Goal: Task Accomplishment & Management: Complete application form

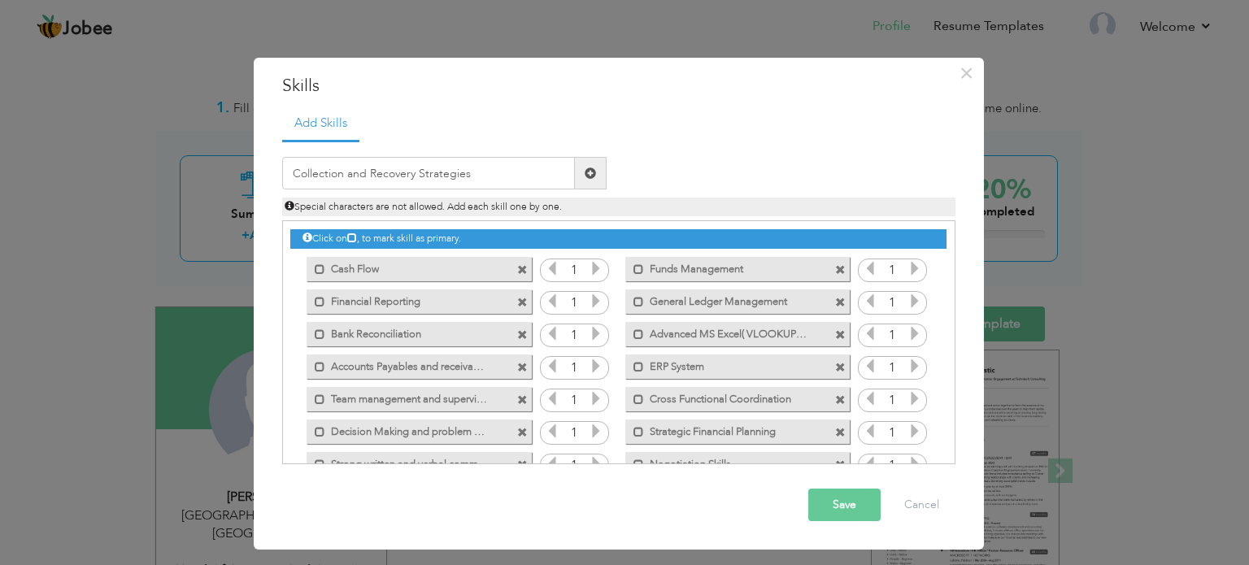
click at [589, 176] on span at bounding box center [590, 172] width 11 height 11
click at [523, 159] on input "text" at bounding box center [428, 173] width 293 height 33
type input "Maintaining Recovery record"
click at [589, 181] on span at bounding box center [591, 173] width 32 height 33
click at [504, 174] on input "text" at bounding box center [428, 173] width 293 height 33
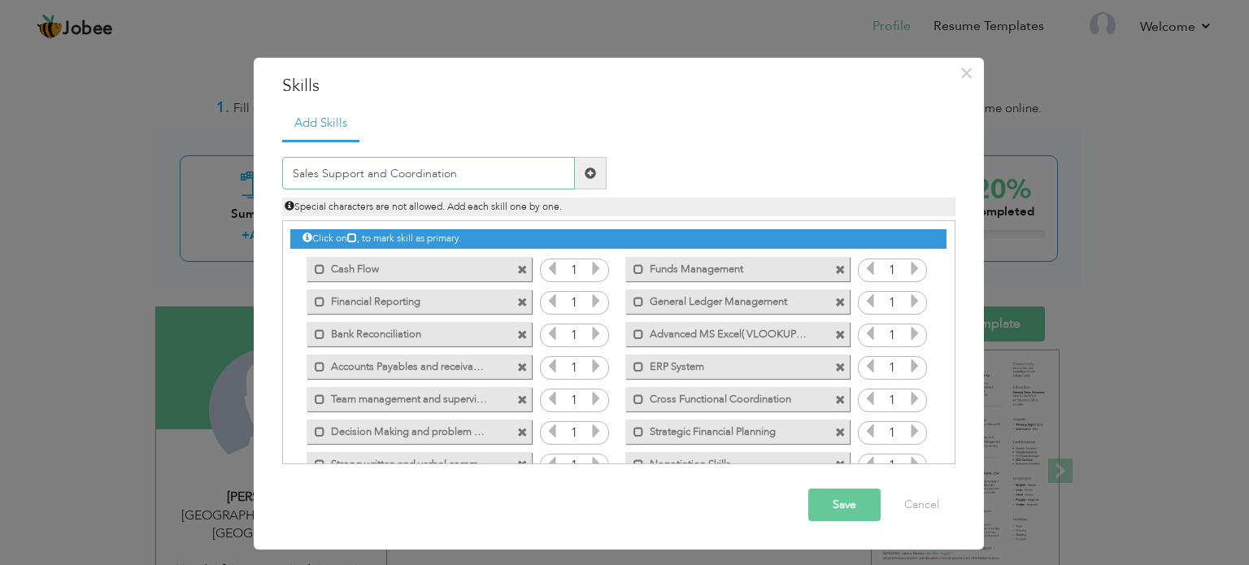
type input "Sales Support and Coordination"
click at [579, 167] on span at bounding box center [591, 173] width 32 height 33
click at [435, 163] on input "text" at bounding box center [428, 173] width 293 height 33
type input "Stake Holder Management"
click at [592, 181] on span at bounding box center [591, 173] width 32 height 33
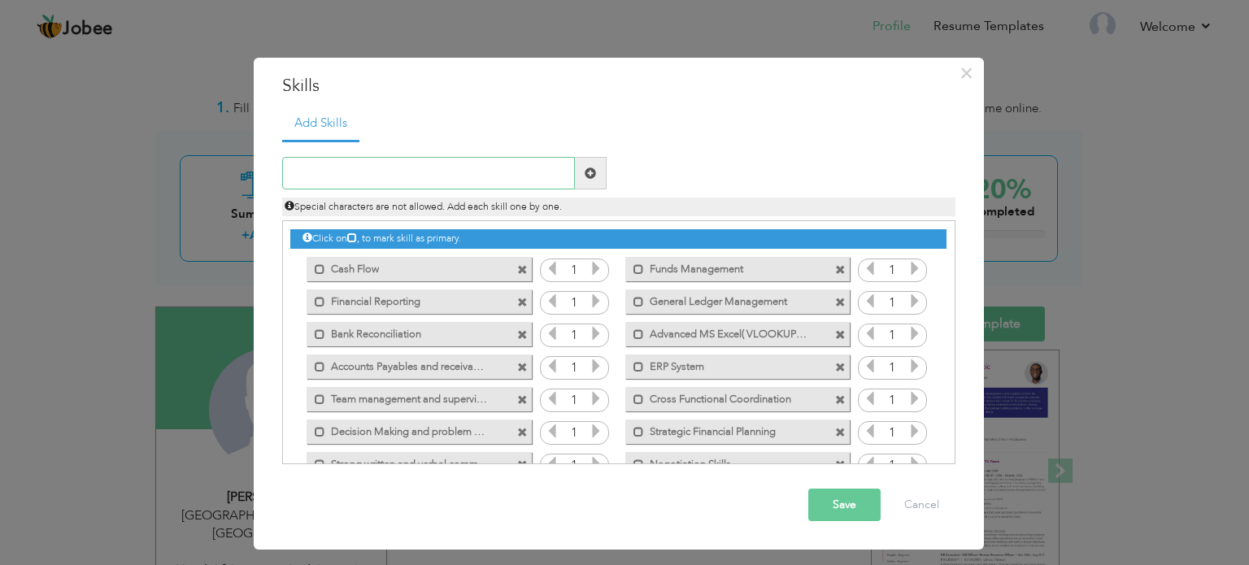
click at [337, 179] on input "text" at bounding box center [428, 173] width 293 height 33
type input "Cross Organizational Collaboration"
click at [589, 172] on span at bounding box center [590, 172] width 11 height 11
click at [312, 266] on span at bounding box center [315, 265] width 19 height 16
click at [318, 302] on span at bounding box center [320, 302] width 11 height 11
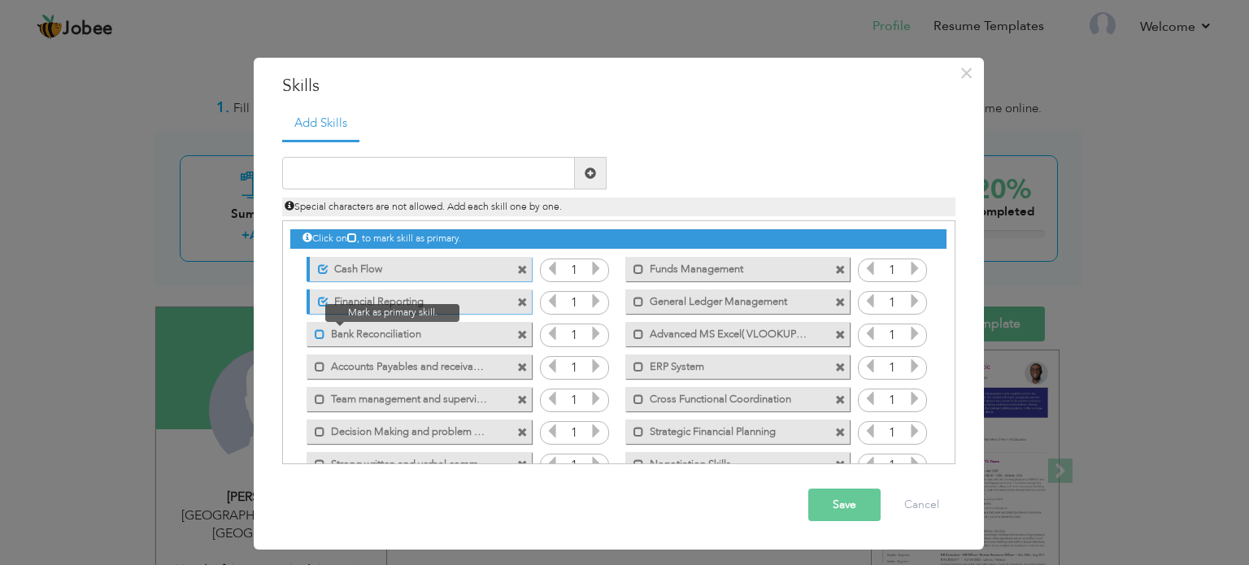
click at [318, 329] on span at bounding box center [320, 334] width 11 height 11
click at [319, 348] on div "Unmark as primary skill. Bank Reconciliation" at bounding box center [414, 334] width 249 height 33
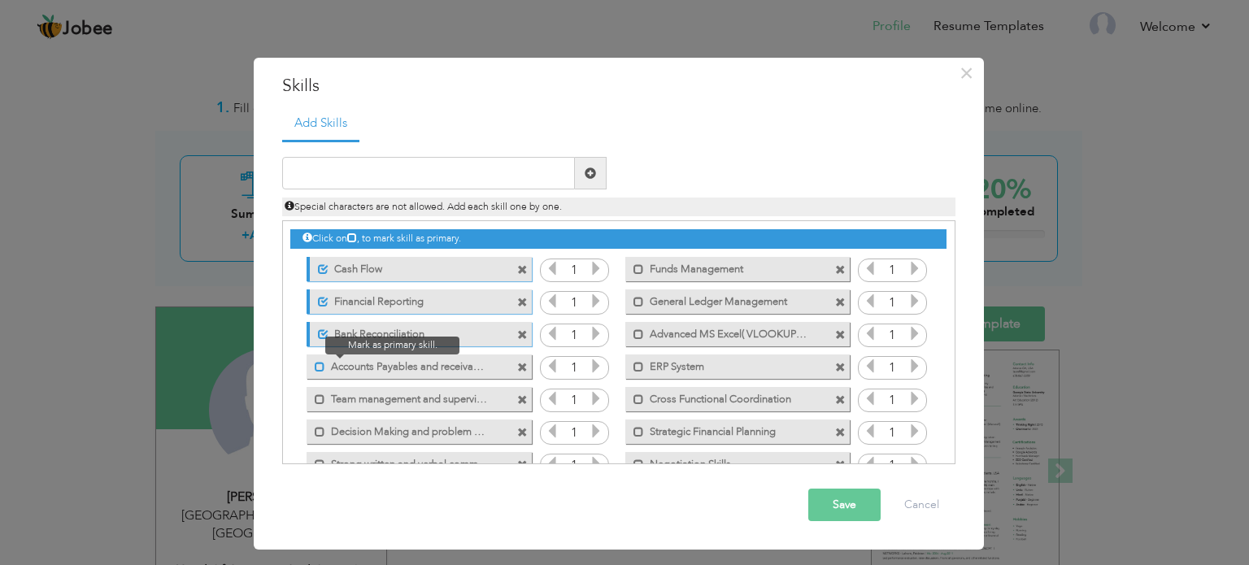
click at [319, 363] on span at bounding box center [320, 367] width 11 height 11
click at [320, 406] on div "Mark as primary skill." at bounding box center [418, 399] width 224 height 24
click at [318, 401] on span at bounding box center [320, 399] width 11 height 11
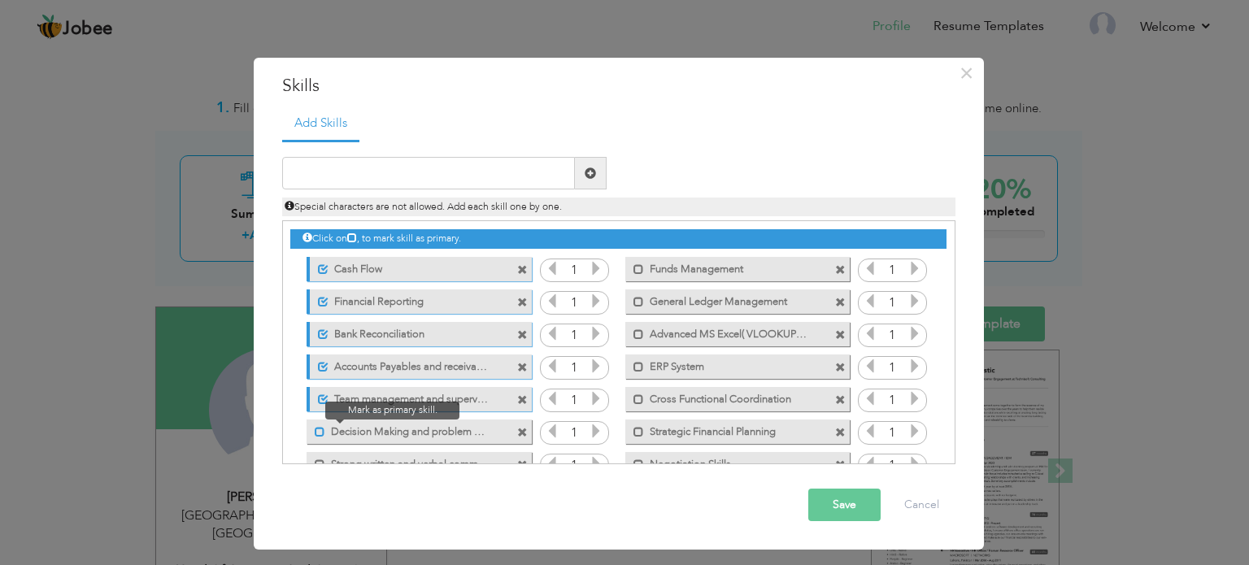
click at [320, 433] on span at bounding box center [320, 432] width 11 height 11
click at [638, 269] on span at bounding box center [638, 269] width 11 height 11
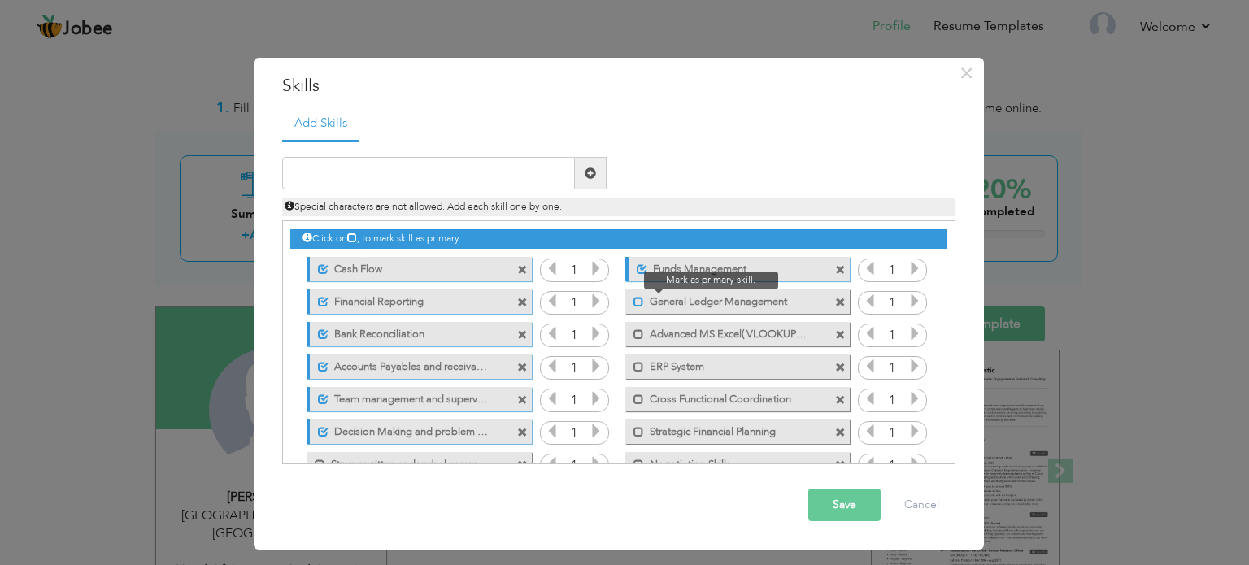
click at [637, 300] on span at bounding box center [638, 302] width 11 height 11
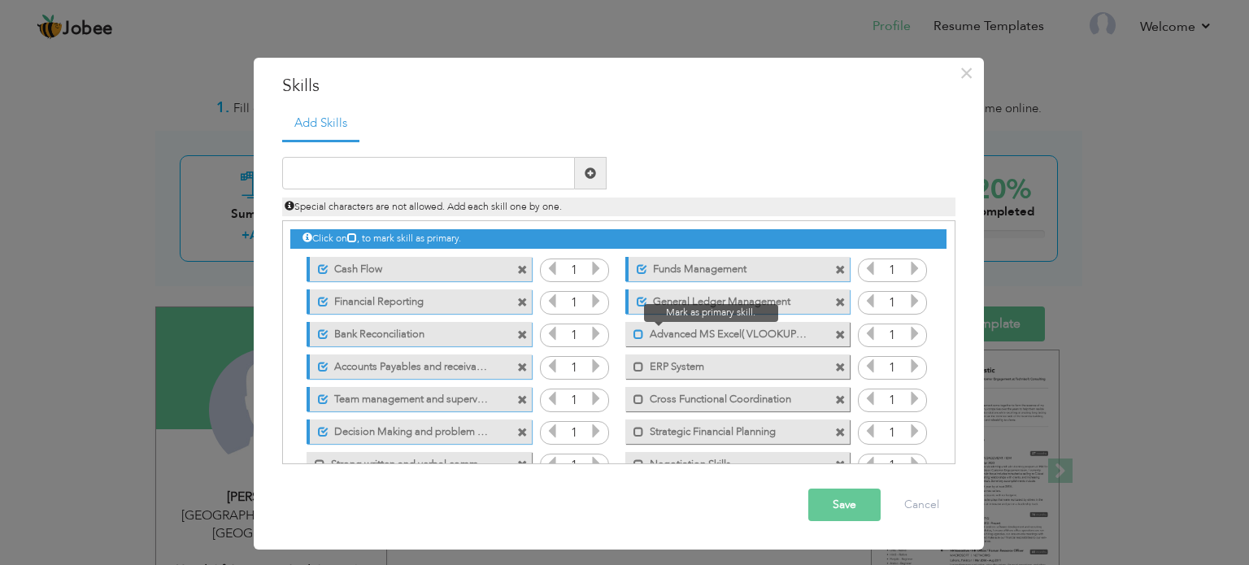
click at [638, 332] on span at bounding box center [638, 334] width 11 height 11
click at [641, 371] on span at bounding box center [638, 367] width 11 height 11
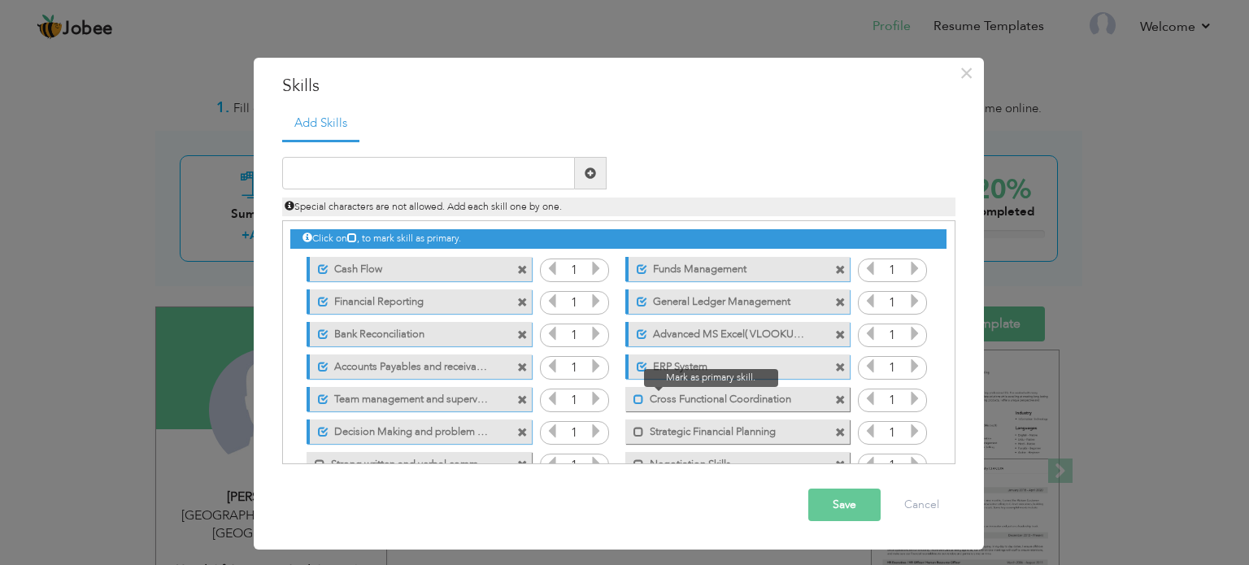
click at [640, 398] on span at bounding box center [638, 399] width 11 height 11
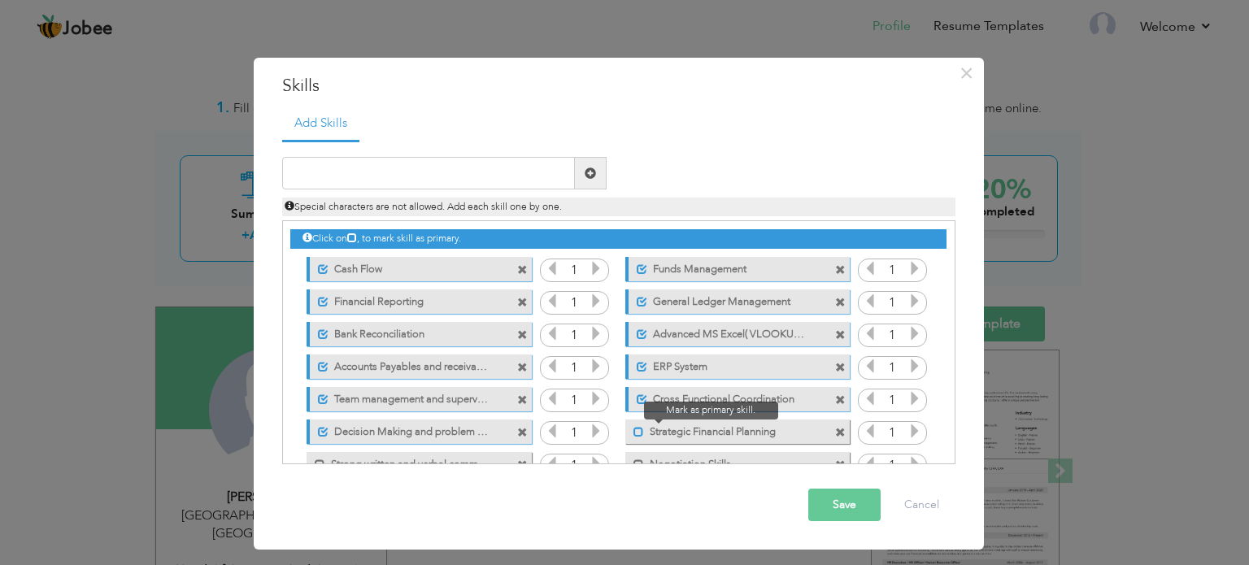
click at [637, 428] on span at bounding box center [638, 432] width 11 height 11
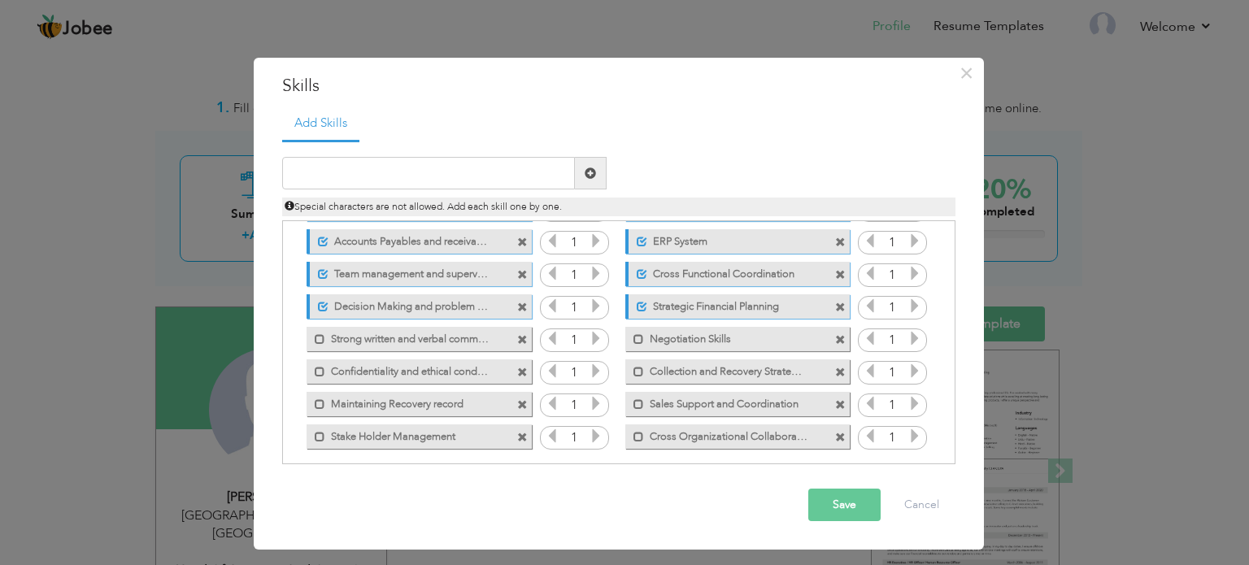
scroll to position [133, 0]
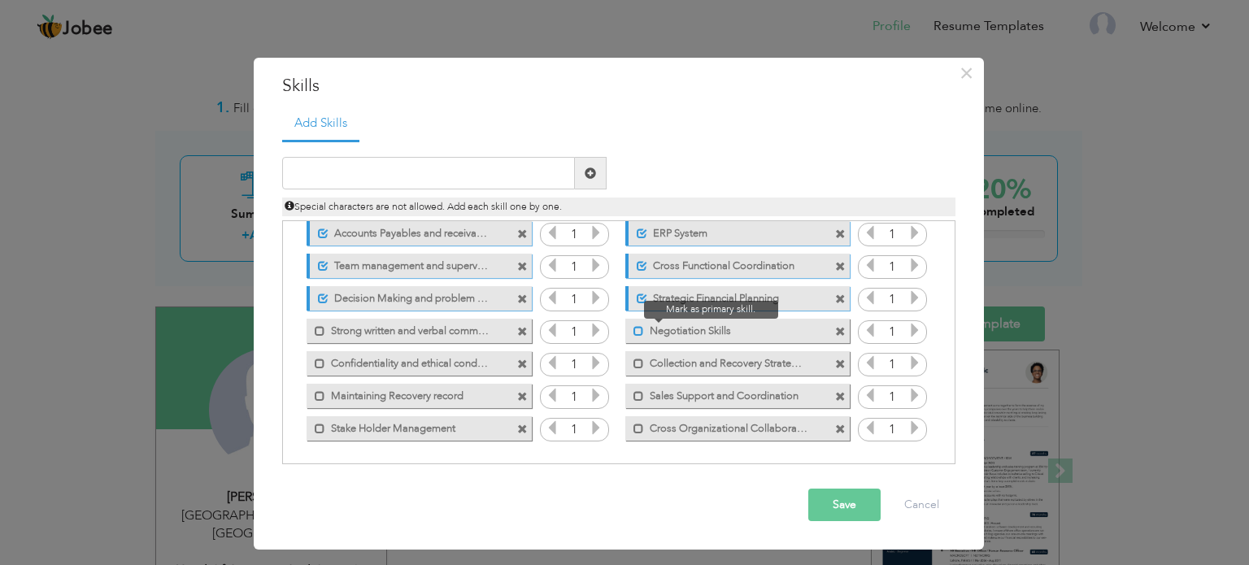
click at [636, 328] on span at bounding box center [638, 331] width 11 height 11
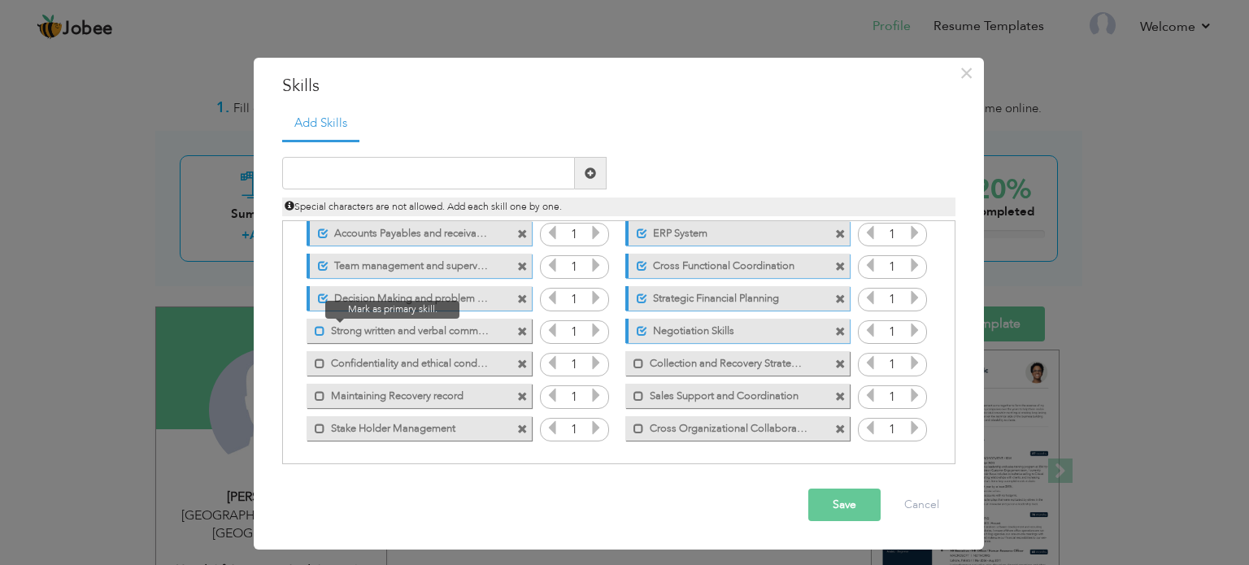
click at [315, 327] on span at bounding box center [320, 331] width 11 height 11
click at [320, 360] on span at bounding box center [320, 364] width 11 height 11
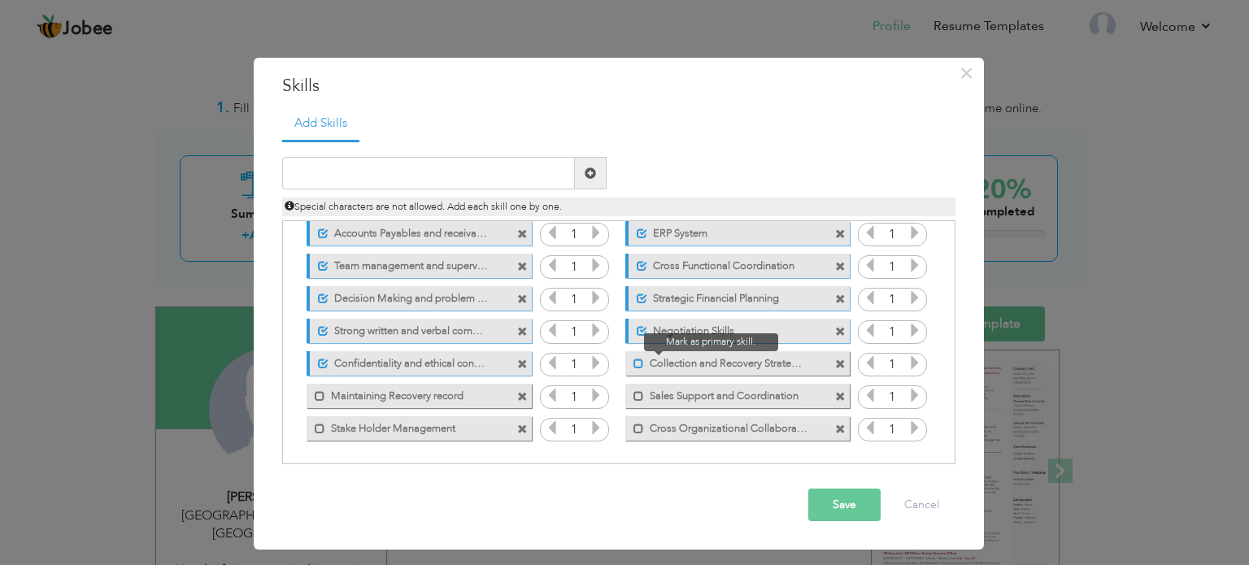
click at [638, 363] on span at bounding box center [638, 364] width 11 height 11
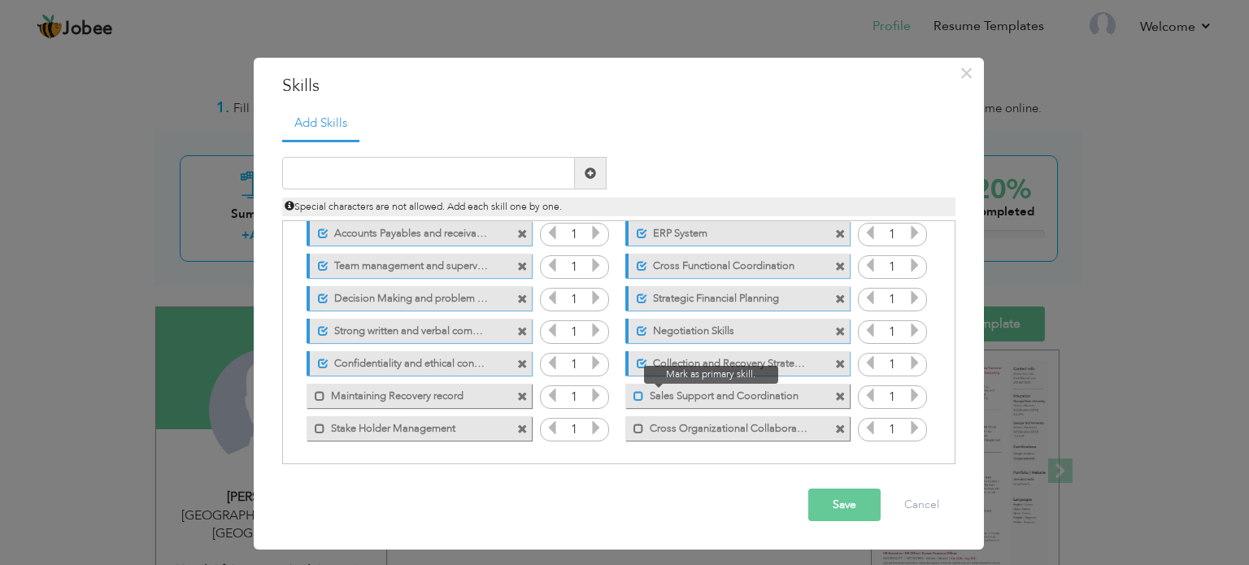
click at [638, 398] on span at bounding box center [638, 396] width 11 height 11
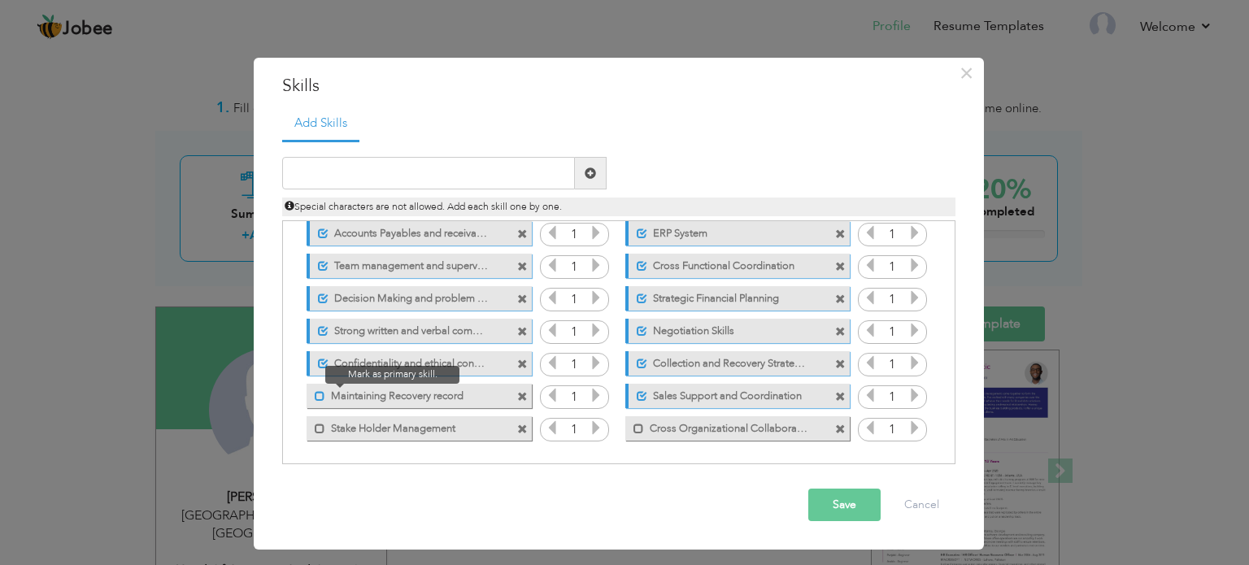
click at [315, 393] on span at bounding box center [320, 396] width 11 height 11
click at [315, 425] on span at bounding box center [320, 429] width 11 height 11
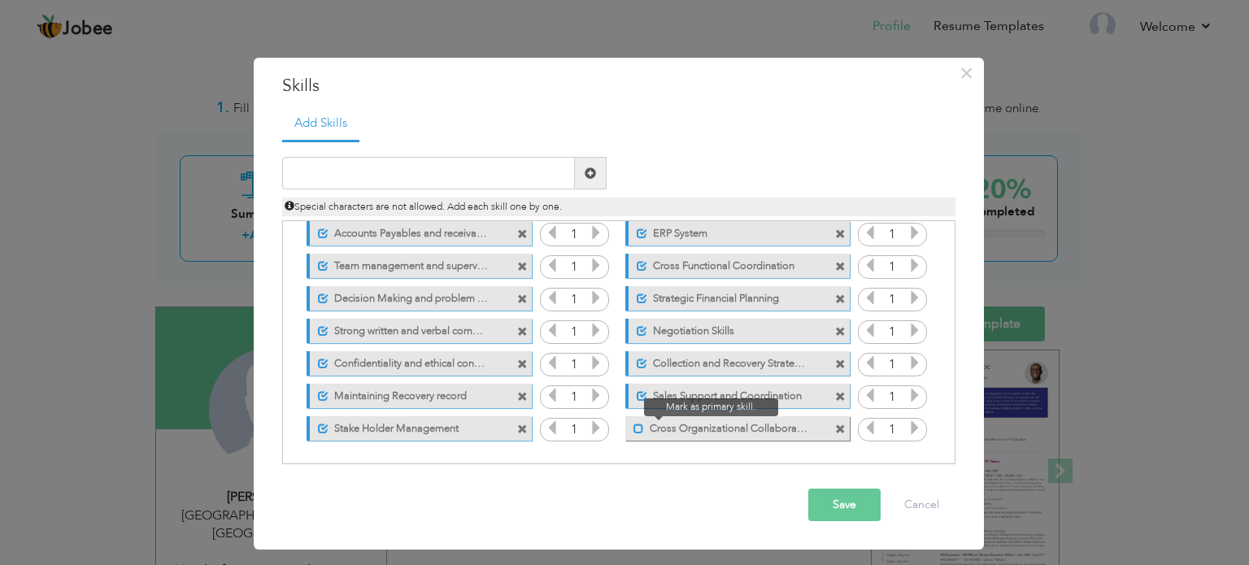
click at [633, 426] on span at bounding box center [638, 429] width 11 height 11
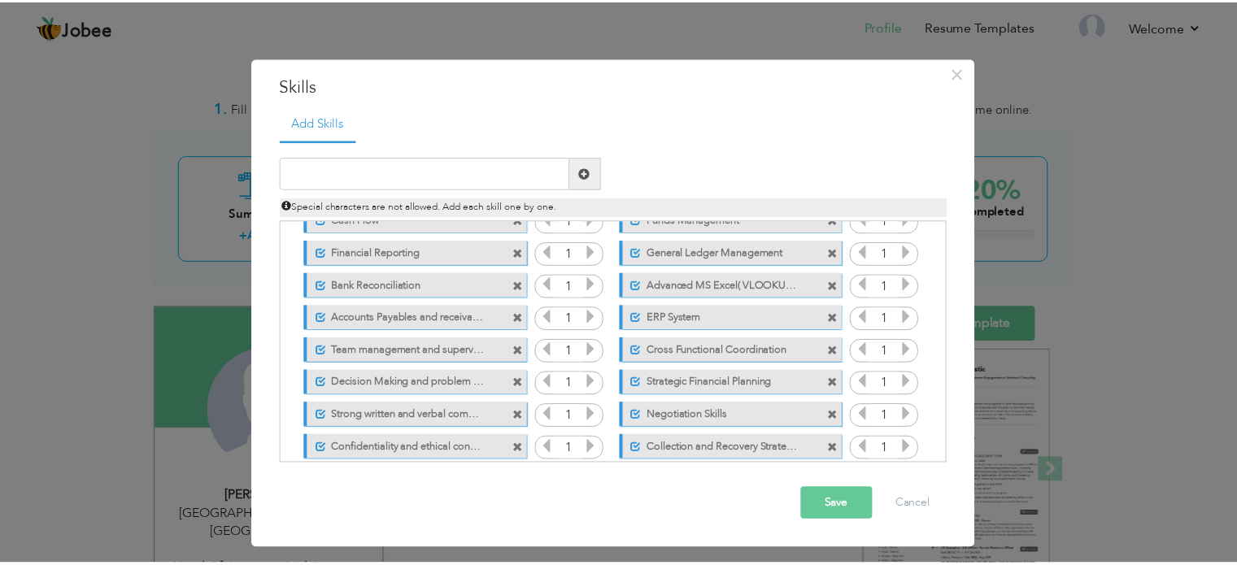
scroll to position [0, 0]
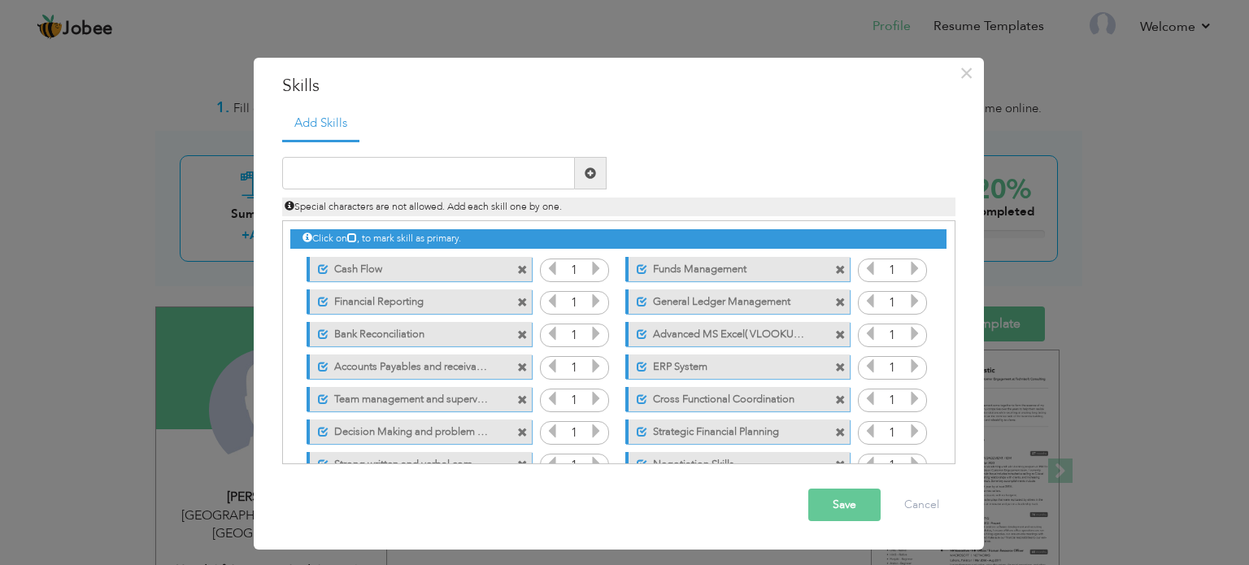
click at [837, 506] on button "Save" at bounding box center [844, 505] width 72 height 33
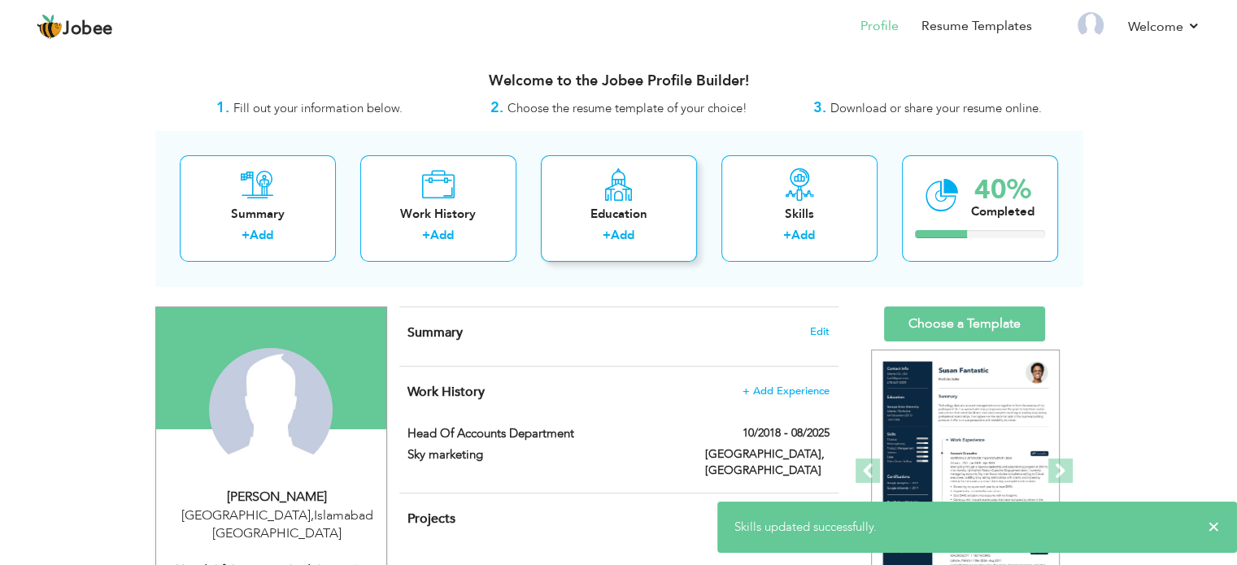
click at [623, 198] on icon at bounding box center [618, 184] width 32 height 33
radio input "true"
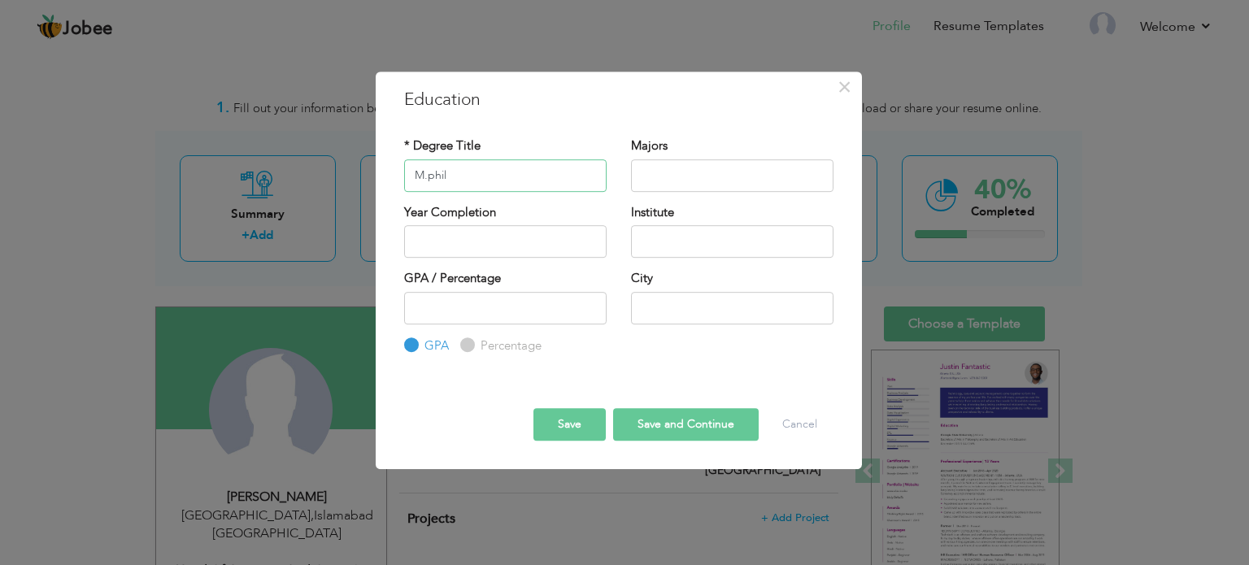
click at [478, 183] on input "M.phil" at bounding box center [505, 175] width 202 height 33
type input "M.phil"
type input "Finance"
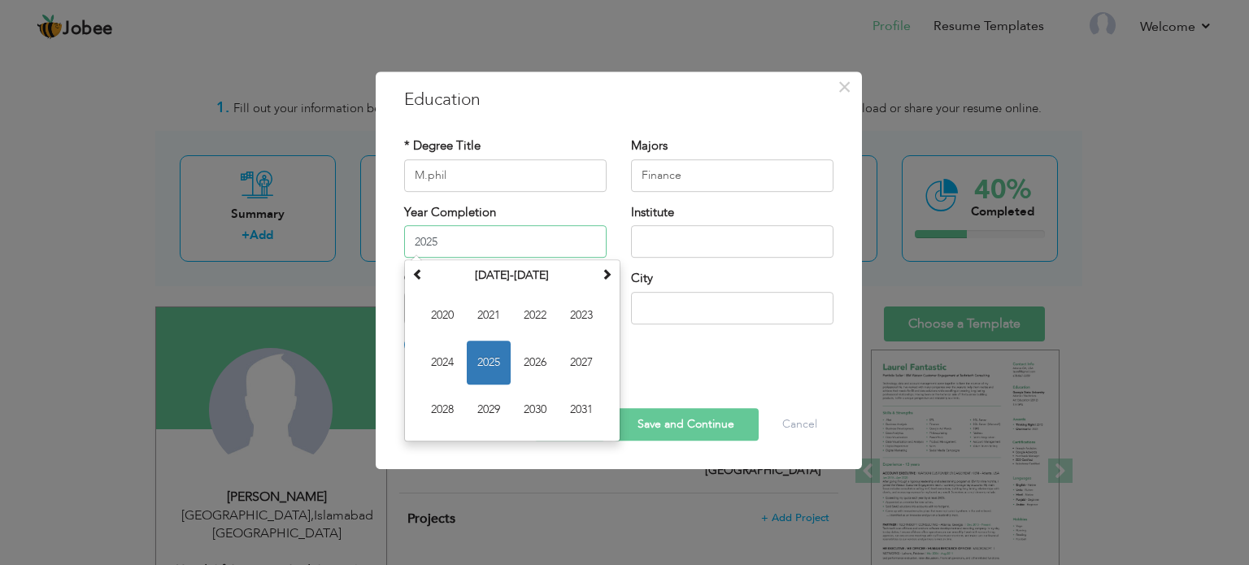
click at [475, 227] on input "2025" at bounding box center [505, 241] width 202 height 33
type input "2017"
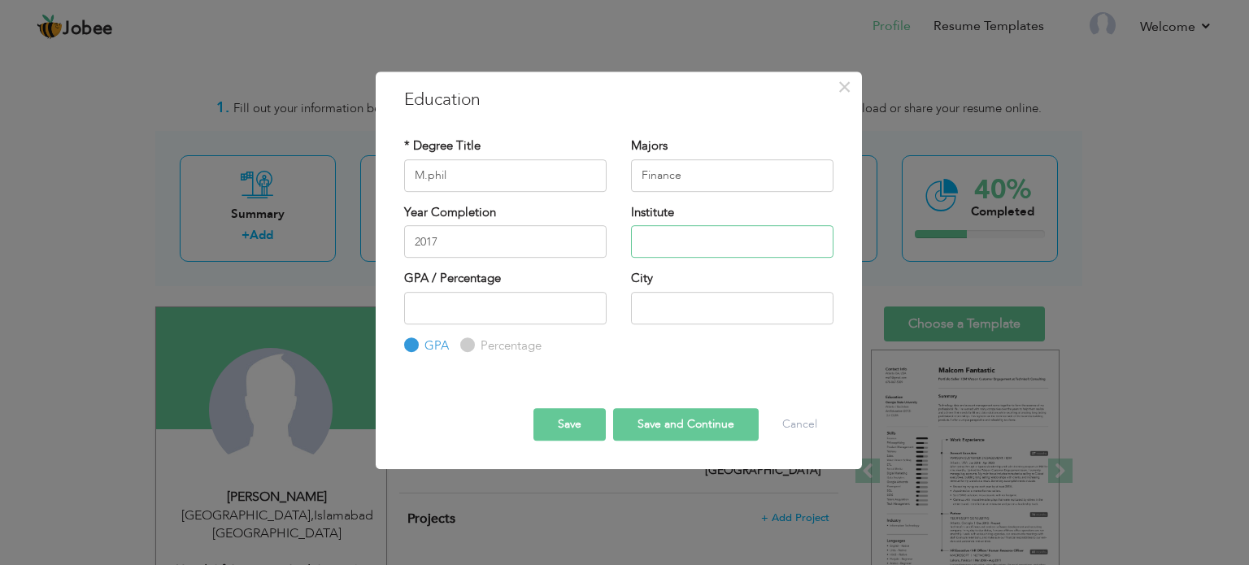
click at [697, 246] on input "text" at bounding box center [732, 241] width 202 height 33
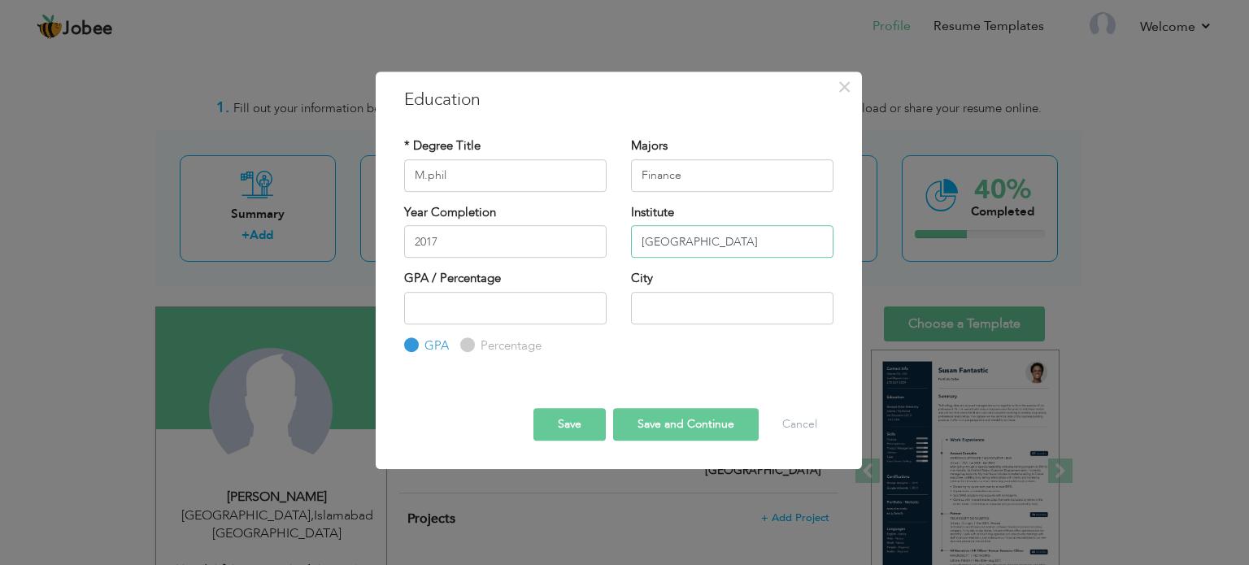
type input "[GEOGRAPHIC_DATA]"
click at [494, 297] on input "number" at bounding box center [505, 308] width 202 height 33
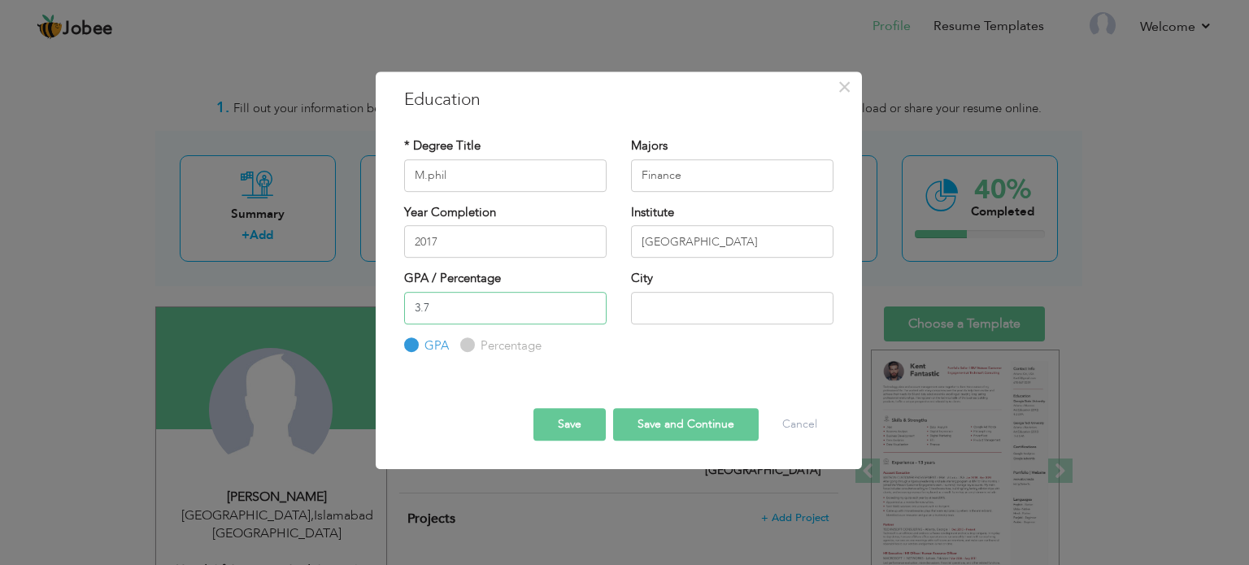
type input "3.7"
click at [690, 312] on input "text" at bounding box center [732, 308] width 202 height 33
type input "[GEOGRAPHIC_DATA]"
click at [685, 428] on button "Save and Continue" at bounding box center [686, 424] width 146 height 33
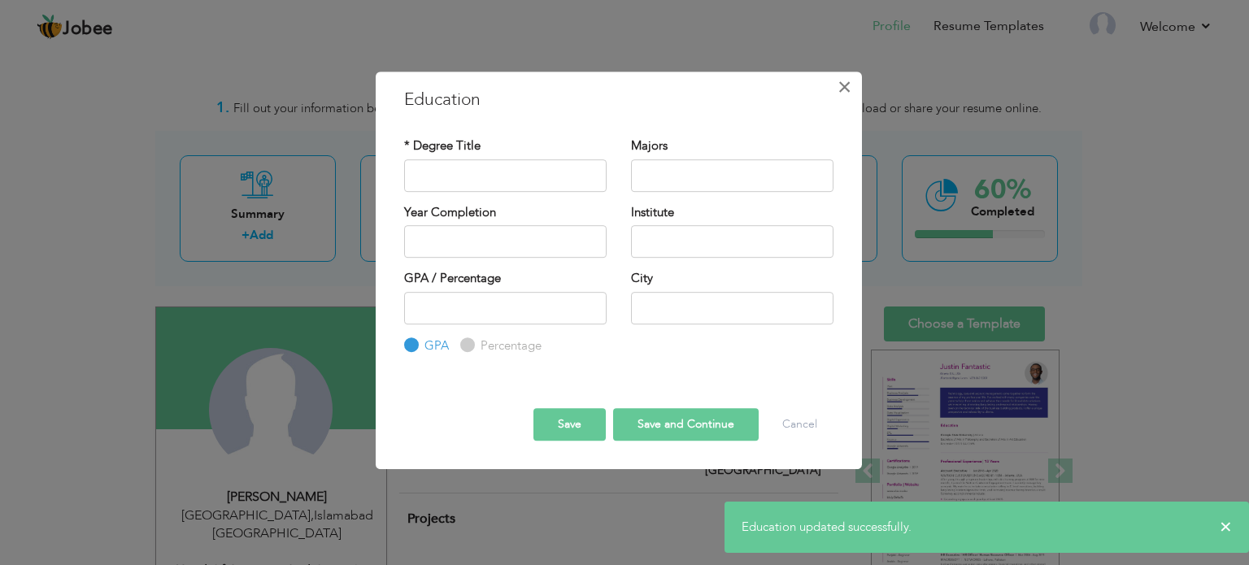
click at [846, 87] on span "×" at bounding box center [844, 86] width 14 height 29
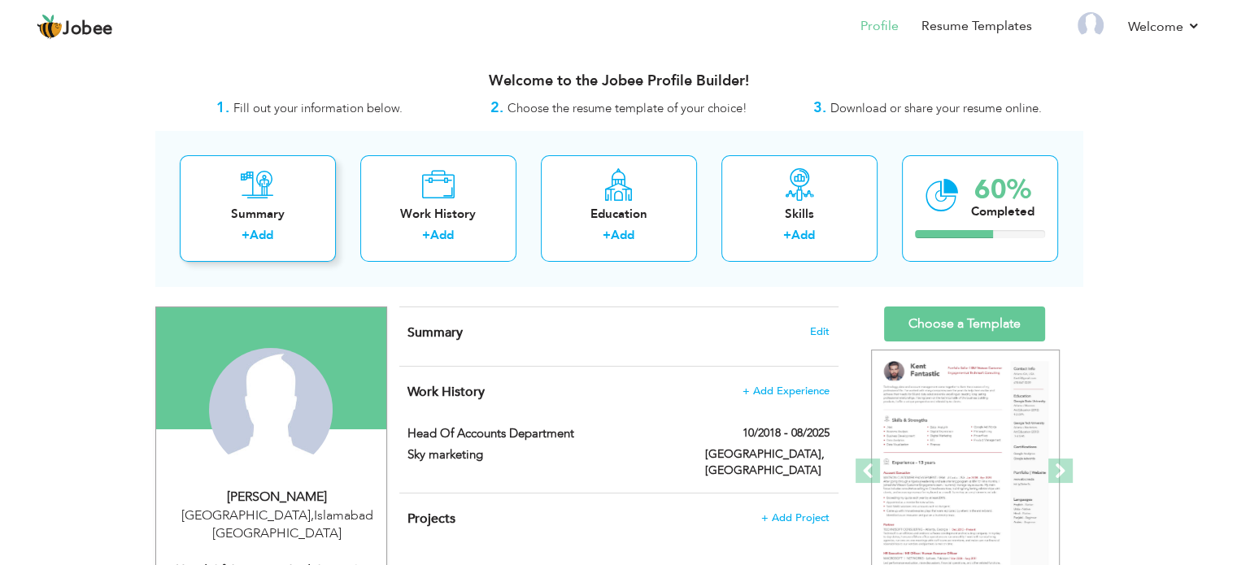
click at [262, 160] on div "Summary + Add" at bounding box center [258, 208] width 156 height 107
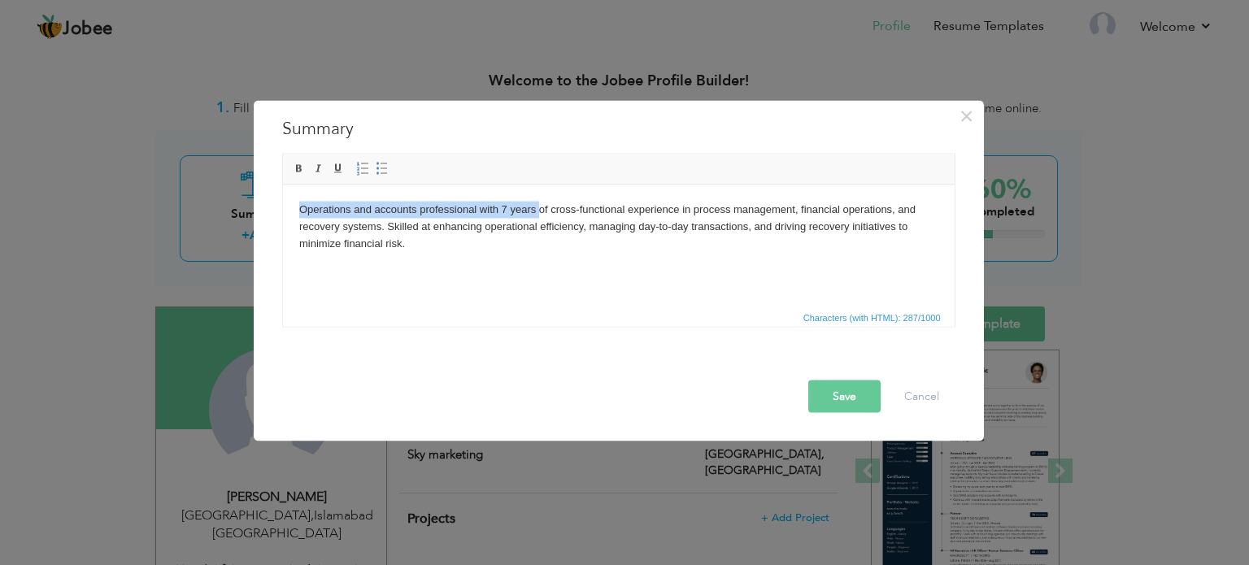
drag, startPoint x: 298, startPoint y: 203, endPoint x: 537, endPoint y: 201, distance: 239.0
click at [537, 201] on body "Operations and accounts professional with 7 years of cross-functional experienc…" at bounding box center [617, 226] width 639 height 50
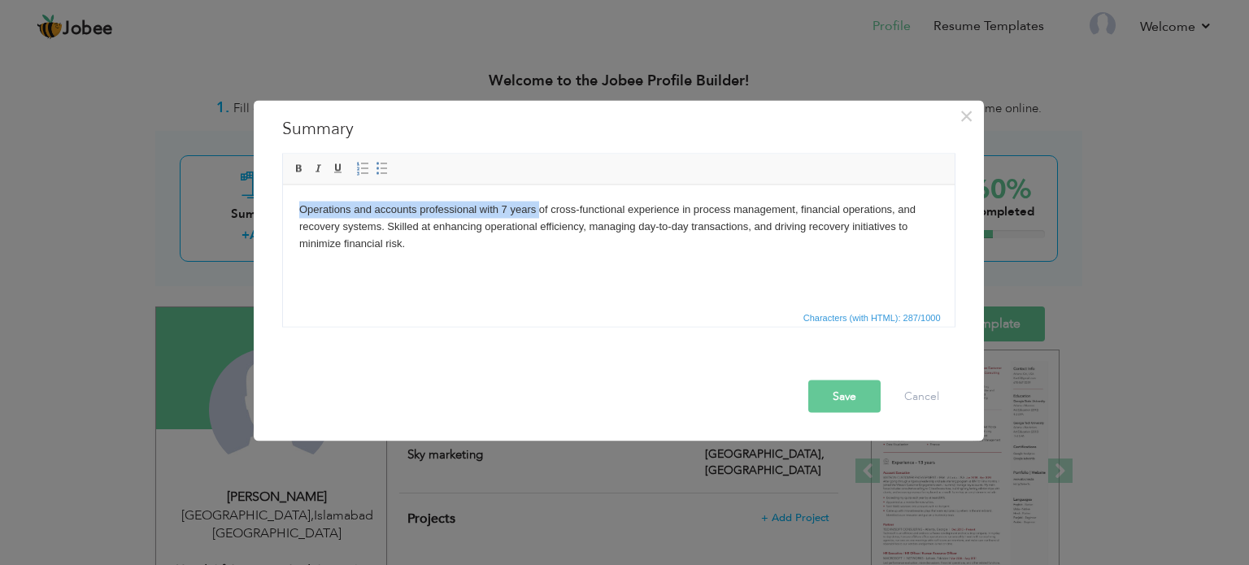
paste body
click at [378, 256] on html "Results-driven professional with 7 years of cross-functional experience in proc…" at bounding box center [618, 226] width 672 height 83
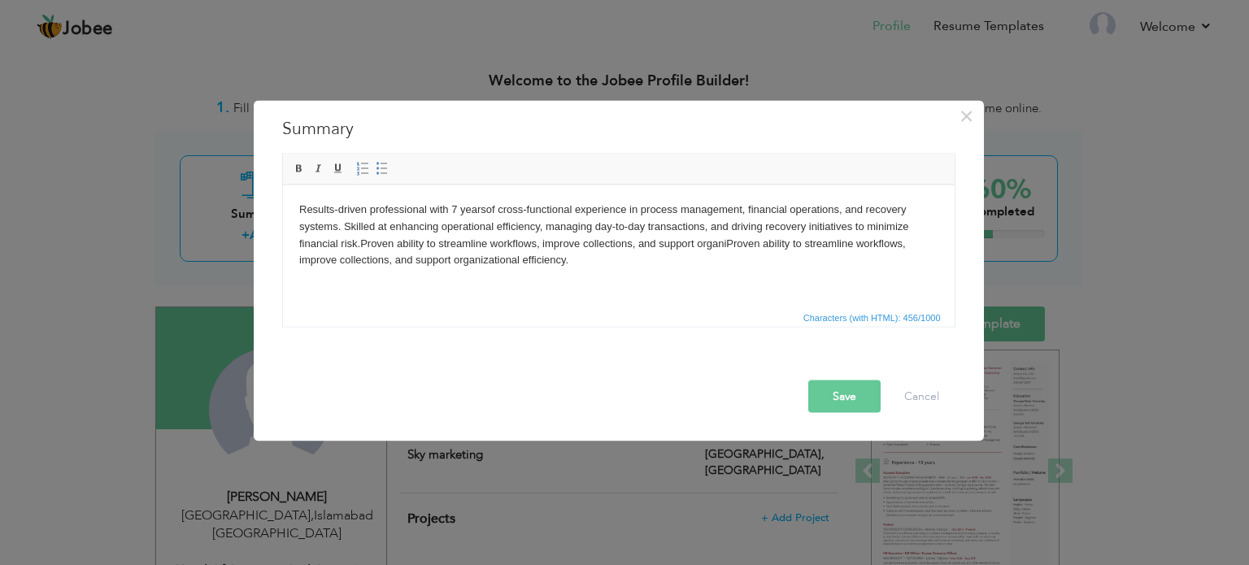
click at [388, 263] on body "Results-driven professional with 7 years of cross-functional experience in proc…" at bounding box center [617, 234] width 639 height 67
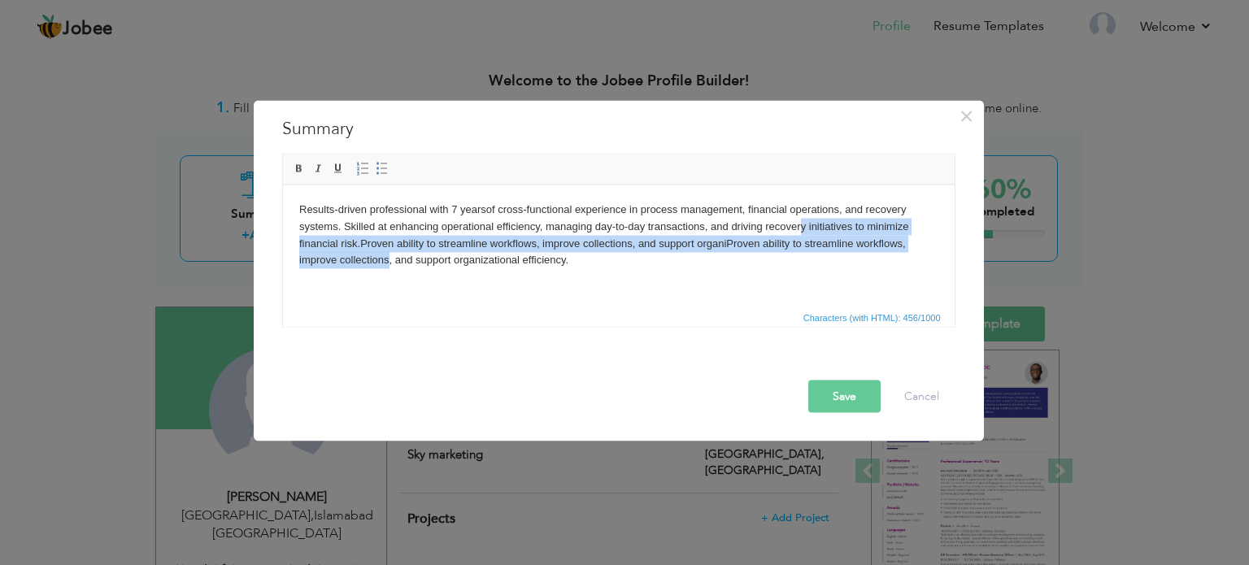
drag, startPoint x: 388, startPoint y: 263, endPoint x: 799, endPoint y: 228, distance: 412.9
click at [799, 228] on body "Results-driven professional with 7 years of cross-functional experience in proc…" at bounding box center [617, 234] width 639 height 67
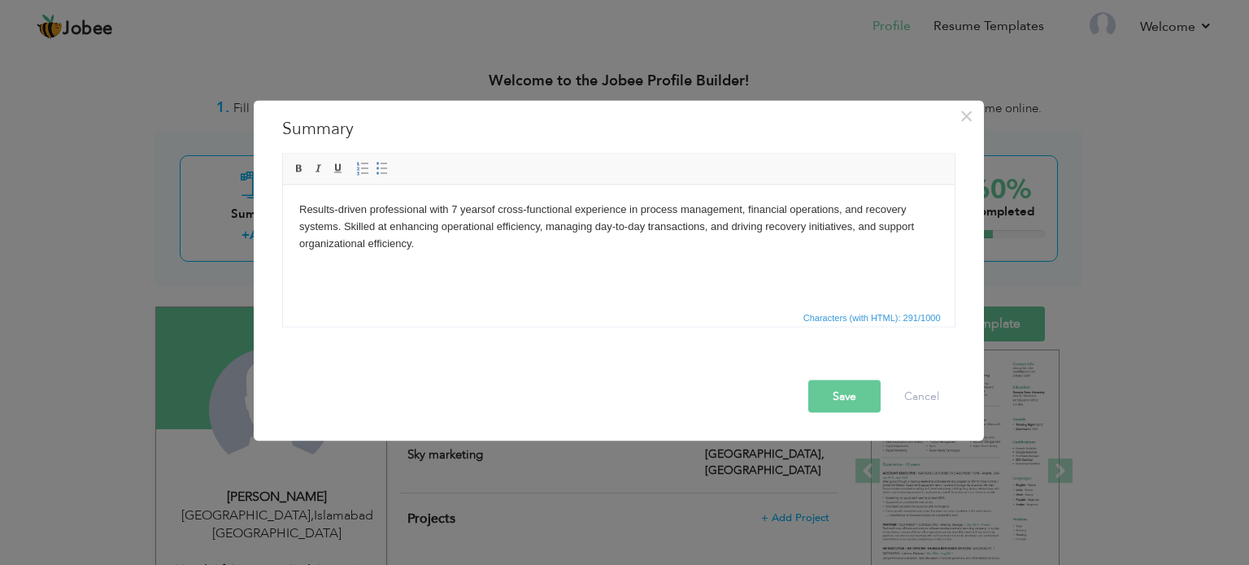
click at [884, 226] on body "Results-driven professional with 7 years of cross-functional experience in proc…" at bounding box center [617, 226] width 639 height 50
drag, startPoint x: 340, startPoint y: 224, endPoint x: 387, endPoint y: 224, distance: 47.2
click at [387, 224] on body "Results-driven professional with 7 years of cross-functional experience in proc…" at bounding box center [617, 226] width 639 height 50
click at [851, 409] on button "Save" at bounding box center [844, 396] width 72 height 33
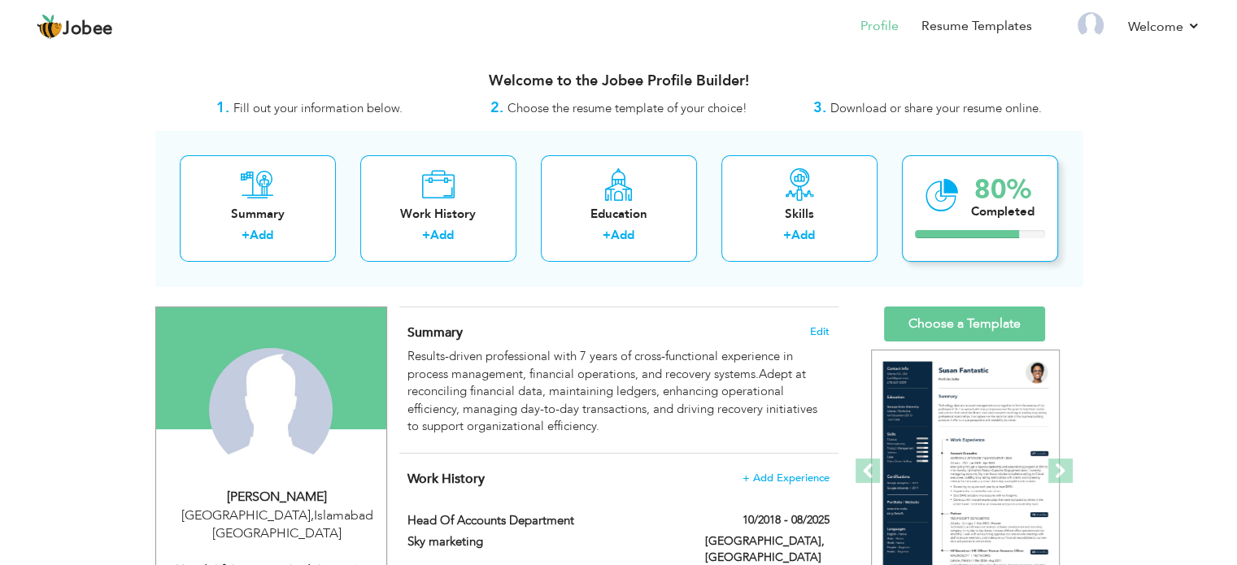
click at [989, 225] on div "80% Completed" at bounding box center [980, 208] width 156 height 107
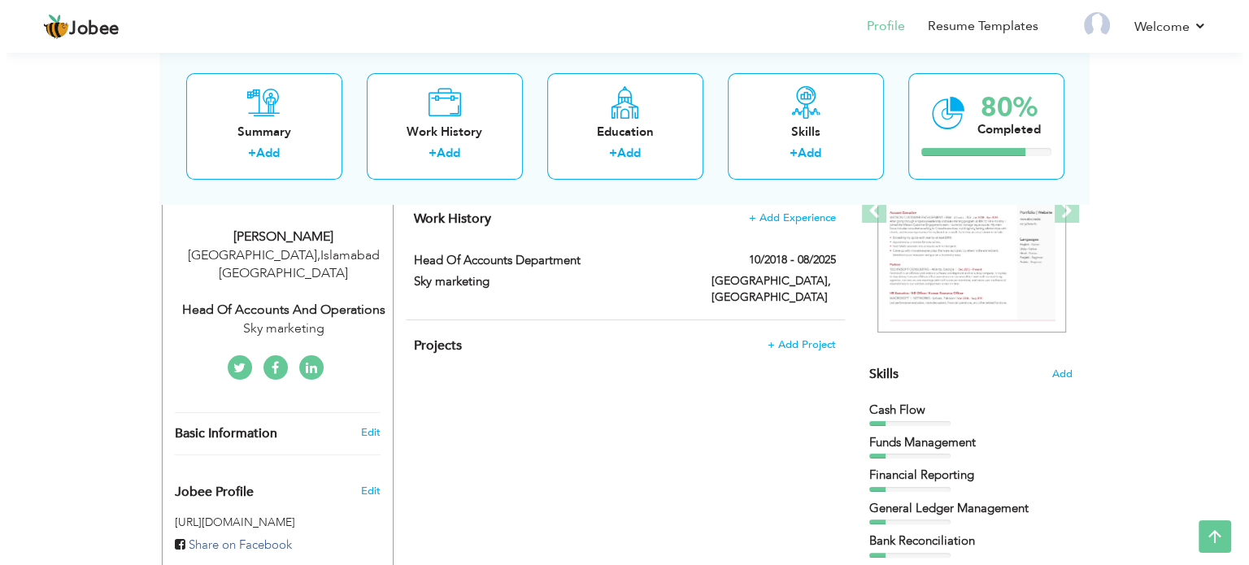
scroll to position [258, 0]
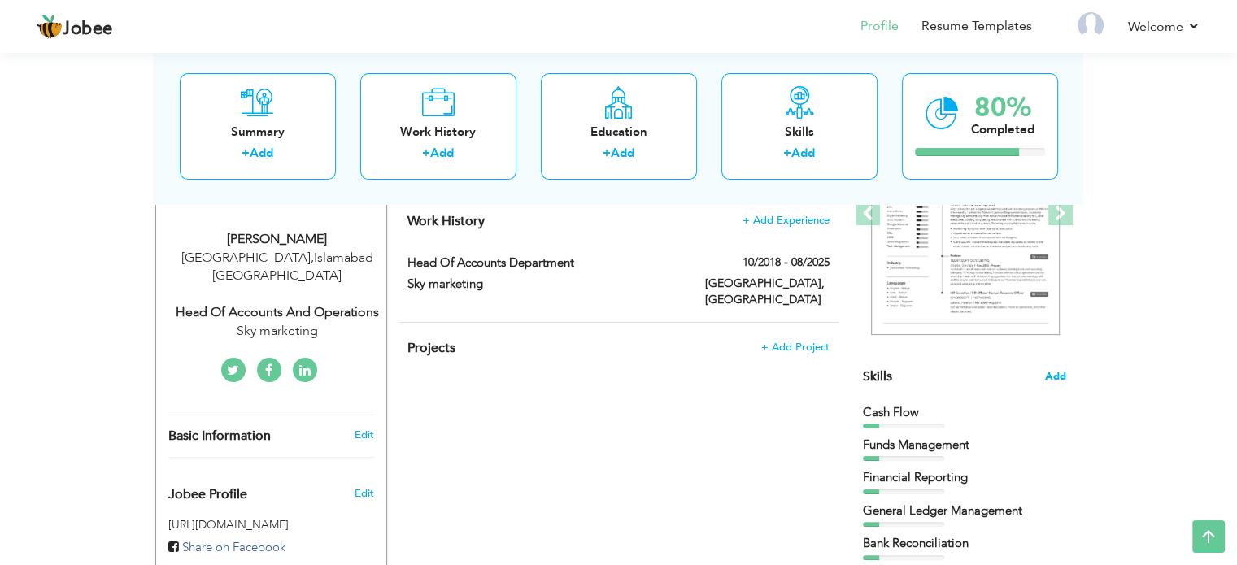
click at [1063, 373] on span "Add" at bounding box center [1055, 376] width 21 height 15
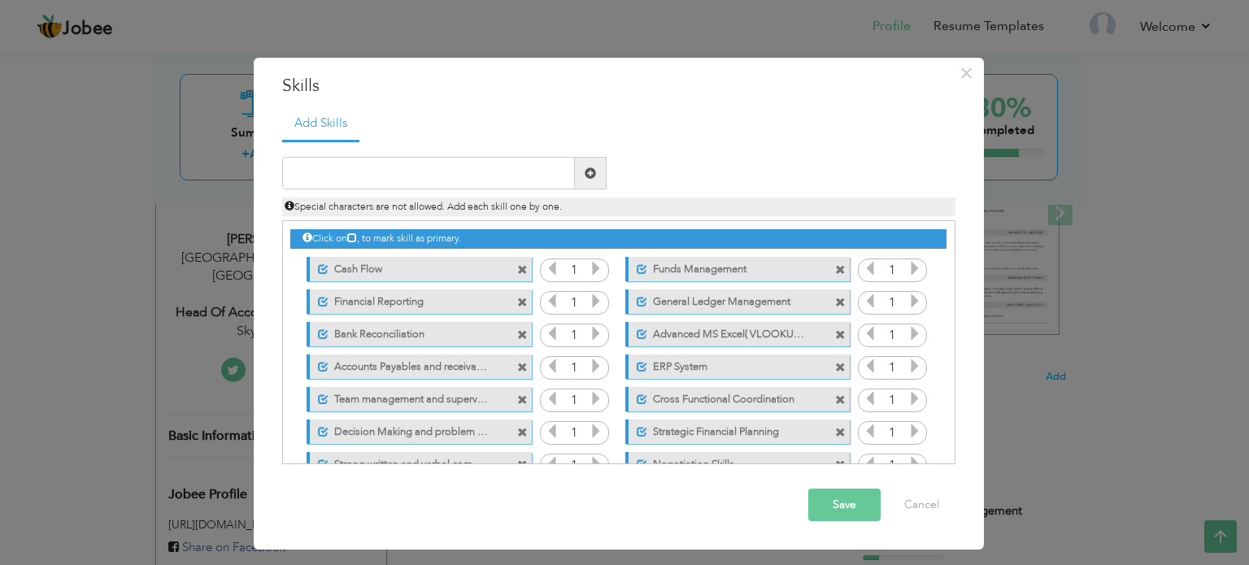
click at [598, 272] on icon at bounding box center [596, 268] width 15 height 15
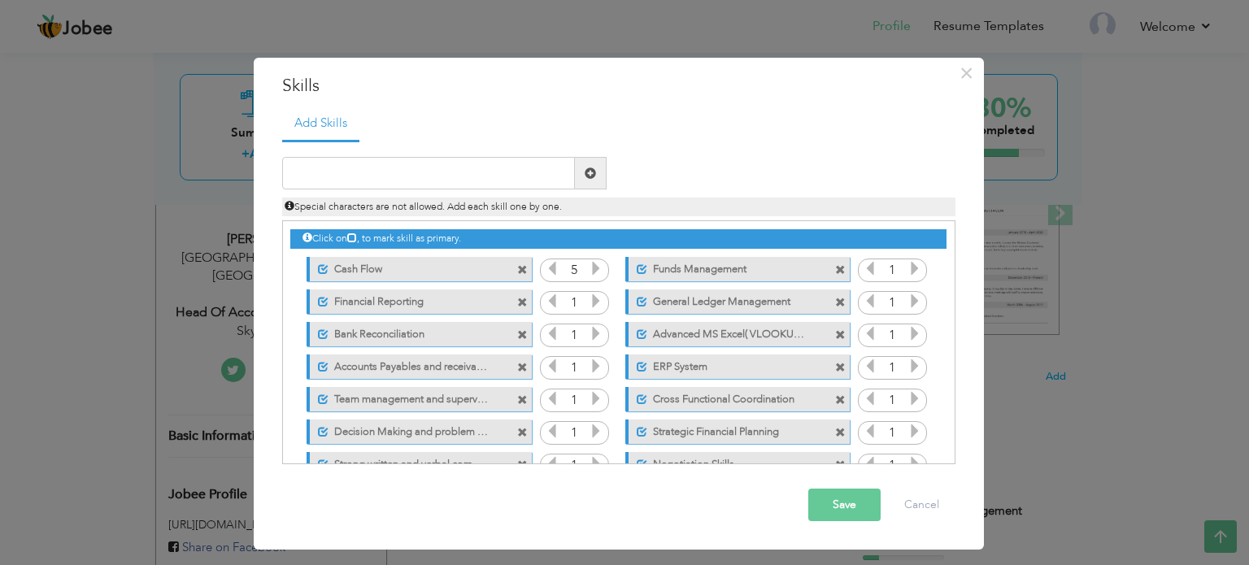
click at [598, 272] on icon at bounding box center [596, 268] width 15 height 15
click at [597, 300] on icon at bounding box center [596, 300] width 15 height 15
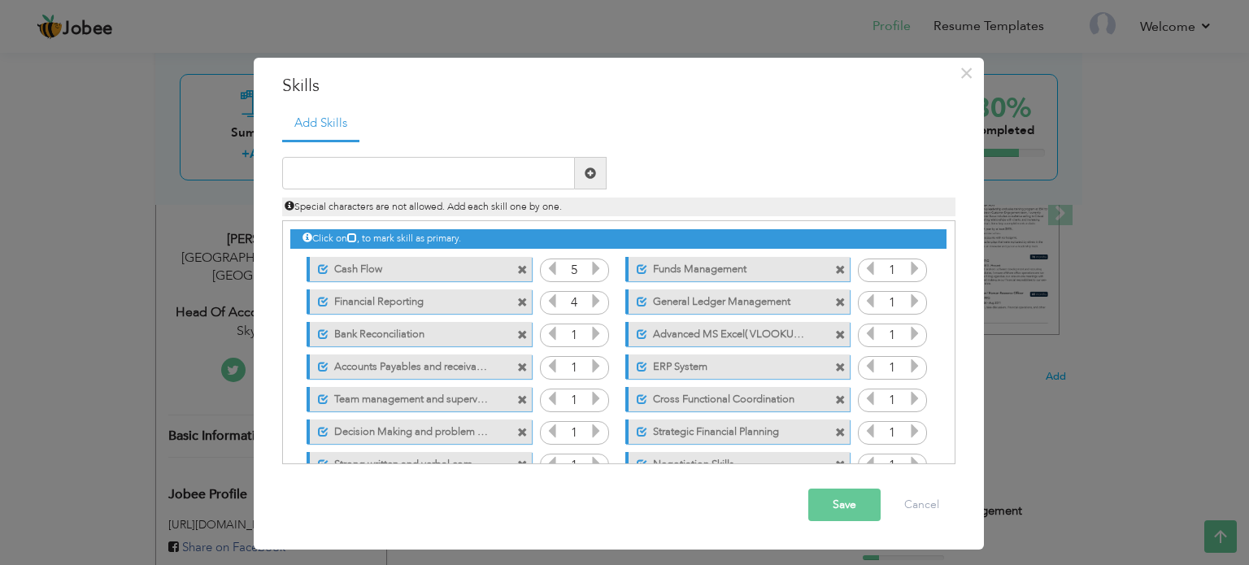
click at [597, 300] on icon at bounding box center [596, 300] width 15 height 15
click at [596, 333] on icon at bounding box center [596, 333] width 15 height 15
click at [593, 362] on icon at bounding box center [596, 366] width 15 height 15
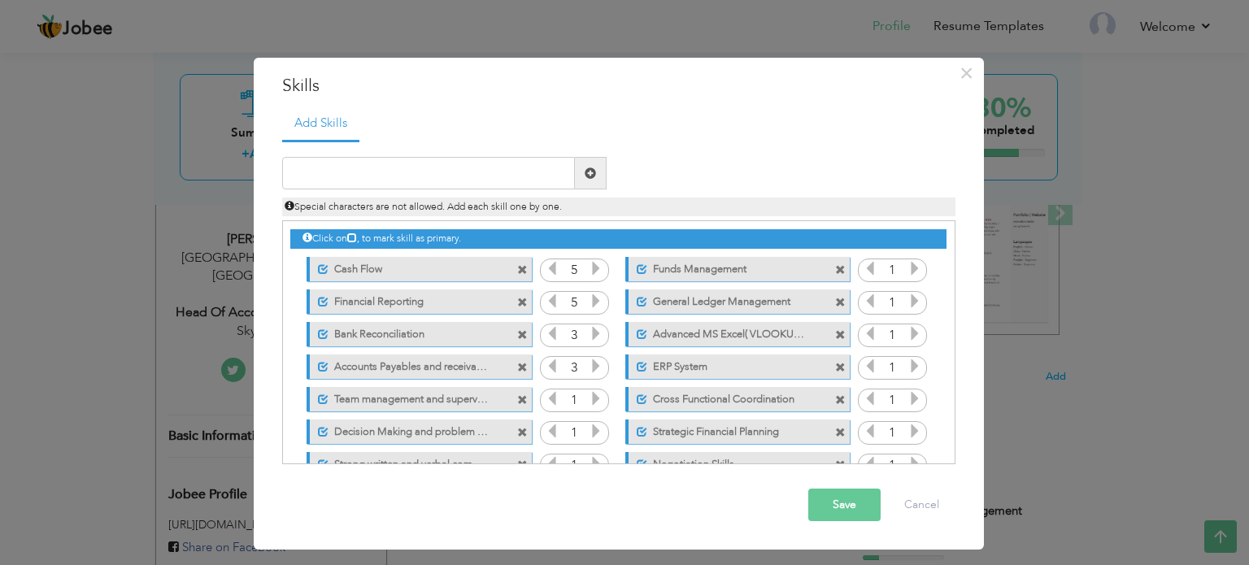
click at [593, 362] on icon at bounding box center [596, 366] width 15 height 15
click at [546, 302] on icon at bounding box center [552, 300] width 15 height 15
click at [594, 398] on icon at bounding box center [596, 398] width 15 height 15
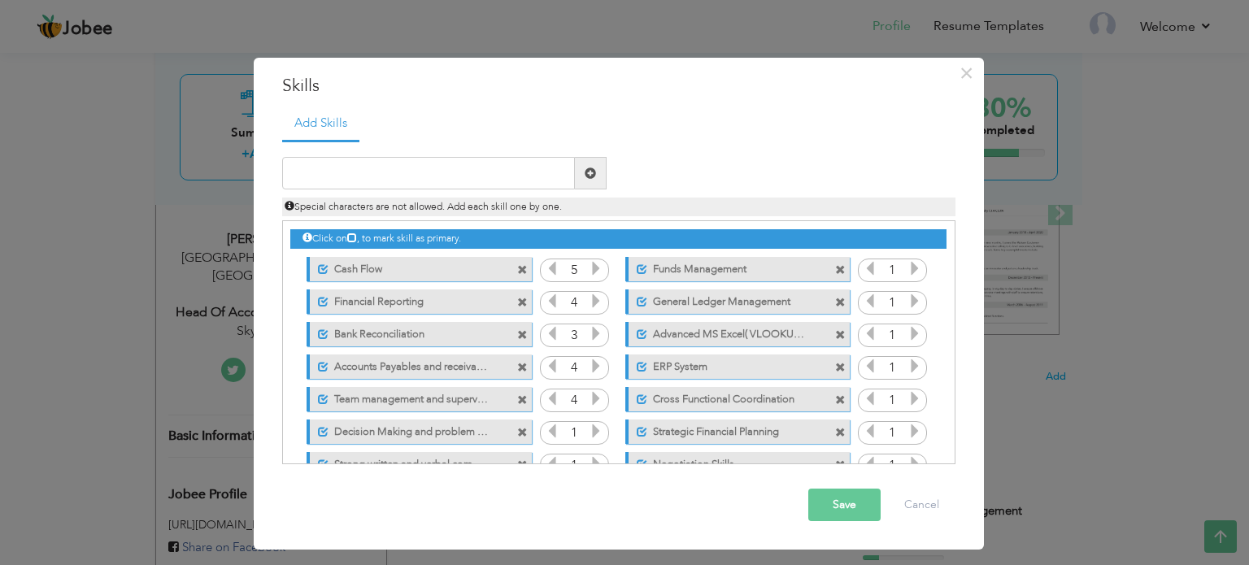
click at [593, 428] on icon at bounding box center [596, 431] width 15 height 15
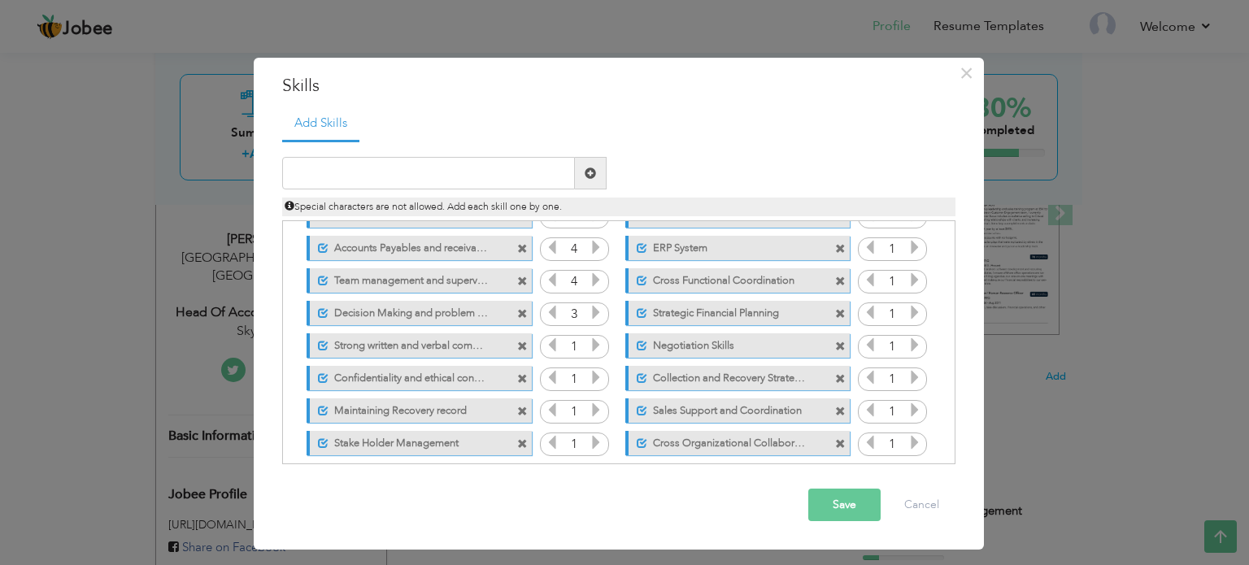
scroll to position [133, 0]
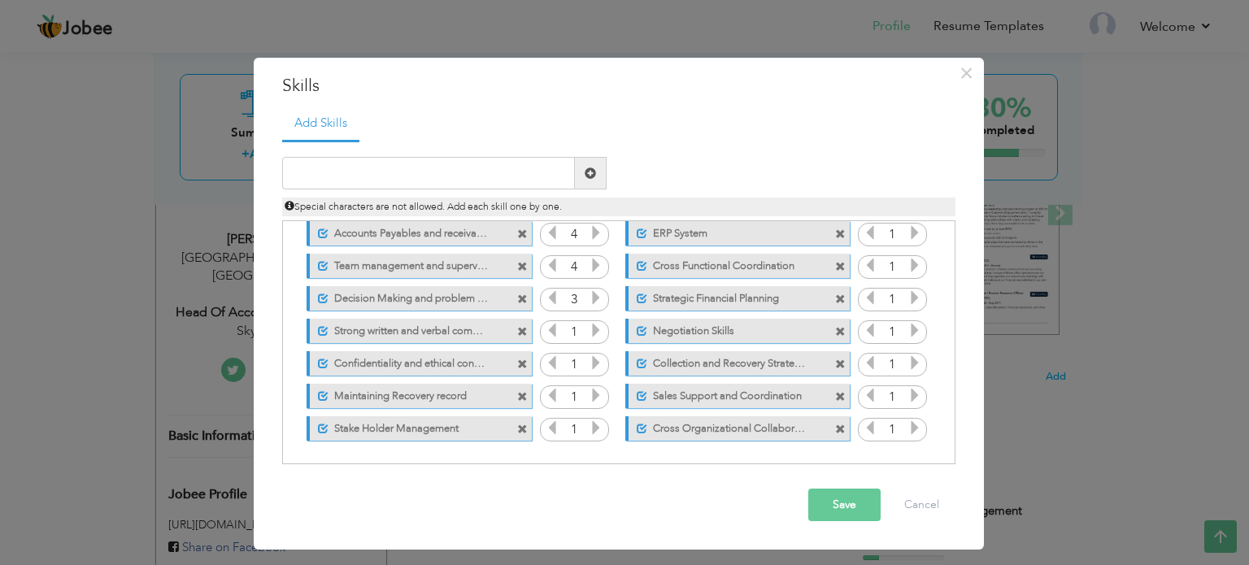
click at [595, 331] on icon at bounding box center [596, 330] width 15 height 15
click at [596, 361] on icon at bounding box center [596, 362] width 15 height 15
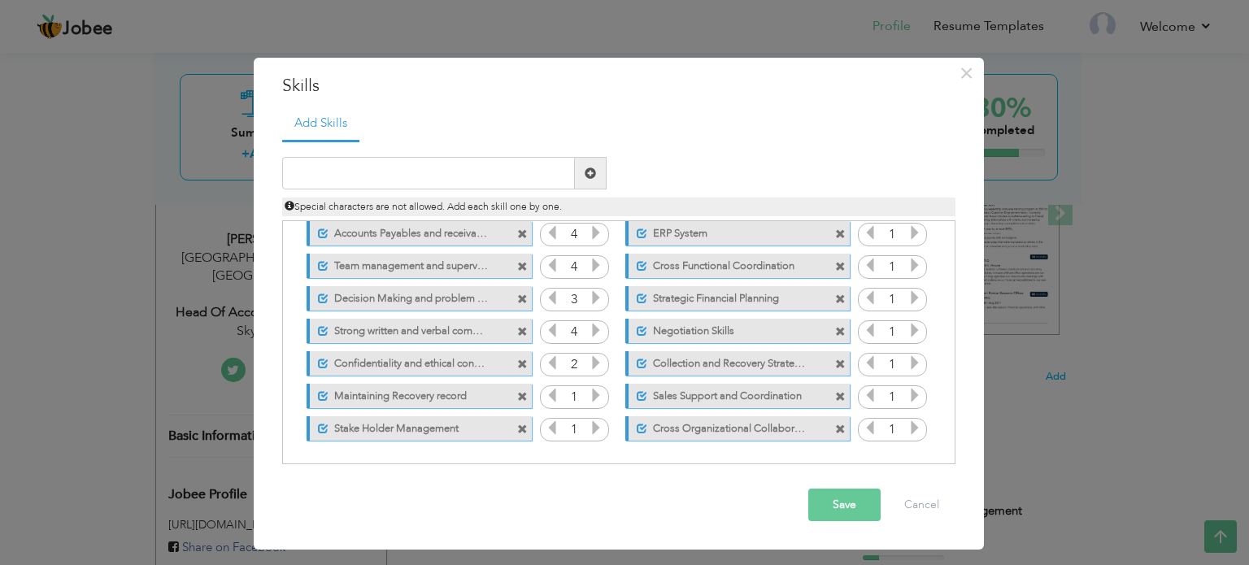
click at [596, 361] on icon at bounding box center [596, 362] width 15 height 15
click at [596, 396] on icon at bounding box center [596, 395] width 15 height 15
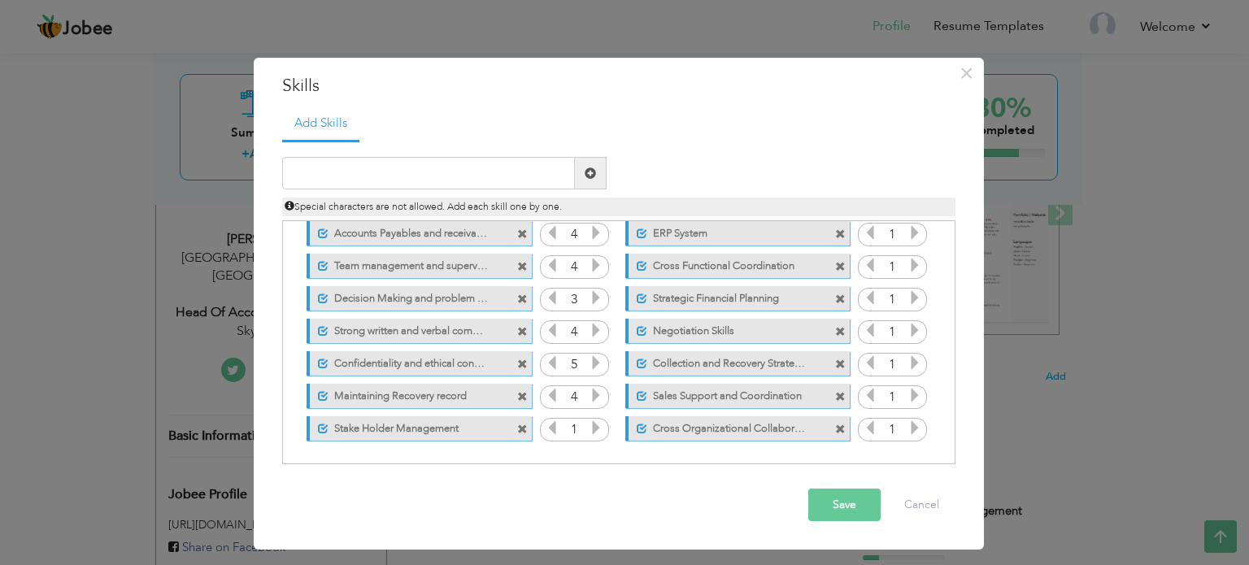
click at [595, 425] on icon at bounding box center [596, 427] width 15 height 15
drag, startPoint x: 946, startPoint y: 341, endPoint x: 919, endPoint y: 217, distance: 126.3
click at [919, 217] on div "Duplicate entry" at bounding box center [618, 302] width 673 height 325
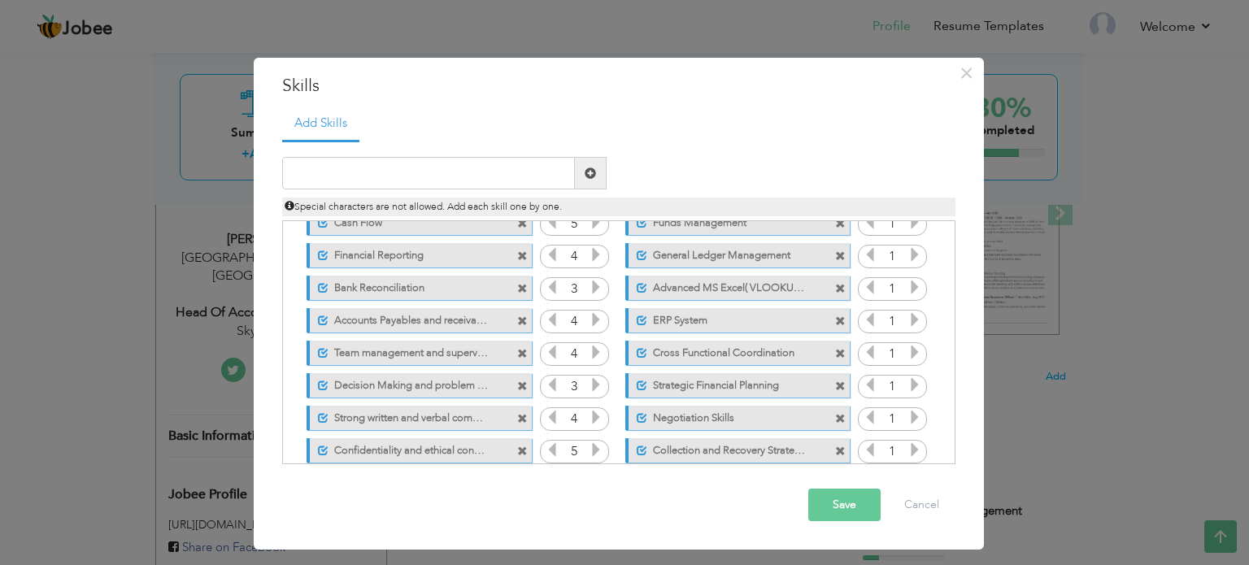
scroll to position [0, 0]
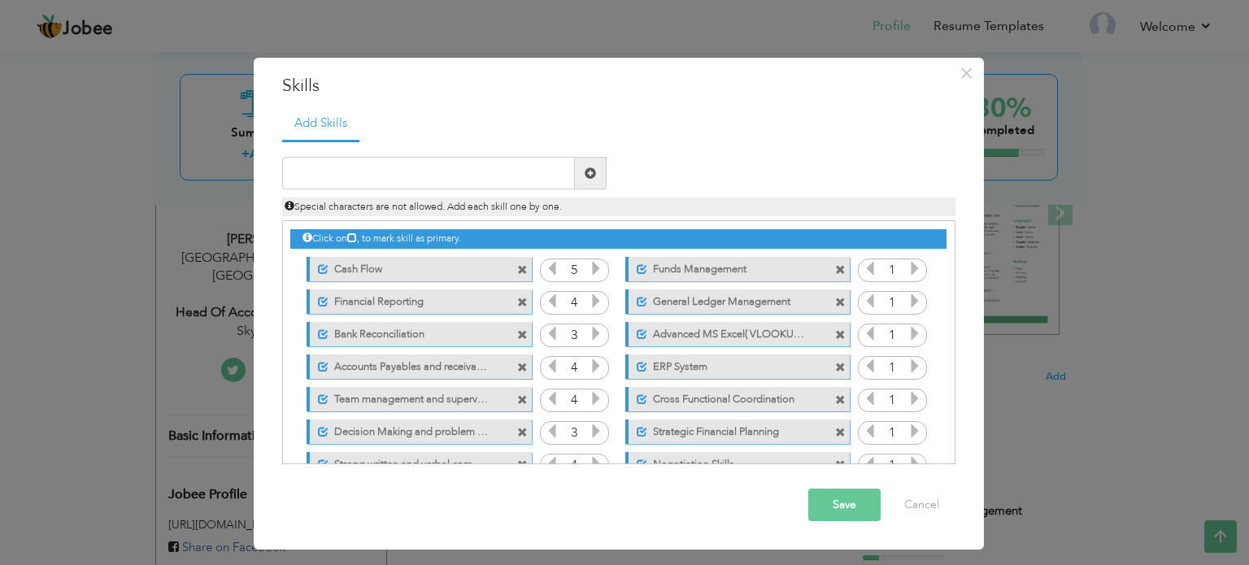
click at [910, 269] on icon at bounding box center [914, 268] width 15 height 15
click at [911, 300] on icon at bounding box center [914, 300] width 15 height 15
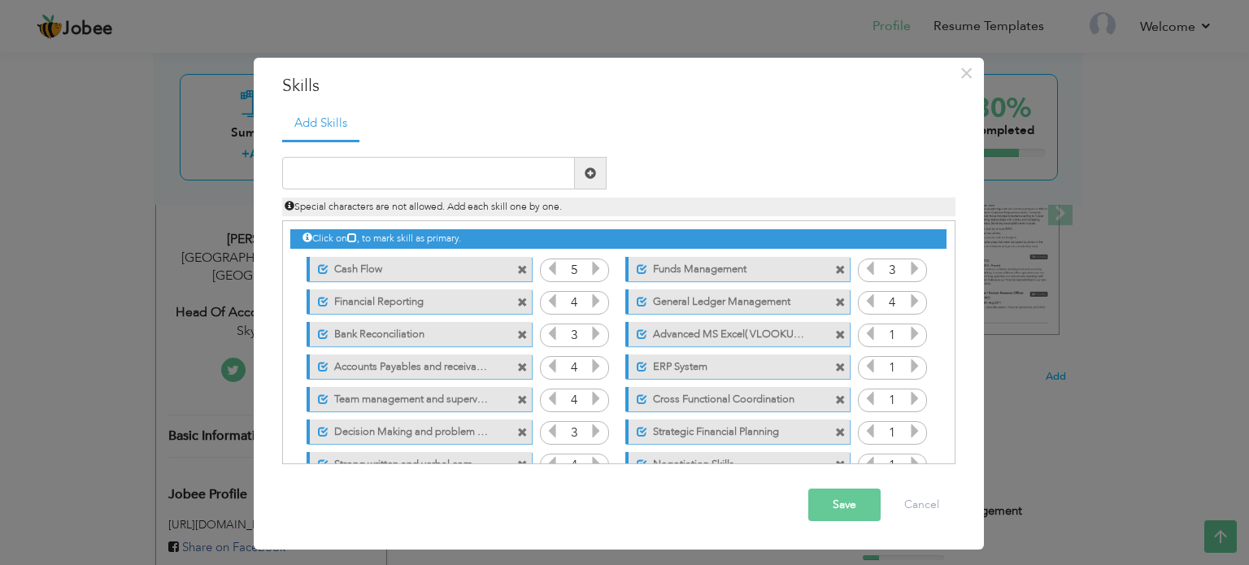
click at [907, 330] on icon at bounding box center [914, 333] width 15 height 15
click at [909, 370] on icon at bounding box center [914, 366] width 15 height 15
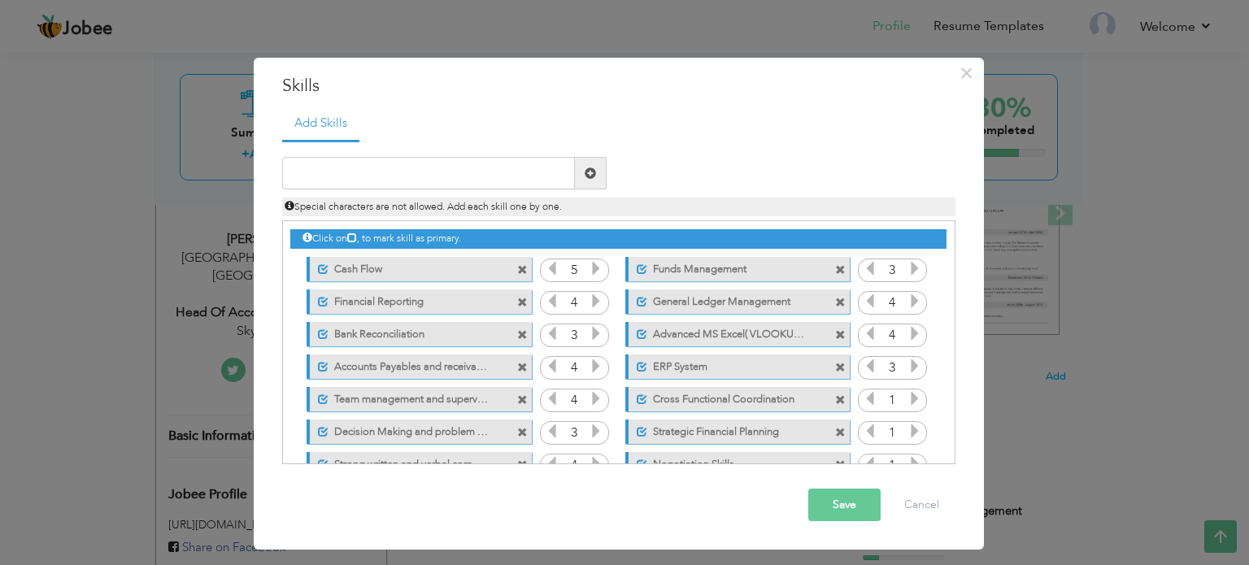
click at [909, 369] on icon at bounding box center [914, 366] width 15 height 15
click at [909, 399] on icon at bounding box center [914, 398] width 15 height 15
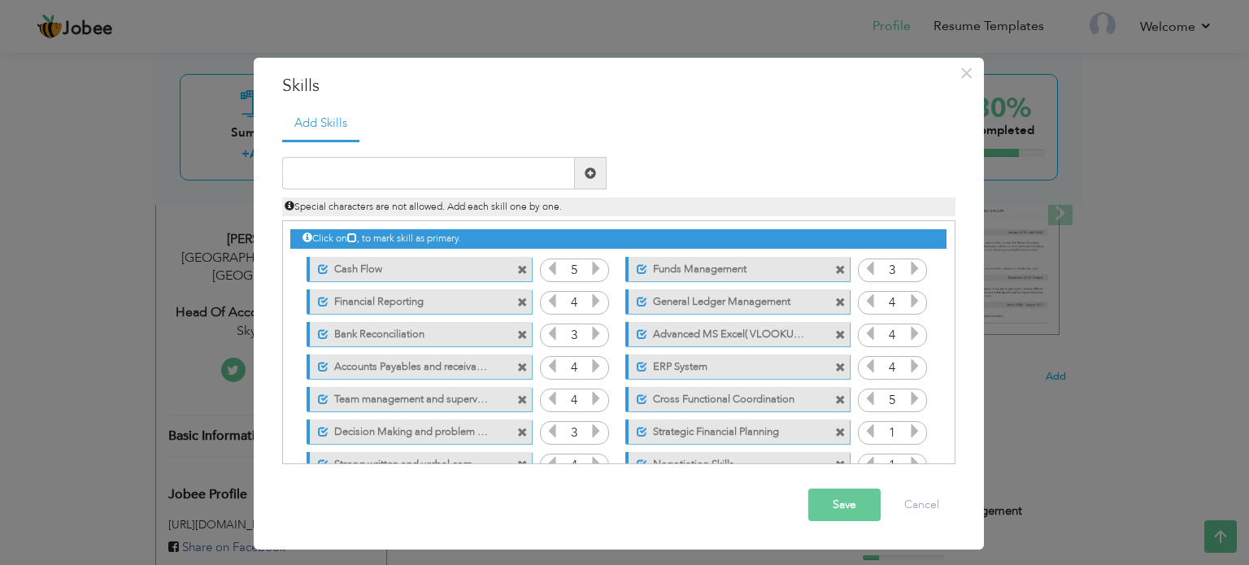
click at [863, 397] on icon at bounding box center [870, 398] width 15 height 15
drag, startPoint x: 946, startPoint y: 363, endPoint x: 948, endPoint y: 389, distance: 26.1
click at [948, 389] on div "Click on , to mark skill as primary." at bounding box center [618, 342] width 673 height 244
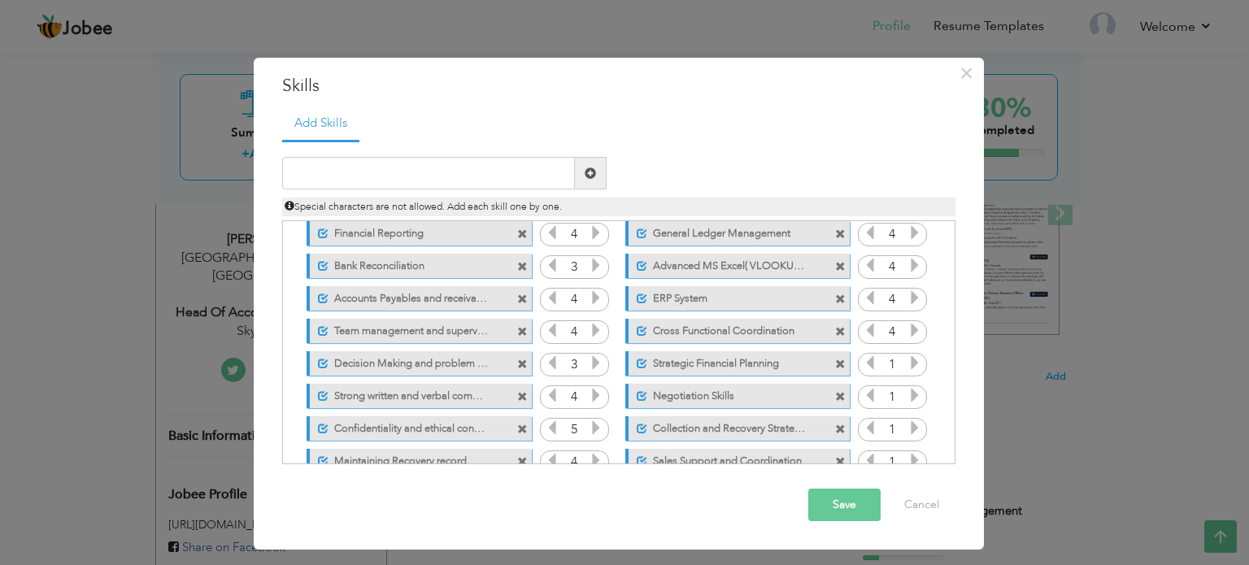
scroll to position [73, 0]
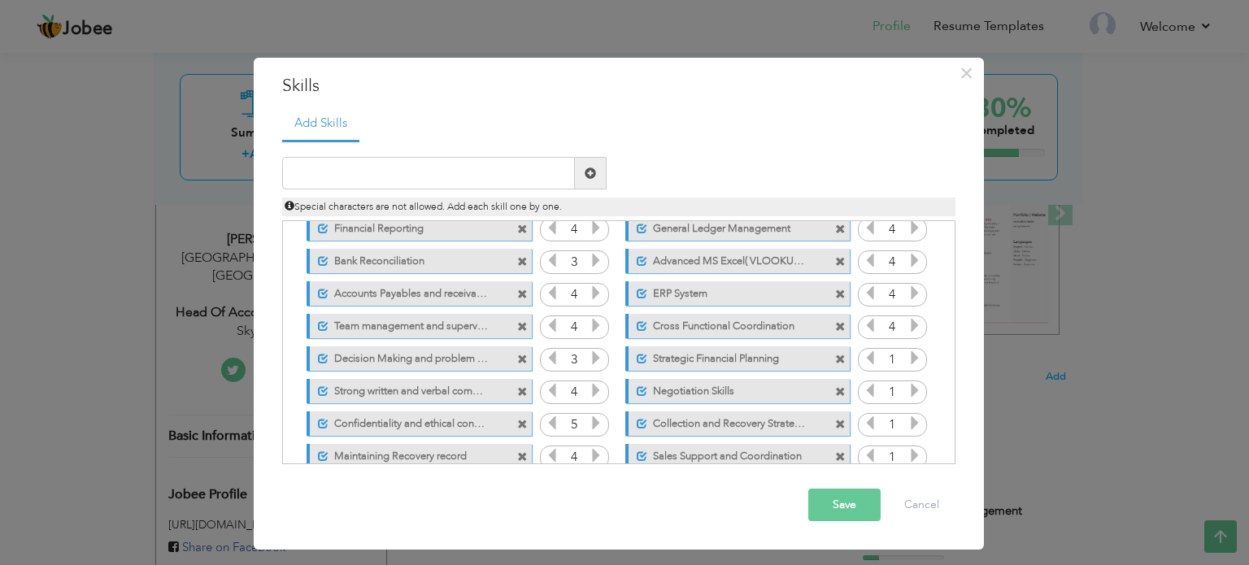
click at [911, 362] on icon at bounding box center [914, 357] width 15 height 15
click at [863, 360] on icon at bounding box center [870, 357] width 15 height 15
click at [915, 390] on icon at bounding box center [914, 390] width 15 height 15
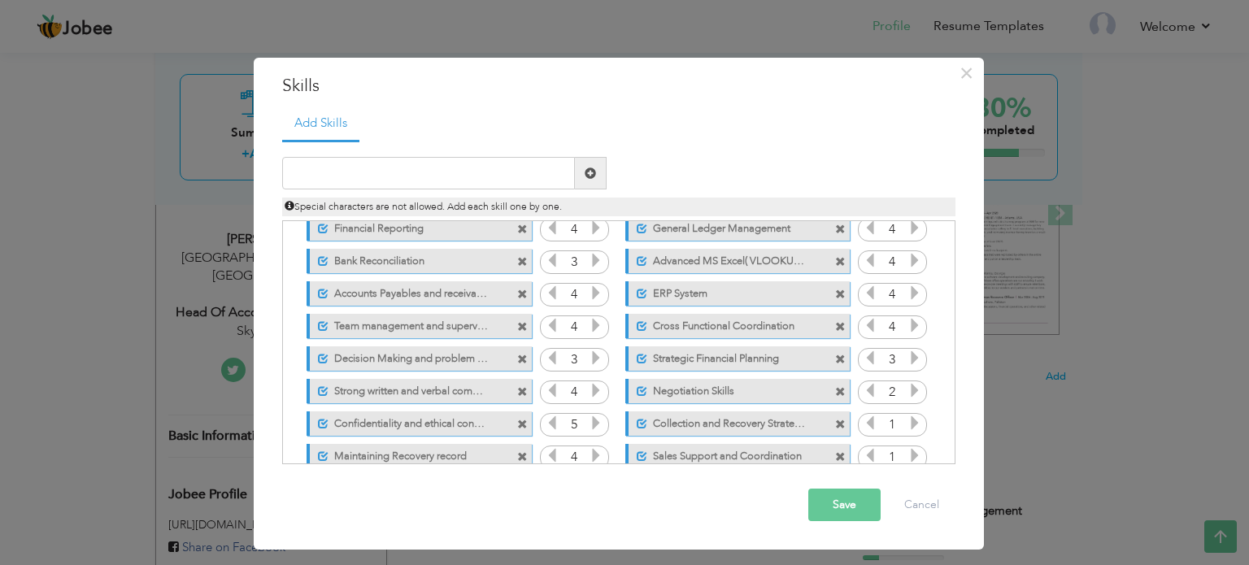
click at [915, 390] on icon at bounding box center [914, 390] width 15 height 15
click at [910, 424] on icon at bounding box center [914, 422] width 15 height 15
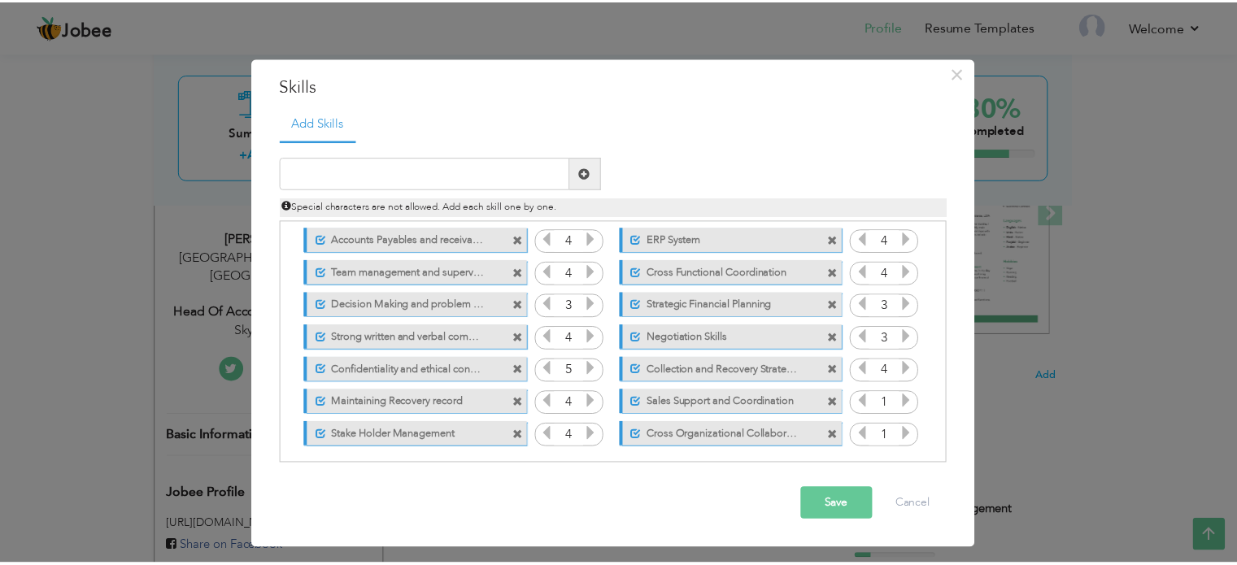
scroll to position [133, 0]
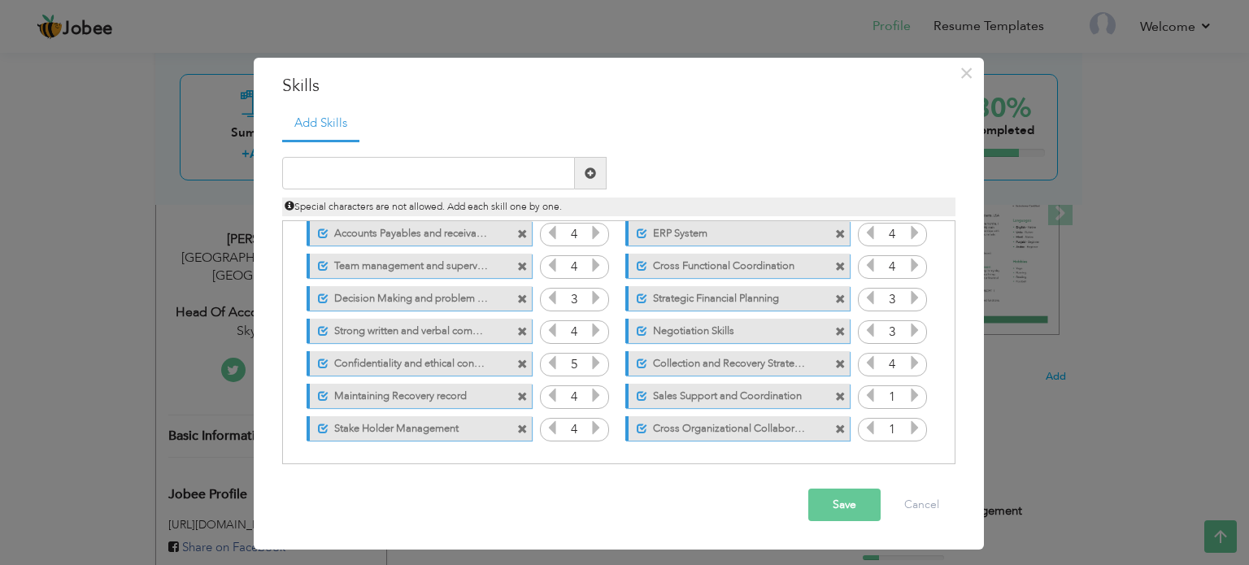
click at [911, 397] on icon at bounding box center [914, 395] width 15 height 15
click at [911, 420] on icon at bounding box center [914, 427] width 15 height 15
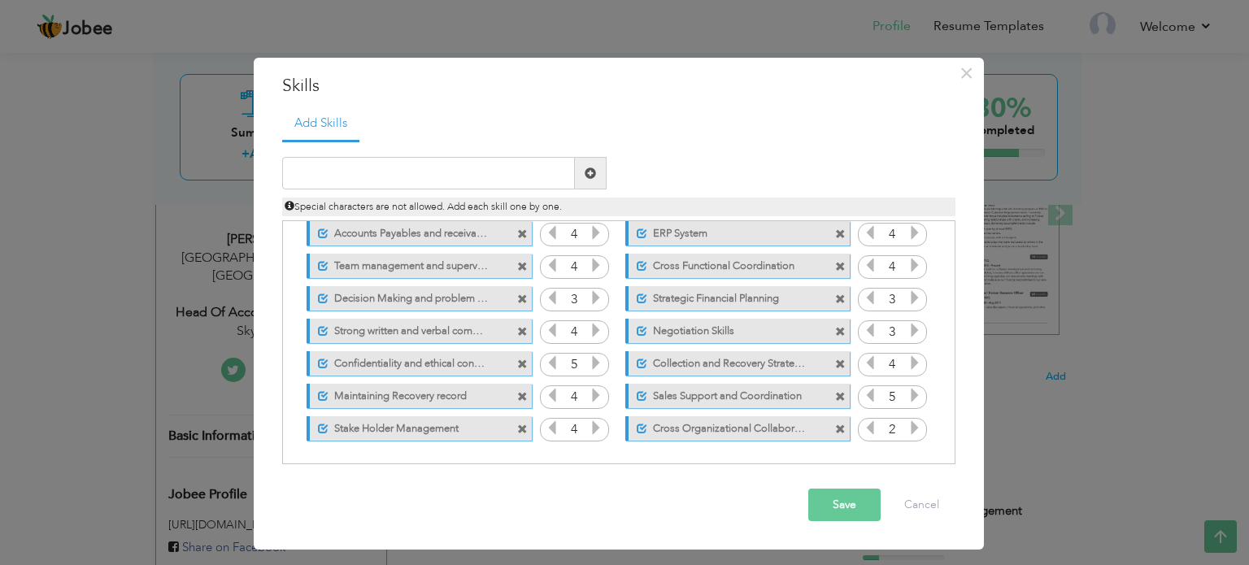
click at [911, 420] on icon at bounding box center [914, 427] width 15 height 15
click at [866, 398] on icon at bounding box center [870, 395] width 15 height 15
drag, startPoint x: 954, startPoint y: 402, endPoint x: 952, endPoint y: 300, distance: 102.4
click at [952, 300] on div "Click on , to mark skill as primary." at bounding box center [618, 342] width 673 height 244
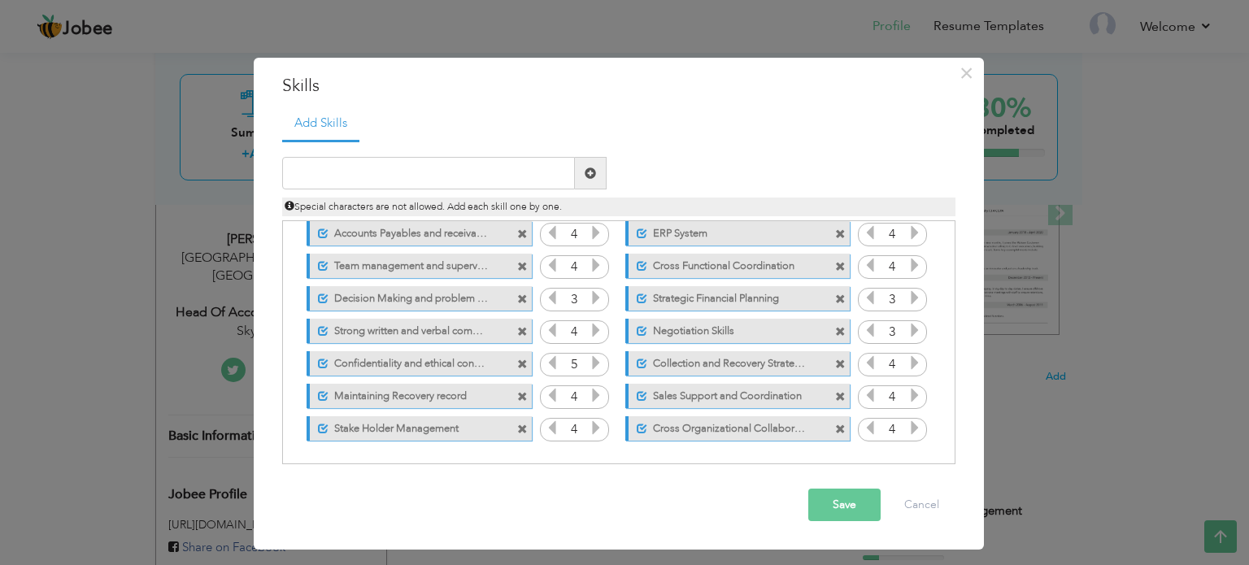
click at [854, 510] on button "Save" at bounding box center [844, 505] width 72 height 33
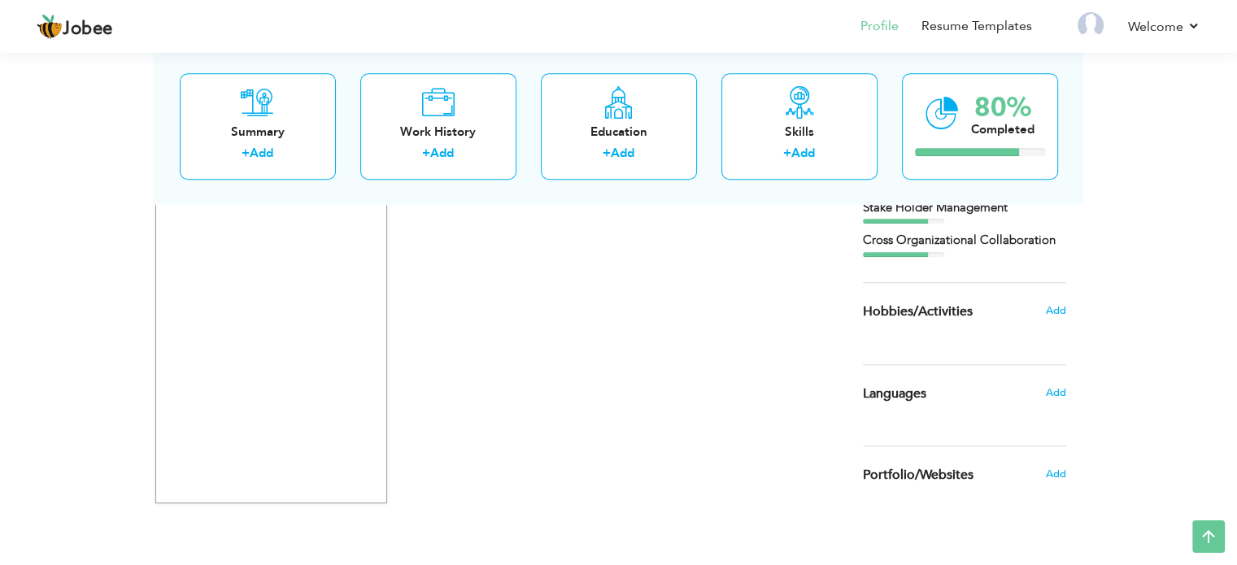
scroll to position [1129, 0]
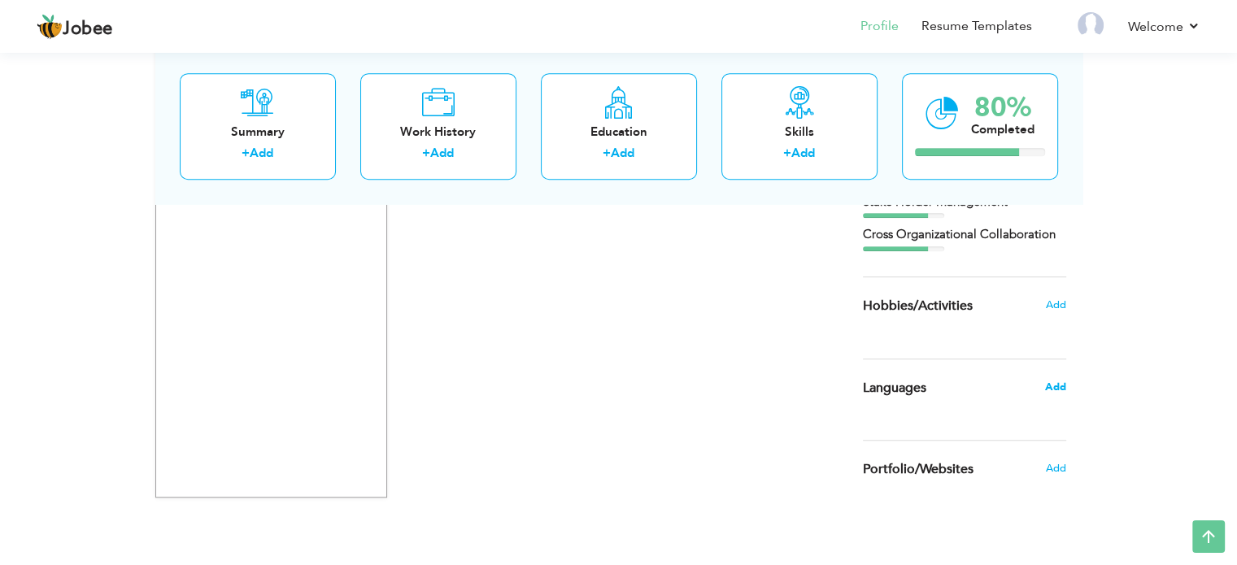
click at [1063, 385] on span "Add" at bounding box center [1054, 387] width 21 height 15
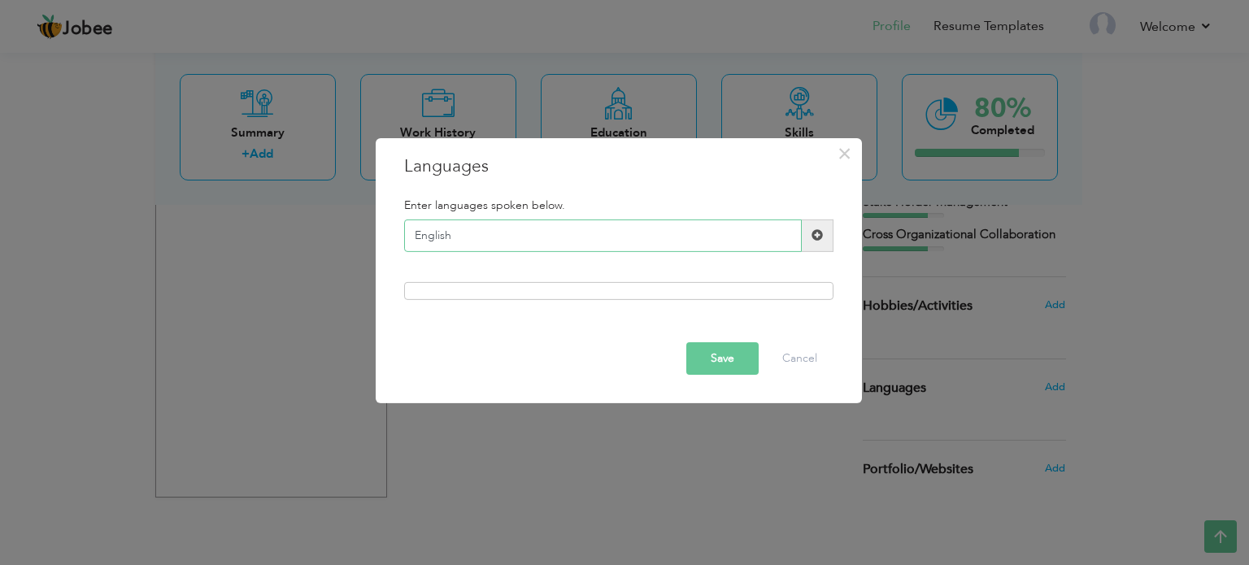
type input "English"
click at [823, 237] on span at bounding box center [818, 236] width 32 height 33
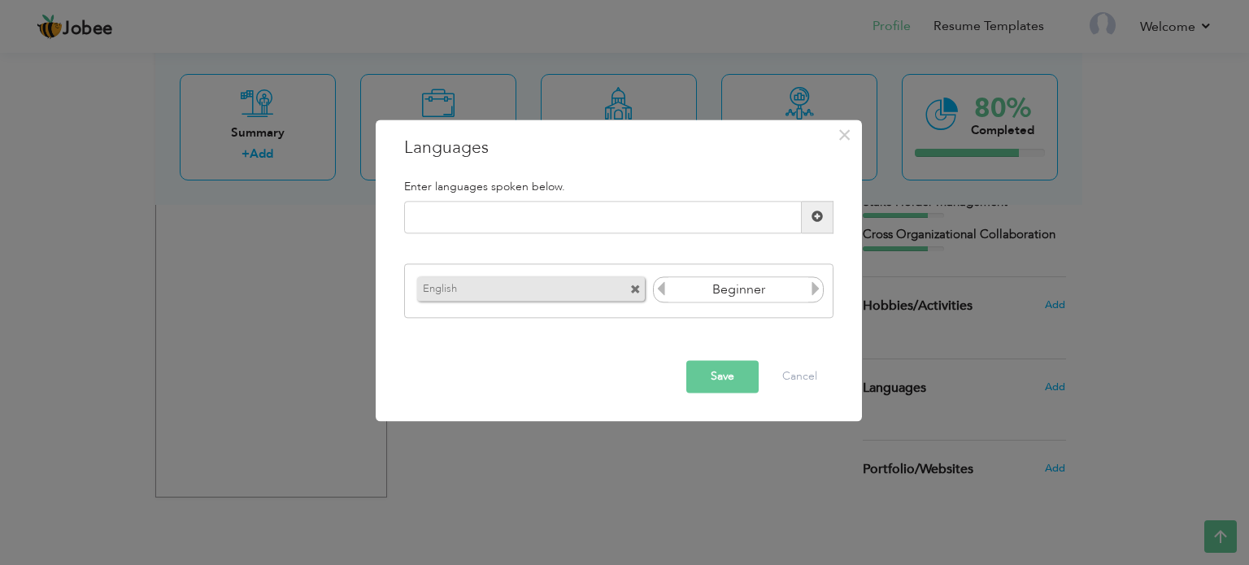
click at [815, 291] on icon at bounding box center [815, 289] width 15 height 15
click at [655, 293] on icon at bounding box center [661, 289] width 15 height 15
click at [579, 217] on input "text" at bounding box center [603, 217] width 398 height 33
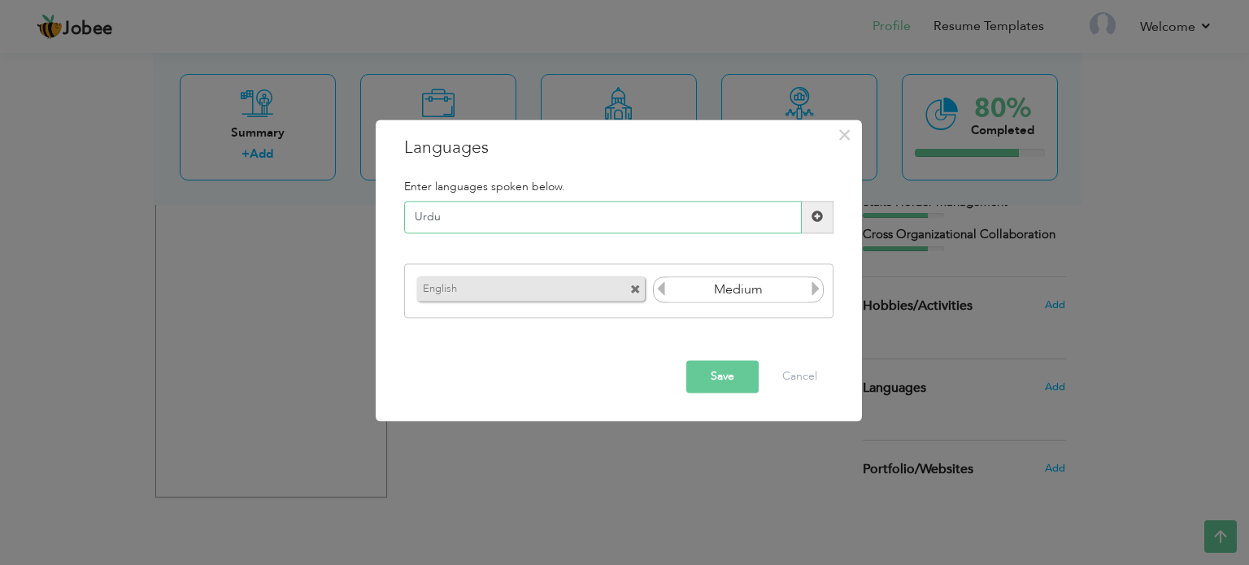
type input "Urdu"
click at [819, 207] on span at bounding box center [818, 217] width 32 height 33
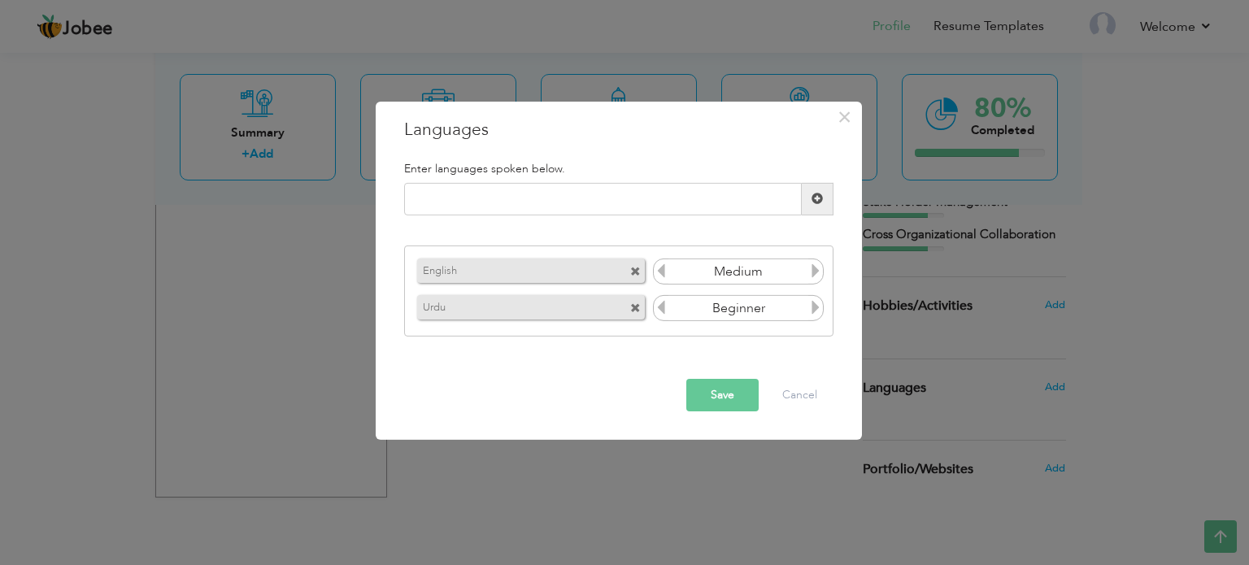
click at [813, 313] on icon at bounding box center [815, 307] width 15 height 15
click at [474, 194] on input "text" at bounding box center [603, 199] width 398 height 33
type input "Punjabi"
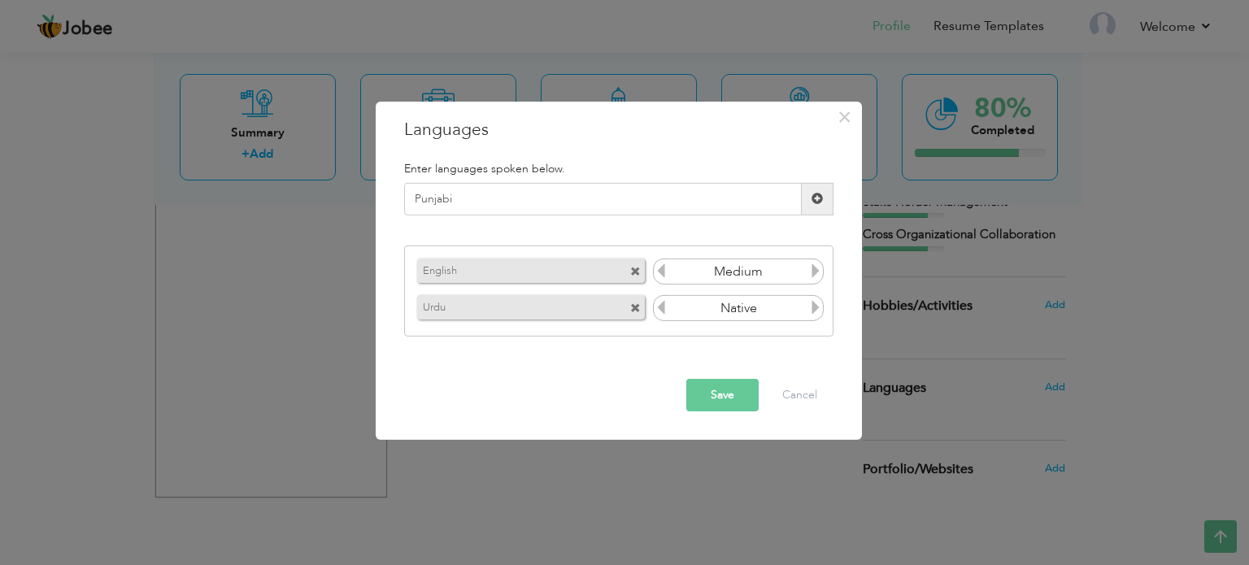
click at [825, 195] on span at bounding box center [818, 199] width 32 height 33
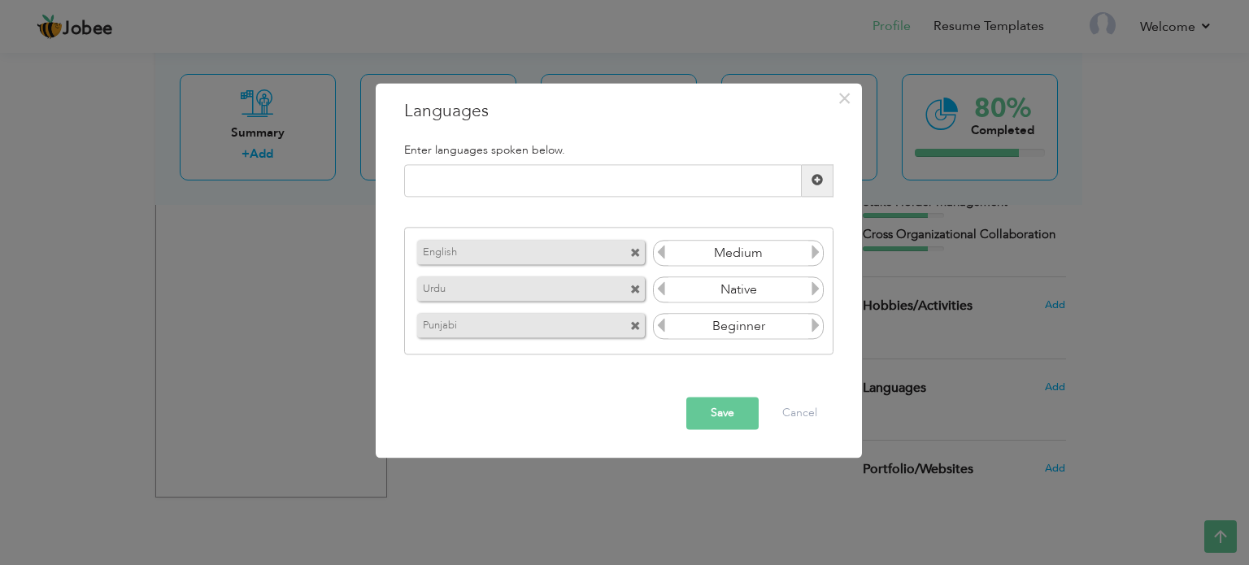
click at [816, 333] on icon at bounding box center [815, 326] width 15 height 15
click at [745, 418] on button "Save" at bounding box center [722, 413] width 72 height 33
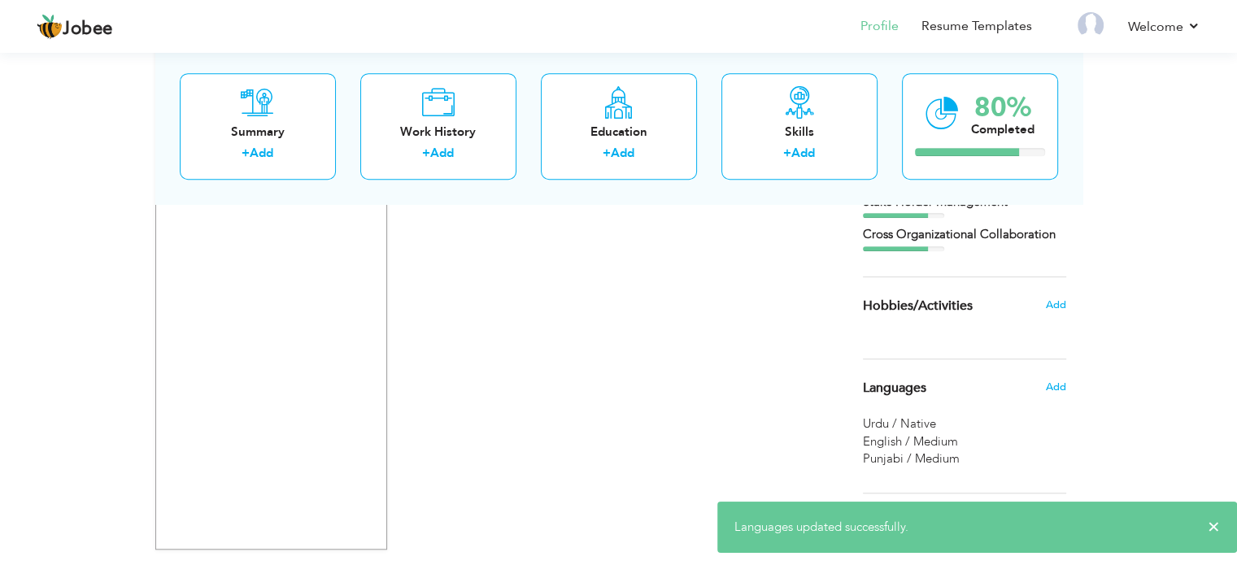
scroll to position [1182, 0]
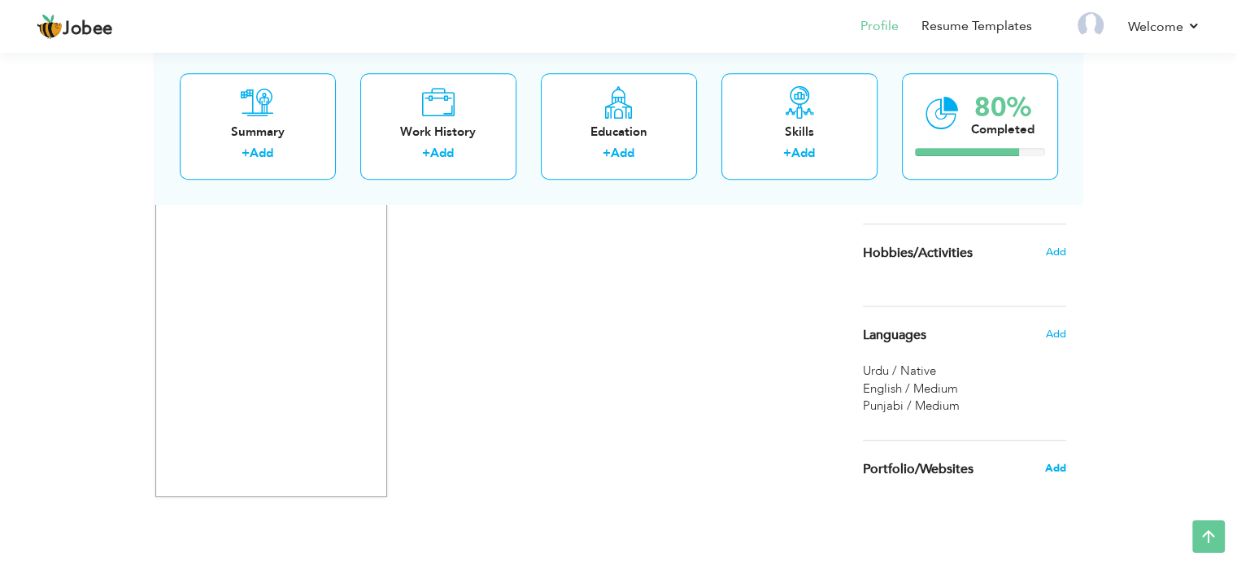
click at [1049, 461] on span "Add" at bounding box center [1054, 468] width 21 height 15
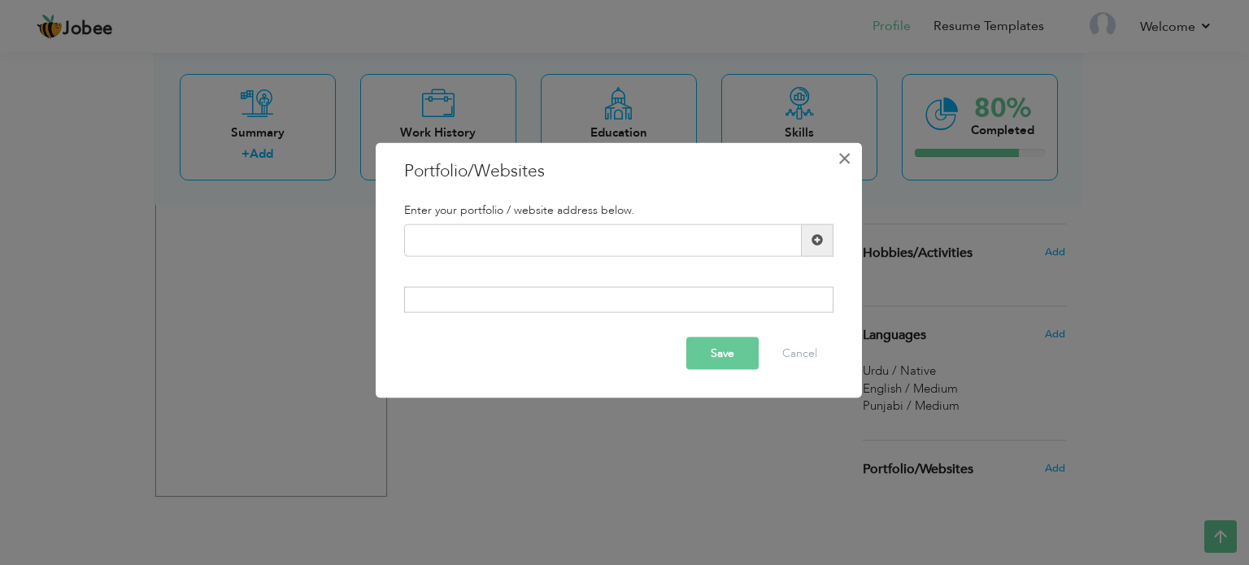
click at [845, 158] on span "×" at bounding box center [844, 157] width 14 height 29
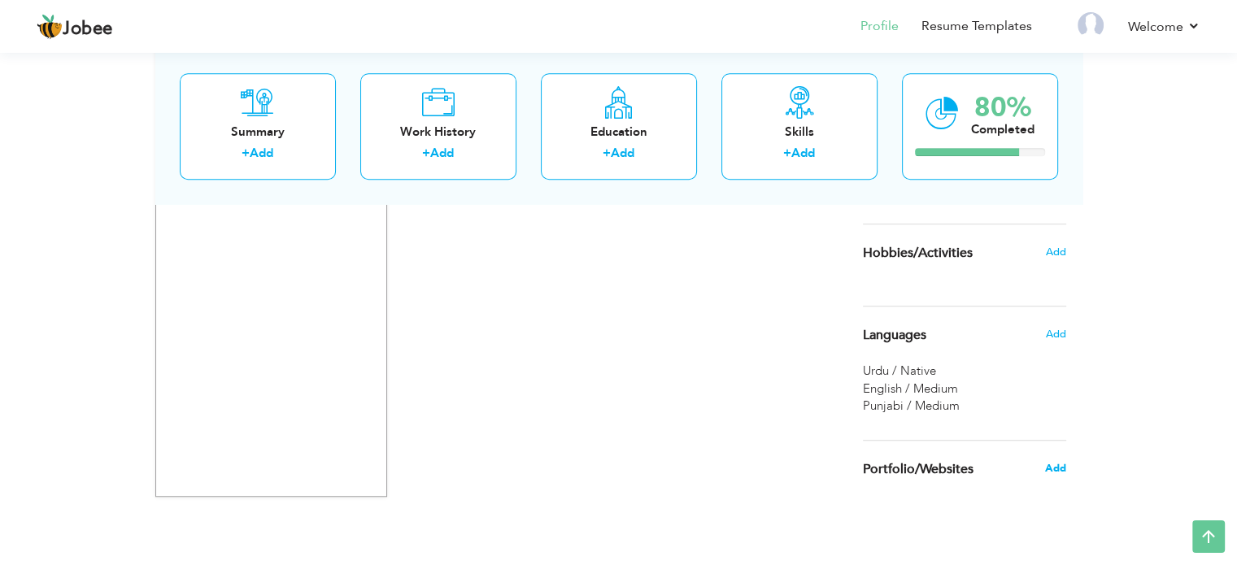
click at [1060, 472] on span "Add" at bounding box center [1054, 468] width 21 height 15
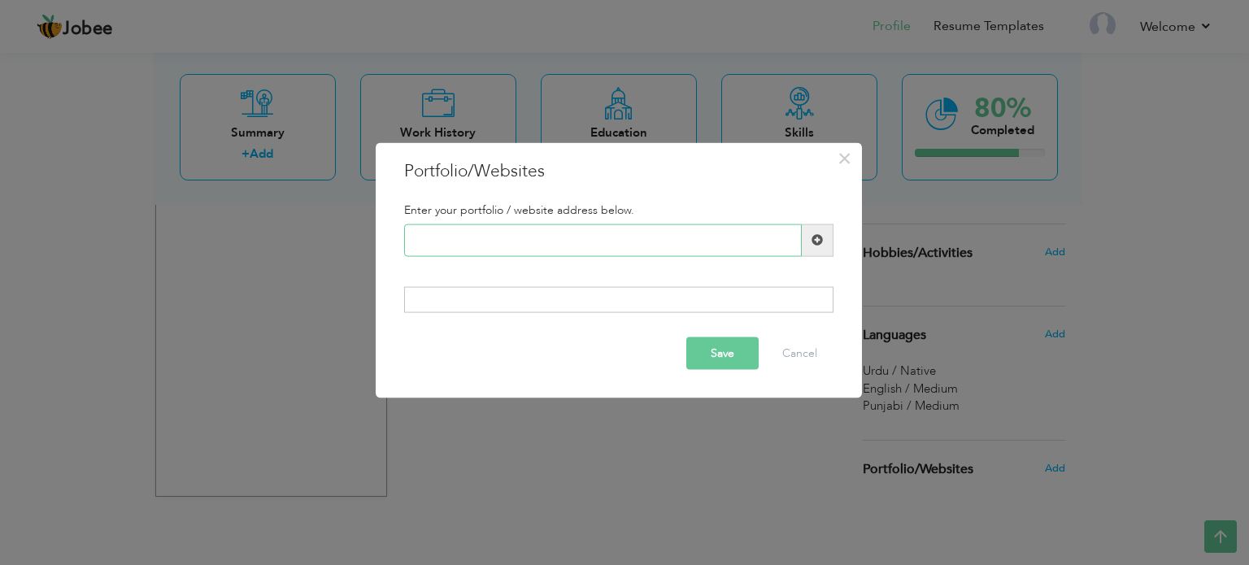
paste input "https://www.linkedin.com/feed/"
type input "https://www.linkedin.com/feed/"
click at [703, 366] on button "Save" at bounding box center [722, 353] width 72 height 33
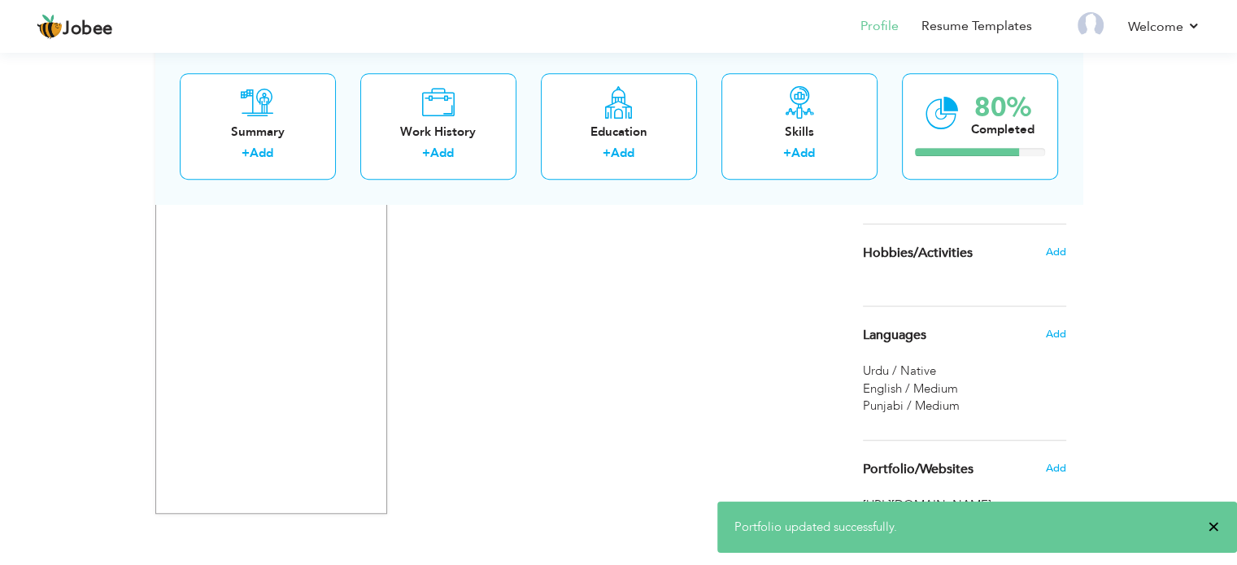
click at [1215, 534] on span "×" at bounding box center [1213, 527] width 12 height 16
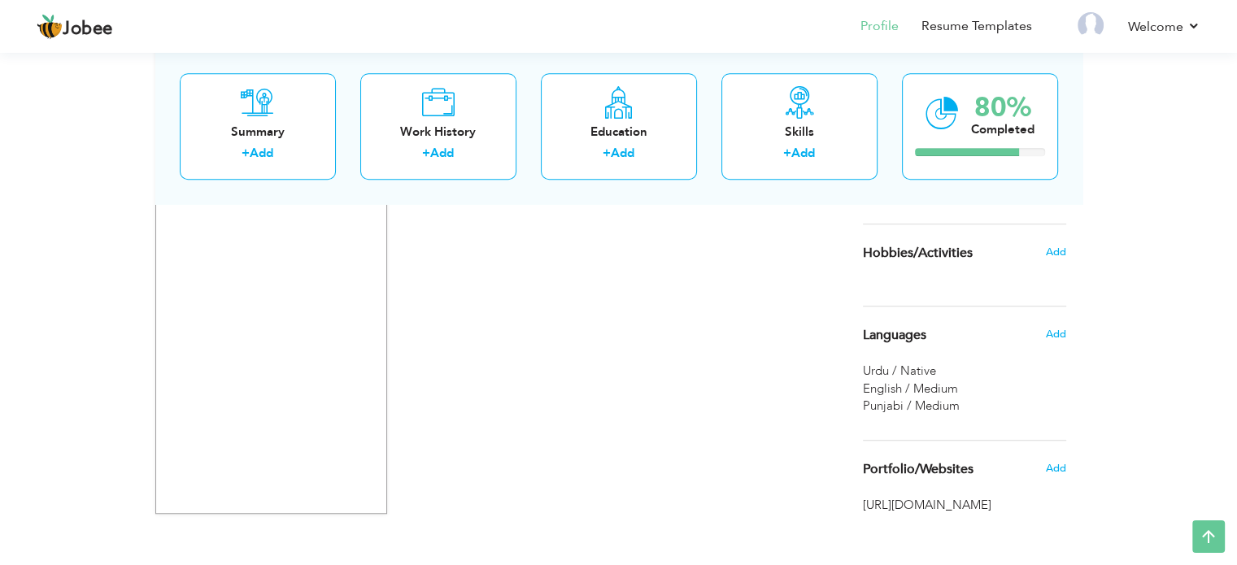
click at [960, 506] on span "https://www.linkedin.com/feed/" at bounding box center [964, 505] width 203 height 17
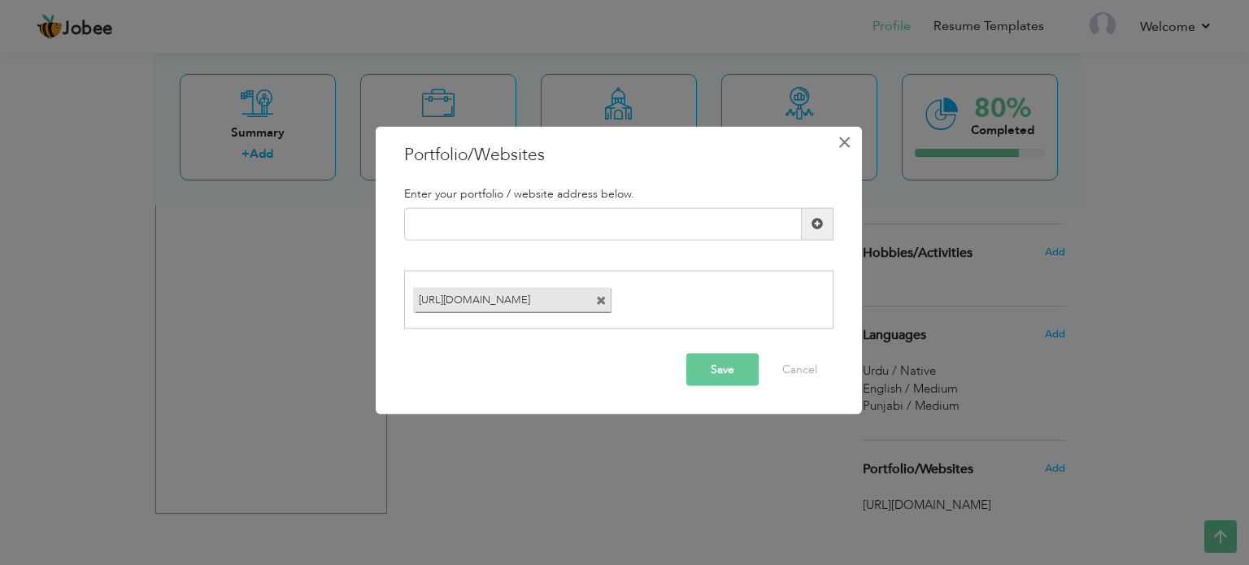
click at [850, 146] on span "×" at bounding box center [844, 141] width 14 height 29
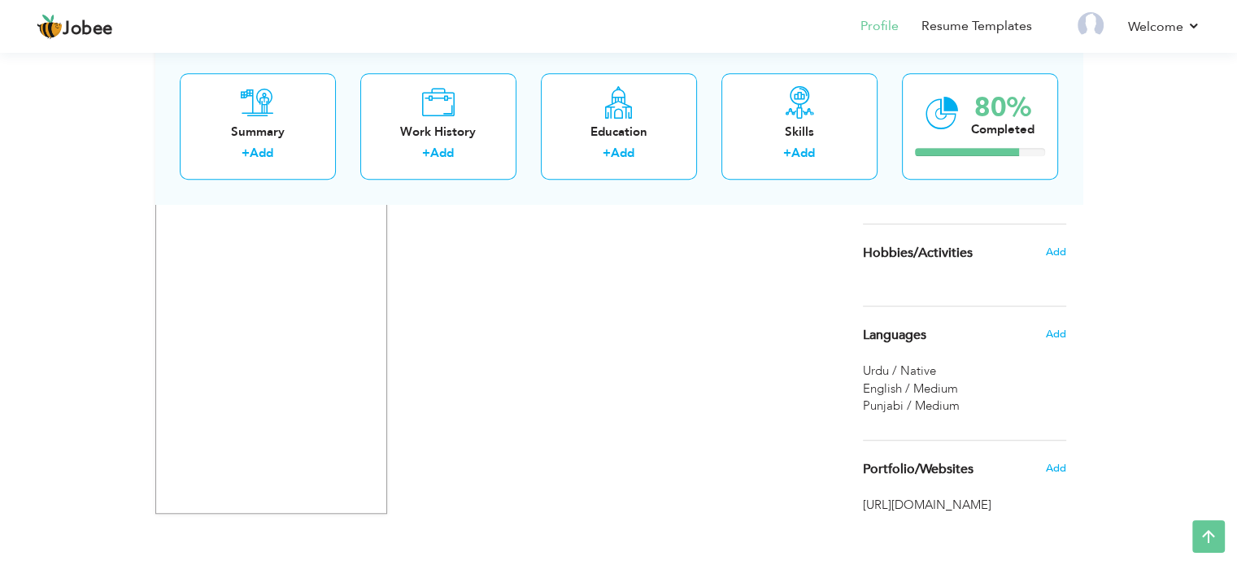
click at [943, 511] on span "https://www.linkedin.com/feed/" at bounding box center [964, 505] width 203 height 17
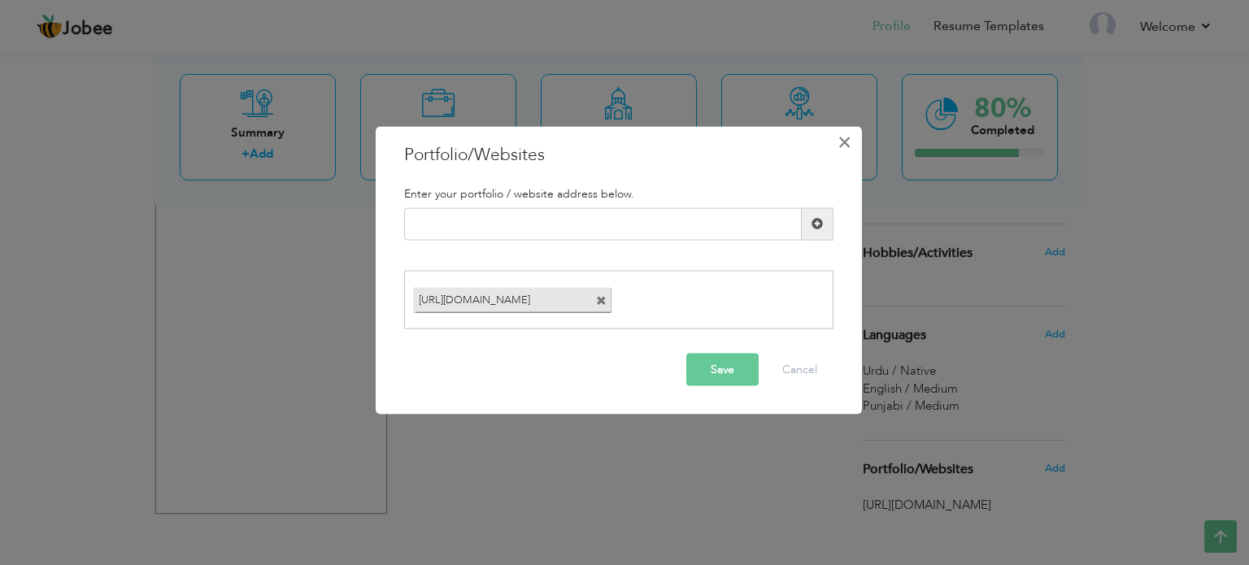
click at [842, 145] on span "×" at bounding box center [844, 141] width 14 height 29
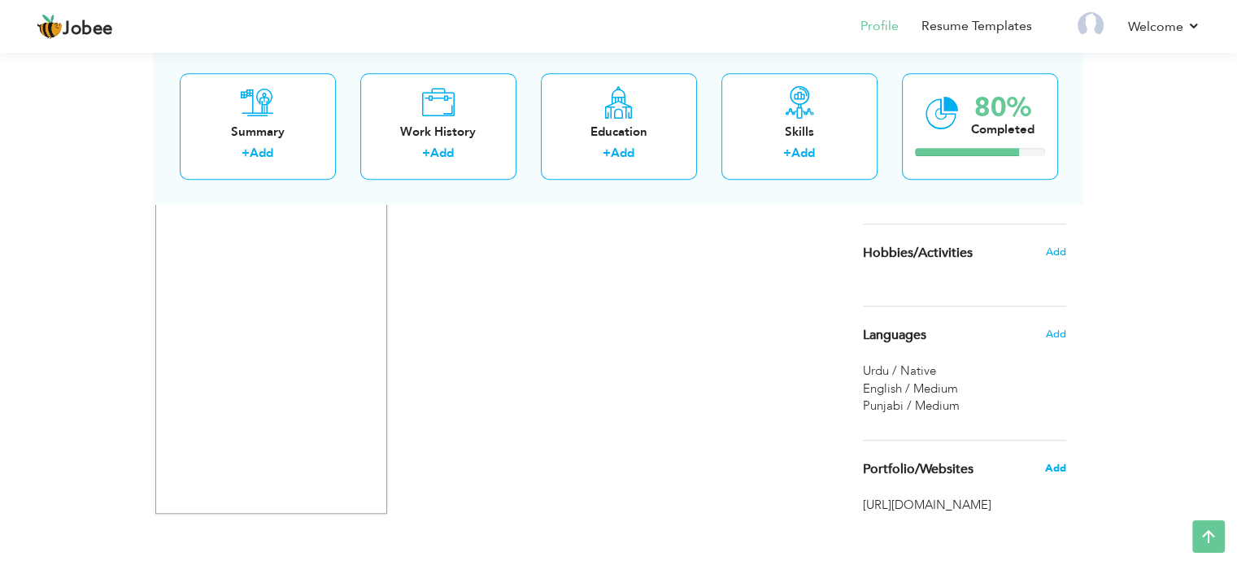
click at [1063, 466] on span "Add" at bounding box center [1054, 468] width 21 height 15
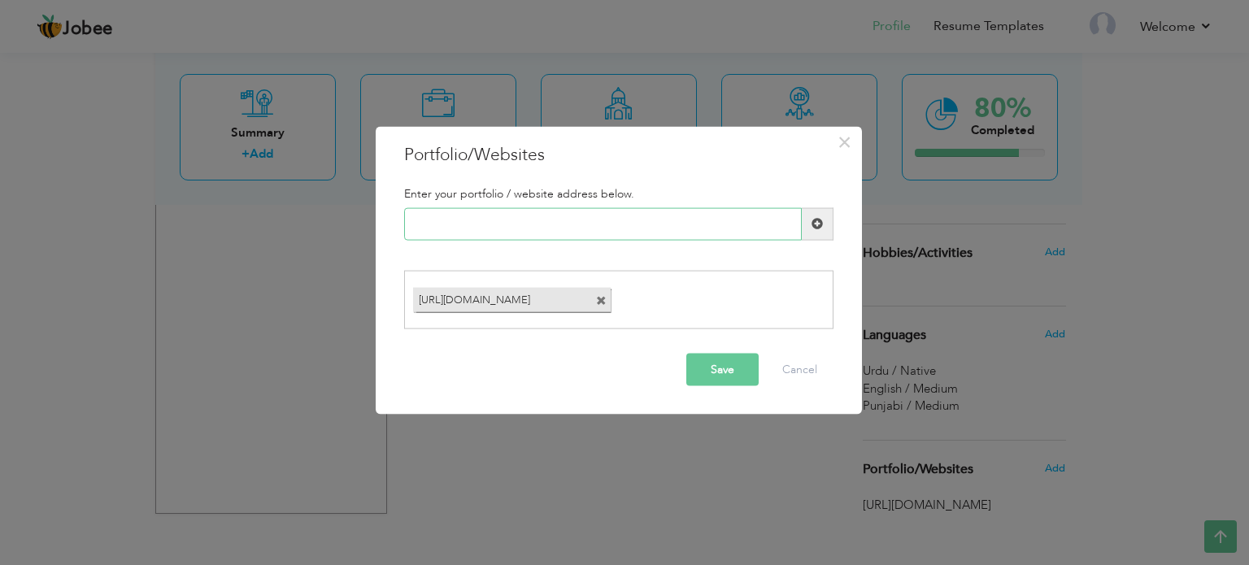
paste input "https://www.linkedin.com/in/zara-saleem-636a6120b/"
type input "https://www.linkedin.com/in/zara-saleem-636a6120b/"
click at [602, 301] on span at bounding box center [601, 301] width 11 height 11
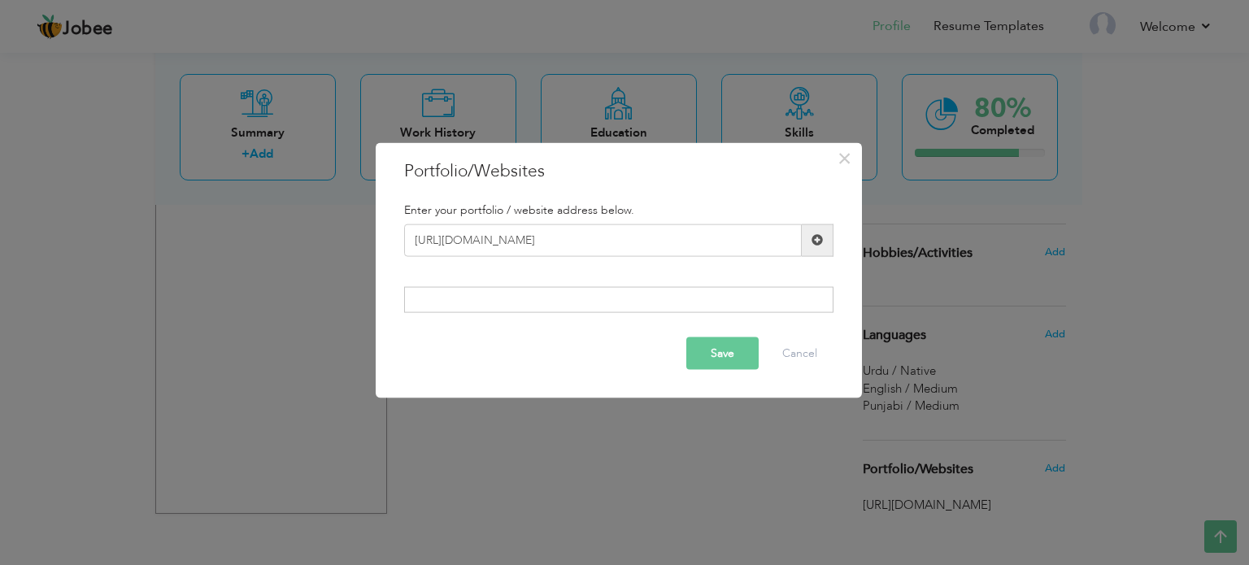
click at [829, 240] on span at bounding box center [818, 240] width 32 height 33
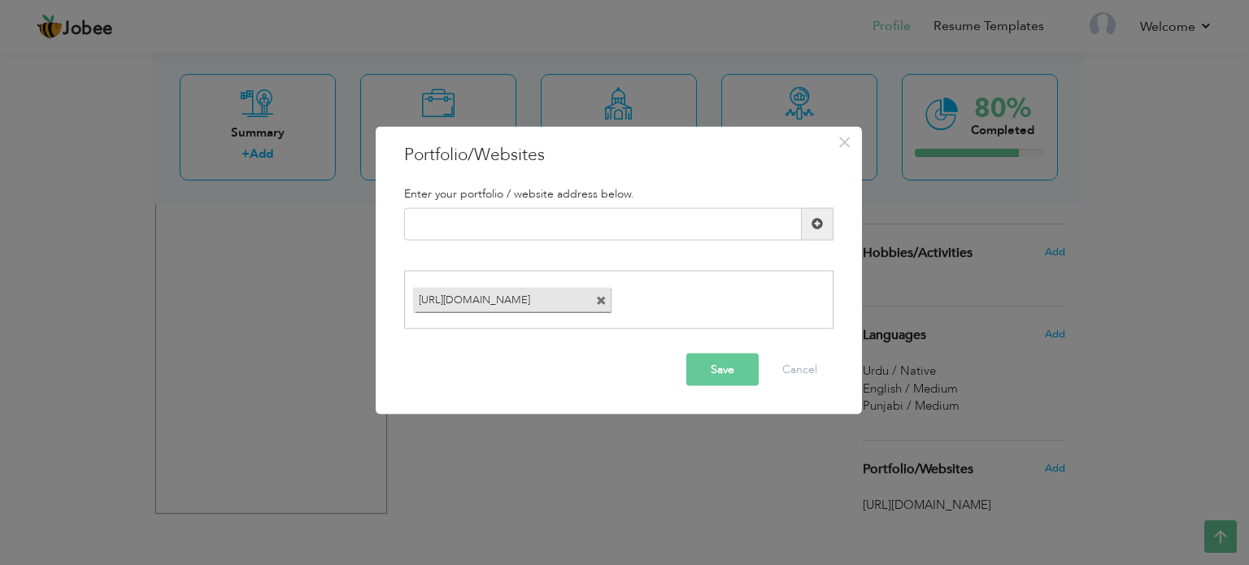
click at [715, 380] on button "Save" at bounding box center [722, 370] width 72 height 33
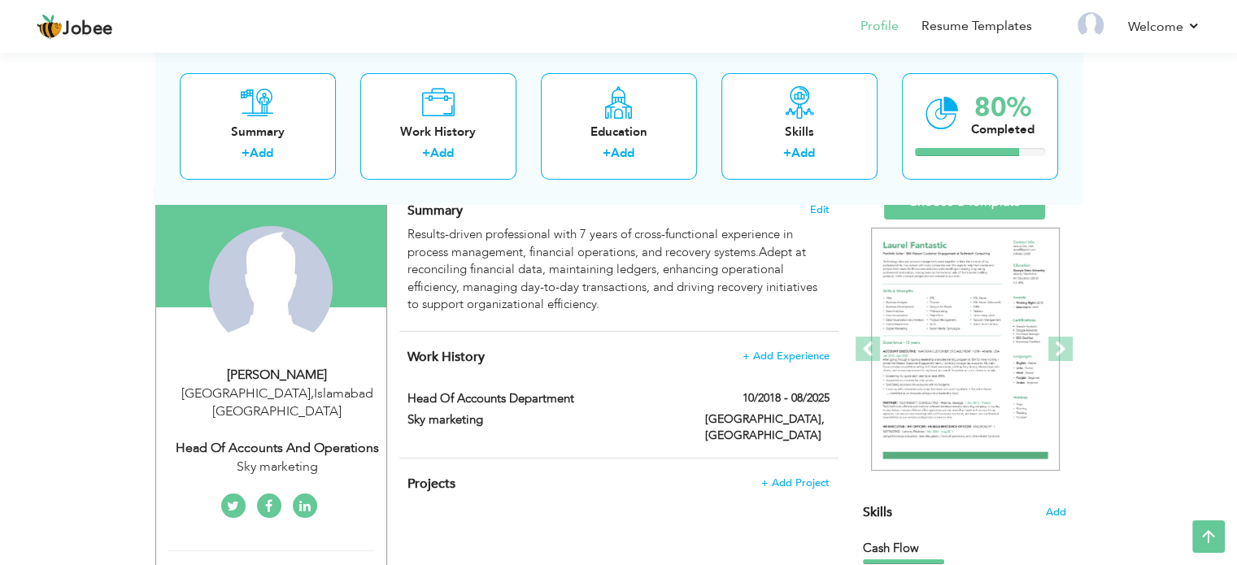
scroll to position [100, 0]
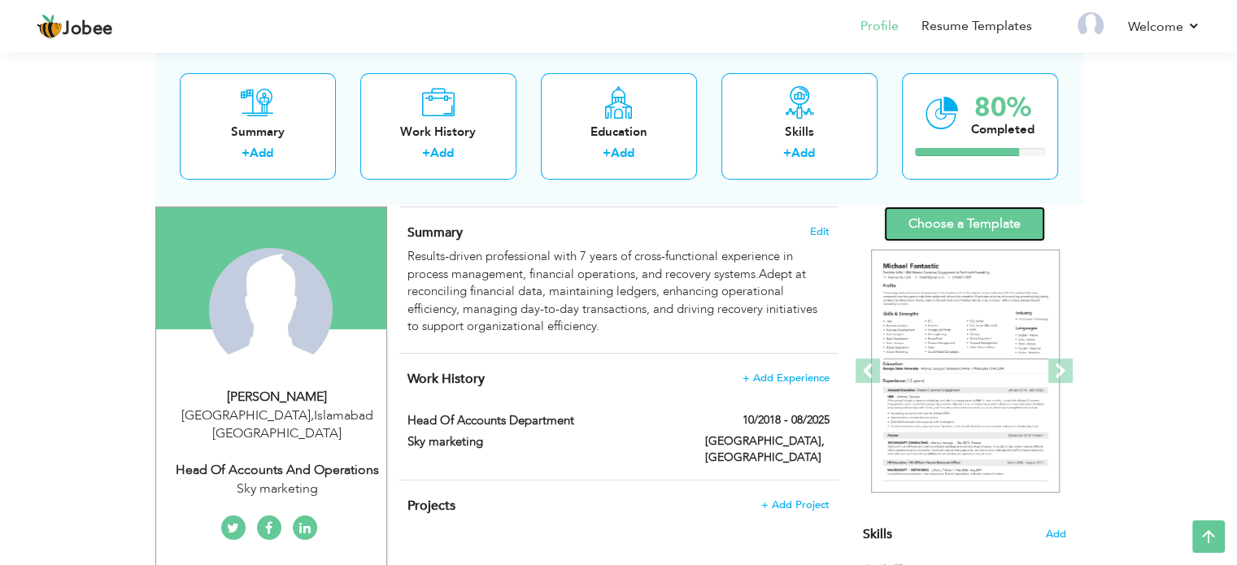
click at [1006, 233] on link "Choose a Template" at bounding box center [964, 223] width 161 height 35
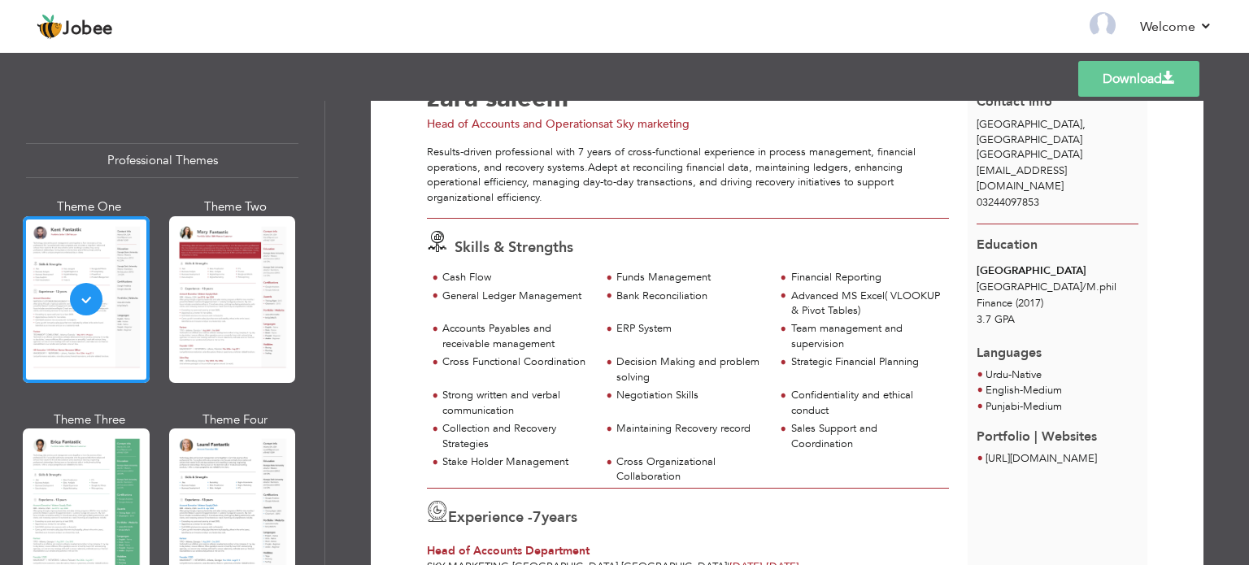
scroll to position [72, 0]
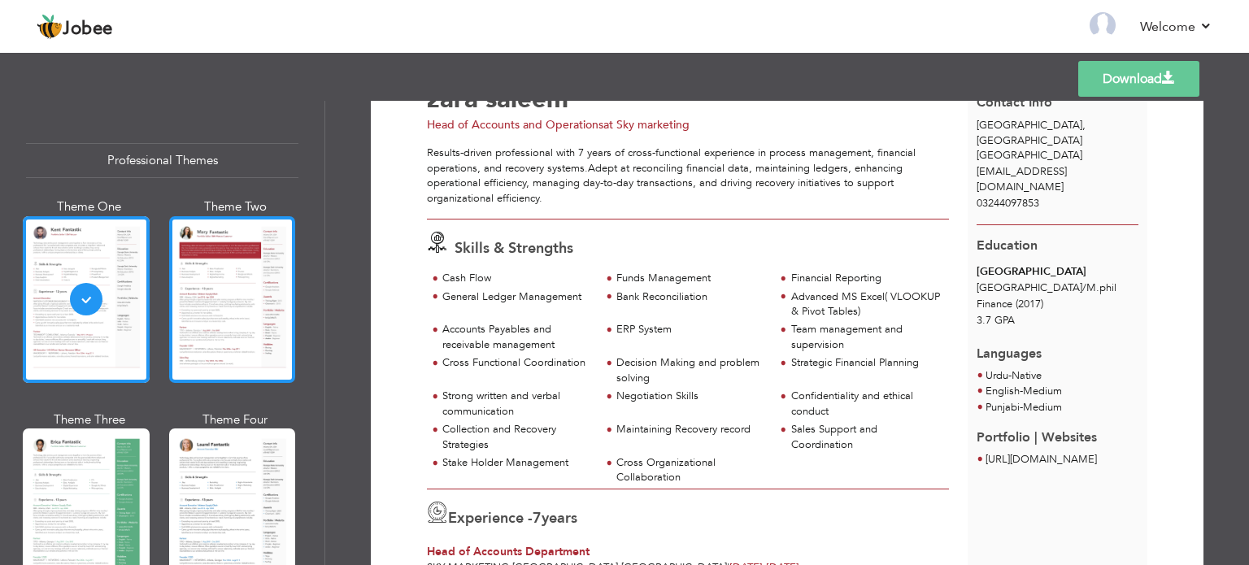
click at [254, 347] on div at bounding box center [232, 299] width 127 height 167
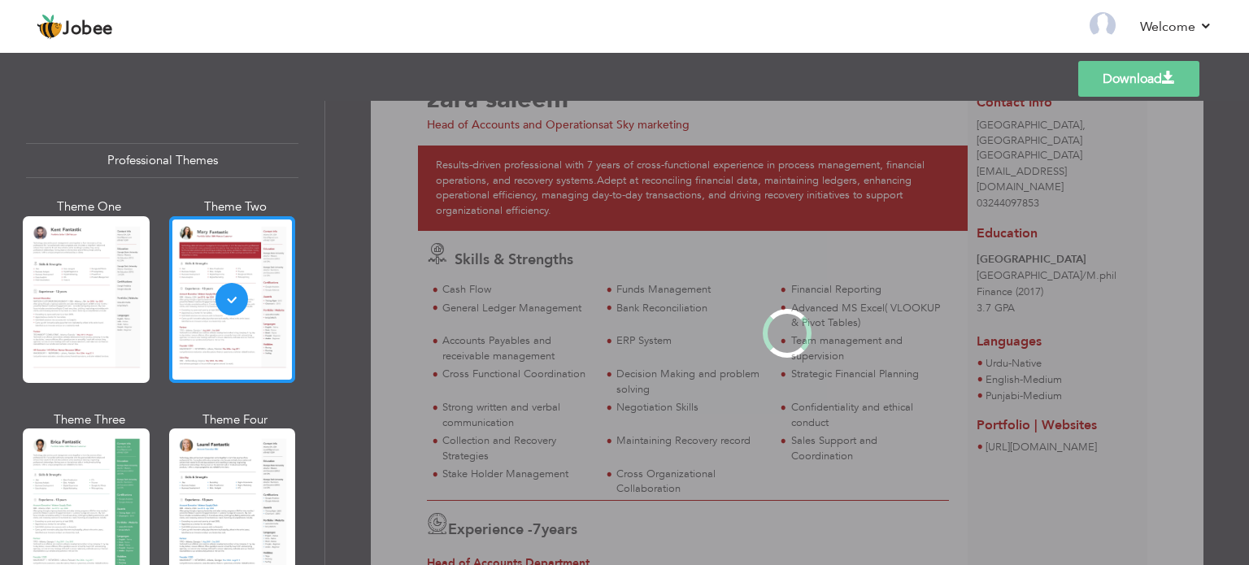
scroll to position [0, 0]
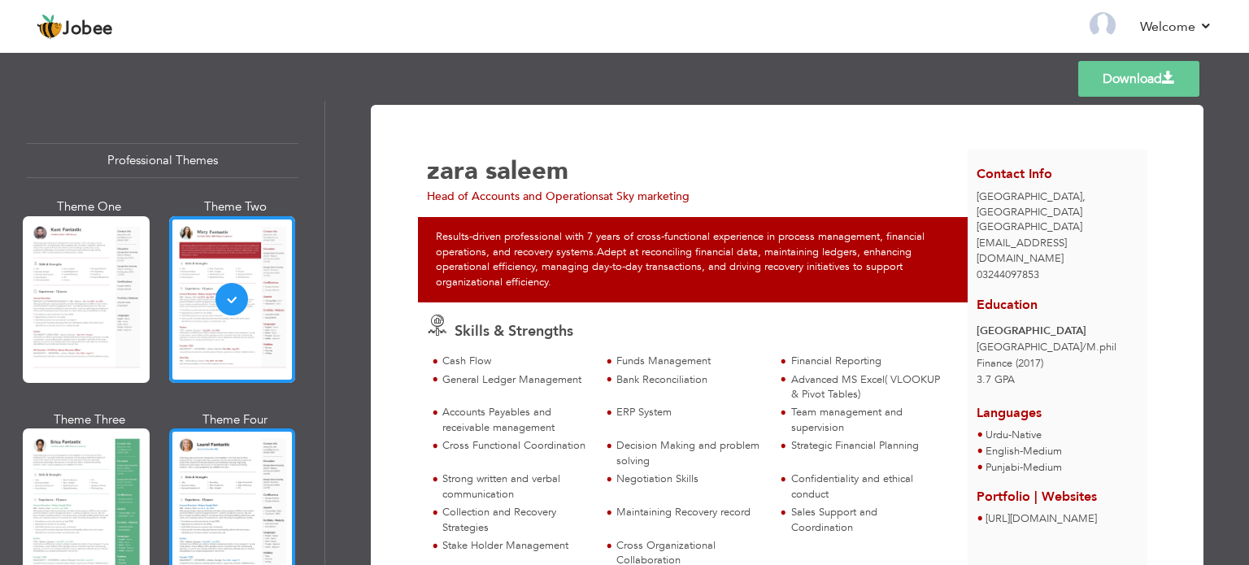
click at [206, 533] on div at bounding box center [232, 511] width 127 height 167
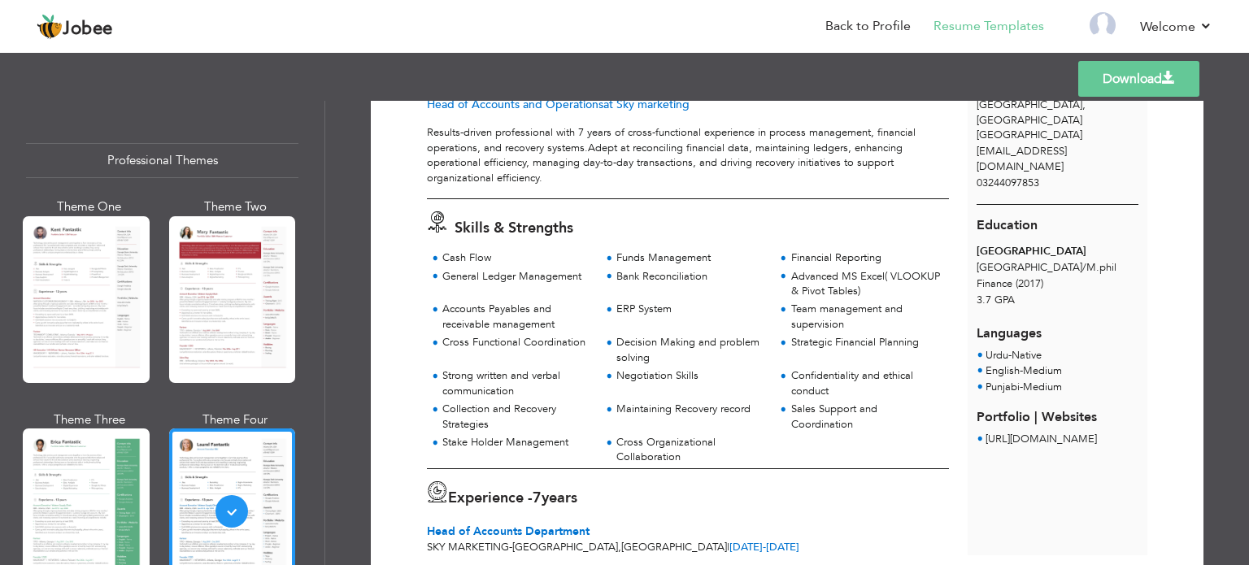
scroll to position [158, 0]
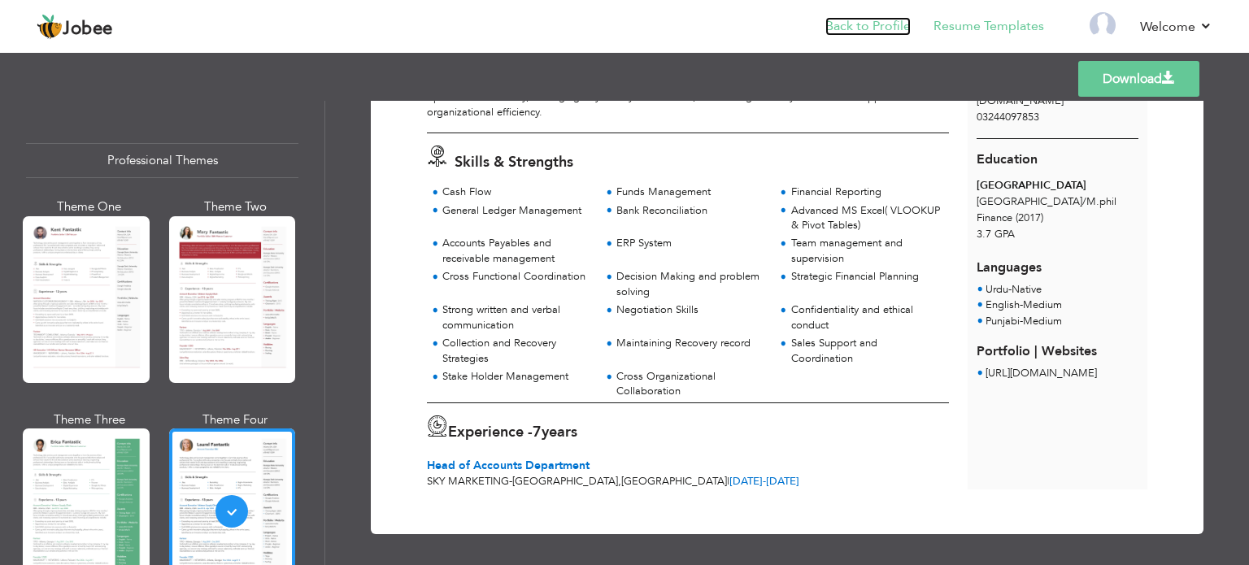
click at [891, 17] on link "Back to Profile" at bounding box center [867, 26] width 85 height 19
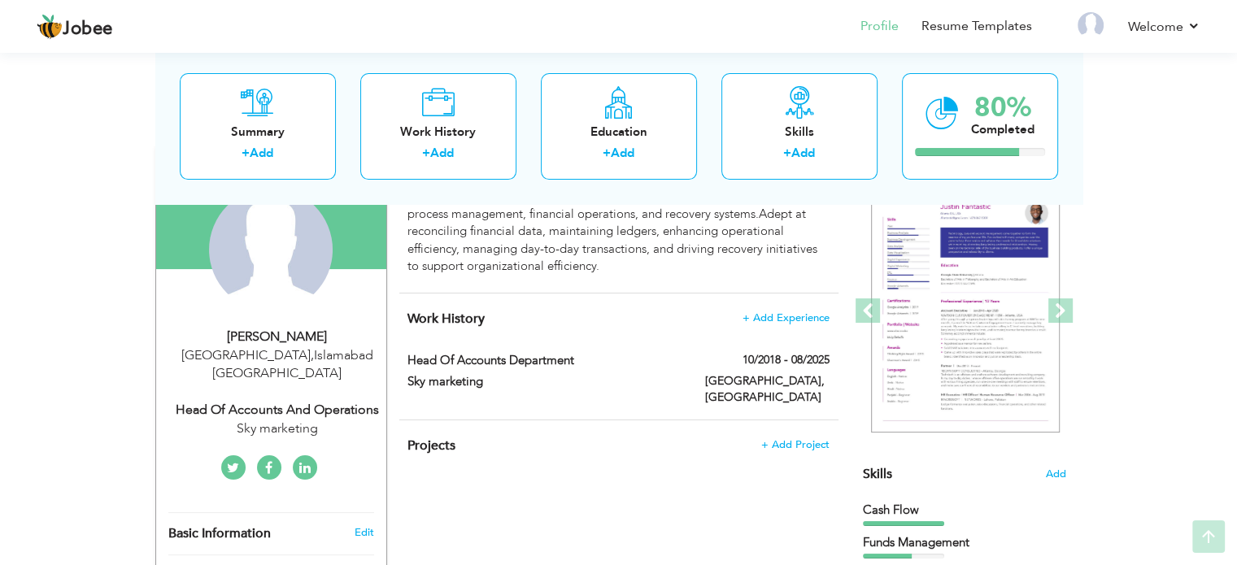
scroll to position [169, 0]
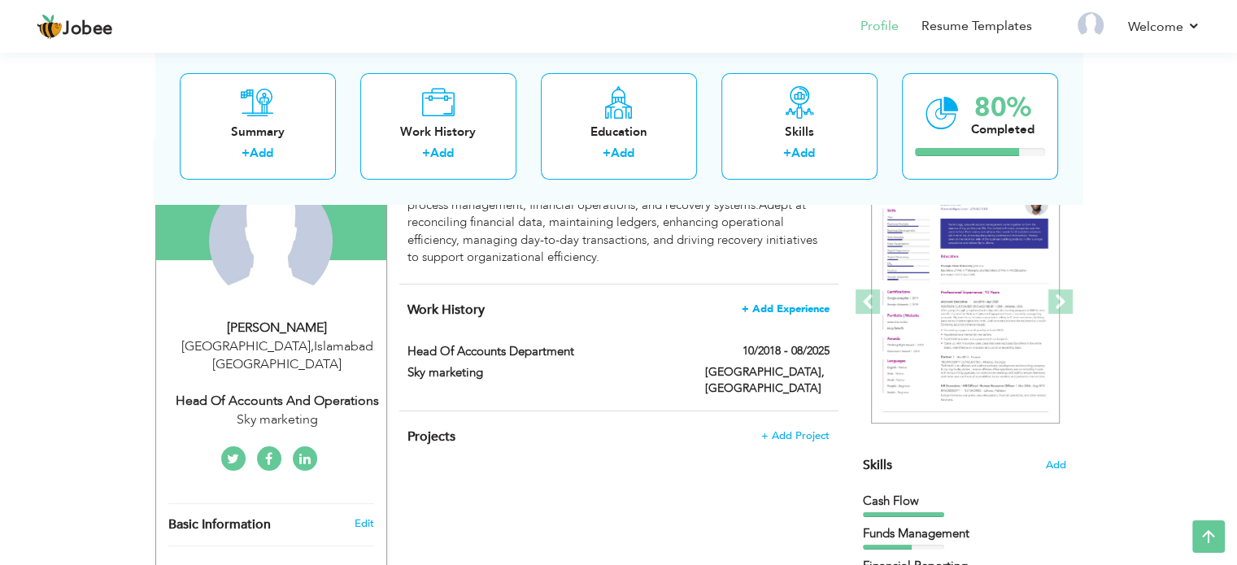
click at [811, 303] on span "+ Add Experience" at bounding box center [785, 308] width 88 height 11
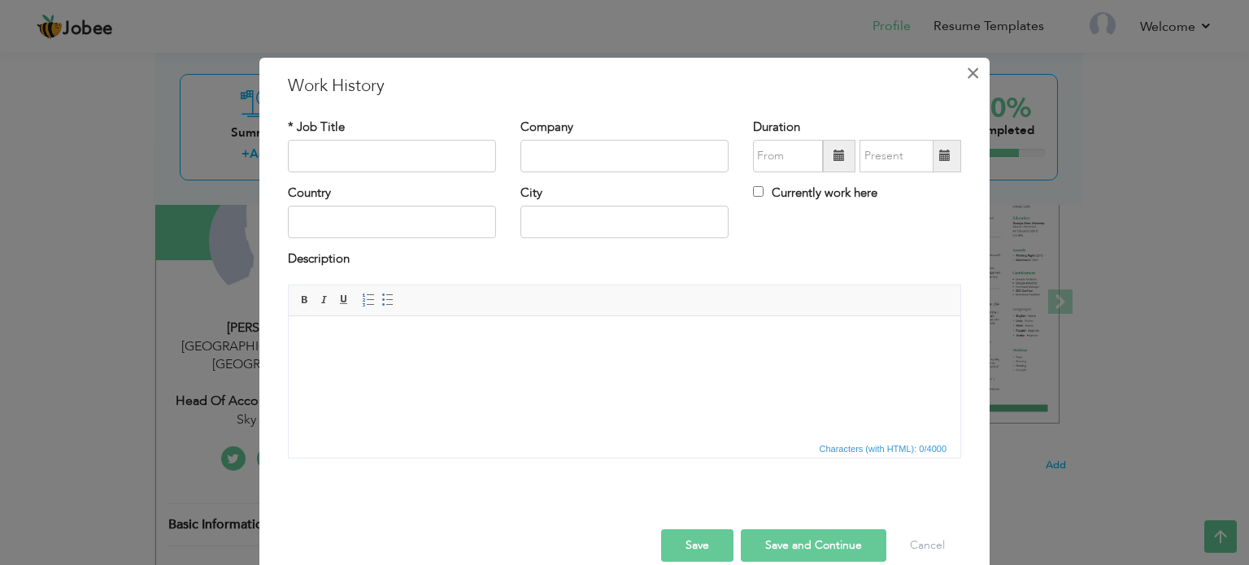
click at [966, 84] on span "×" at bounding box center [973, 73] width 14 height 29
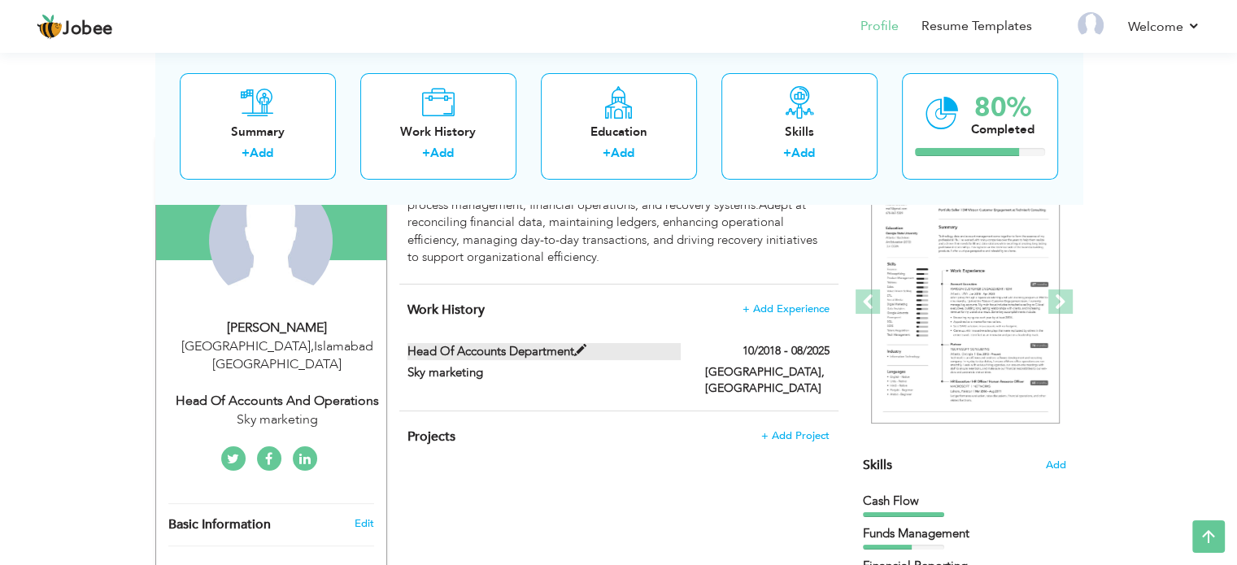
click at [621, 350] on label "Head of Accounts Department" at bounding box center [543, 351] width 273 height 17
type input "Head of Accounts Department"
type input "Sky marketing"
type input "10/2018"
type input "08/2025"
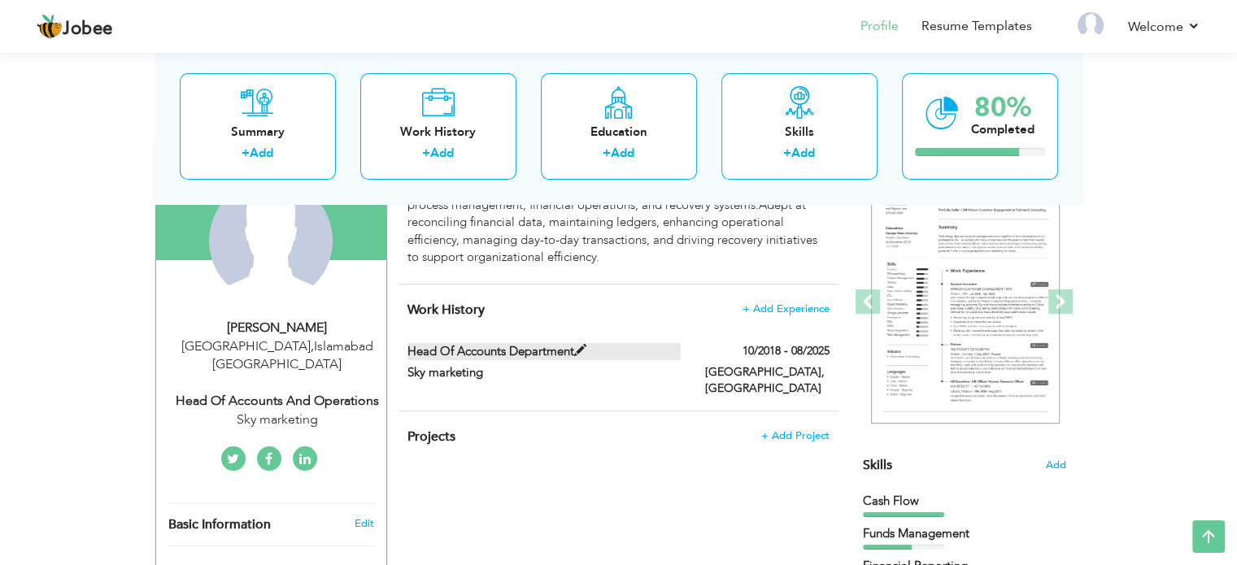
type input "[GEOGRAPHIC_DATA]"
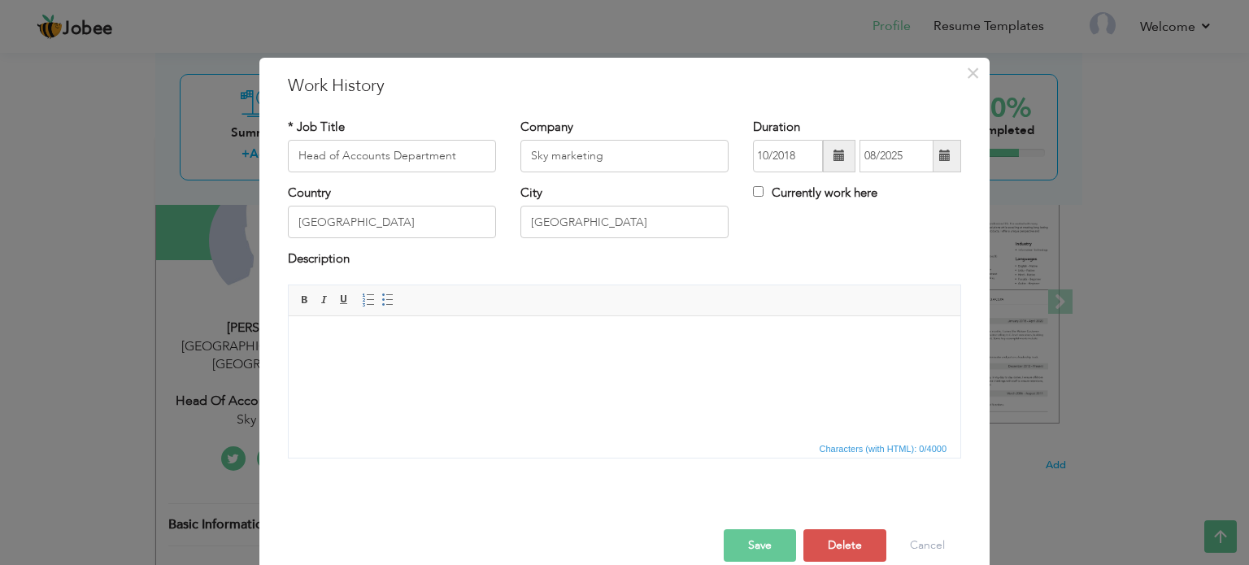
click at [367, 364] on html at bounding box center [625, 340] width 672 height 50
click at [973, 77] on button "×" at bounding box center [972, 73] width 26 height 26
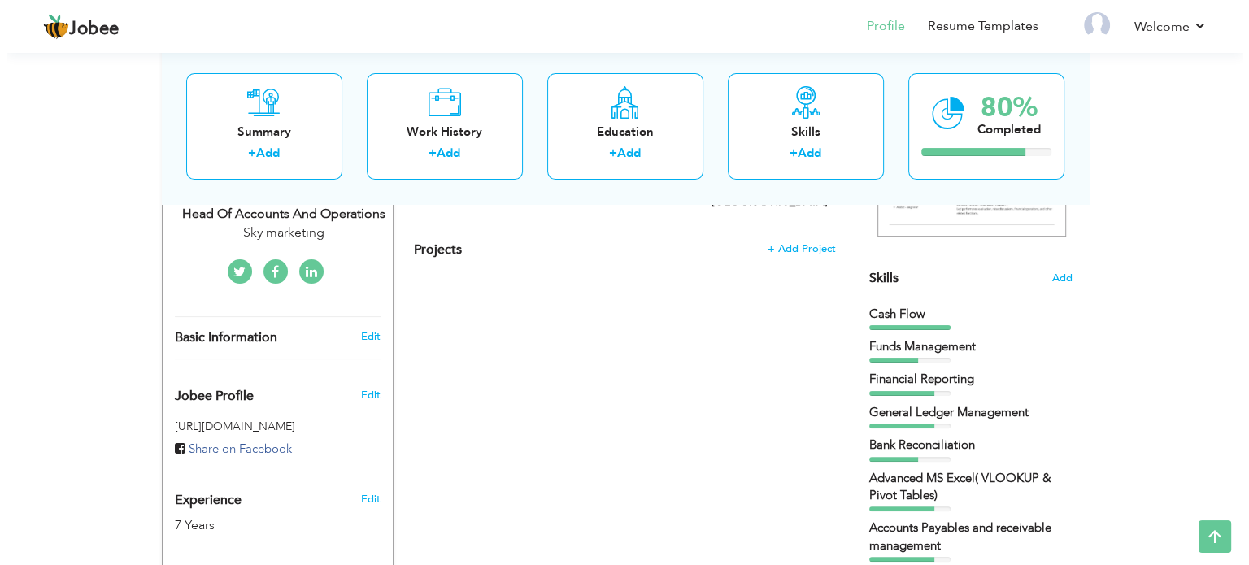
scroll to position [291, 0]
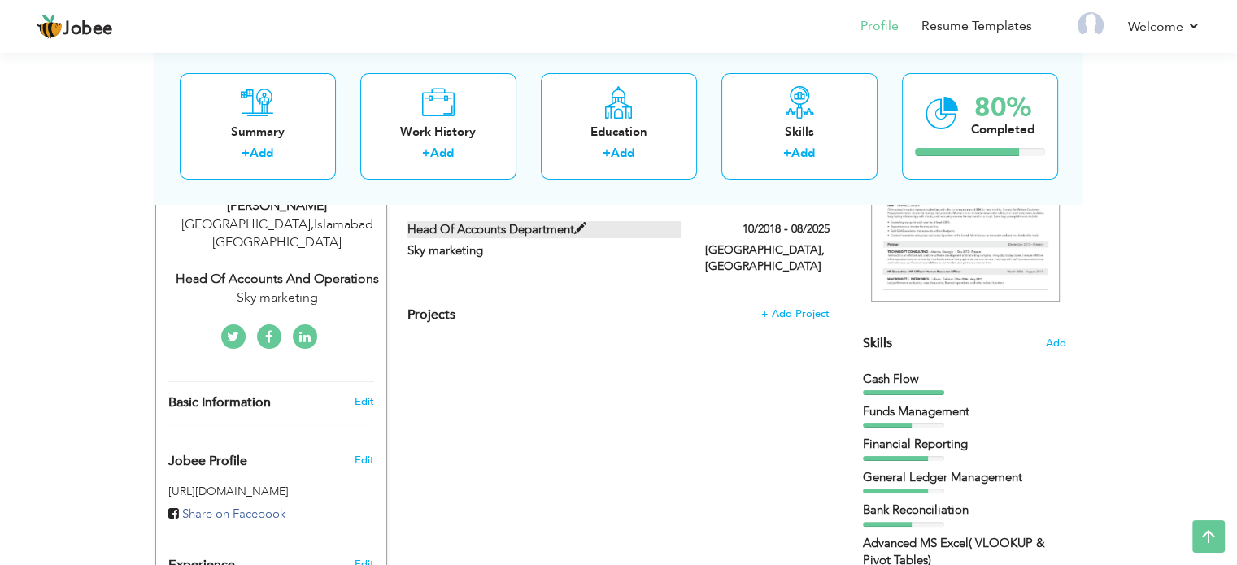
click at [472, 227] on label "Head of Accounts Department" at bounding box center [543, 229] width 273 height 17
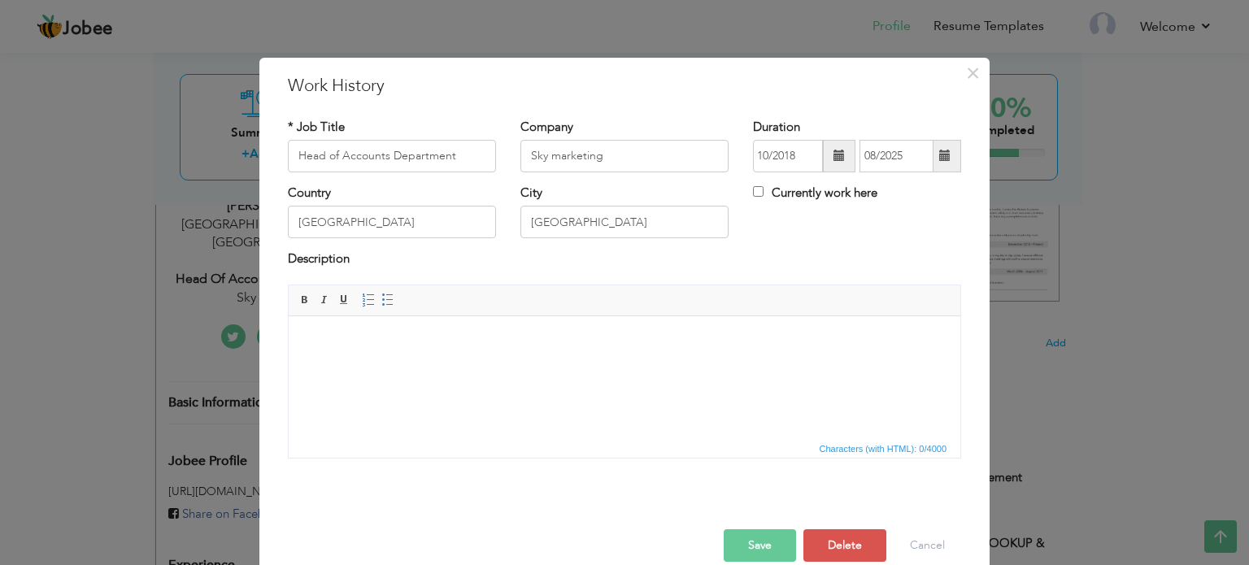
click at [335, 328] on html at bounding box center [625, 340] width 672 height 50
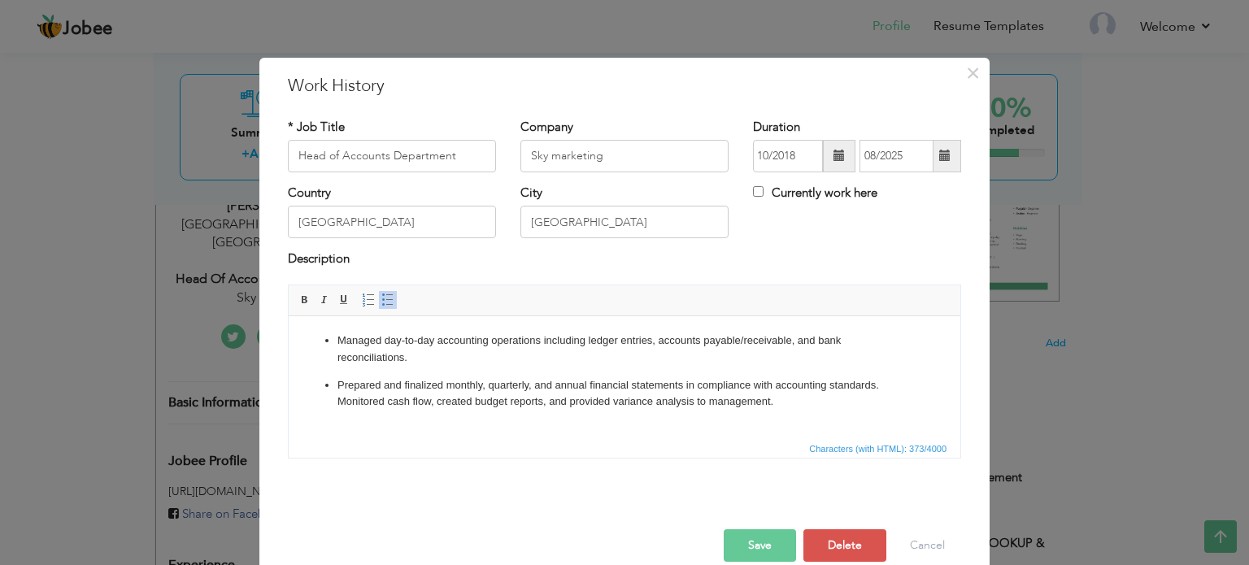
click at [885, 395] on p "Prepared and finalized monthly, quarterly, and annual financial statements in c…" at bounding box center [624, 393] width 574 height 34
click at [886, 387] on p "Prepared and finalized monthly, quarterly, and annual financial statements in c…" at bounding box center [624, 393] width 574 height 34
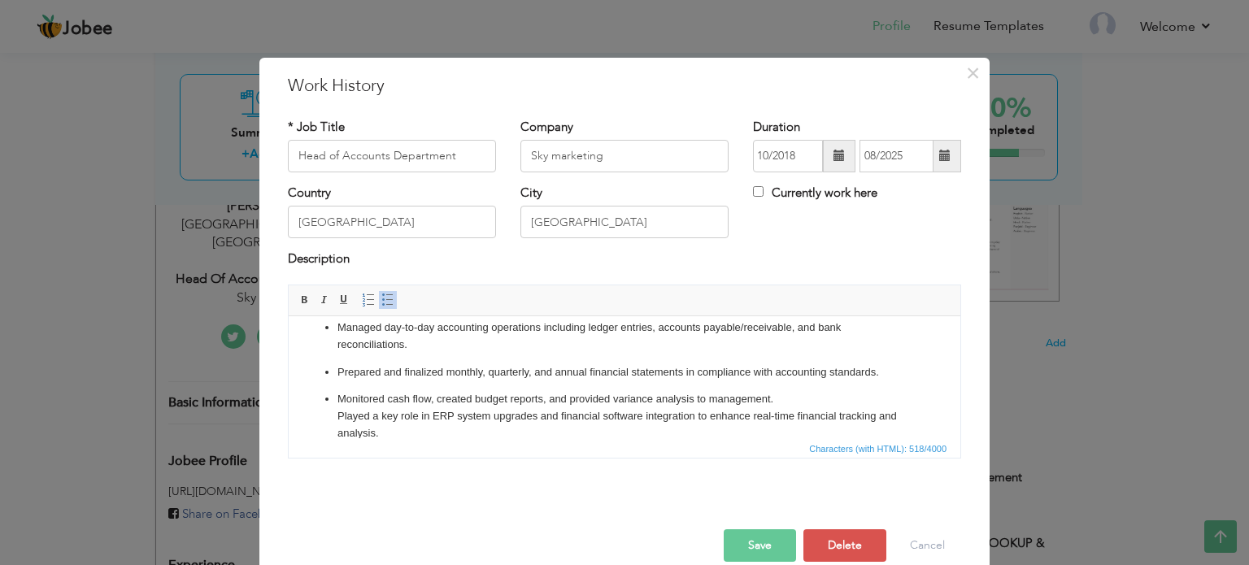
scroll to position [0, 0]
click at [337, 398] on li "Monitored cash flow, created budget reports, and provided variance analysis to …" at bounding box center [624, 415] width 574 height 50
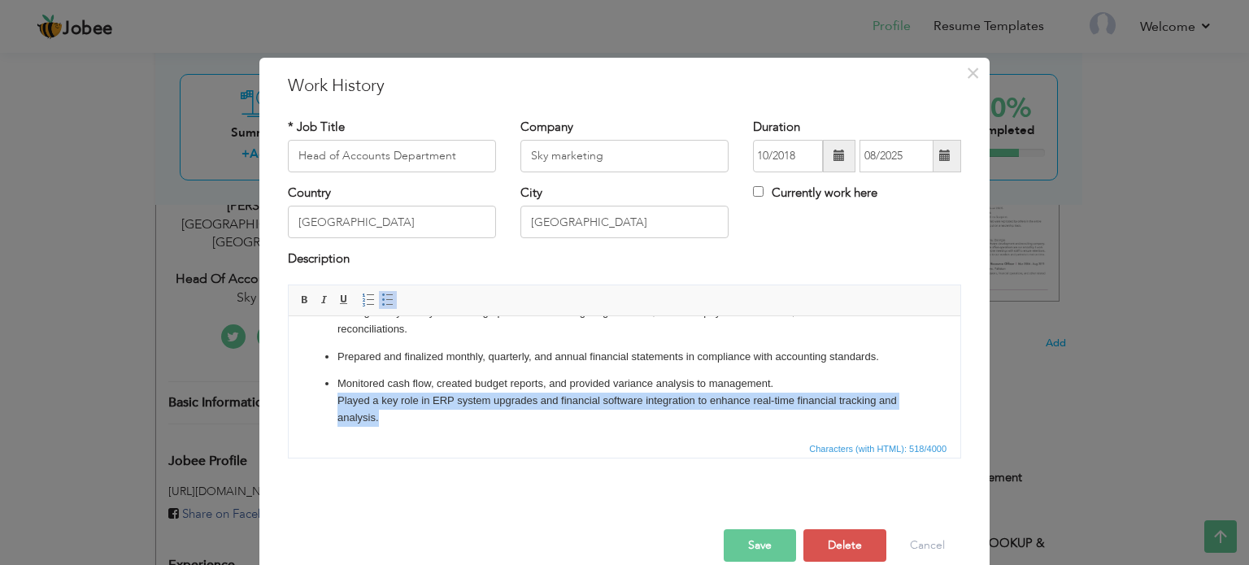
scroll to position [33, 0]
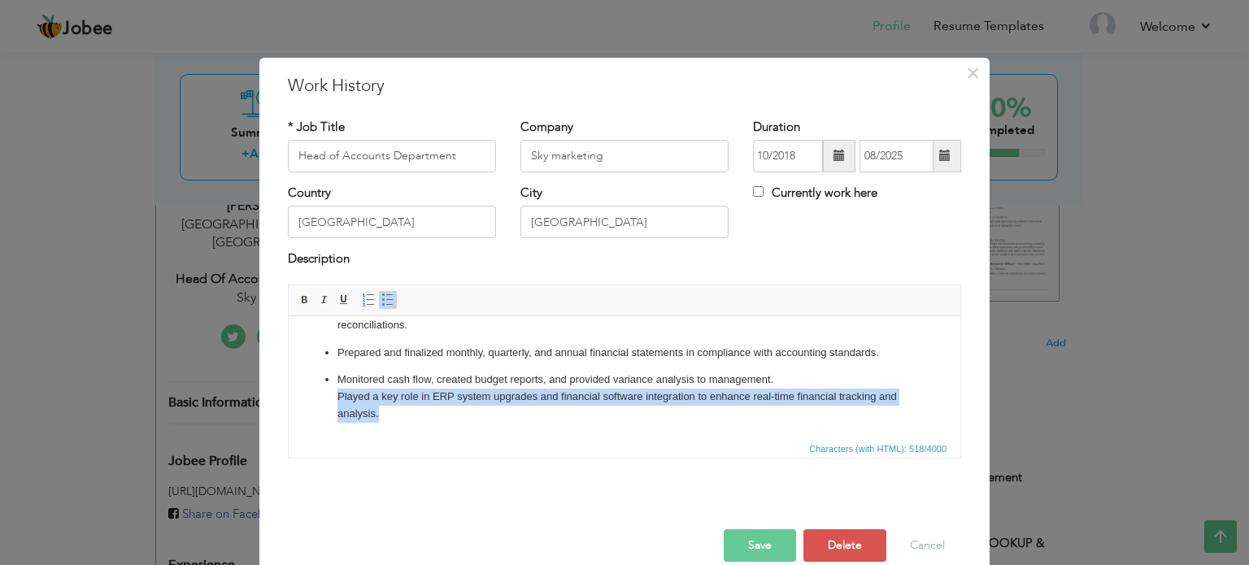
drag, startPoint x: 327, startPoint y: 416, endPoint x: 393, endPoint y: 433, distance: 68.0
click at [393, 433] on html "Managed day-to-day accounting operations including ledger entries, accounts pay…" at bounding box center [625, 360] width 672 height 155
click at [381, 295] on span at bounding box center [387, 299] width 13 height 13
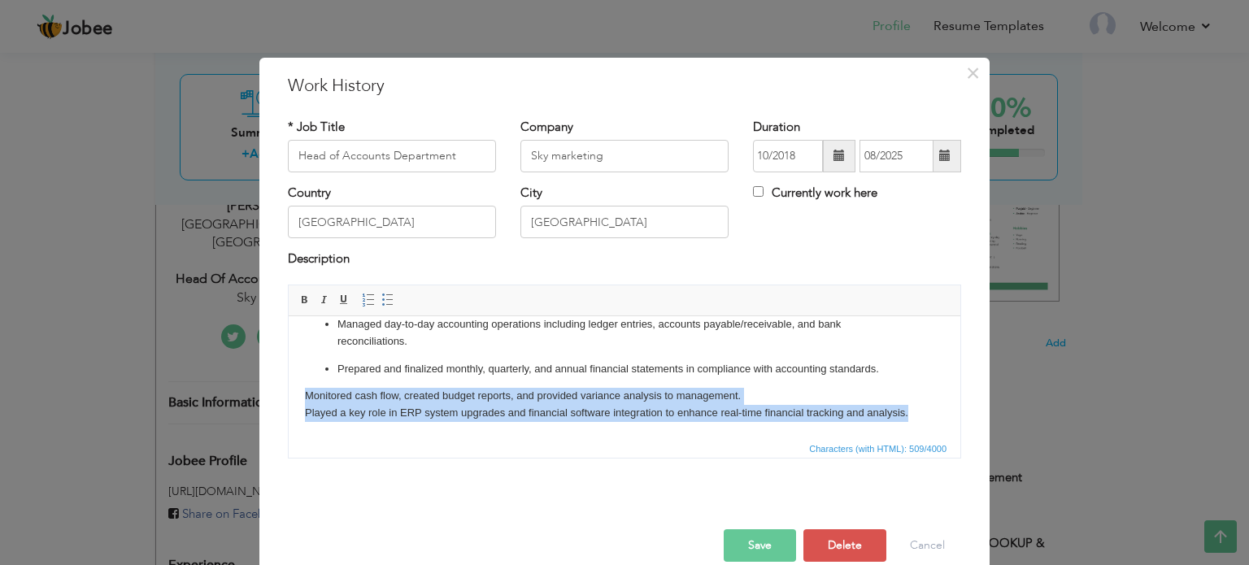
drag, startPoint x: 302, startPoint y: 394, endPoint x: 951, endPoint y: 405, distance: 649.7
click at [951, 405] on html "Managed day-to-day accounting operations including ledger entries, accounts pay…" at bounding box center [625, 368] width 672 height 138
click at [379, 299] on link "Insert/Remove Bulleted List" at bounding box center [388, 300] width 18 height 18
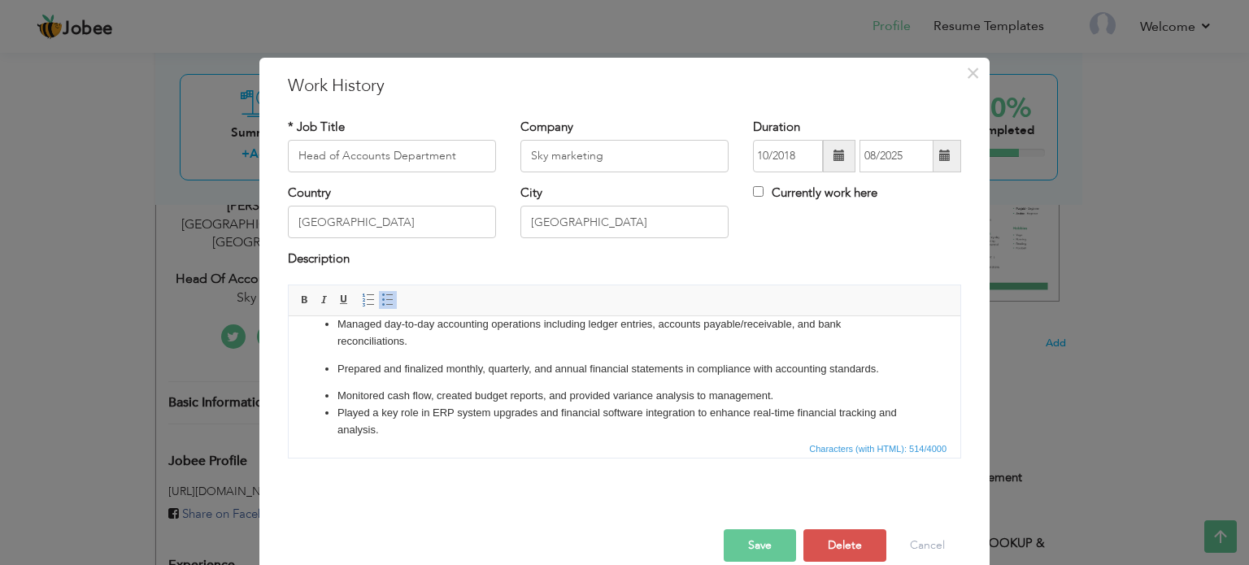
click at [424, 441] on span "Characters (with HTML): 514/4000" at bounding box center [625, 448] width 672 height 20
click at [423, 441] on span "Characters (with HTML): 514/4000" at bounding box center [625, 448] width 672 height 20
click at [418, 436] on li "​​​​​​​ Played a key role in ERP system upgrades and financial software integra…" at bounding box center [624, 421] width 574 height 34
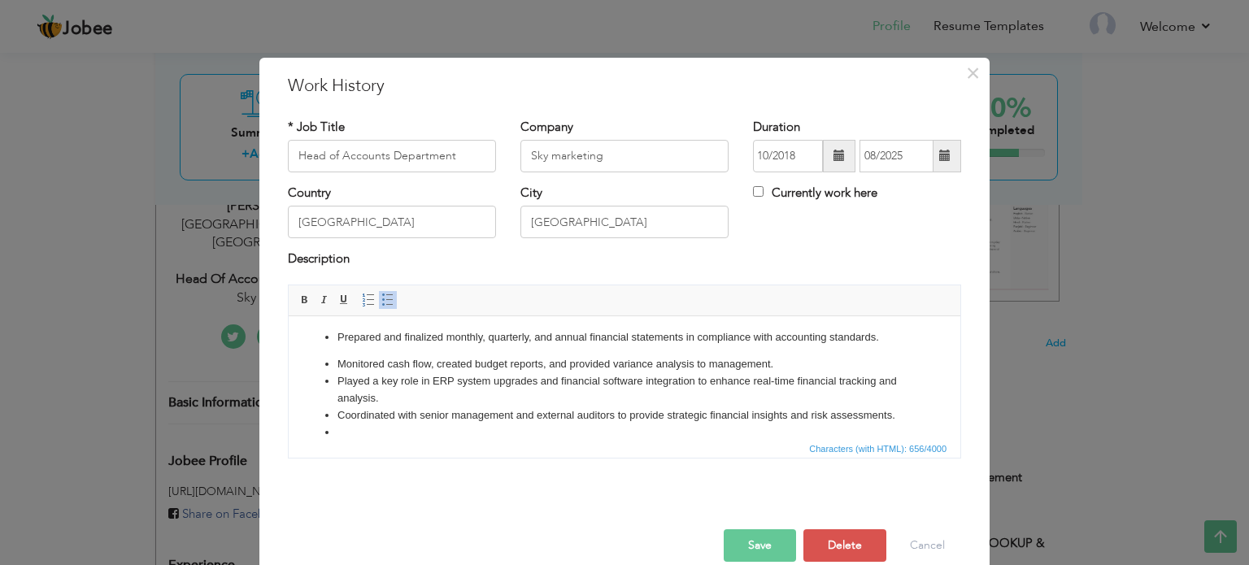
paste body
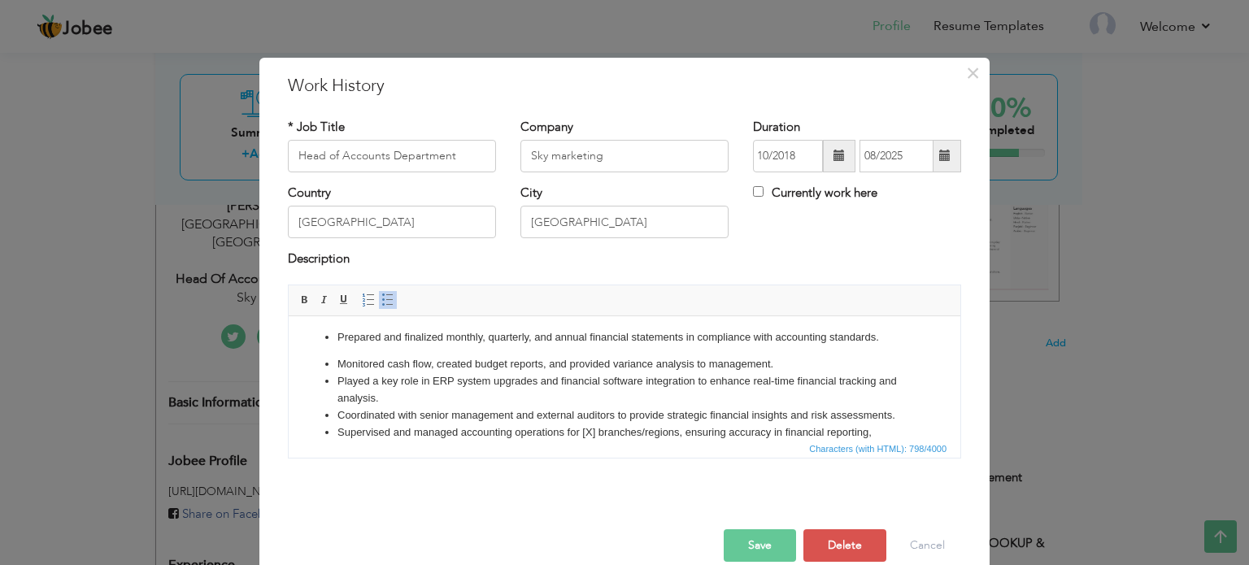
scroll to position [65, 0]
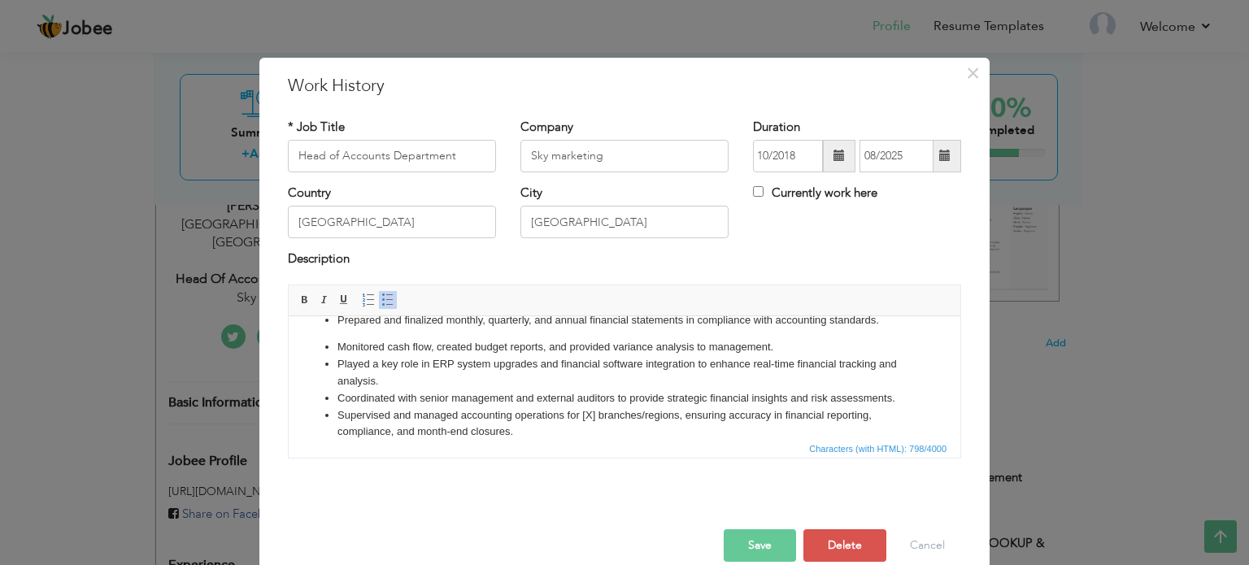
click at [597, 418] on li "Supervised and managed accounting operations for [X] branches/regions, ensuring…" at bounding box center [624, 423] width 574 height 34
click at [675, 424] on li "Supervised and managed accounting operations for multilple branches/regions, en…" at bounding box center [624, 423] width 574 height 34
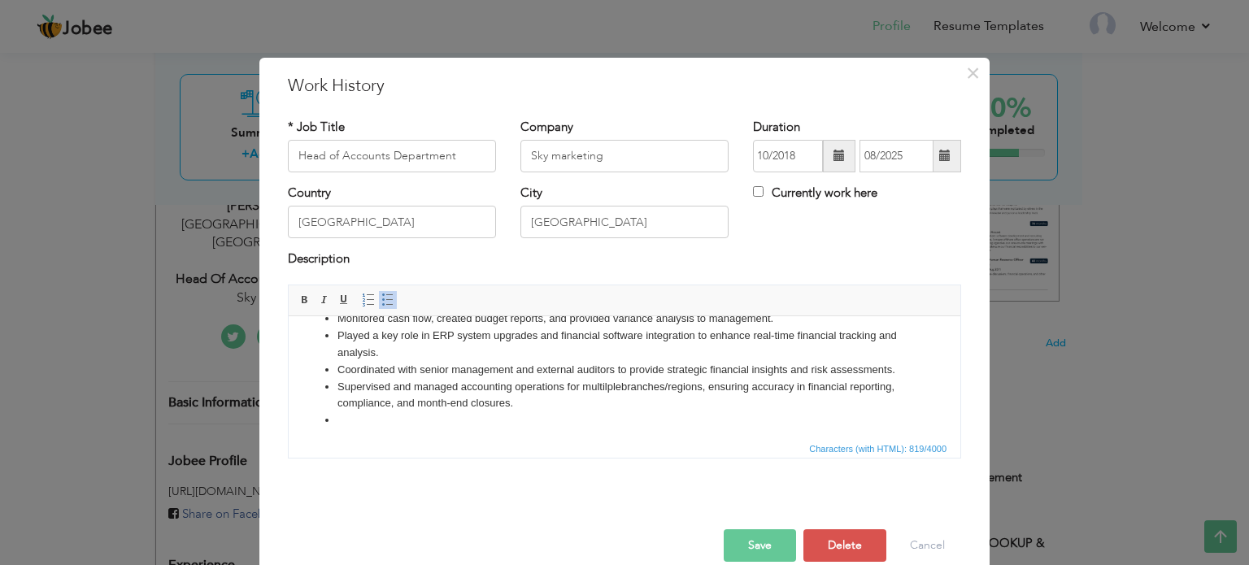
scroll to position [101, 0]
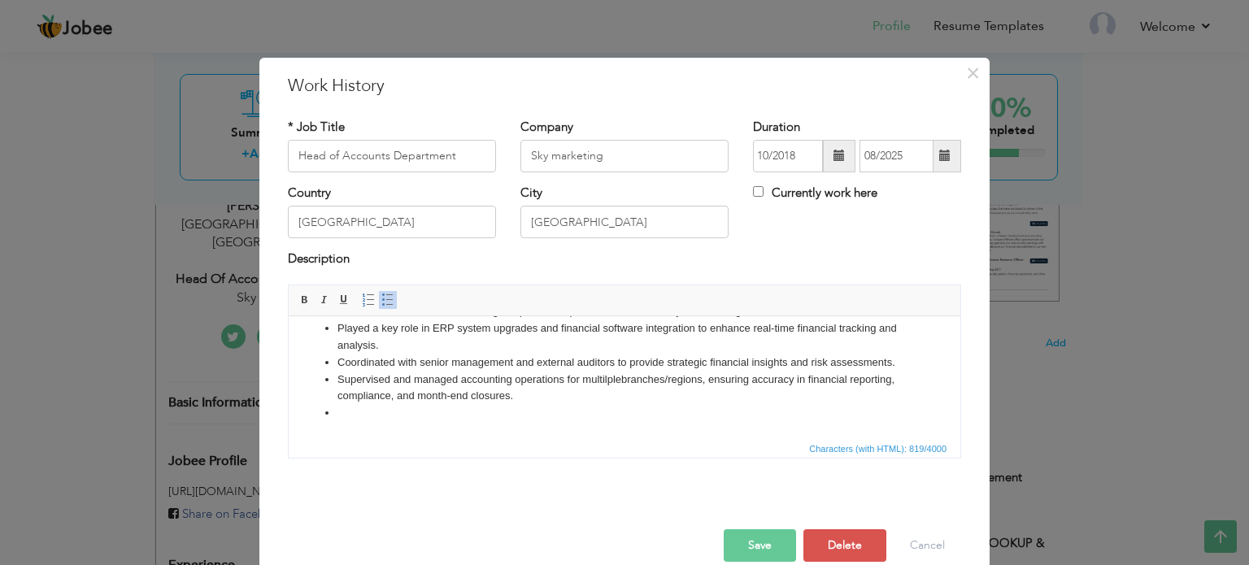
drag, startPoint x: 954, startPoint y: 408, endPoint x: 1245, endPoint y: 734, distance: 437.6
click at [769, 539] on button "Save" at bounding box center [760, 545] width 72 height 33
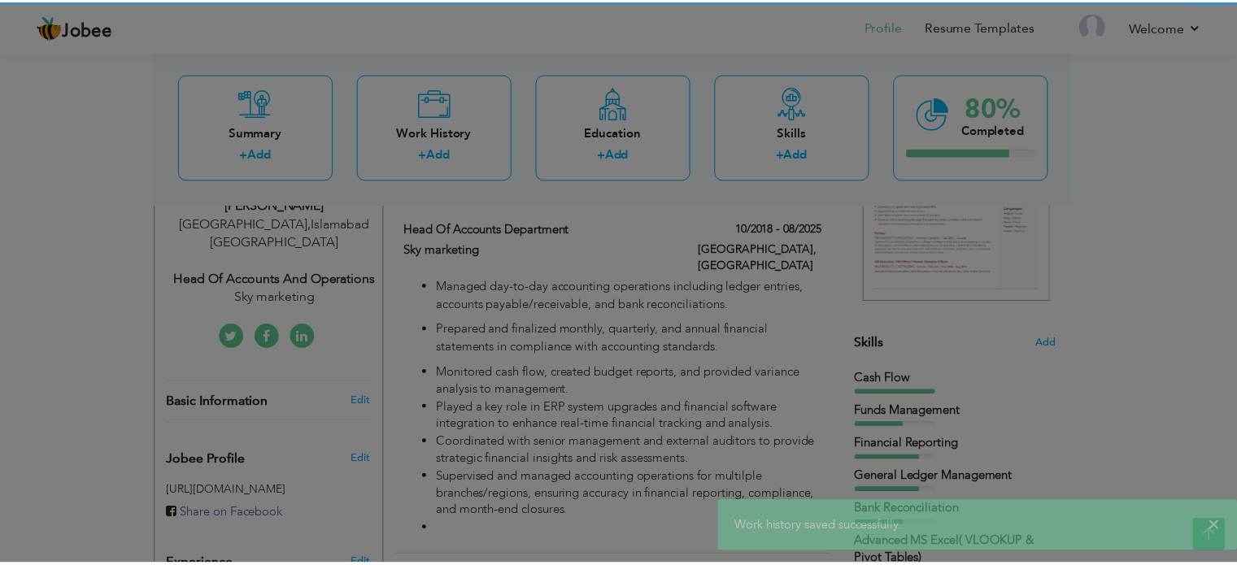
scroll to position [0, 0]
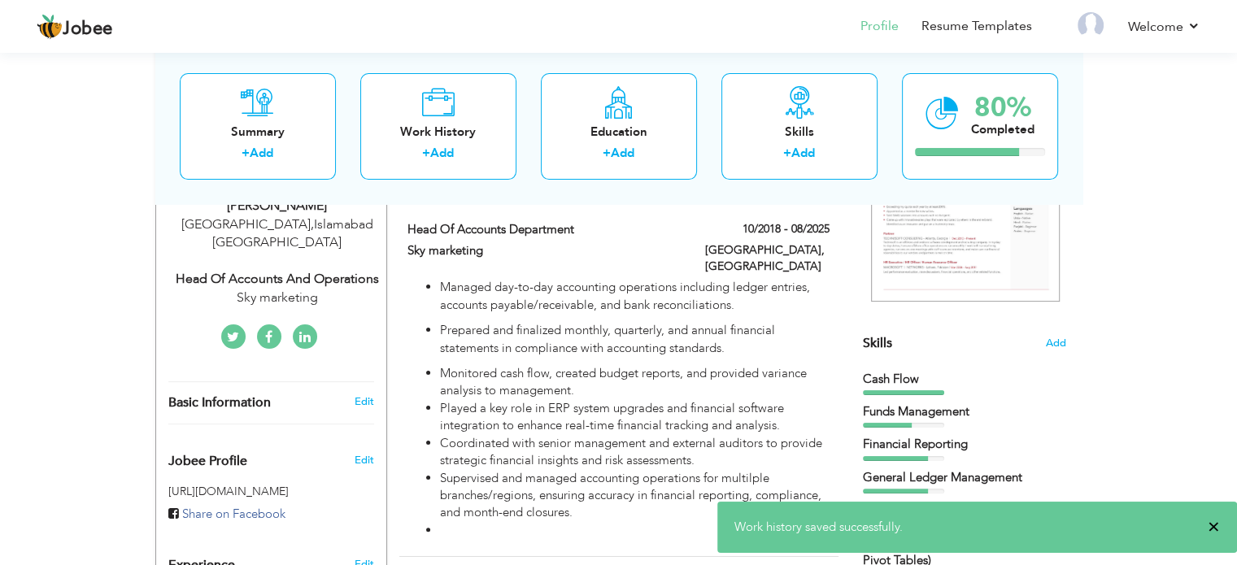
click at [1215, 526] on span "×" at bounding box center [1213, 527] width 12 height 16
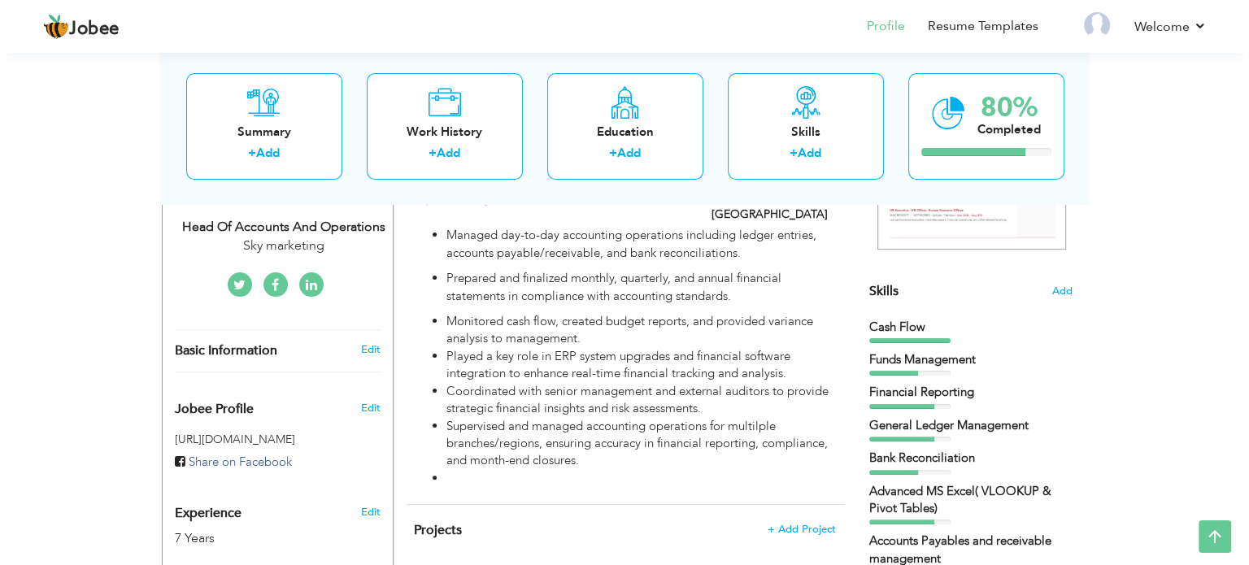
scroll to position [345, 0]
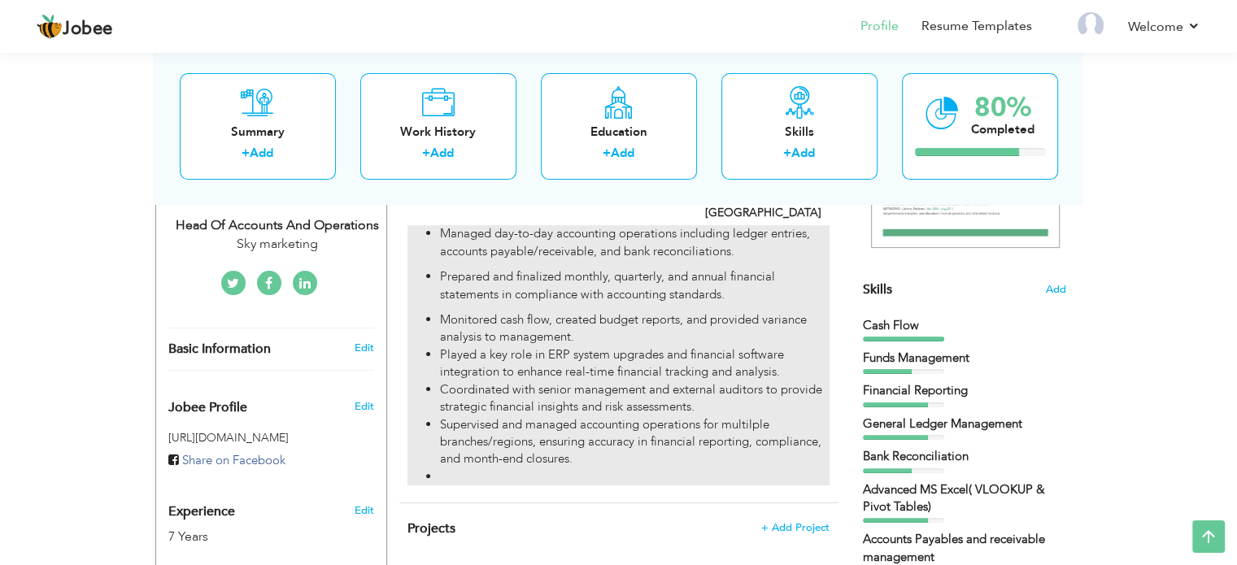
click at [578, 416] on li "Supervised and managed accounting operations for multilple branches/regions, en…" at bounding box center [634, 442] width 389 height 52
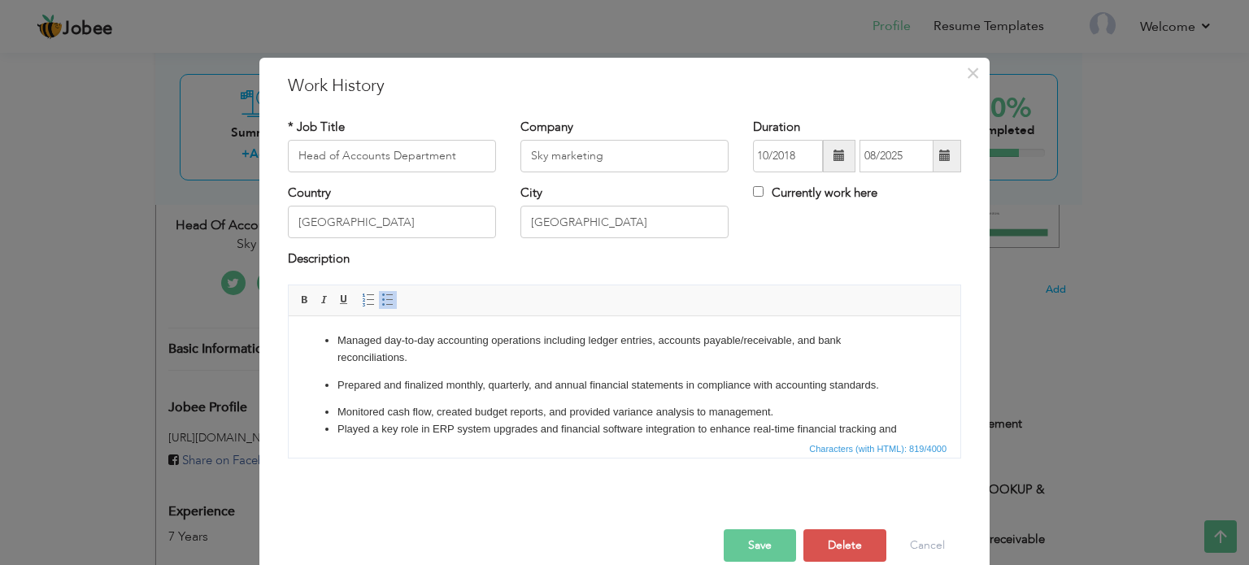
click at [904, 431] on ul "Managed day-to-day accounting operations including ledger entries, accounts pay…" at bounding box center [624, 427] width 639 height 190
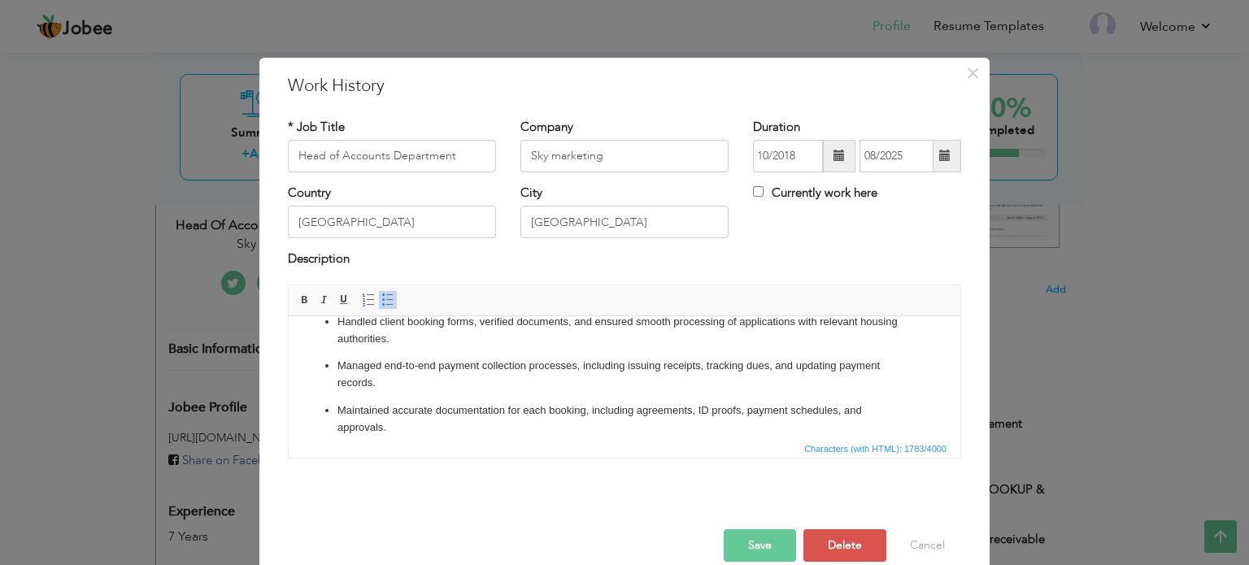
scroll to position [219, 0]
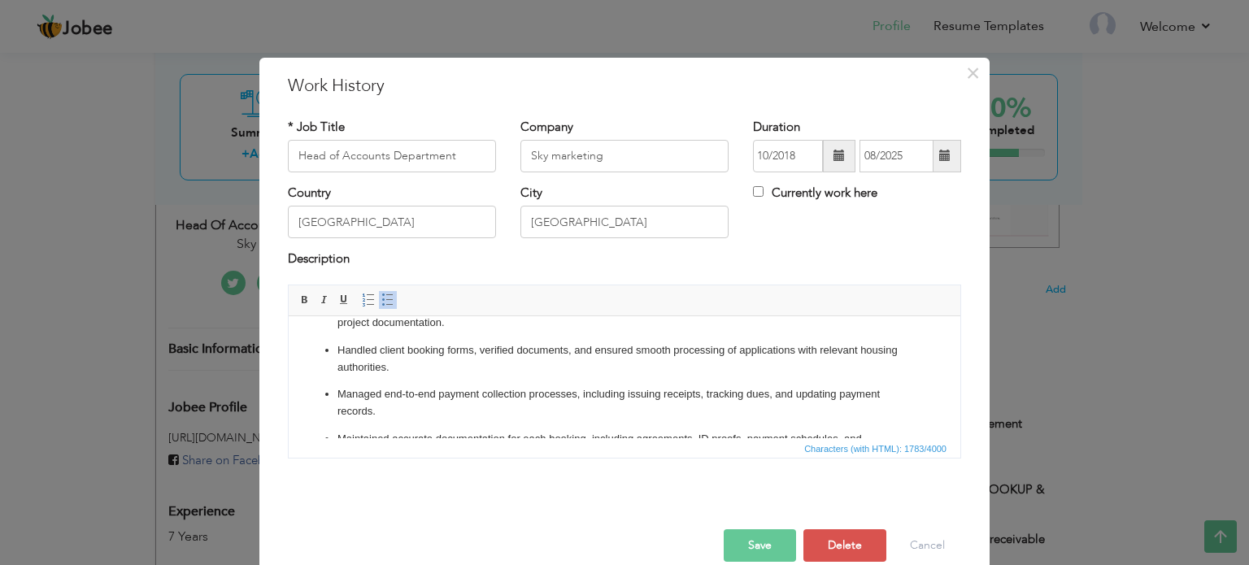
click at [391, 366] on p "Handled client booking forms, verified documents, and ensured smooth processing…" at bounding box center [624, 358] width 574 height 34
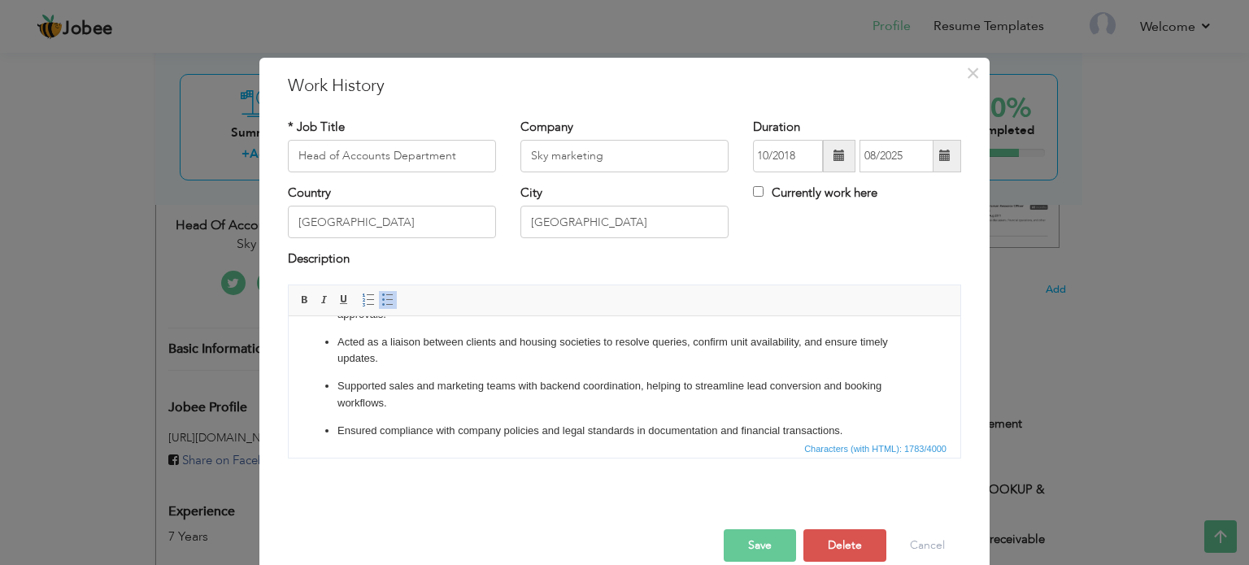
scroll to position [377, 0]
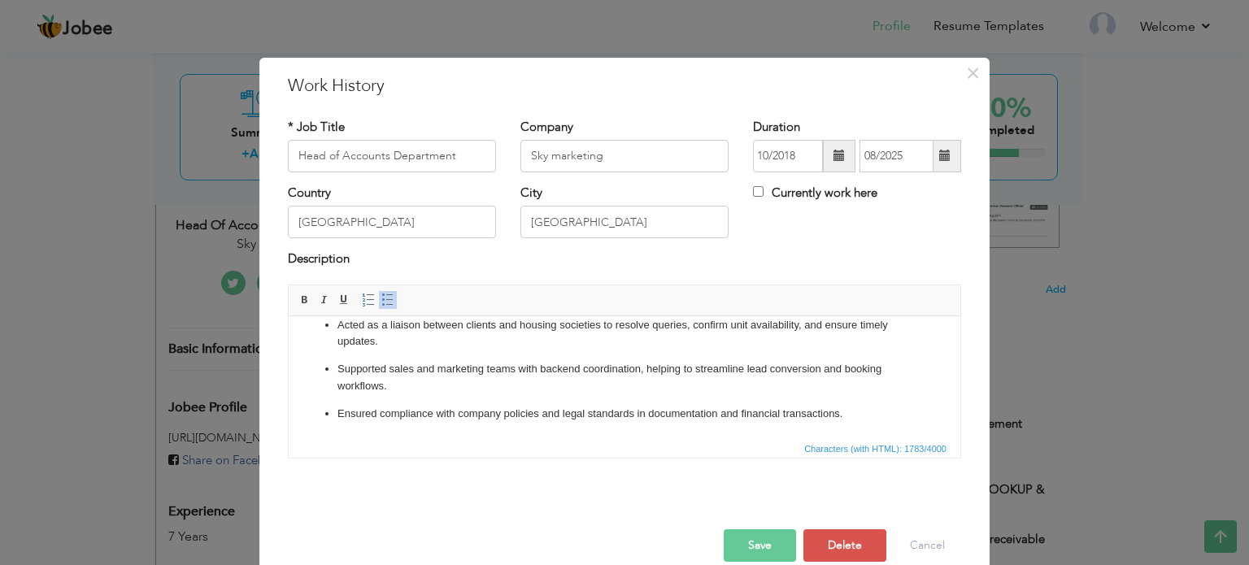
drag, startPoint x: 953, startPoint y: 353, endPoint x: 1245, endPoint y: 737, distance: 482.8
click at [864, 423] on html "Managed day-to-day accounting operations including ledger entries, accounts pay…" at bounding box center [625, 188] width 672 height 500
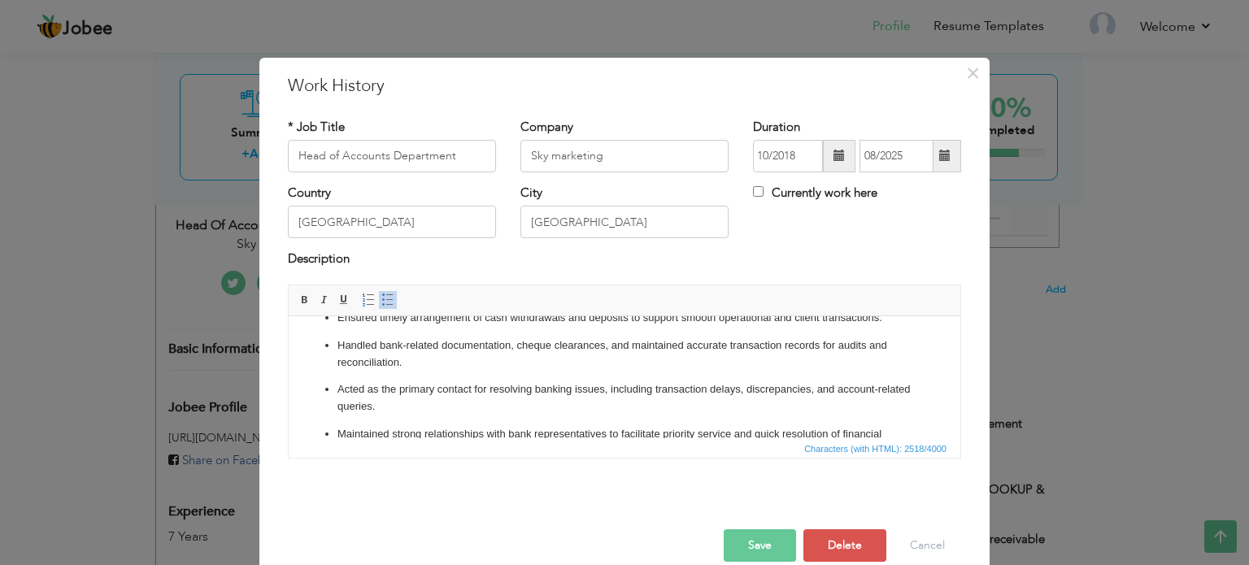
scroll to position [599, 0]
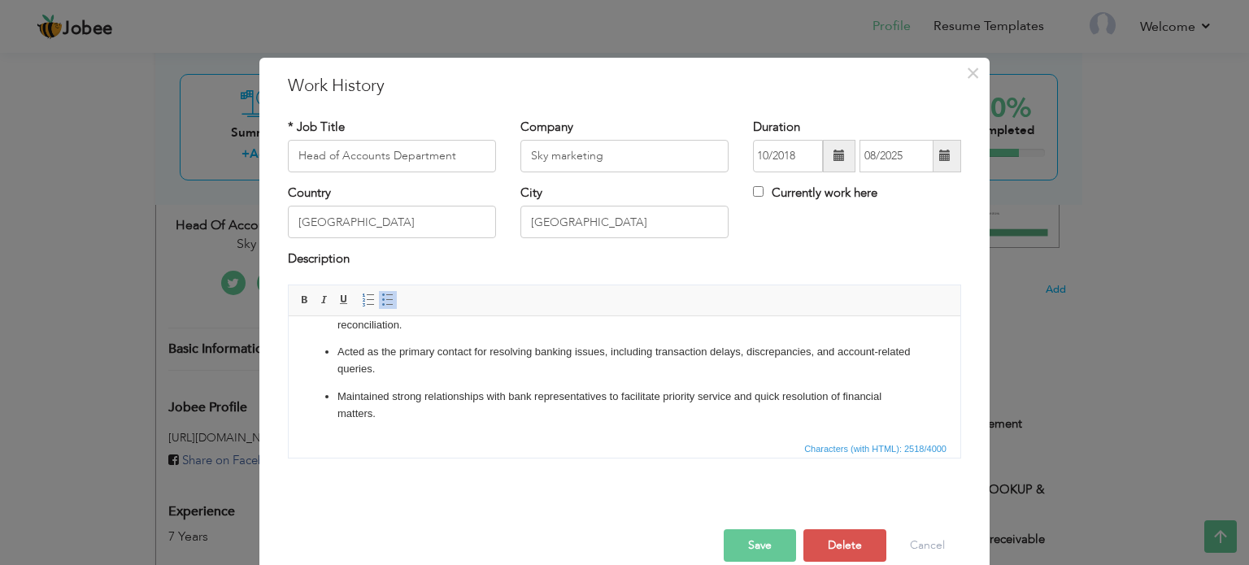
click at [402, 415] on p "Maintained strong relationships with bank representatives to facilitate priorit…" at bounding box center [624, 405] width 574 height 34
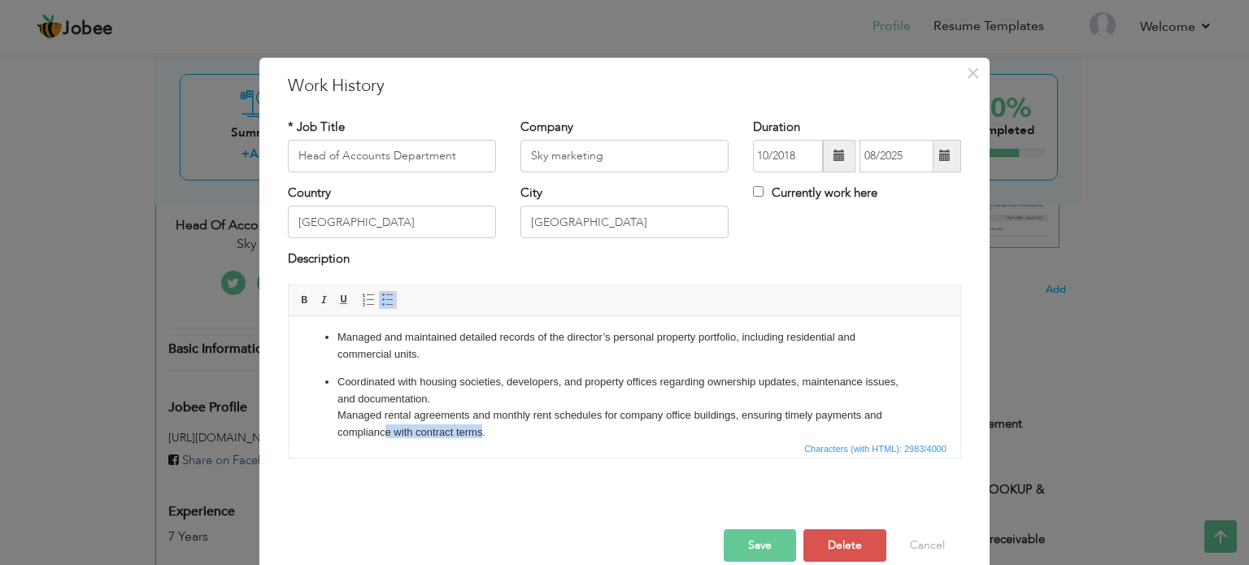
scroll to position [738, 0]
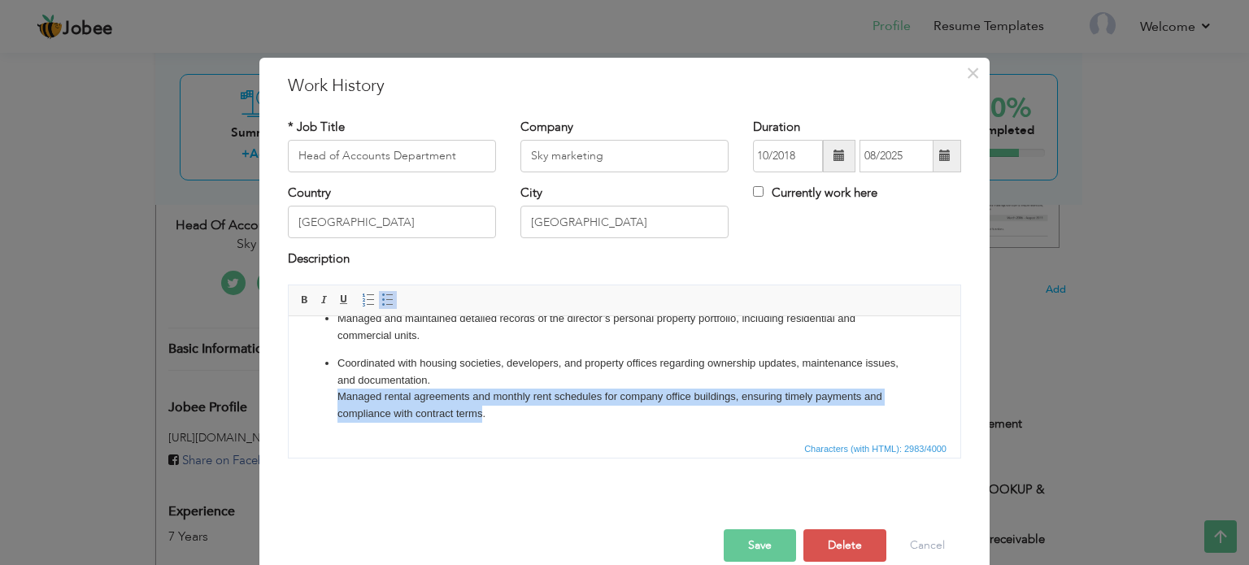
drag, startPoint x: 484, startPoint y: 433, endPoint x: 315, endPoint y: 390, distance: 174.3
click at [315, 390] on ul "Managed day-to-day accounting operations including ledger entries, accounts pay…" at bounding box center [624, 8] width 639 height 828
click at [382, 302] on span at bounding box center [387, 299] width 13 height 13
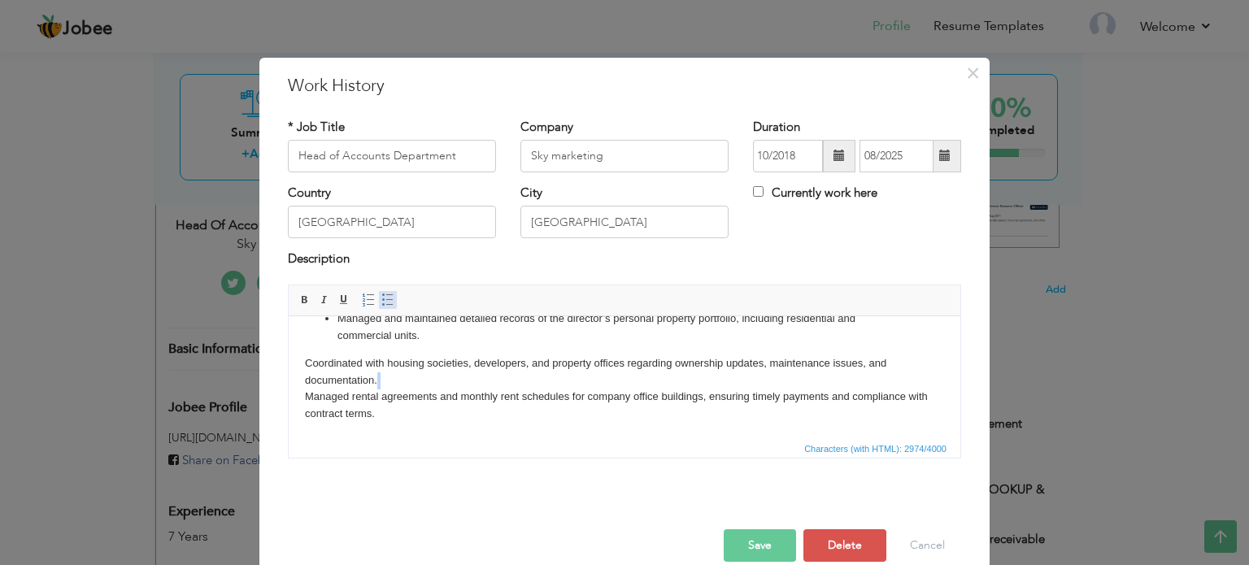
click at [382, 302] on span at bounding box center [387, 299] width 13 height 13
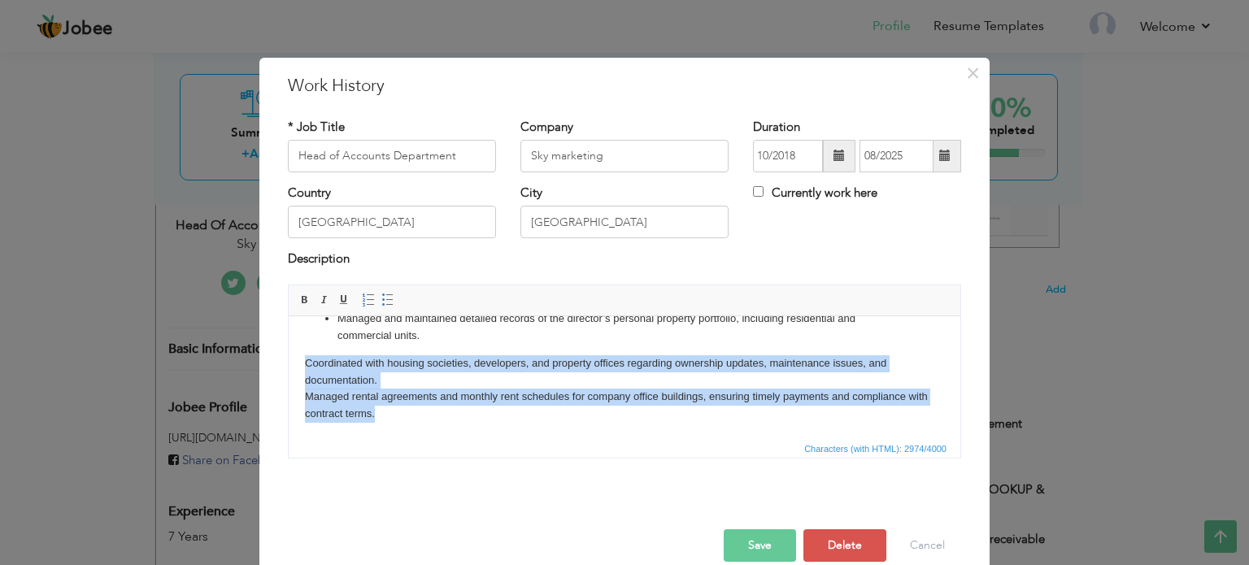
drag, startPoint x: 383, startPoint y: 415, endPoint x: 289, endPoint y: 357, distance: 109.9
click at [289, 357] on html "Managed day-to-day accounting operations including ledger entries, accounts pay…" at bounding box center [625, 7] width 672 height 861
click at [381, 301] on span at bounding box center [387, 299] width 13 height 13
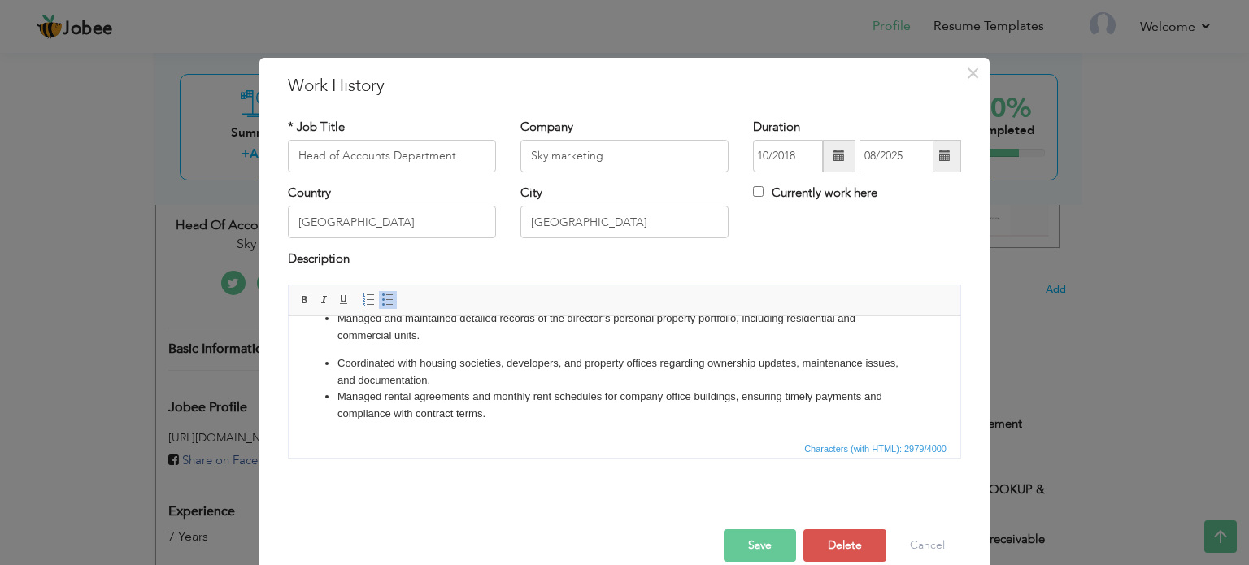
click at [558, 427] on html "Managed day-to-day accounting operations including ledger entries, accounts pay…" at bounding box center [625, 7] width 672 height 861
click at [572, 425] on html "Managed day-to-day accounting operations including ledger entries, accounts pay…" at bounding box center [625, 7] width 672 height 861
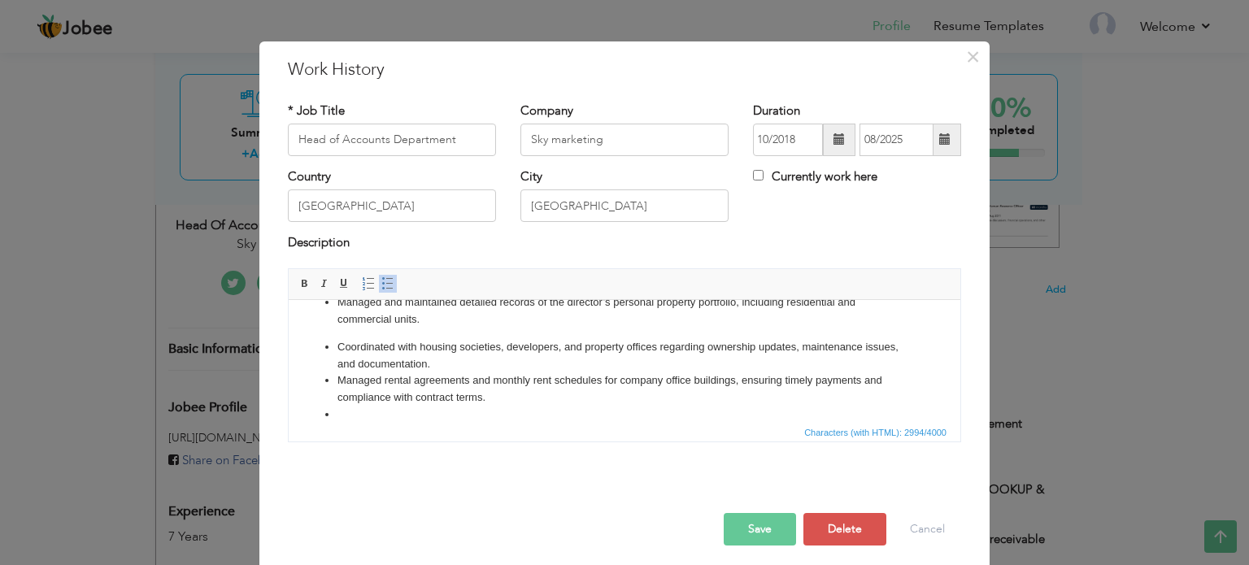
scroll to position [20, 0]
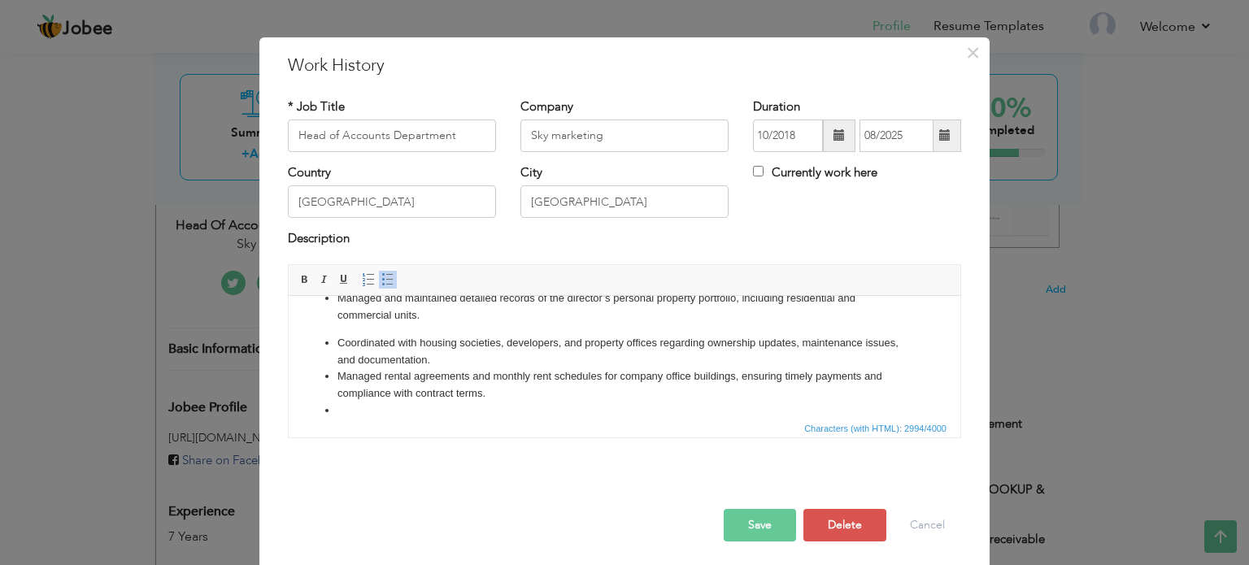
click at [493, 393] on li "Managed rental agreements and monthly rent schedules for company office buildin…" at bounding box center [624, 384] width 574 height 34
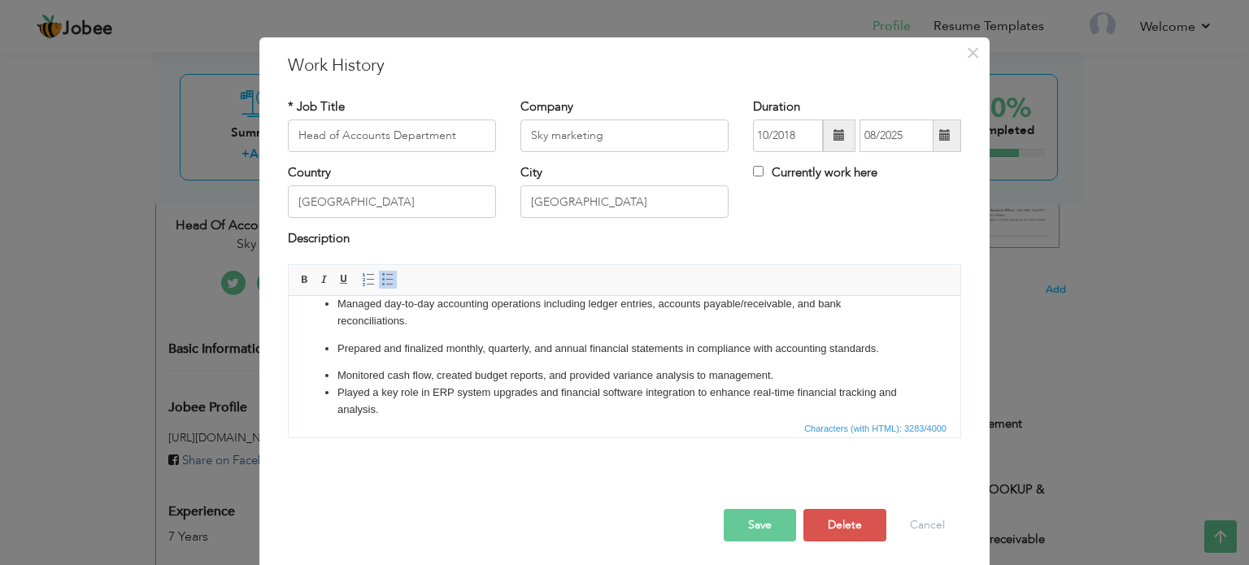
scroll to position [0, 0]
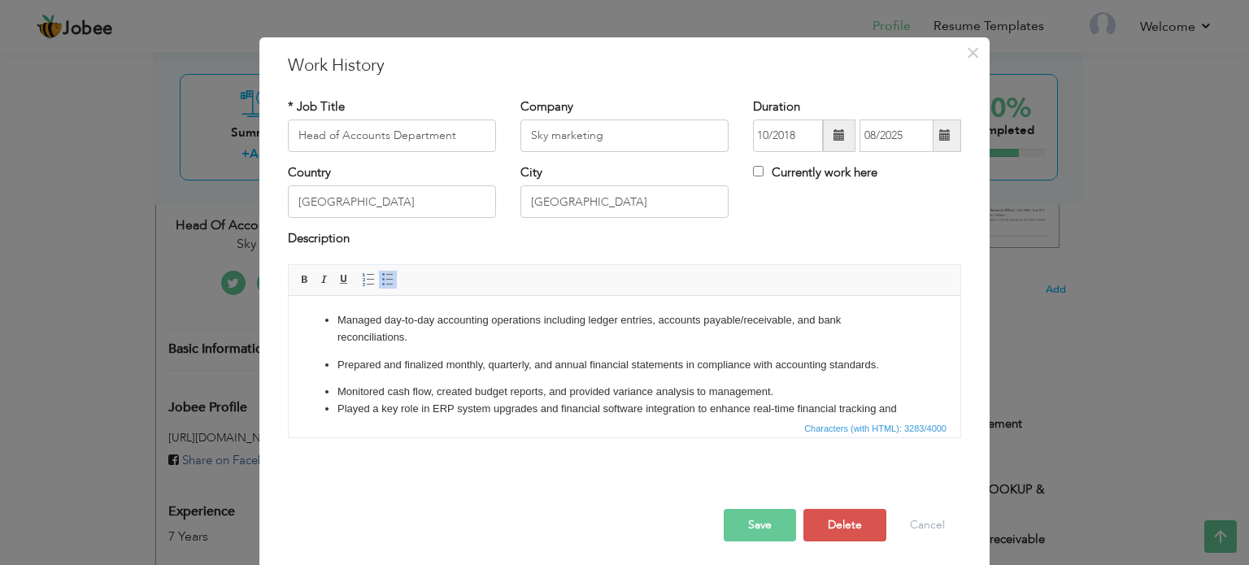
drag, startPoint x: 956, startPoint y: 392, endPoint x: 1212, endPoint y: 543, distance: 297.4
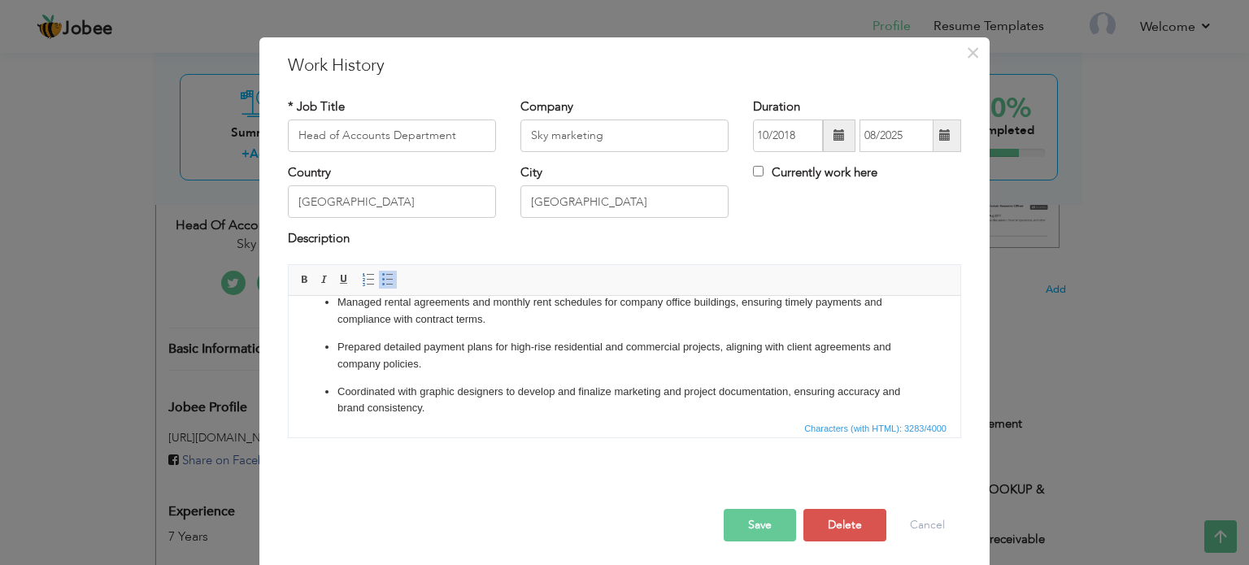
scroll to position [828, 0]
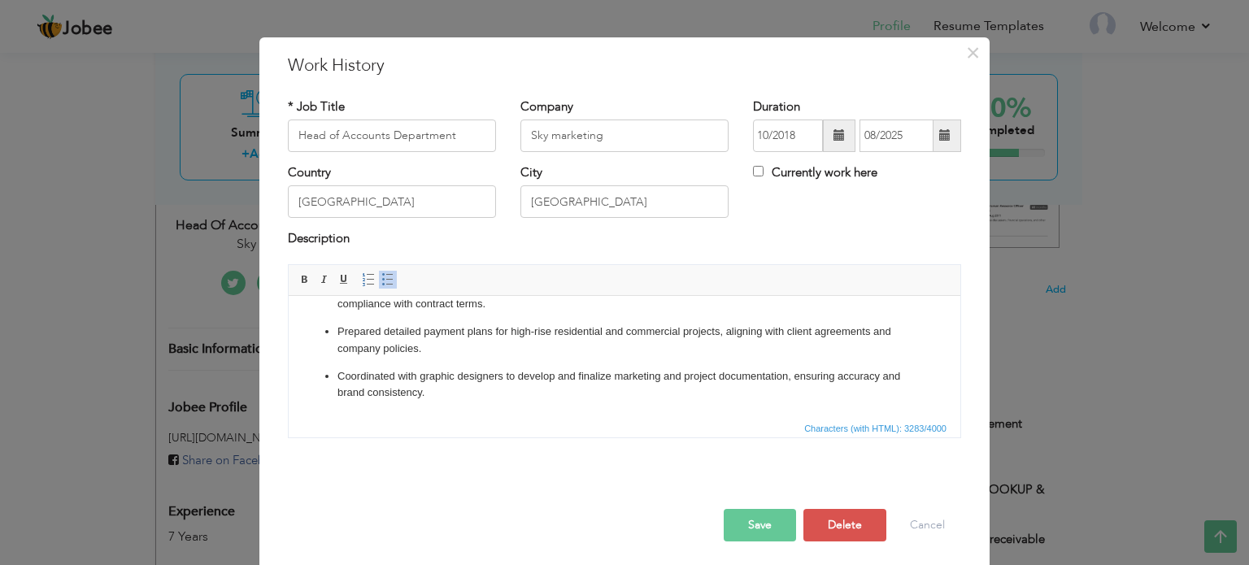
click at [569, 398] on p "Coordinated with graphic designers to develop and finalize marketing and projec…" at bounding box center [624, 384] width 574 height 34
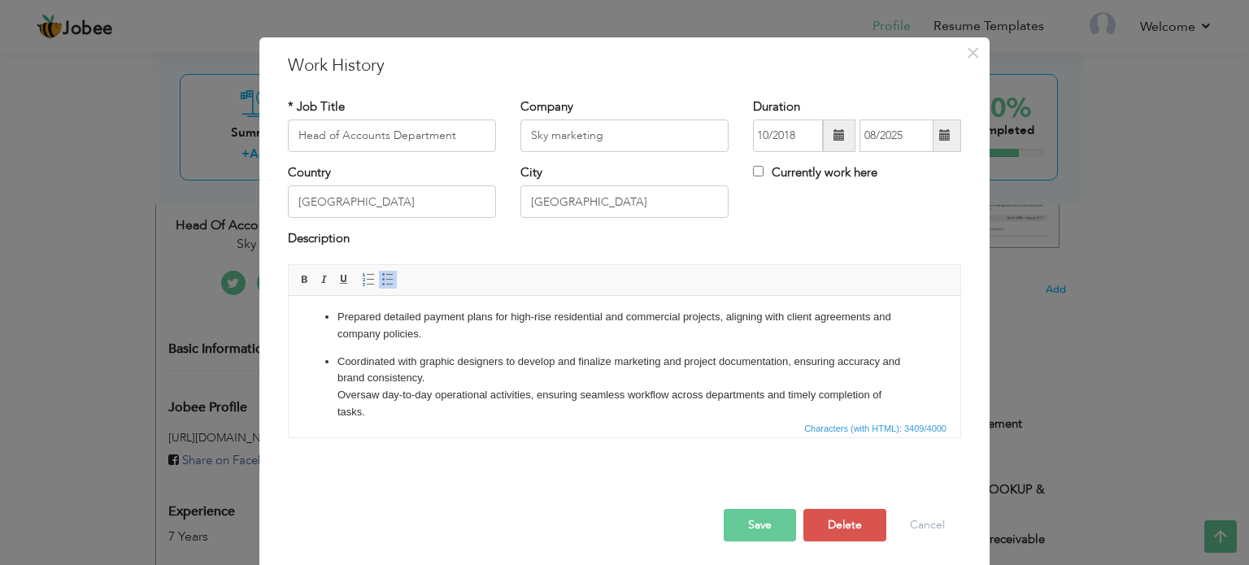
scroll to position [854, 0]
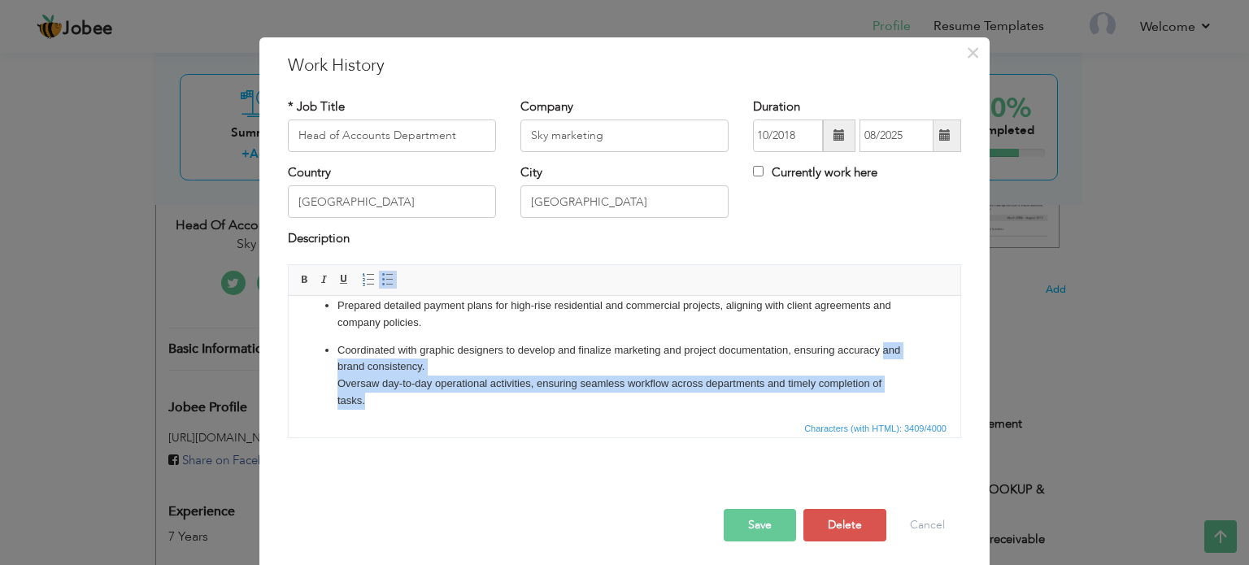
drag, startPoint x: 367, startPoint y: 411, endPoint x: 313, endPoint y: 359, distance: 74.7
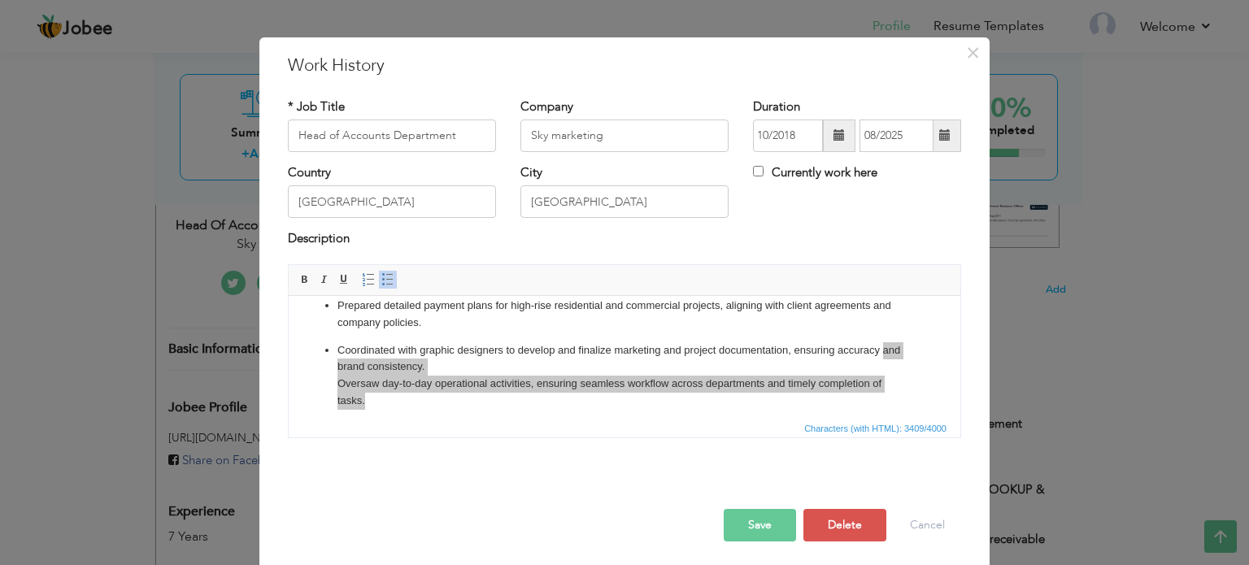
click at [378, 419] on span "Characters (with HTML): 3409/4000" at bounding box center [625, 428] width 672 height 20
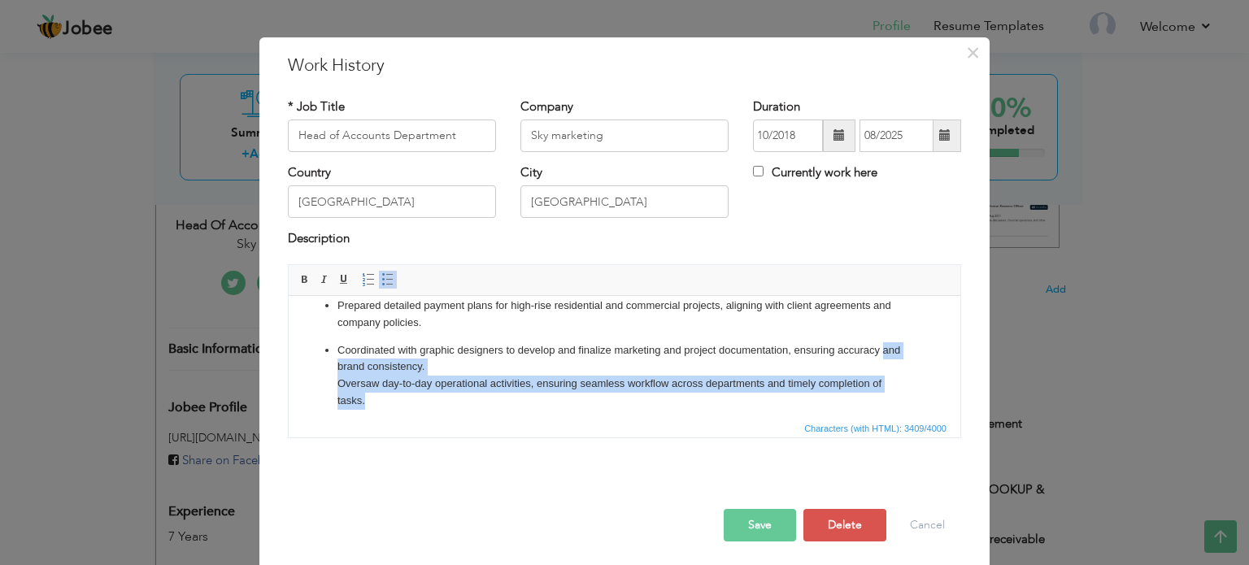
click at [377, 402] on p "Coordinated with graphic designers to develop and finalize marketing and projec…" at bounding box center [624, 374] width 574 height 67
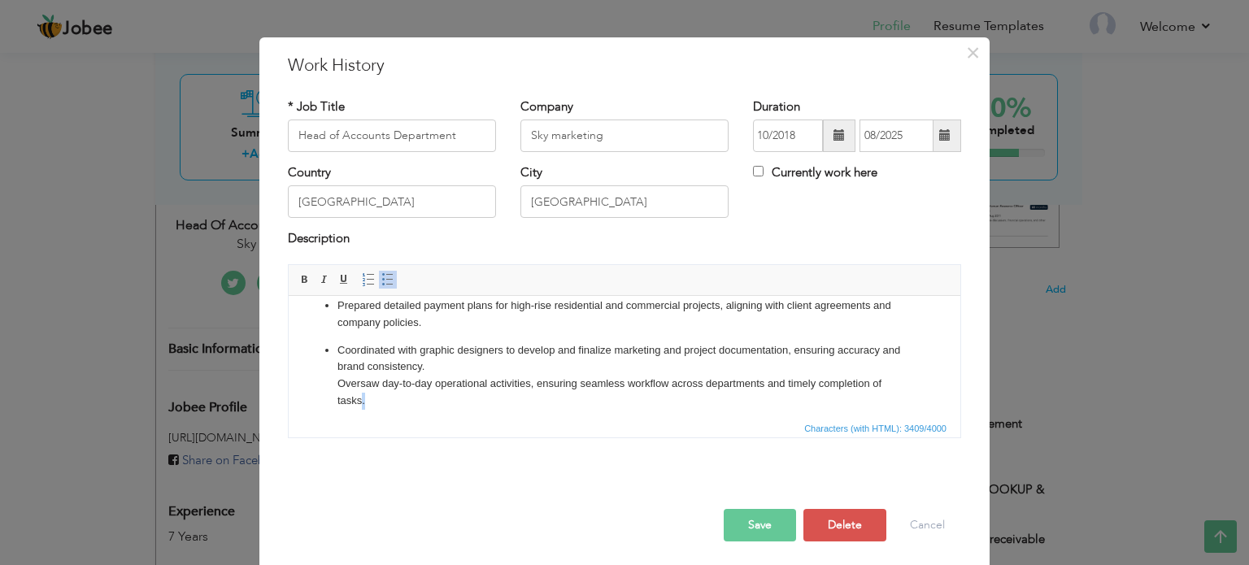
click at [377, 402] on p "Coordinated with graphic designers to develop and finalize marketing and projec…" at bounding box center [624, 374] width 574 height 67
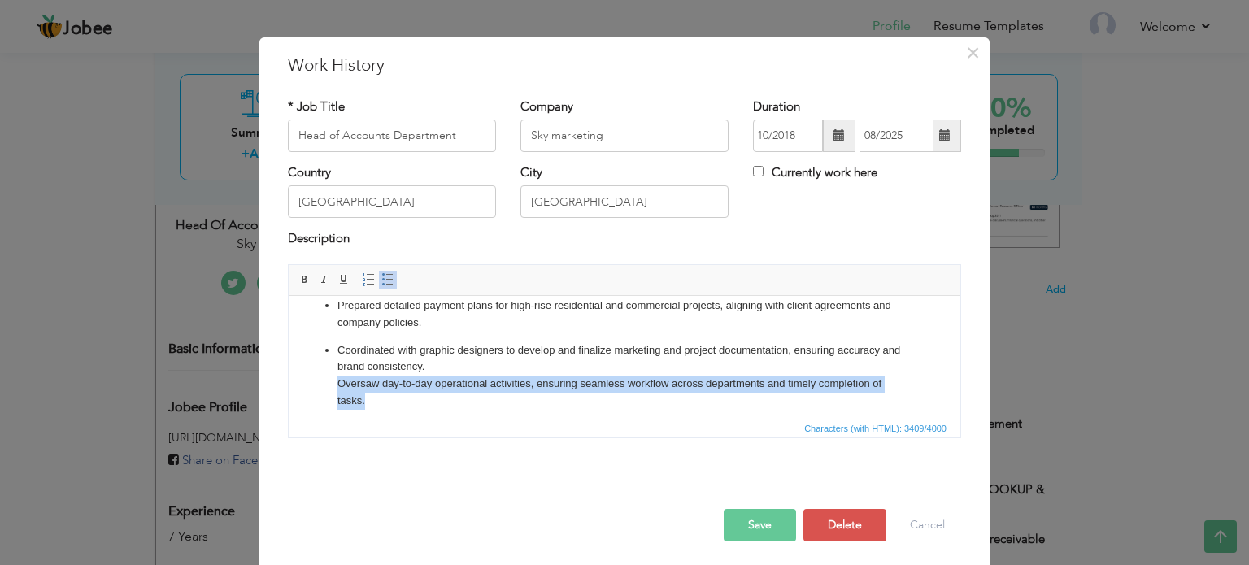
drag, startPoint x: 377, startPoint y: 402, endPoint x: 341, endPoint y: 393, distance: 37.1
click at [341, 393] on p "Coordinated with graphic designers to develop and finalize marketing and projec…" at bounding box center [624, 374] width 574 height 67
click at [381, 273] on span at bounding box center [387, 279] width 13 height 13
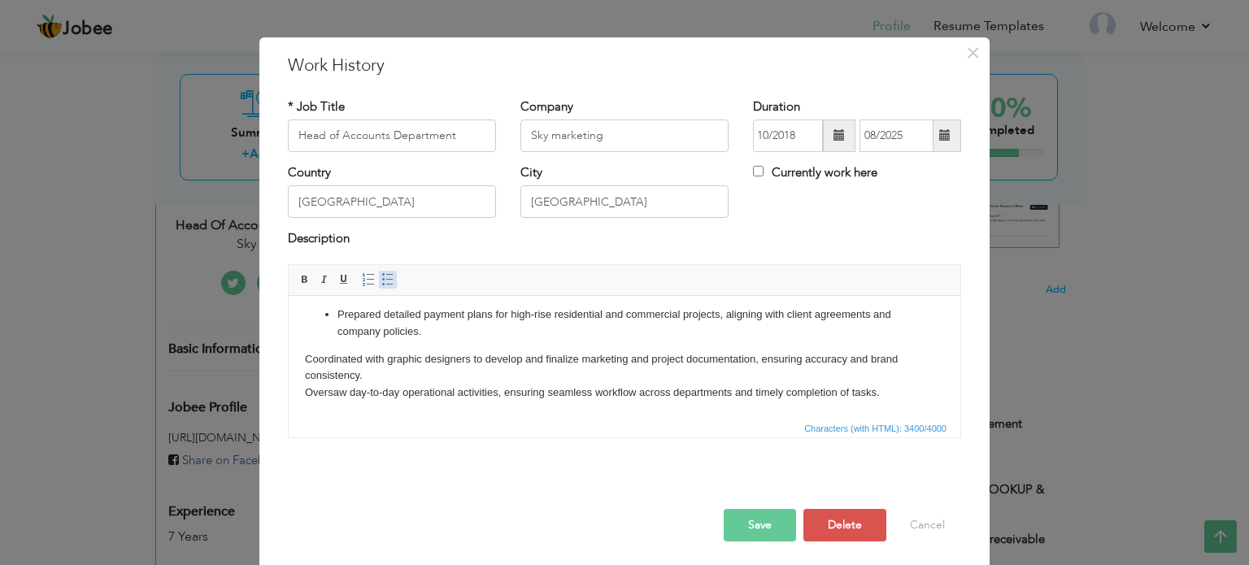
click at [381, 273] on span at bounding box center [387, 279] width 13 height 13
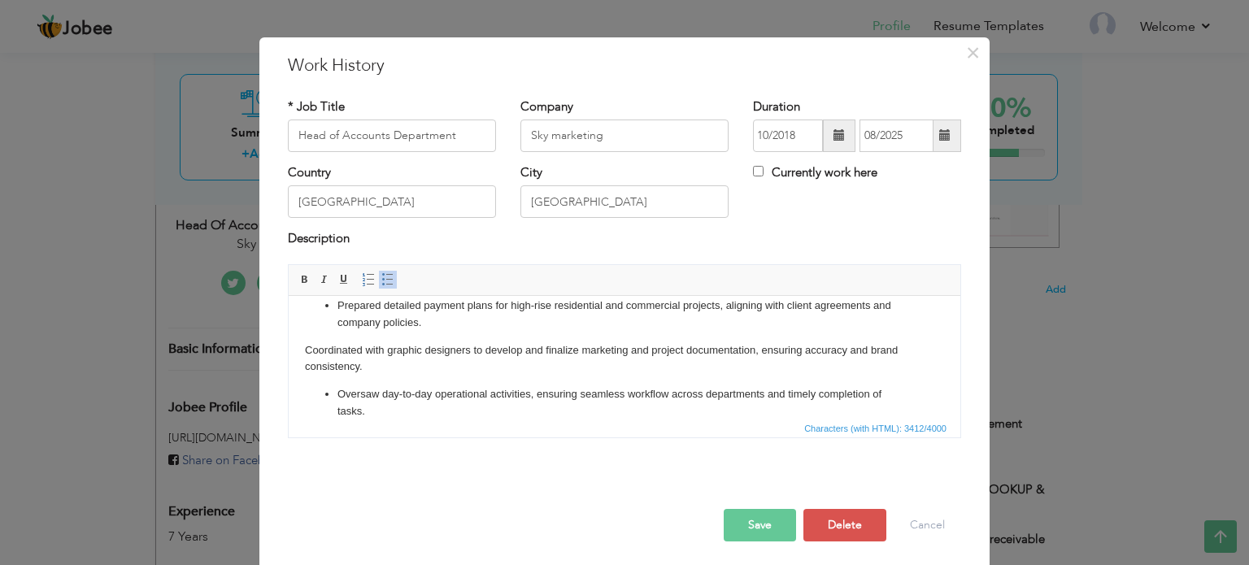
scroll to position [845, 0]
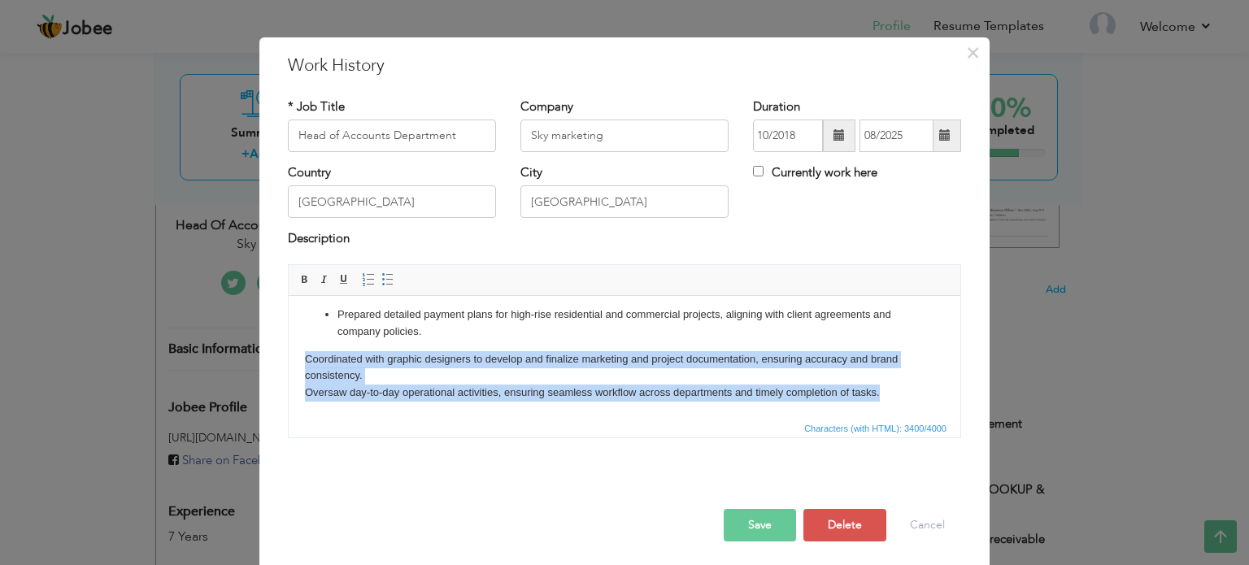
drag, startPoint x: 307, startPoint y: 353, endPoint x: 893, endPoint y: 399, distance: 588.0
click at [893, 399] on p "Coordinated with graphic designers to develop and finalize marketing and projec…" at bounding box center [624, 375] width 639 height 50
click at [381, 279] on span at bounding box center [387, 279] width 13 height 13
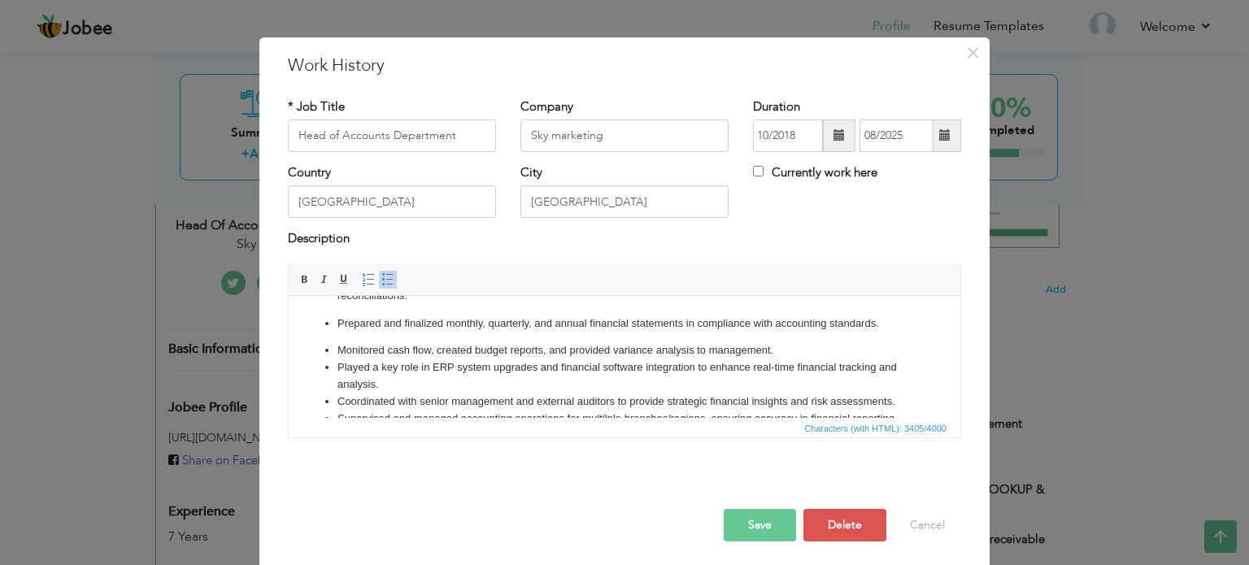
scroll to position [0, 0]
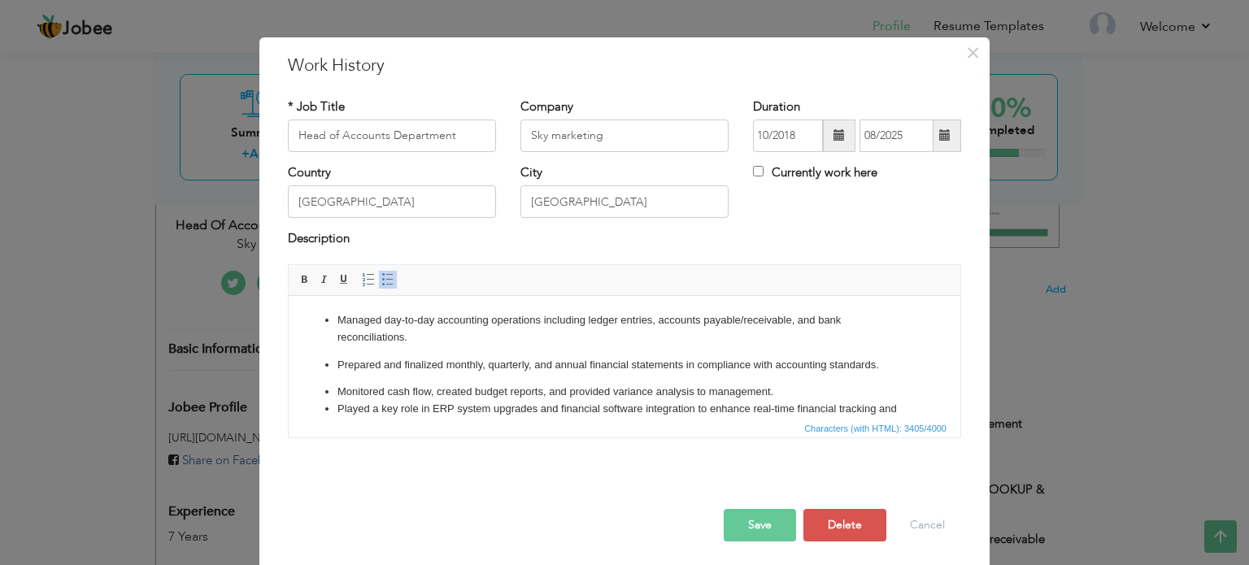
drag, startPoint x: 955, startPoint y: 393, endPoint x: 1192, endPoint y: 499, distance: 259.4
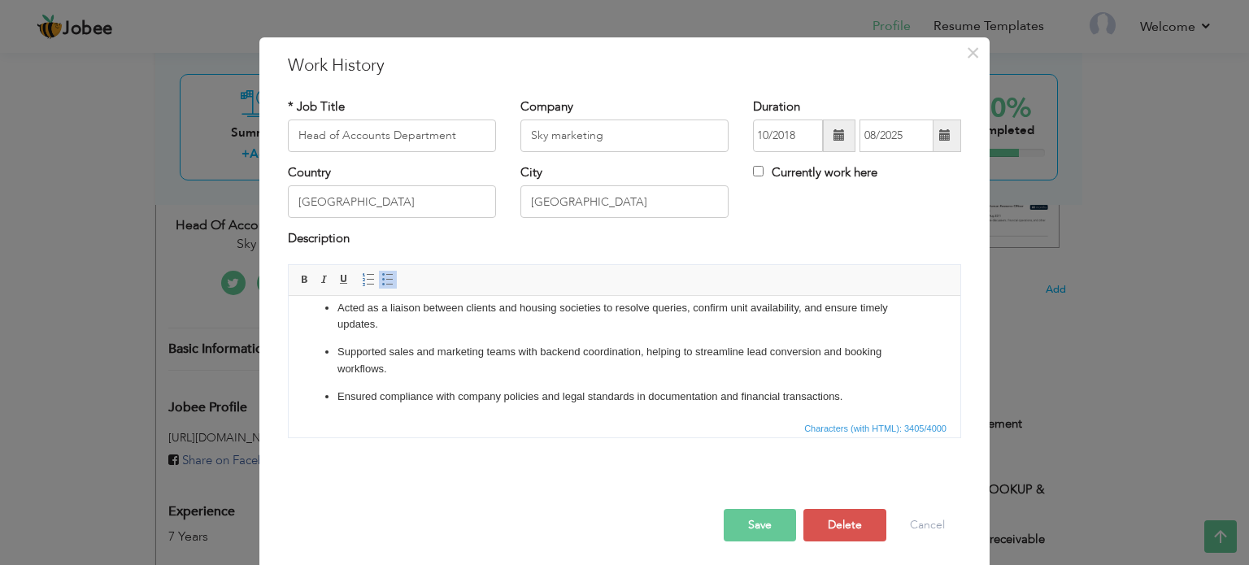
scroll to position [862, 0]
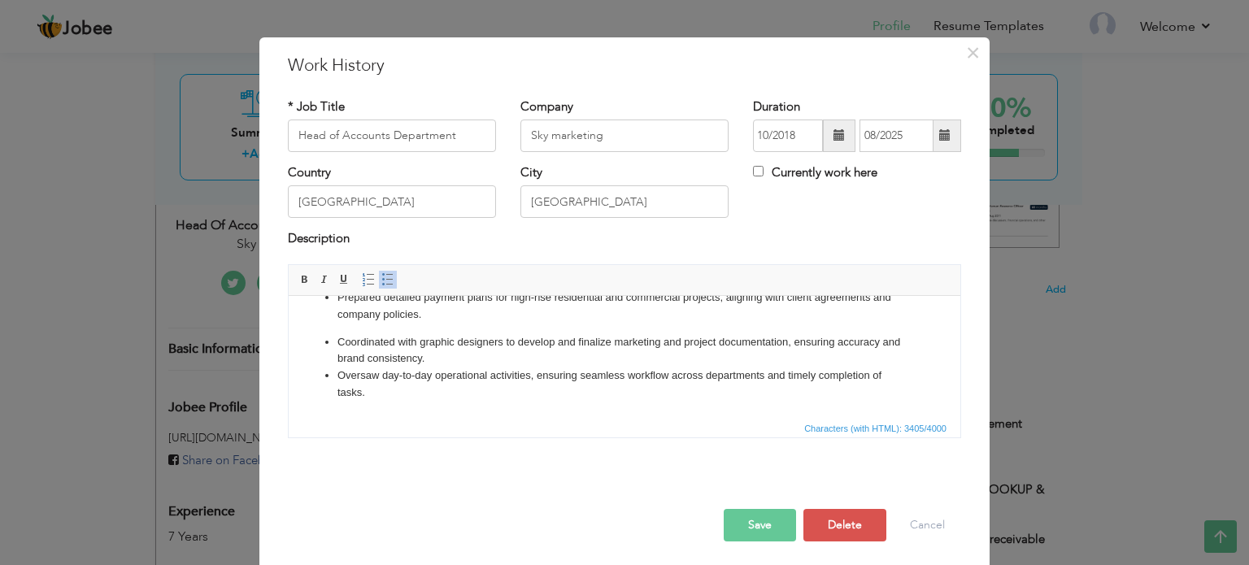
click at [430, 398] on li "Oversaw day-to-day operational activities, ensuring seamless workflow across de…" at bounding box center [624, 384] width 574 height 34
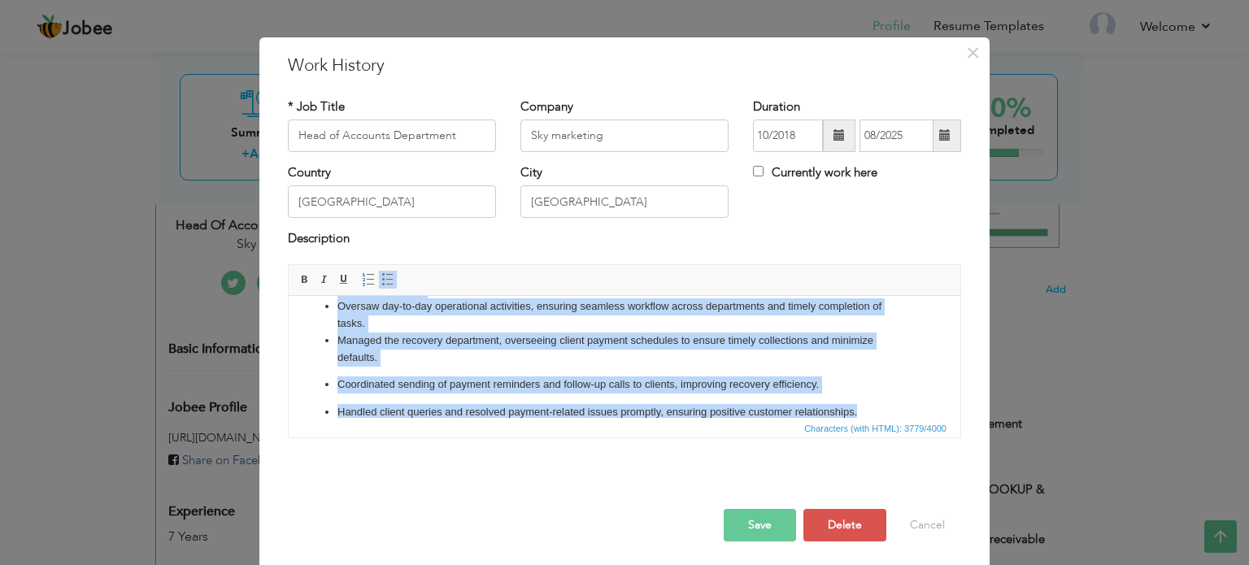
scroll to position [950, 0]
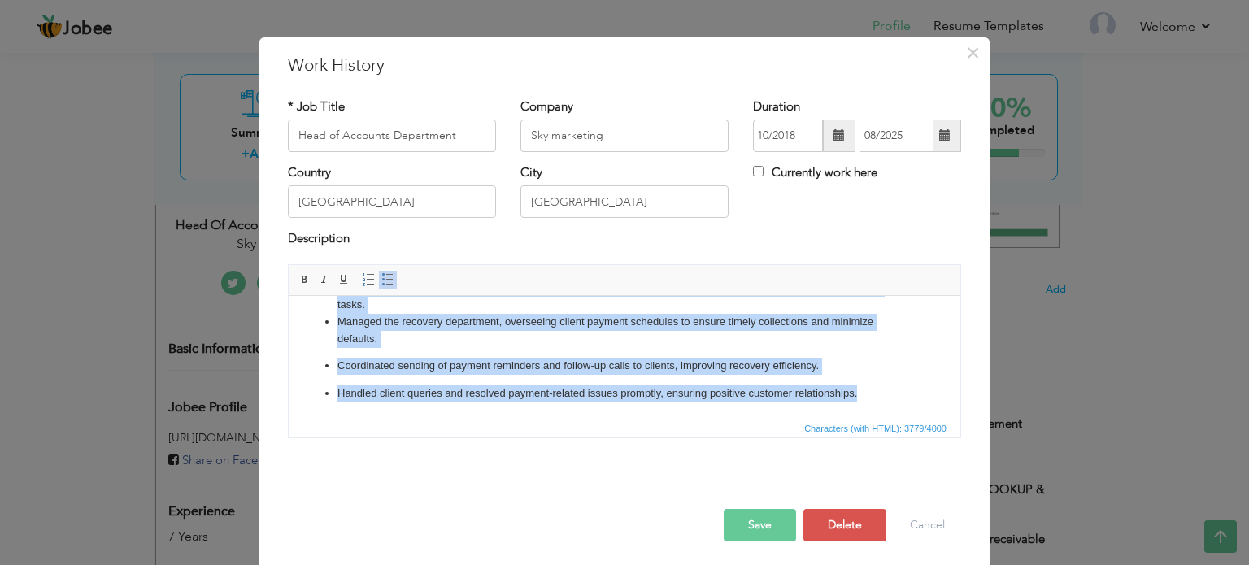
click at [897, 373] on p "Coordinated sending of payment reminders and follow-up calls to clients, improv…" at bounding box center [624, 365] width 574 height 17
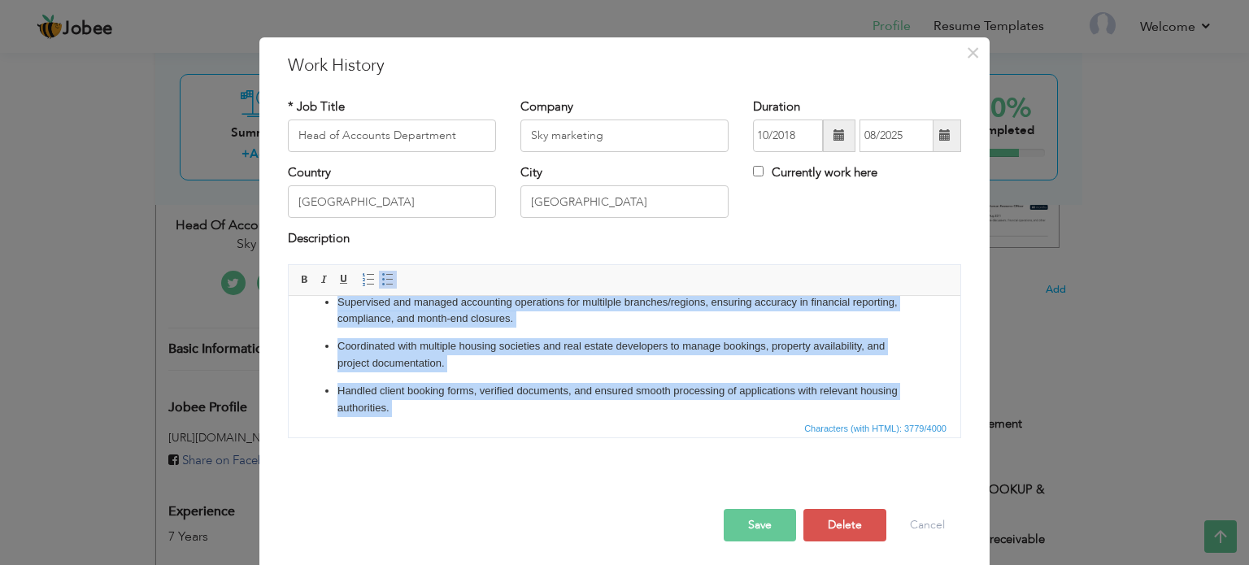
scroll to position [120, 0]
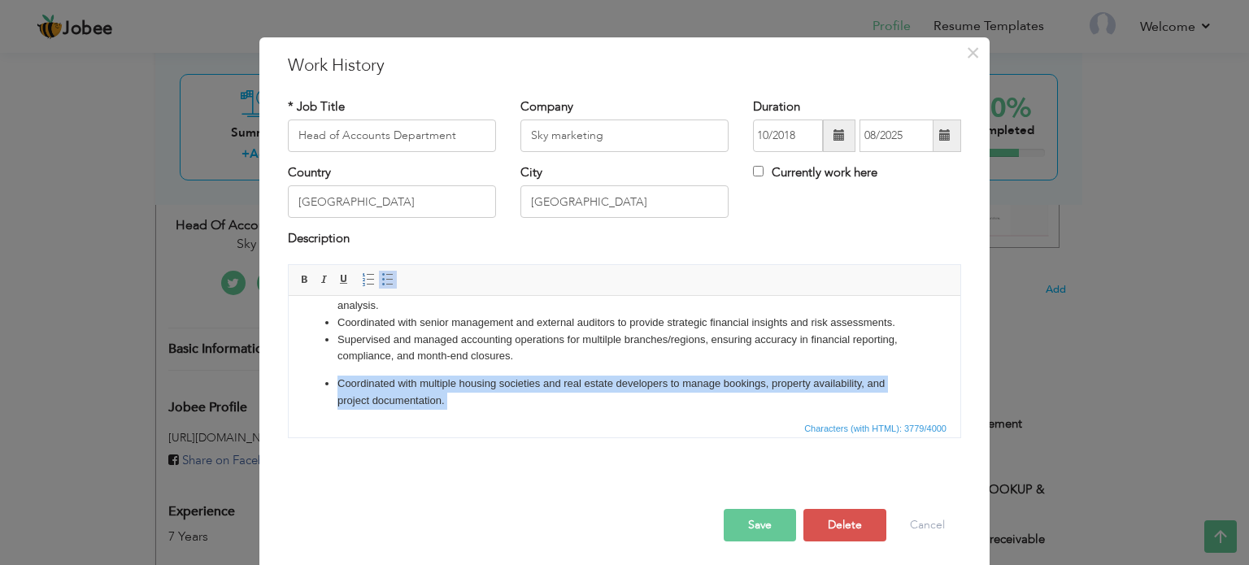
drag, startPoint x: 886, startPoint y: 397, endPoint x: 309, endPoint y: 381, distance: 577.4
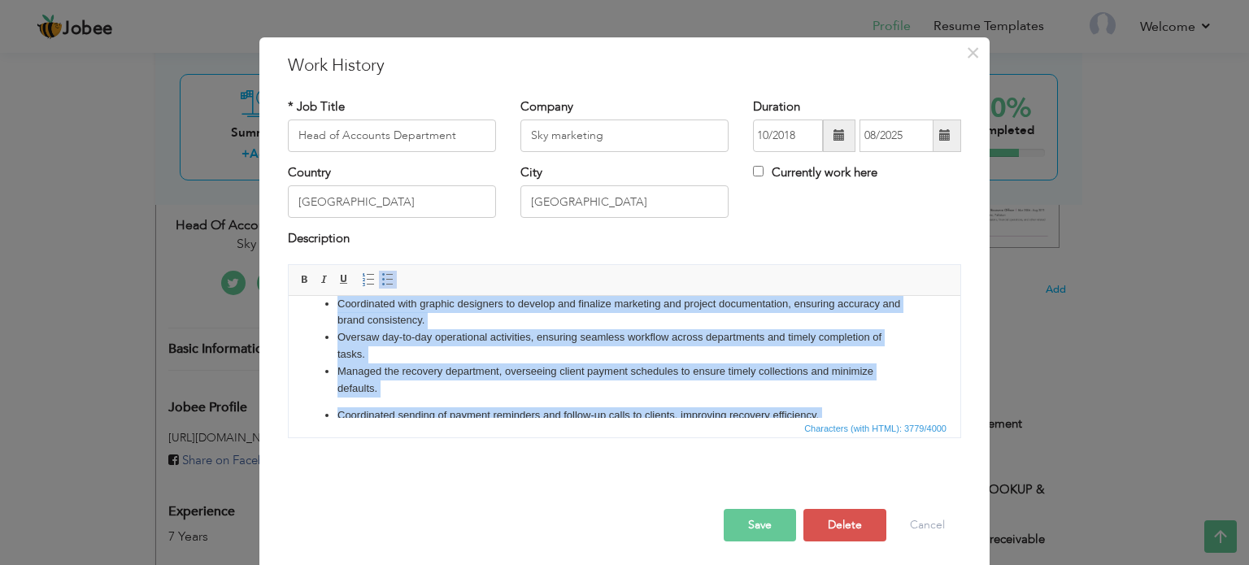
scroll to position [950, 0]
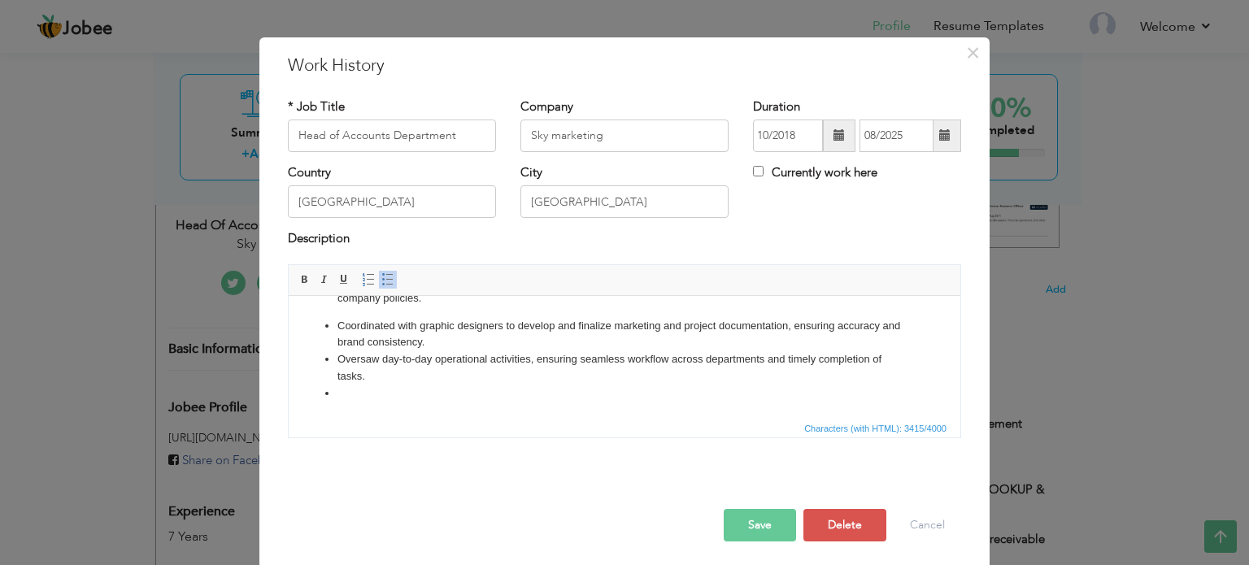
scroll to position [862, 0]
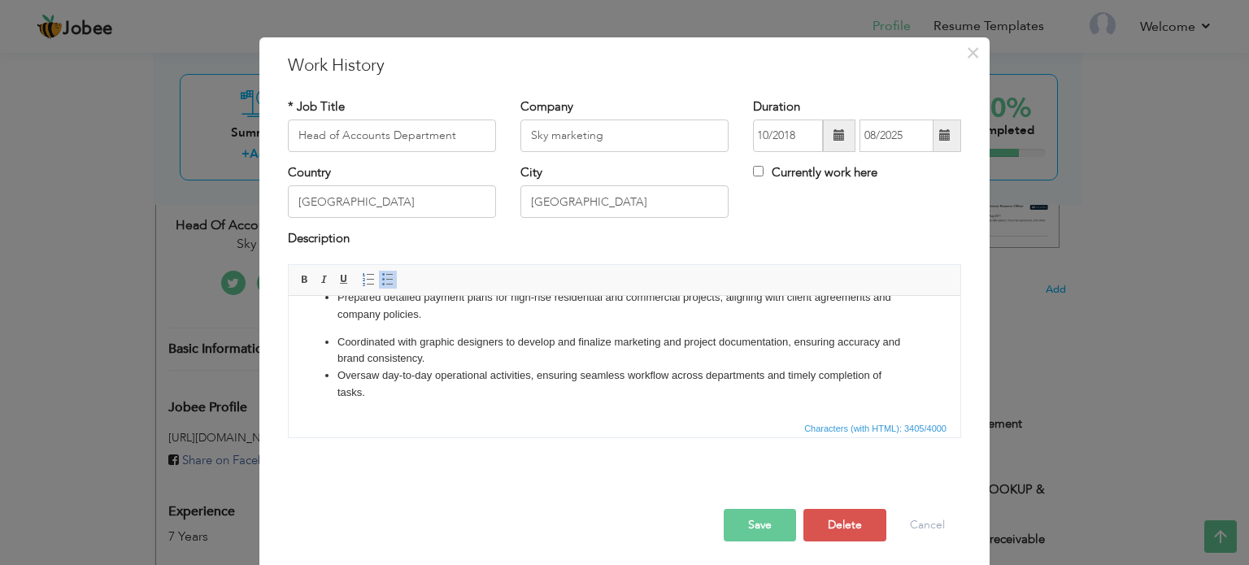
click at [772, 533] on button "Save" at bounding box center [760, 525] width 72 height 33
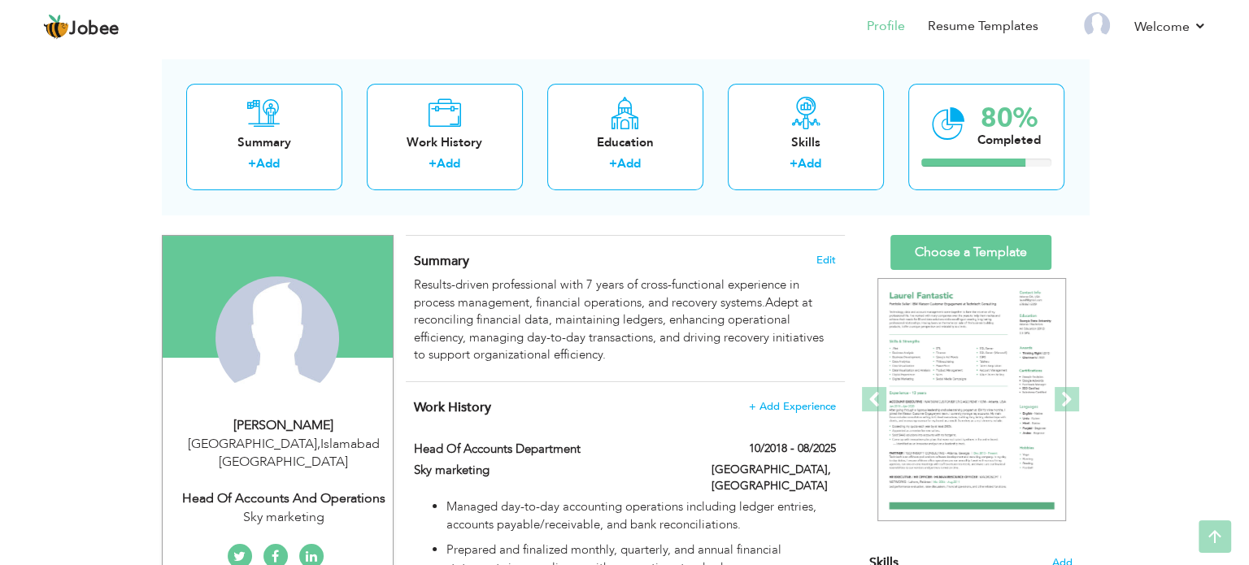
scroll to position [20, 0]
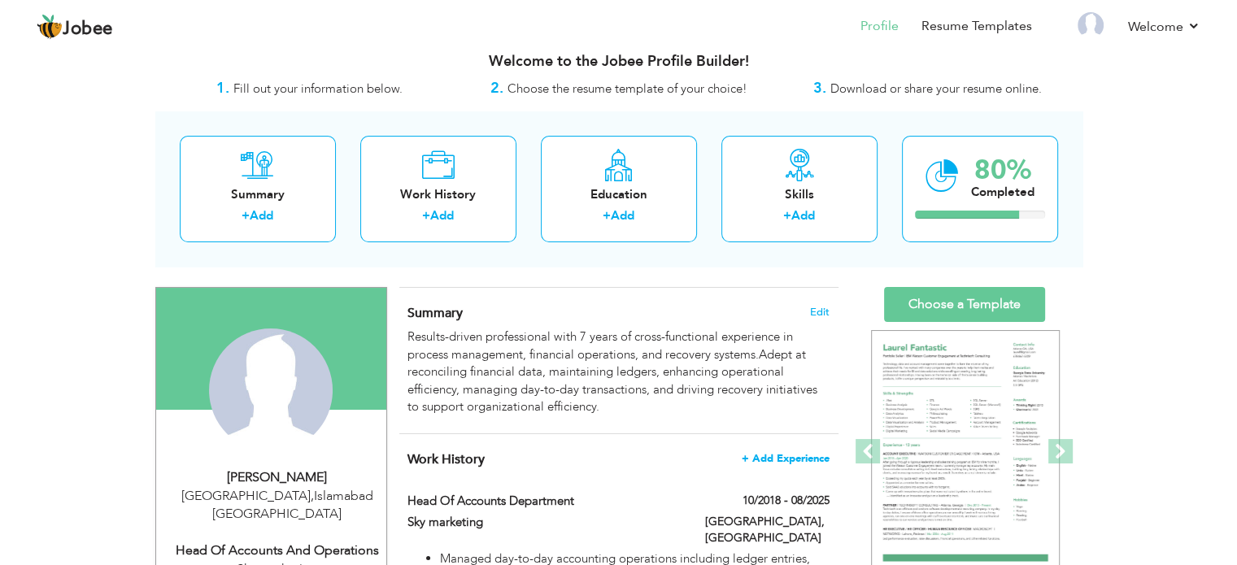
click at [755, 455] on span "+ Add Experience" at bounding box center [785, 458] width 88 height 11
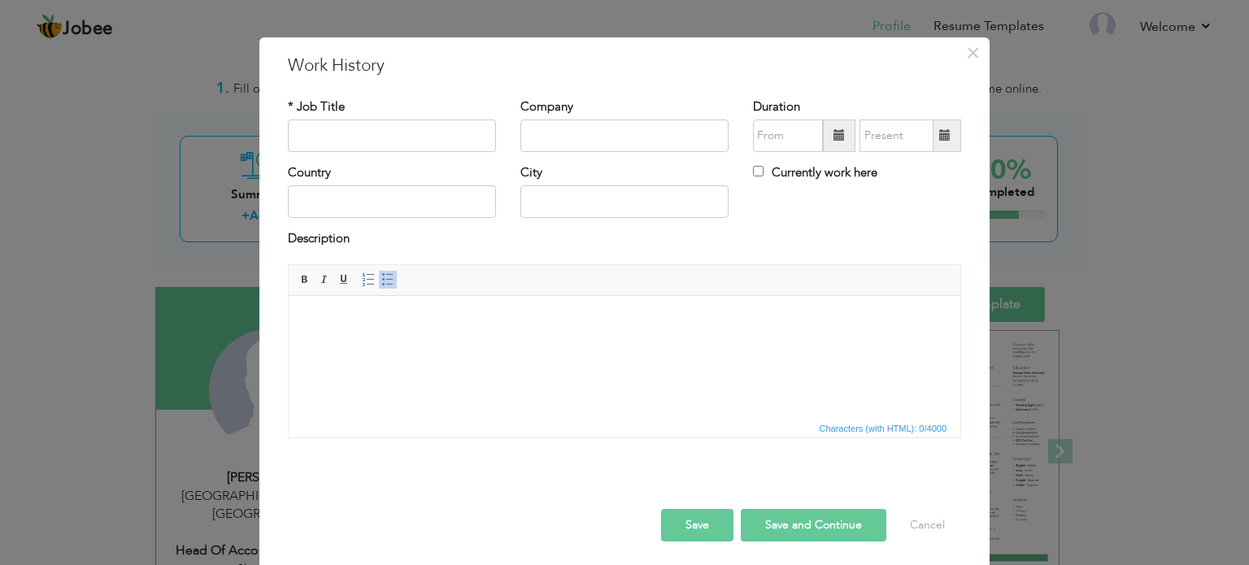
scroll to position [0, 0]
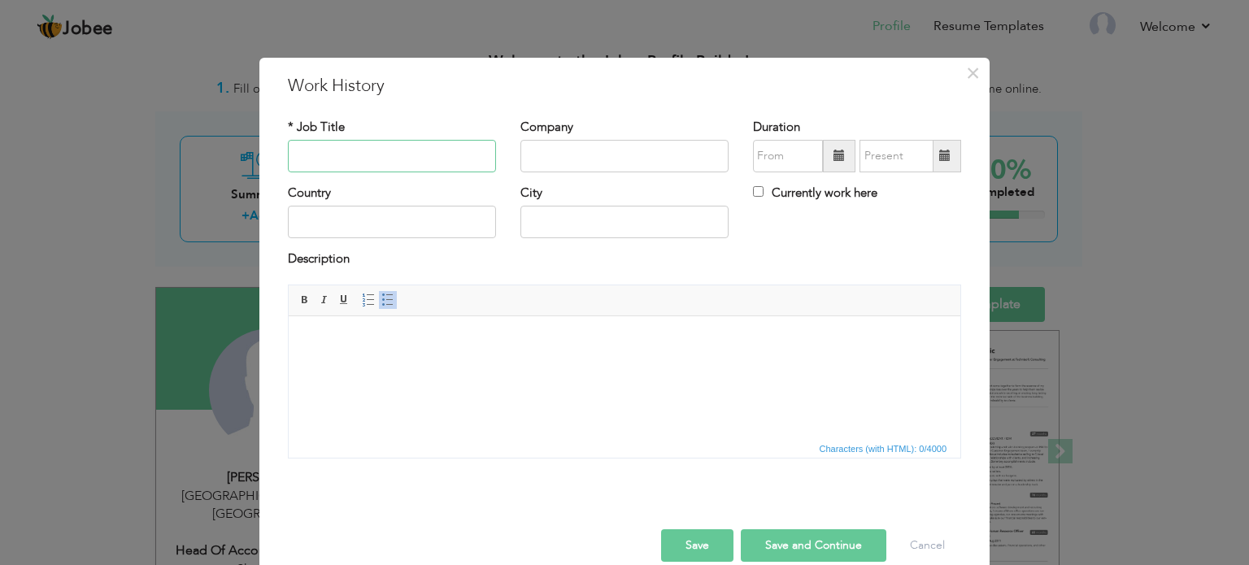
click at [424, 151] on input "text" at bounding box center [392, 156] width 208 height 33
type input "R"
type input "Recovery Executive"
type input "Sky marketing"
type input "[GEOGRAPHIC_DATA]"
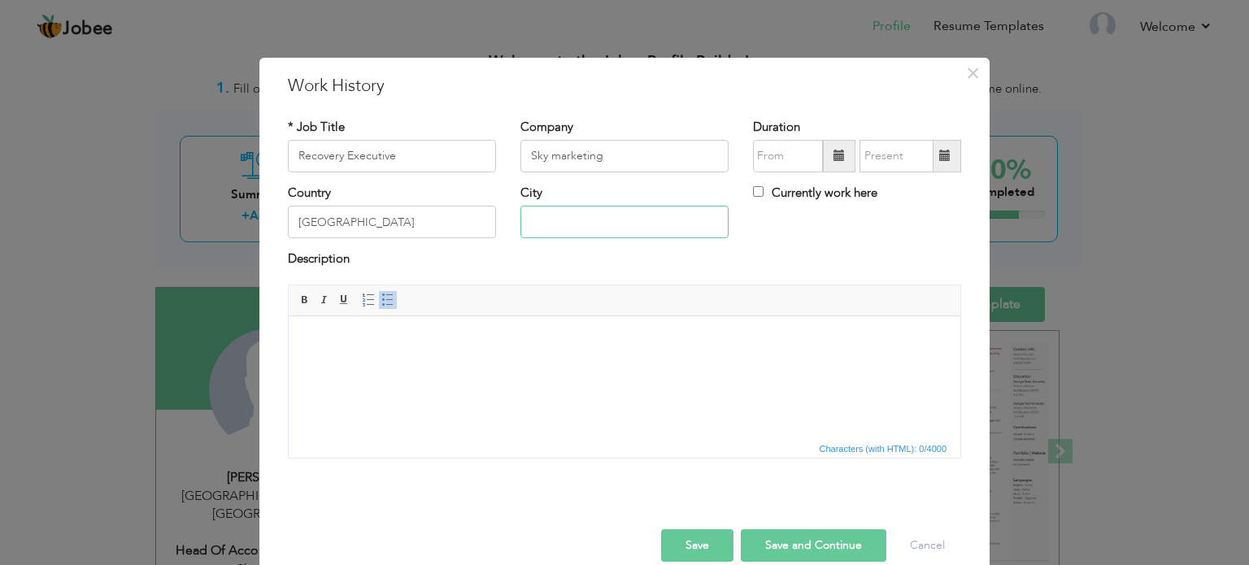
type input "[GEOGRAPHIC_DATA]"
click at [824, 159] on span at bounding box center [839, 156] width 33 height 33
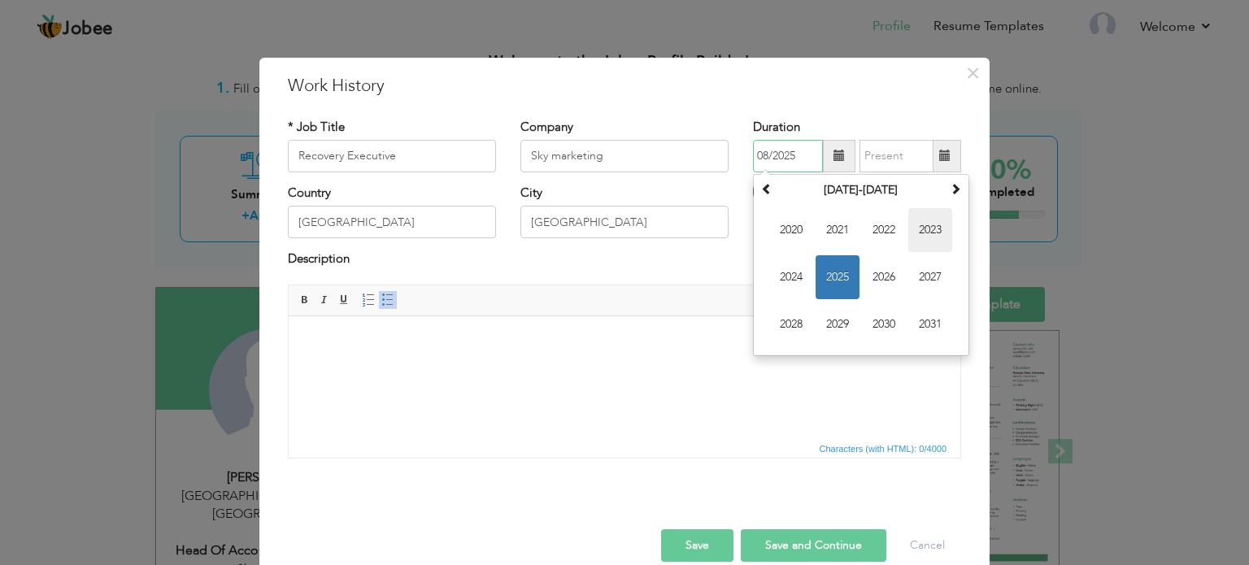
click at [911, 223] on span "2023" at bounding box center [930, 230] width 44 height 44
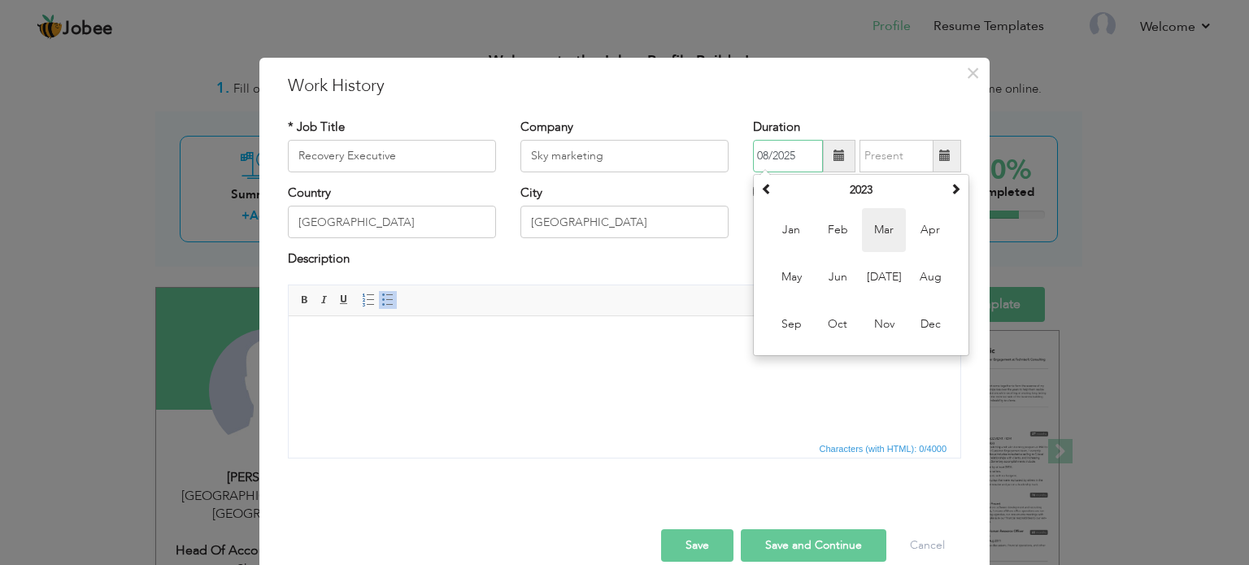
click at [894, 230] on span "Mar" at bounding box center [884, 230] width 44 height 44
type input "03/2023"
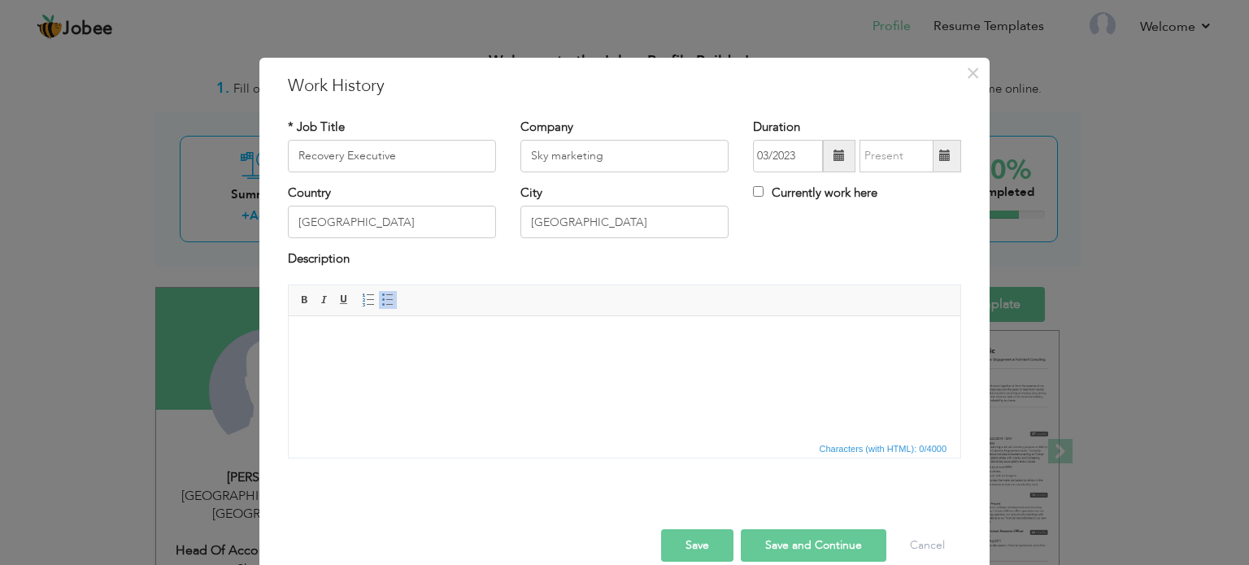
click at [941, 145] on span at bounding box center [945, 156] width 32 height 33
type input "08/2025"
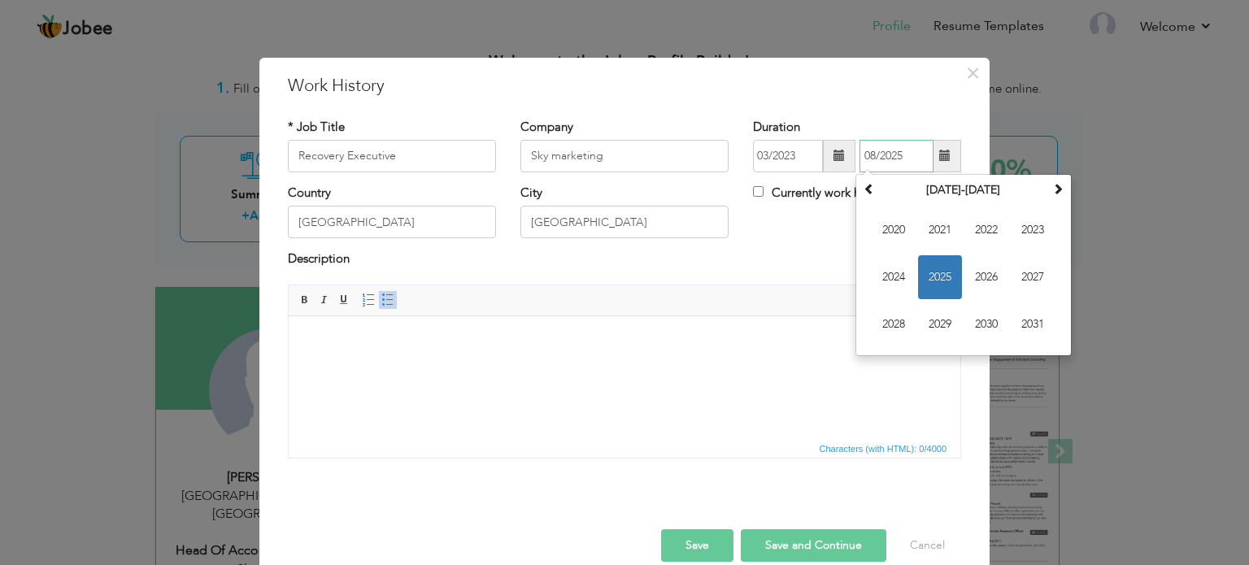
click at [940, 263] on span "2025" at bounding box center [940, 277] width 44 height 44
click at [1028, 281] on span "Aug" at bounding box center [1033, 277] width 44 height 44
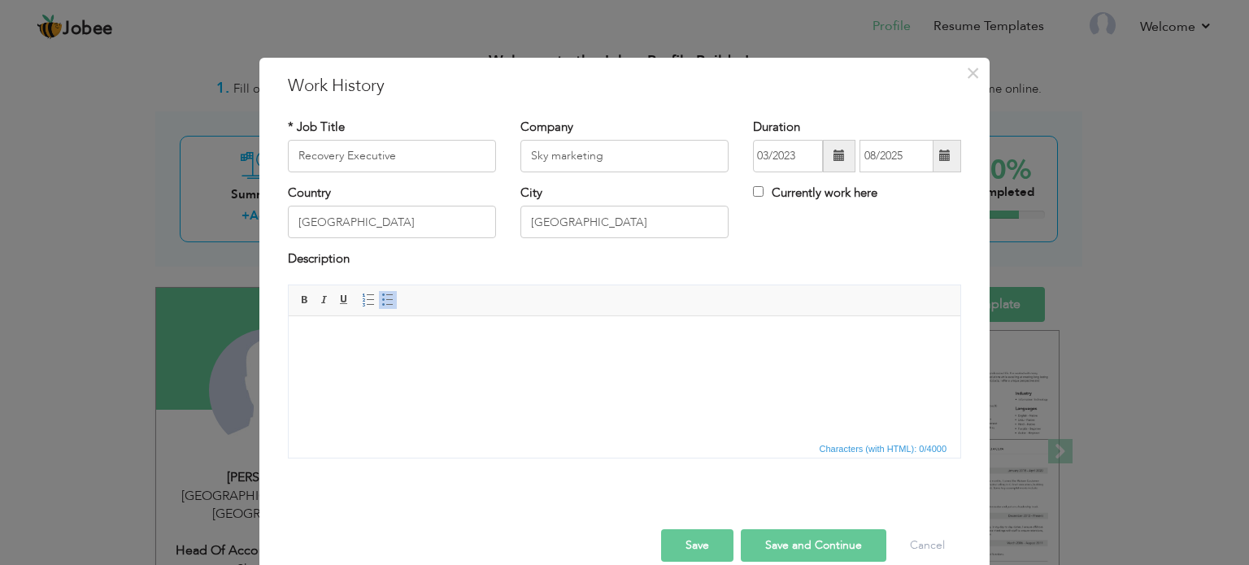
click at [480, 365] on html at bounding box center [625, 340] width 672 height 50
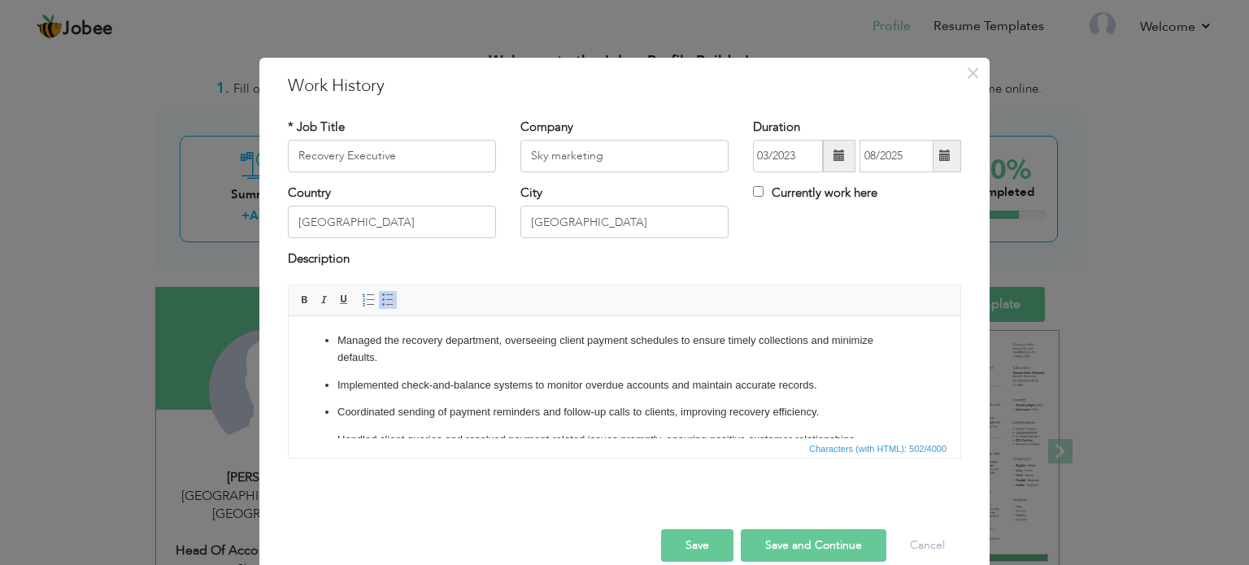
scroll to position [26, 0]
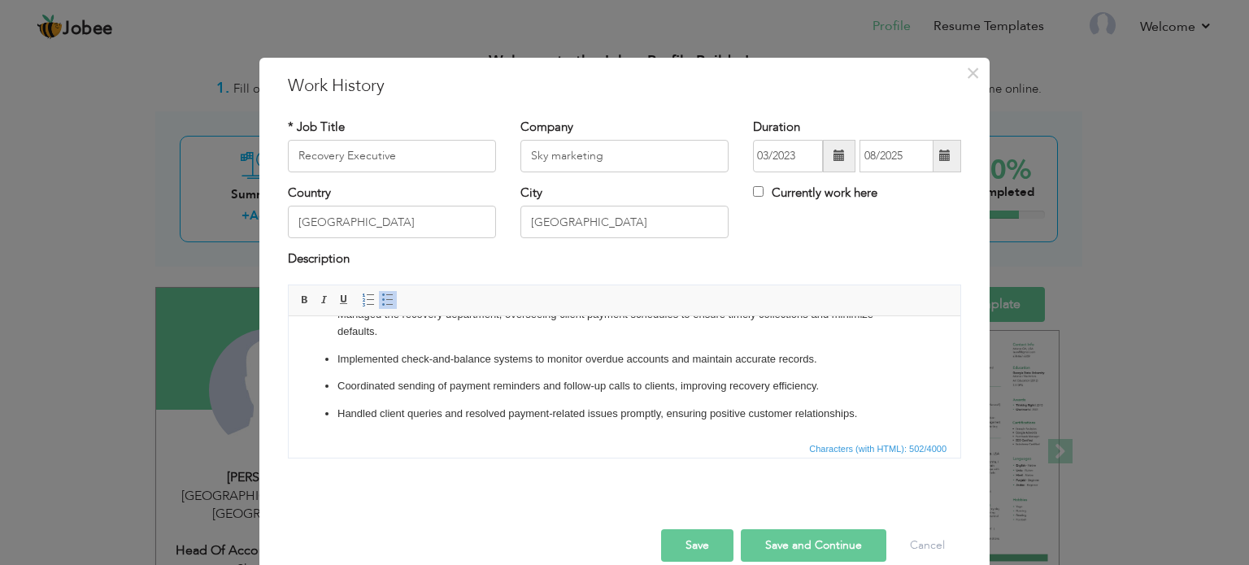
click at [900, 412] on ul "Managed the recovery department, overseeing client payment schedules to ensure …" at bounding box center [624, 364] width 639 height 116
click at [793, 547] on button "Save and Continue" at bounding box center [814, 545] width 146 height 33
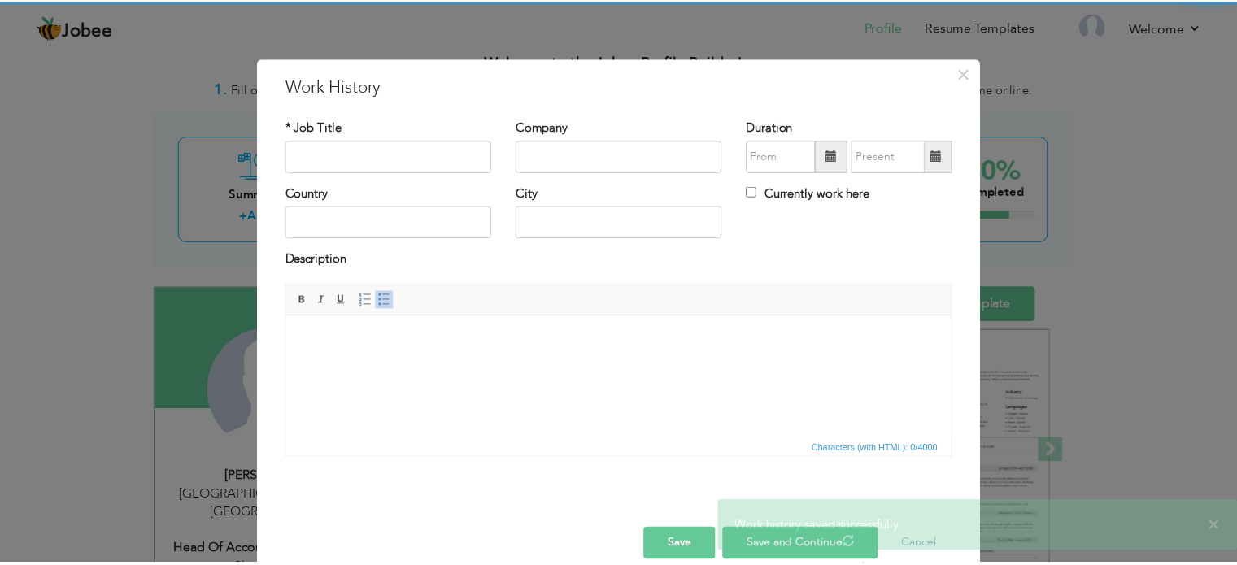
scroll to position [0, 0]
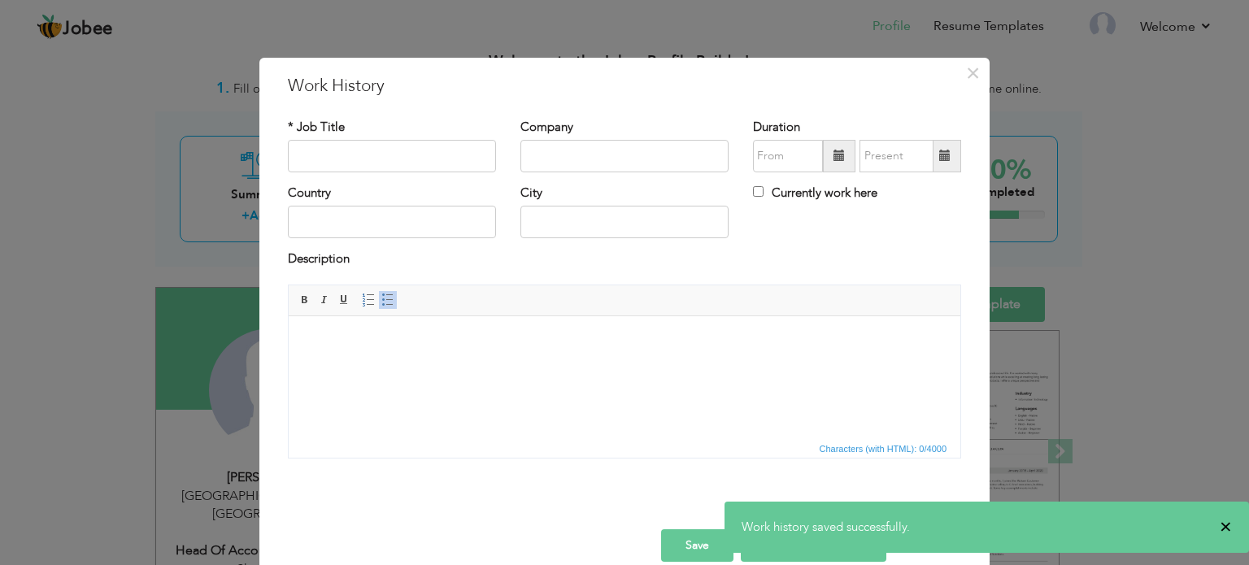
click at [1225, 523] on span "×" at bounding box center [1225, 527] width 12 height 16
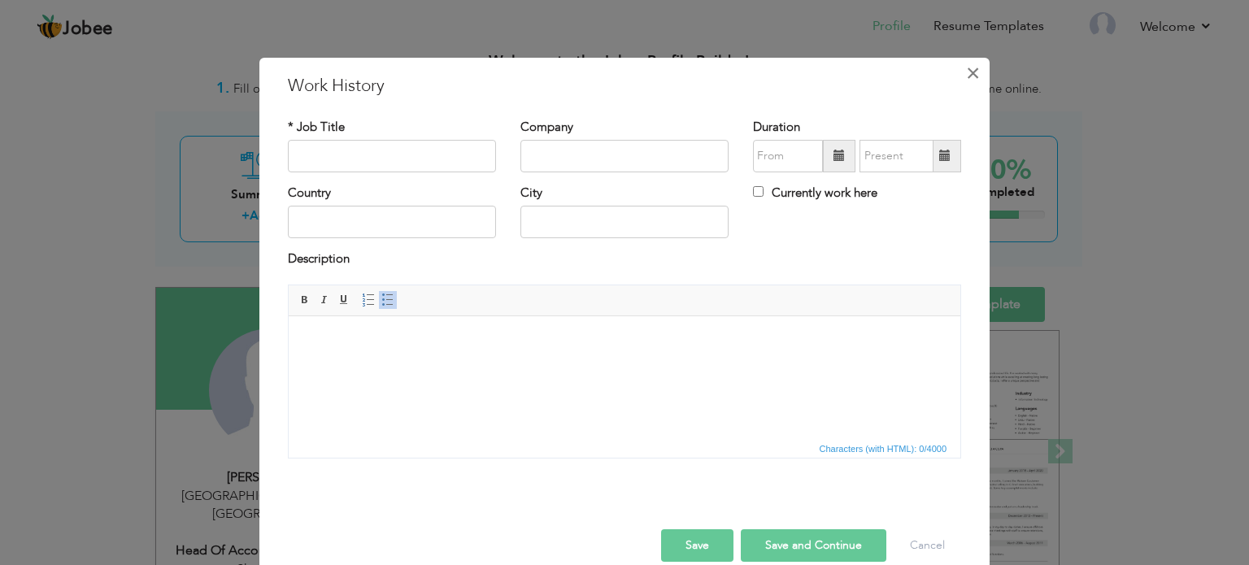
click at [967, 67] on span "×" at bounding box center [973, 73] width 14 height 29
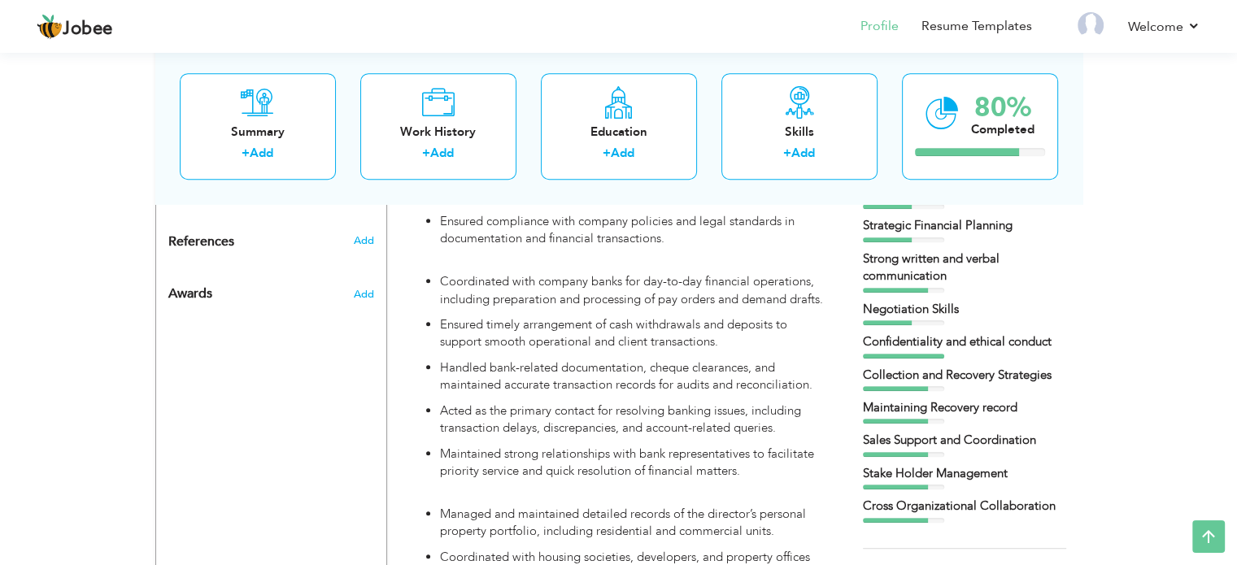
scroll to position [859, 0]
click at [1229, 359] on div "View Resume Export PDF Profile Summary Public Link Experience Education Awards …" at bounding box center [618, 169] width 1237 height 1961
drag, startPoint x: 1229, startPoint y: 359, endPoint x: 1228, endPoint y: 371, distance: 12.3
click at [1228, 371] on div "View Resume Export PDF Profile Summary Public Link Experience Education Awards …" at bounding box center [618, 169] width 1237 height 1961
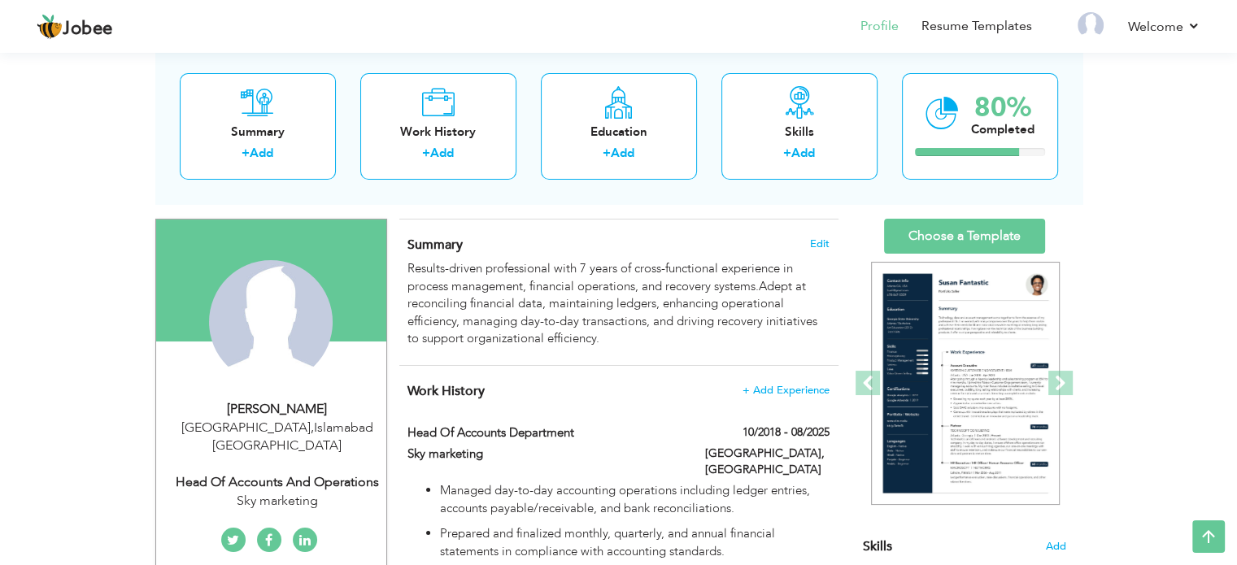
scroll to position [83, 0]
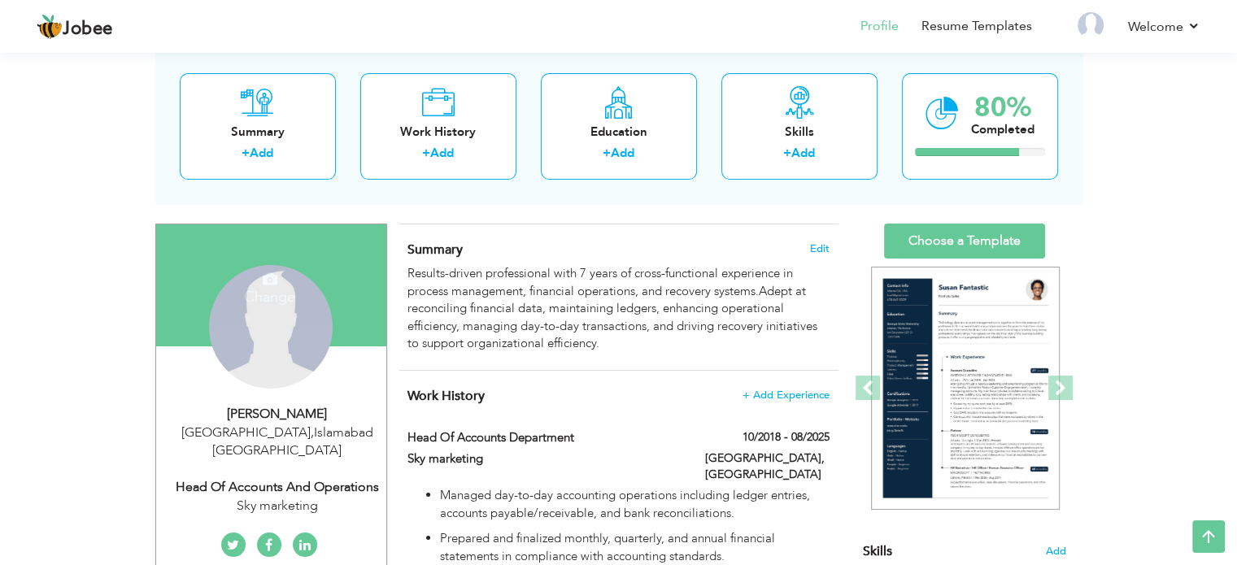
click at [254, 339] on div "Change Remove" at bounding box center [271, 327] width 124 height 124
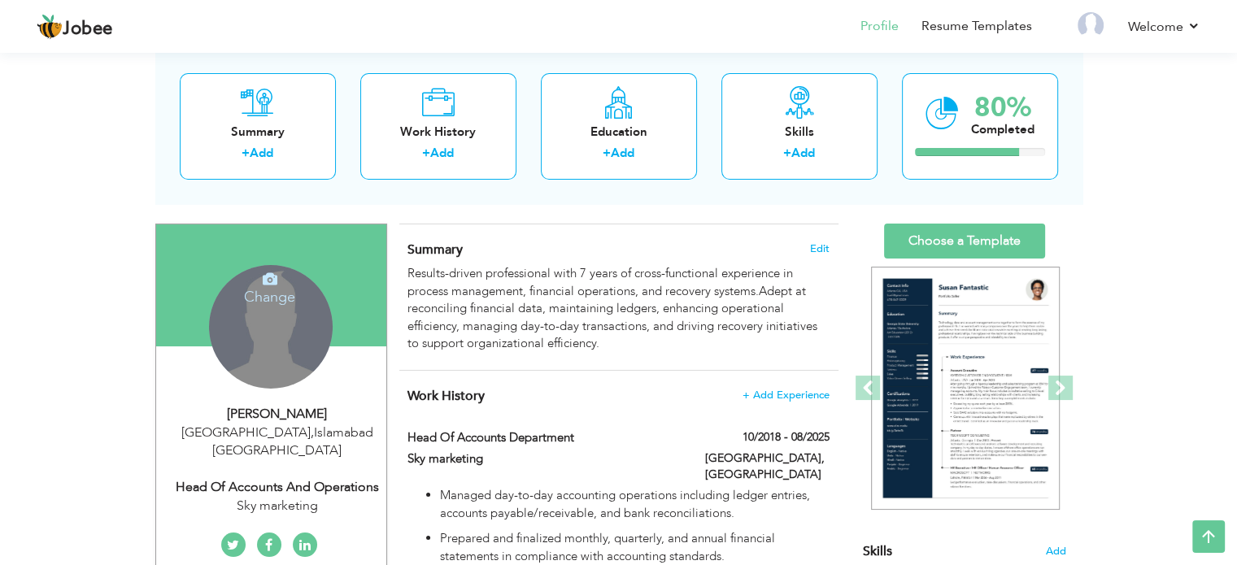
click at [254, 339] on div "Change Remove" at bounding box center [271, 327] width 124 height 124
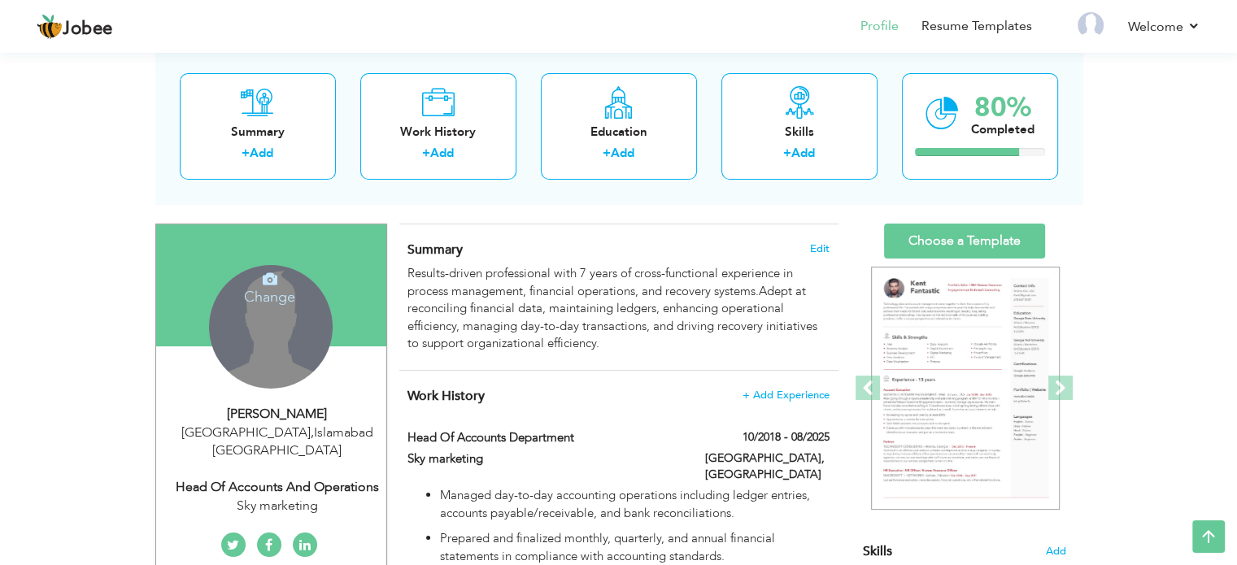
click at [273, 288] on h4 "Change" at bounding box center [269, 286] width 116 height 39
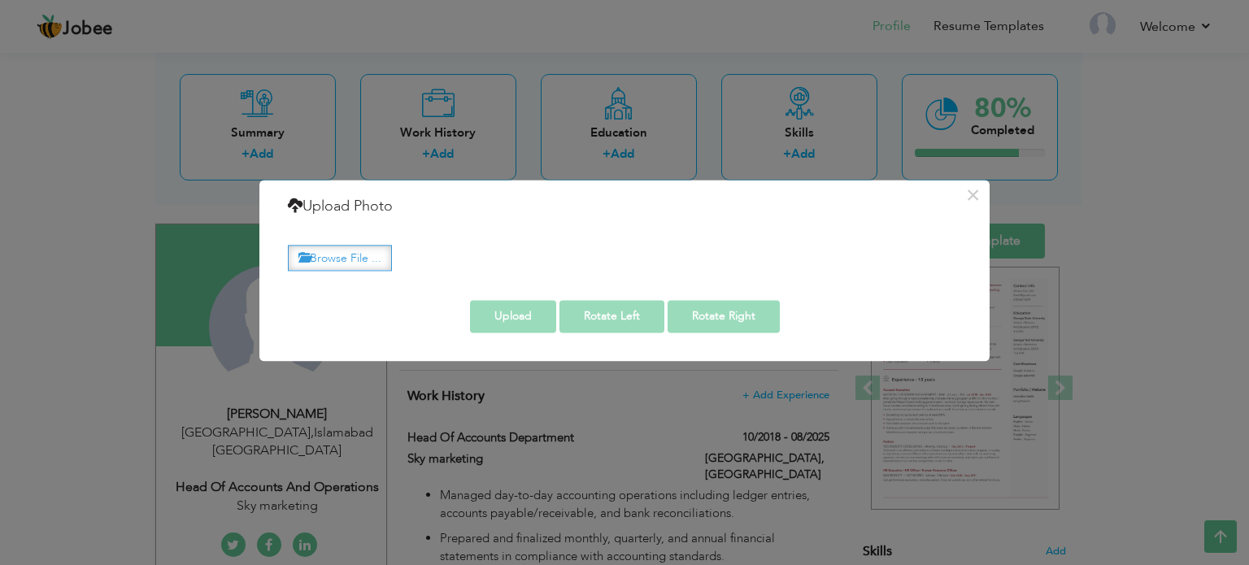
click at [340, 259] on label "Browse File ..." at bounding box center [340, 258] width 104 height 25
click at [0, 0] on input "Browse File ..." at bounding box center [0, 0] width 0 height 0
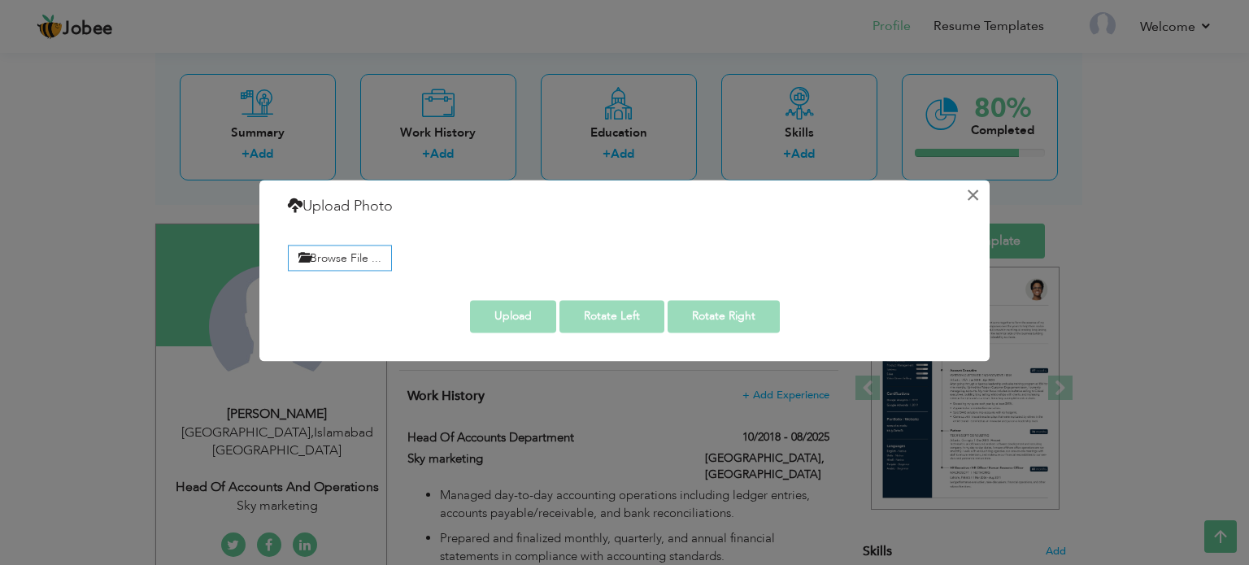
click at [976, 192] on button "×" at bounding box center [972, 195] width 26 height 26
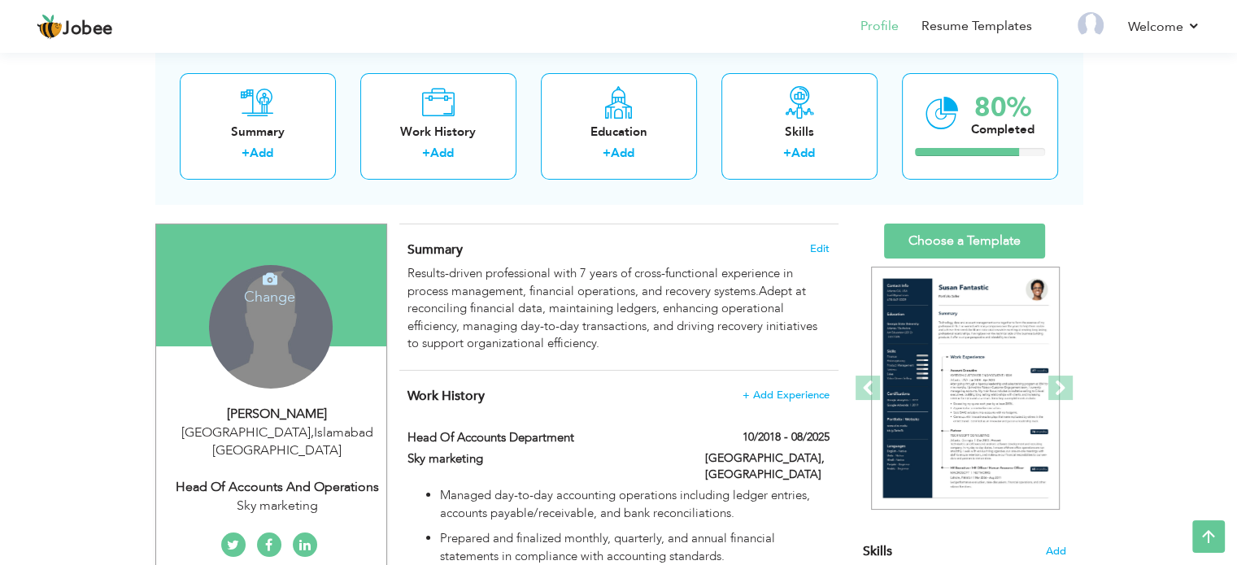
click at [292, 317] on div "Change Remove" at bounding box center [271, 327] width 124 height 124
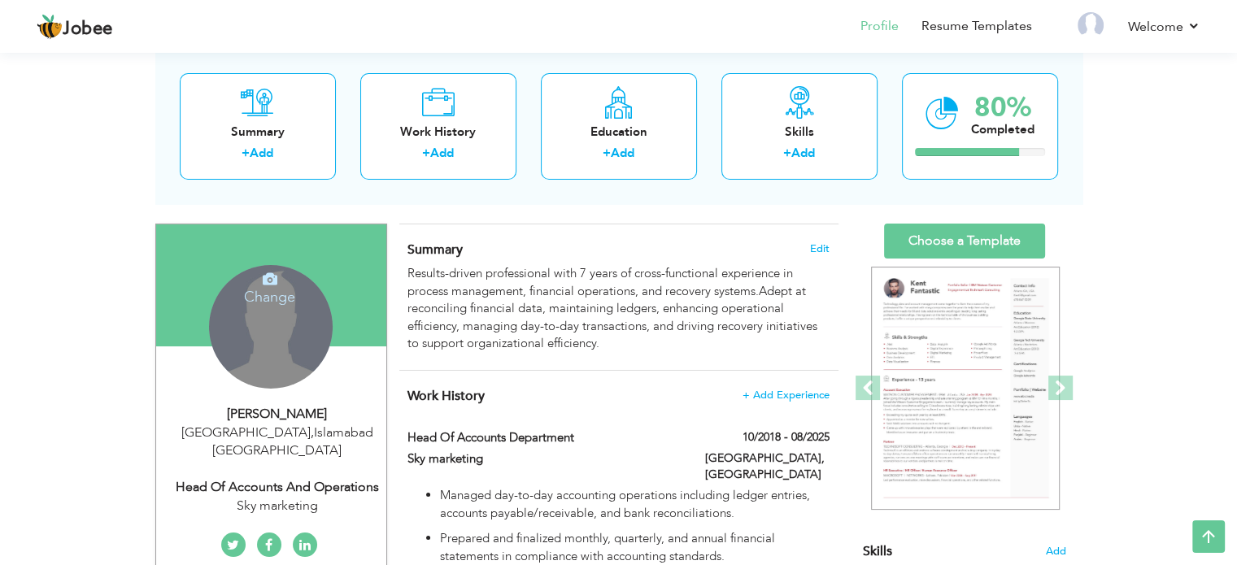
click at [280, 293] on h4 "Change" at bounding box center [269, 286] width 116 height 39
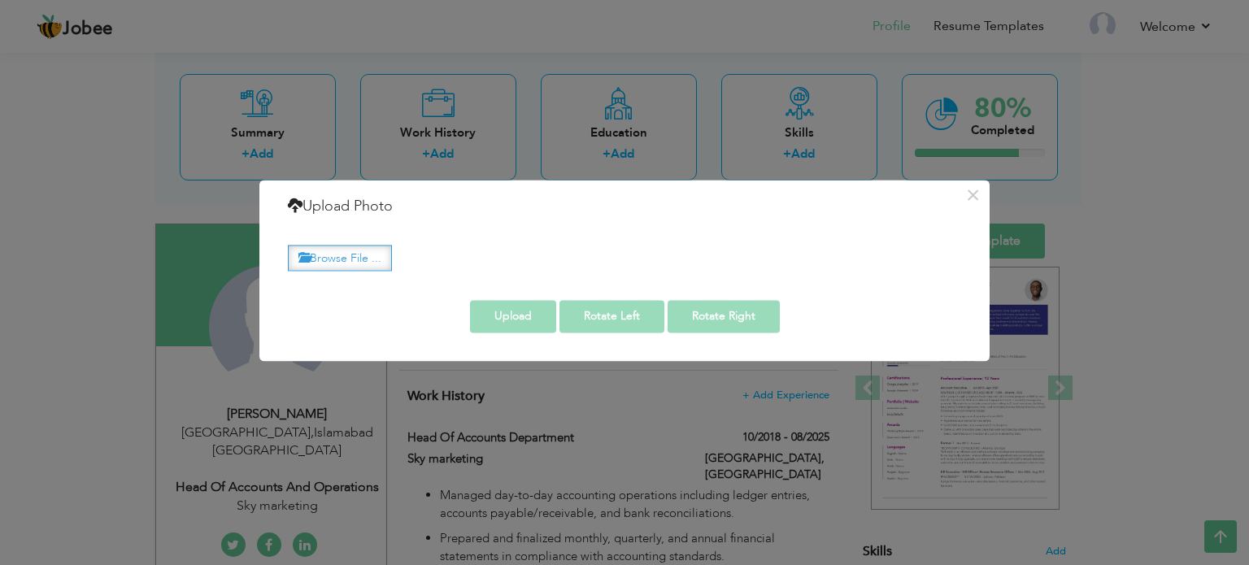
click at [361, 259] on label "Browse File ..." at bounding box center [340, 258] width 104 height 25
click at [0, 0] on input "Browse File ..." at bounding box center [0, 0] width 0 height 0
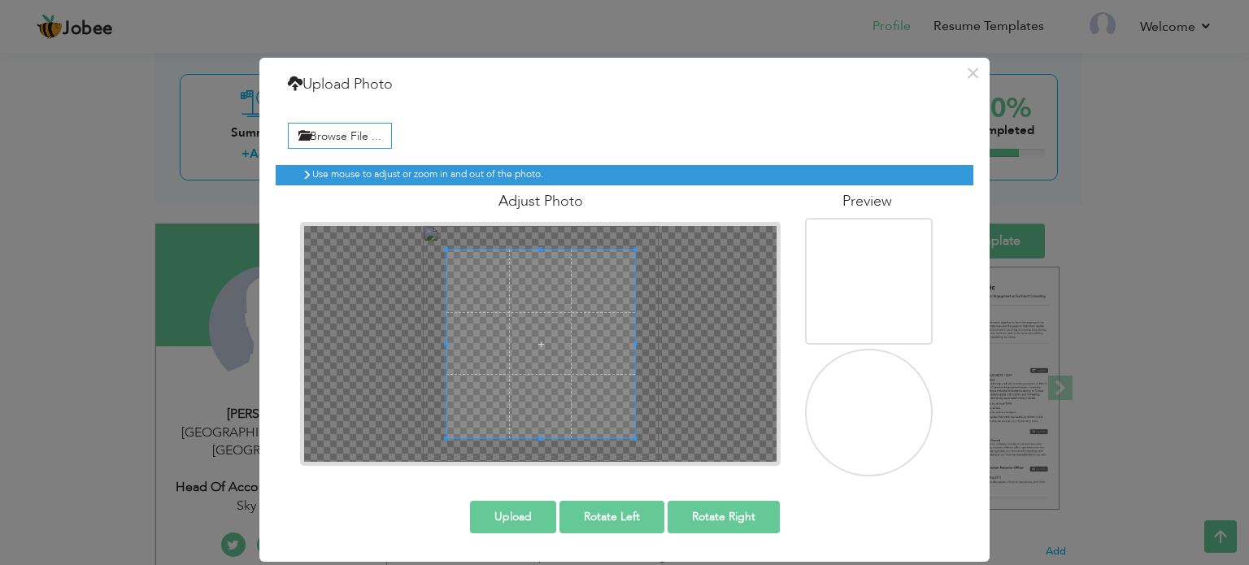
click at [663, 373] on div at bounding box center [540, 344] width 472 height 236
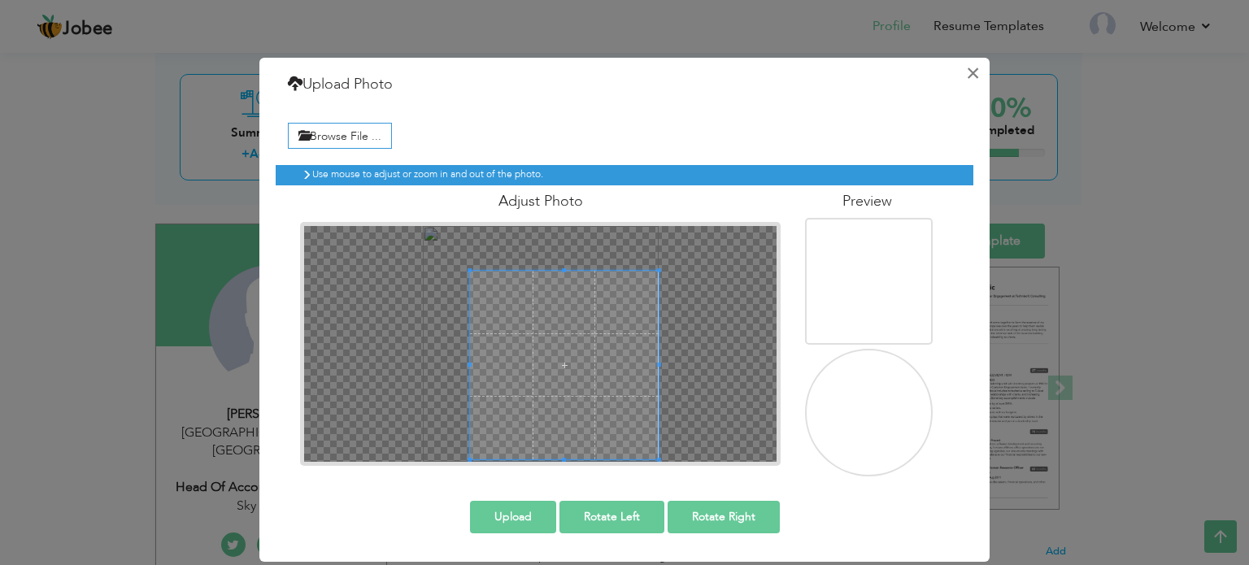
click at [979, 74] on button "×" at bounding box center [972, 73] width 26 height 26
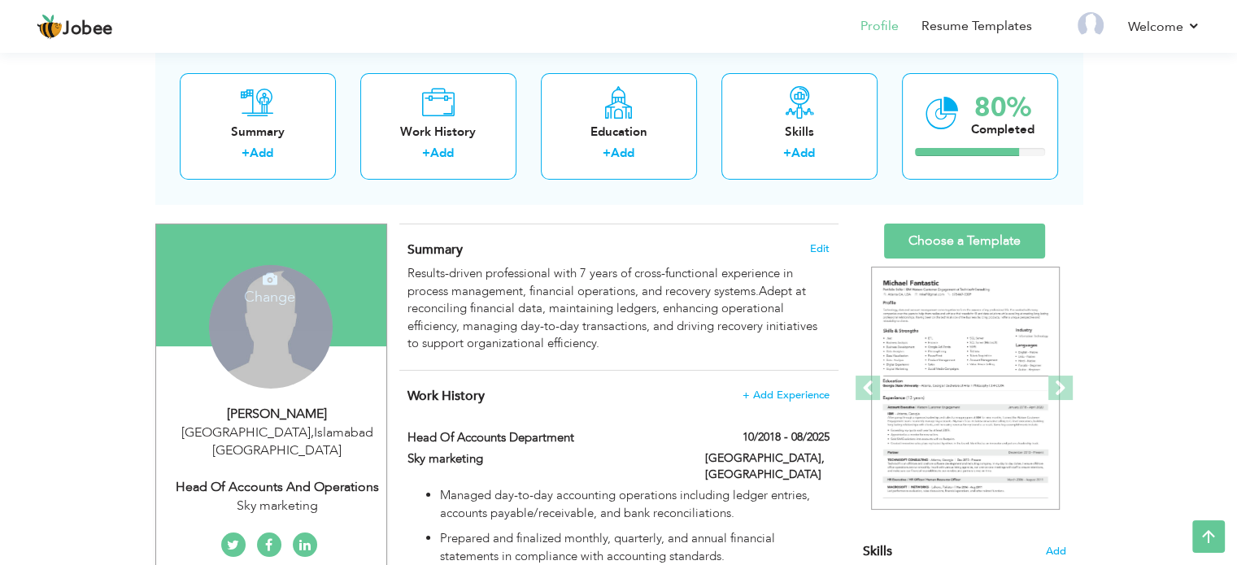
click at [263, 340] on div "Change Remove" at bounding box center [271, 327] width 124 height 124
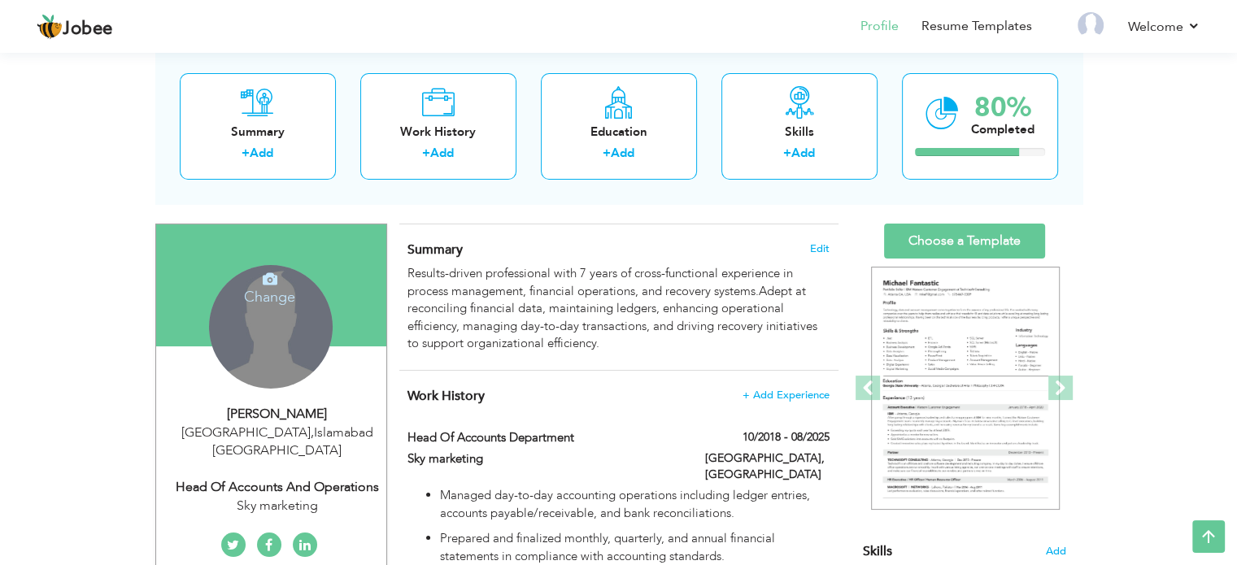
click at [276, 284] on h4 "Change" at bounding box center [269, 286] width 116 height 39
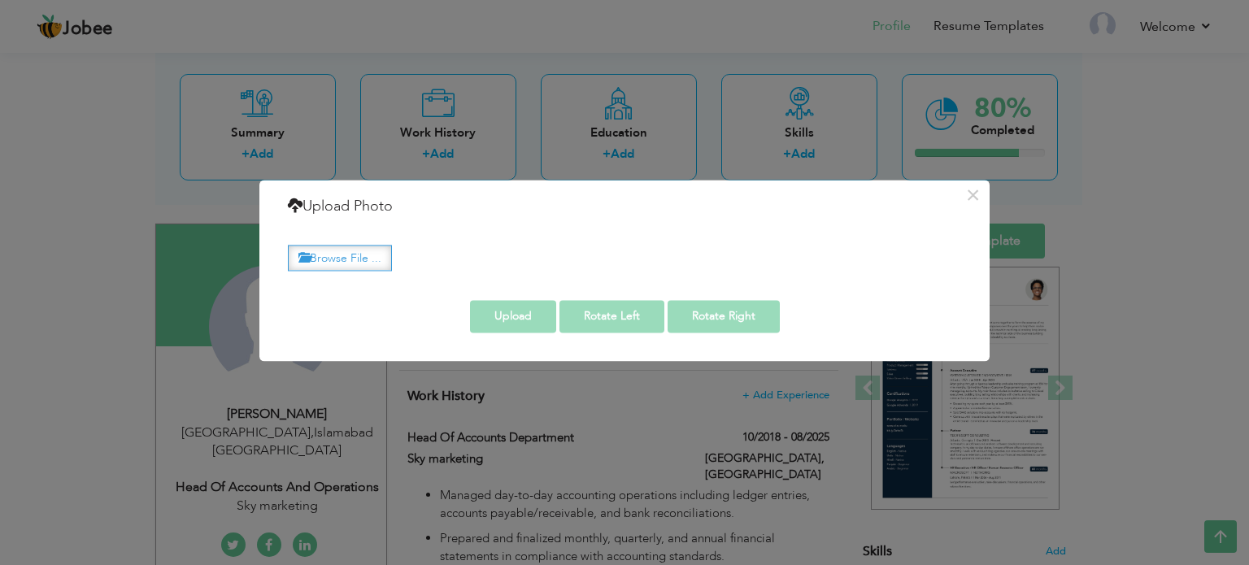
click at [338, 256] on label "Browse File ..." at bounding box center [340, 258] width 104 height 25
click at [0, 0] on input "Browse File ..." at bounding box center [0, 0] width 0 height 0
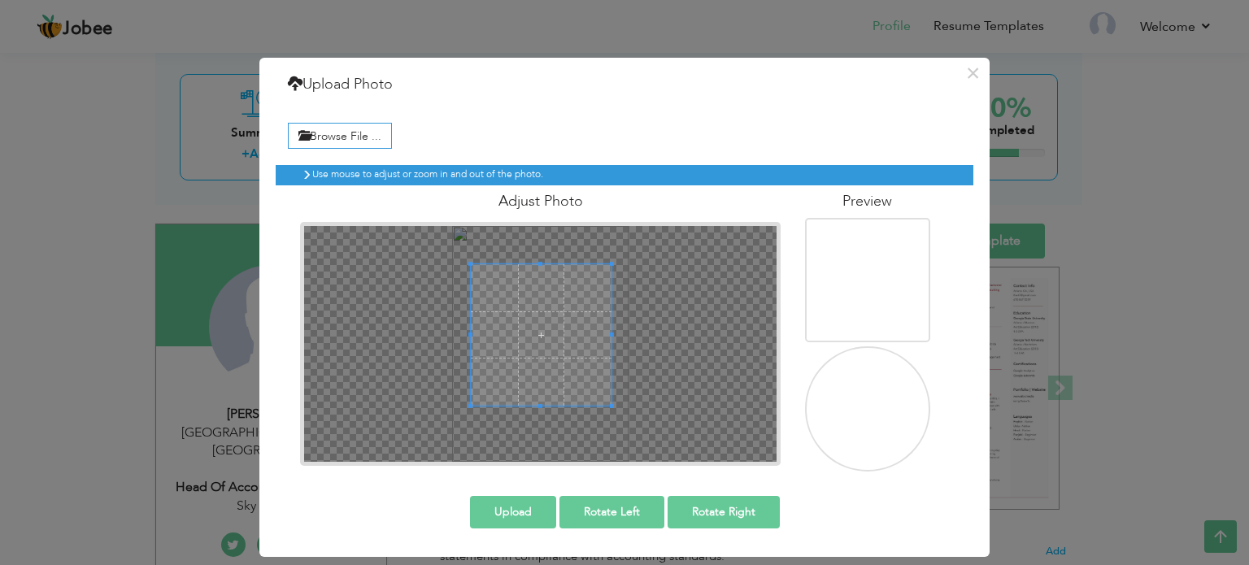
click at [536, 264] on span at bounding box center [541, 334] width 141 height 141
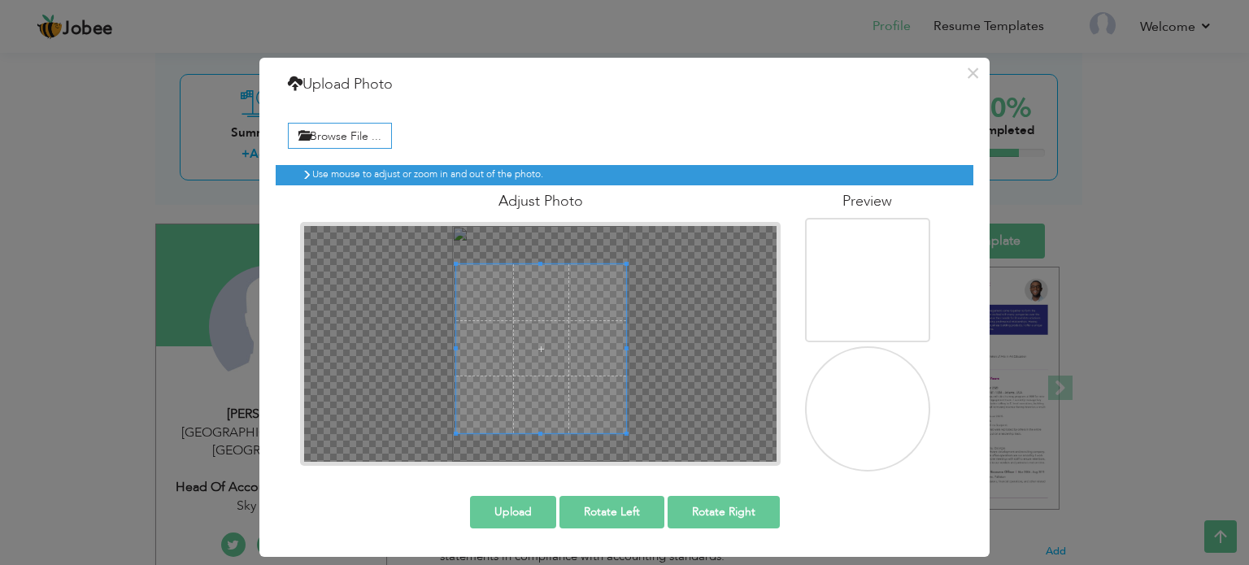
click at [543, 433] on span at bounding box center [540, 434] width 169 height 4
click at [524, 522] on button "Upload" at bounding box center [513, 512] width 86 height 33
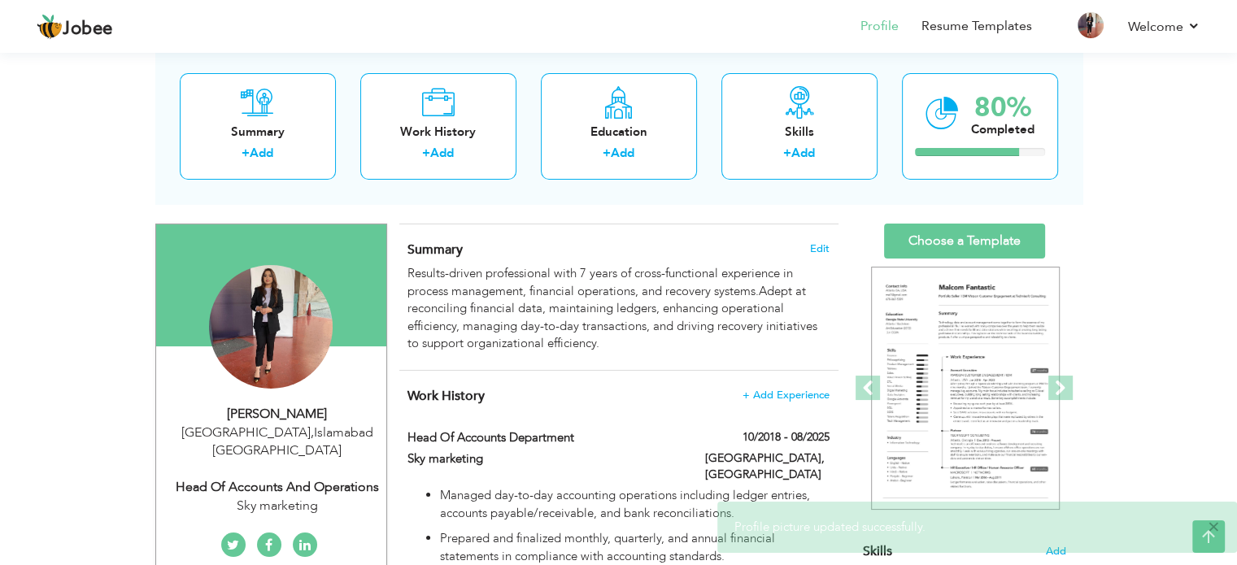
click at [1215, 526] on span "×" at bounding box center [1213, 527] width 12 height 16
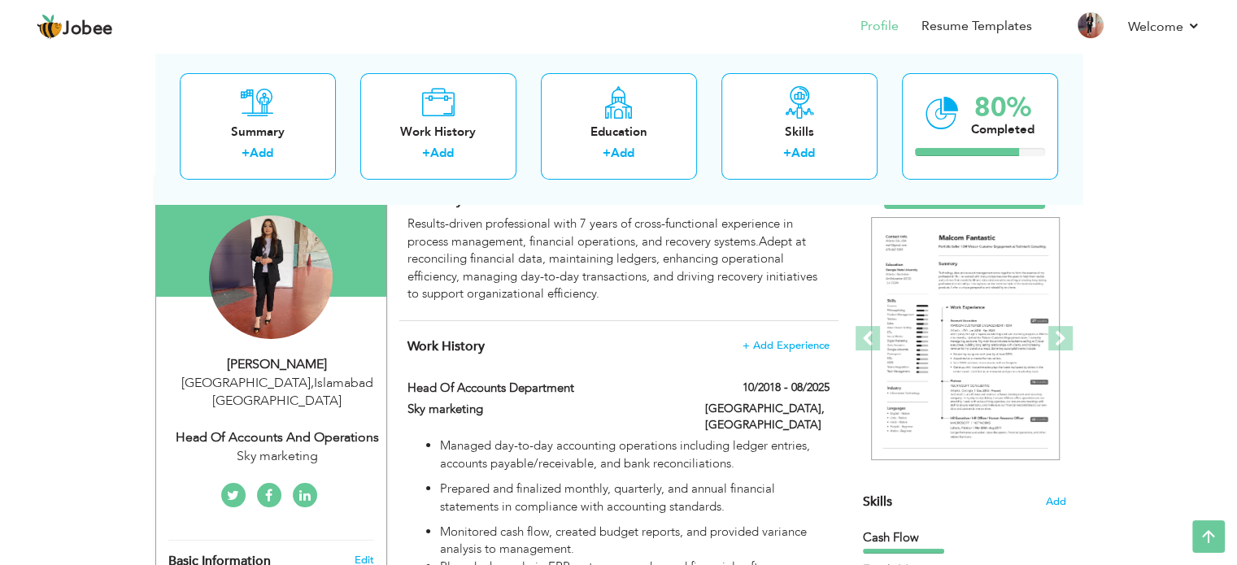
scroll to position [0, 0]
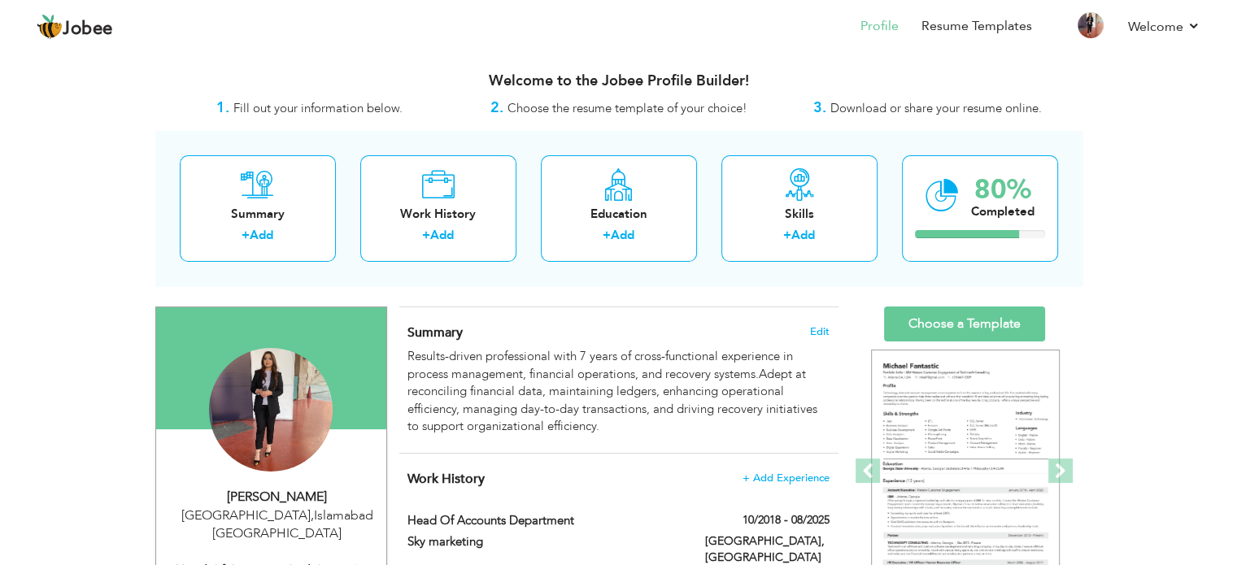
click at [308, 112] on span "Fill out your information below." at bounding box center [317, 108] width 169 height 16
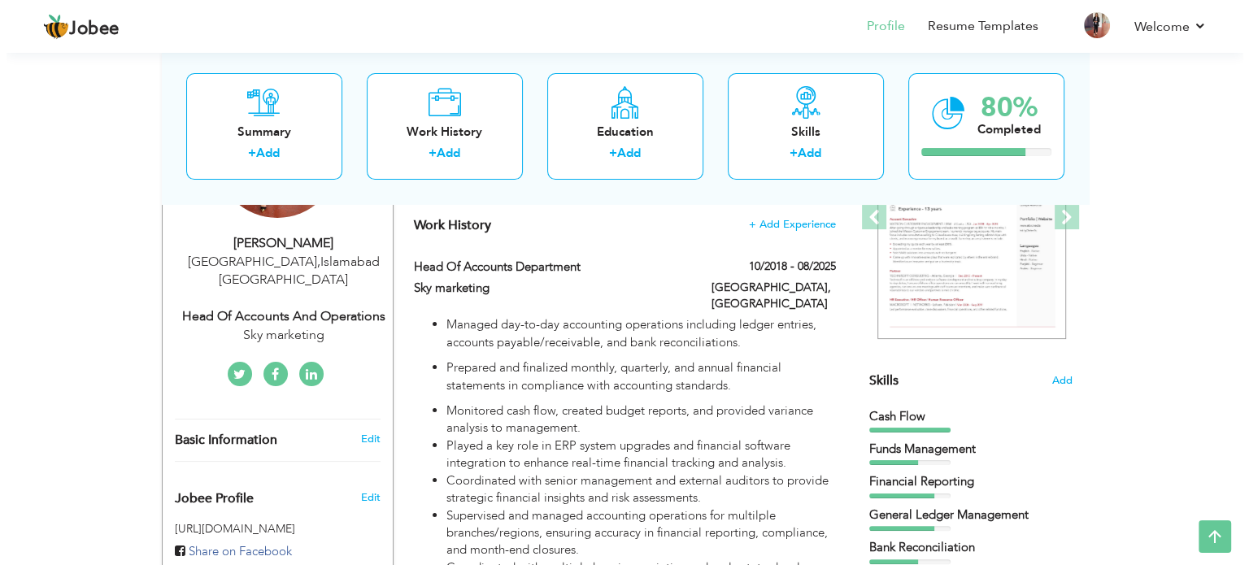
scroll to position [258, 0]
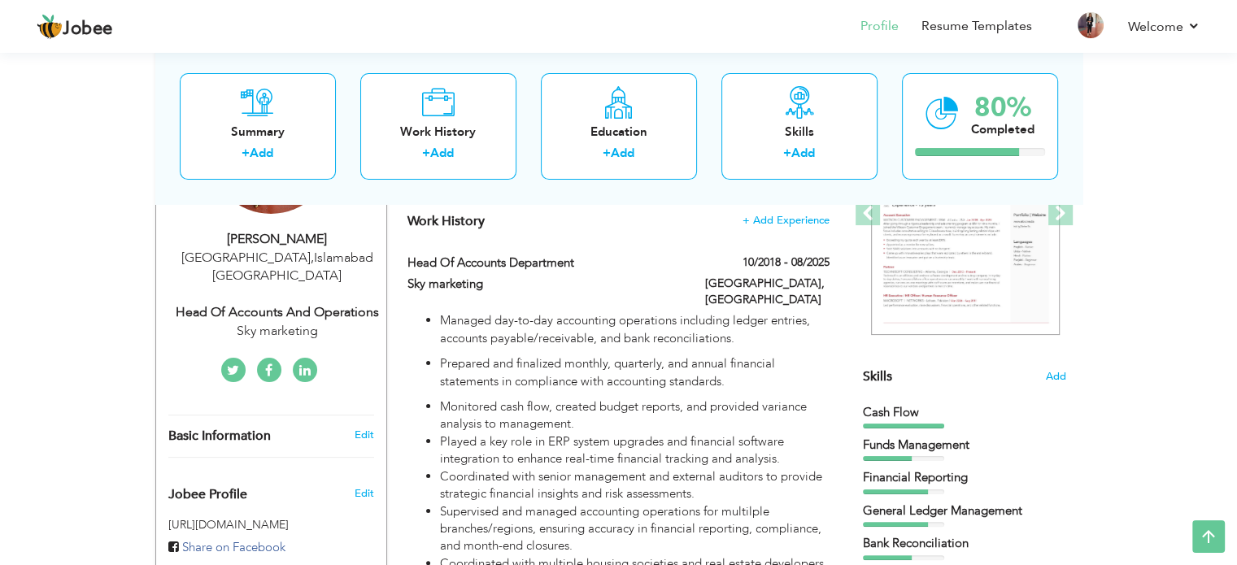
click at [367, 415] on div "Basic Information Edit" at bounding box center [271, 435] width 230 height 41
type input "zara"
type input "saleem"
type input "03244097853"
select select "number:166"
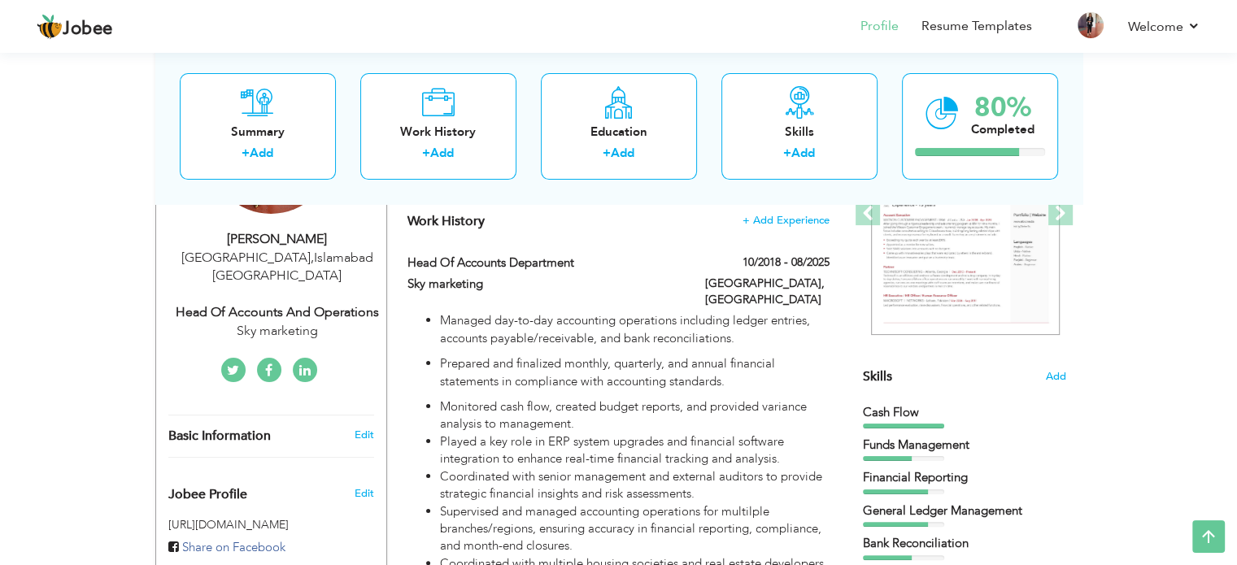
type input "[GEOGRAPHIC_DATA]"
select select "number:9"
type input "Sky marketing"
type input "Head of Accounts and Operations"
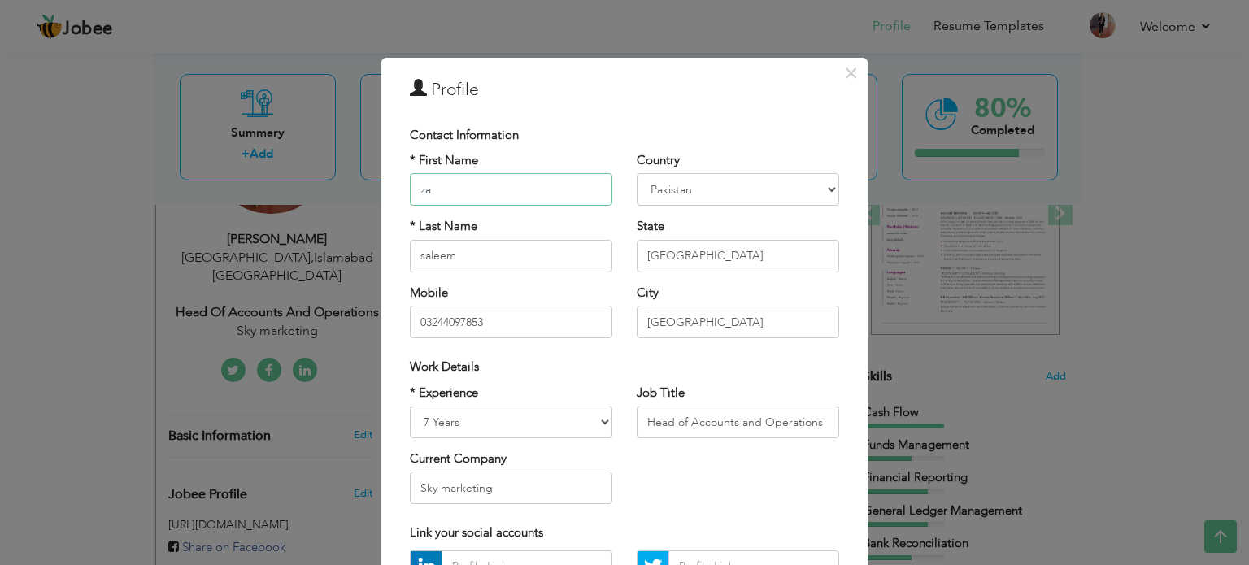
type input "z"
type input "Zara"
type input "Saleem"
drag, startPoint x: 699, startPoint y: 256, endPoint x: 605, endPoint y: 254, distance: 94.3
click at [605, 254] on div "* First Name Zara * Last Name Saleem Mobile 03244097853 Country Afghanistan Alb…" at bounding box center [625, 251] width 454 height 198
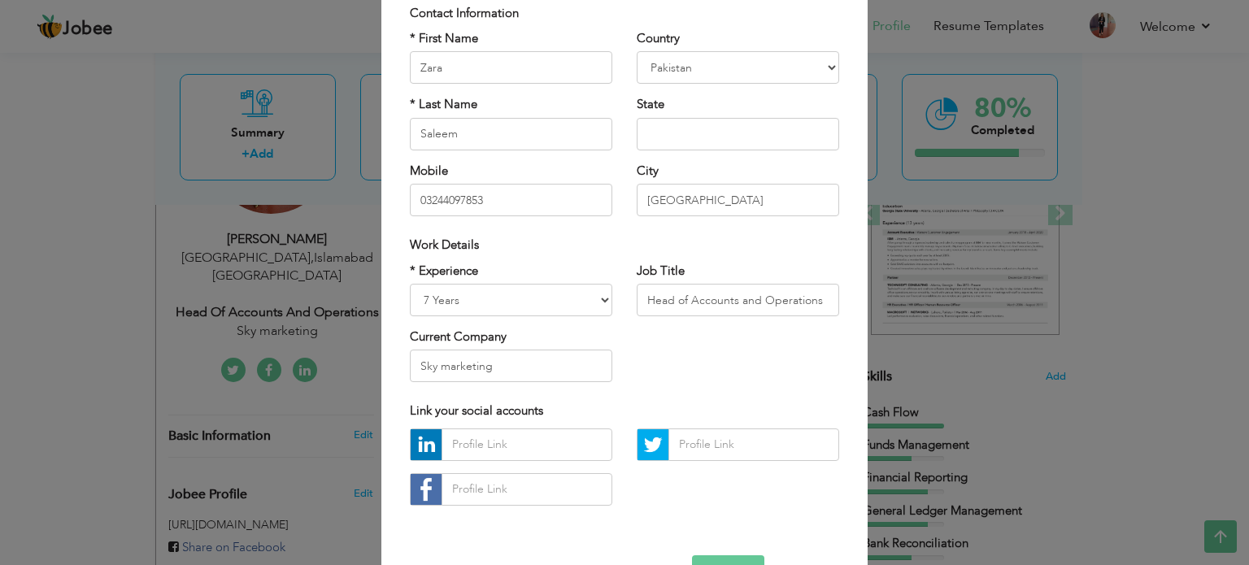
scroll to position [172, 0]
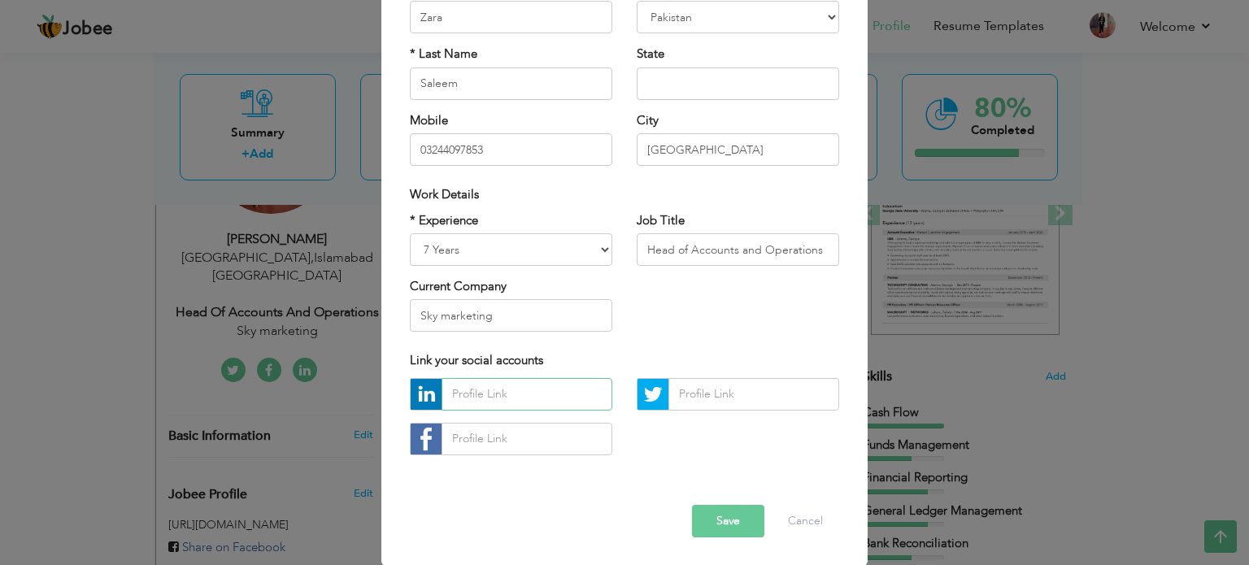
click at [498, 389] on input "text" at bounding box center [526, 394] width 171 height 33
paste input "https://www.linkedin.com/in/zara-saleem-636a6120b/"
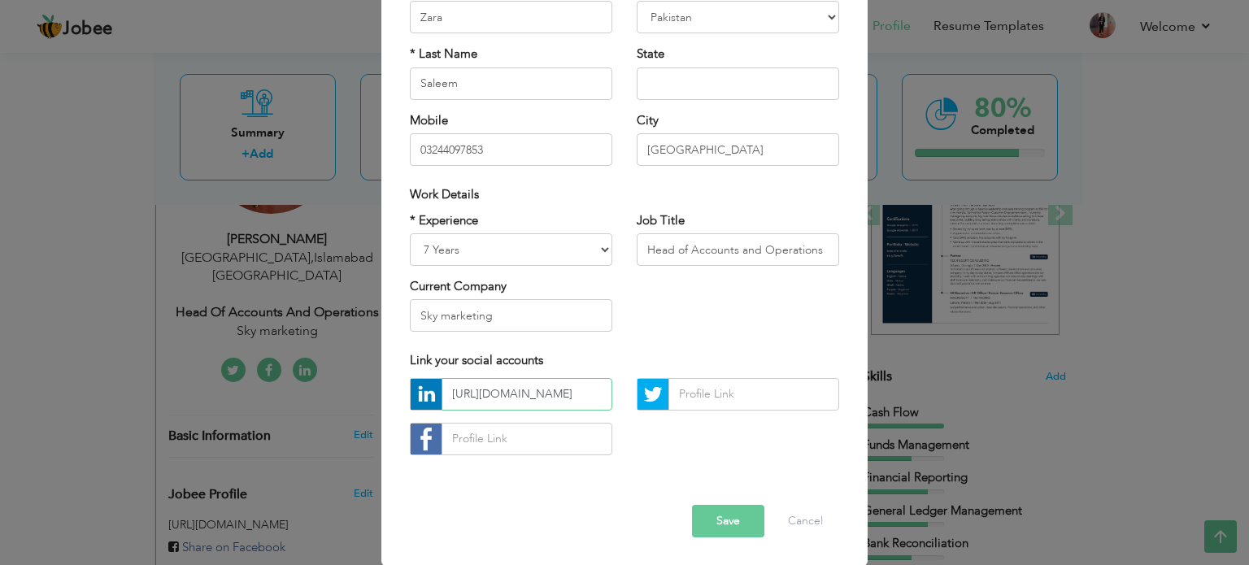
scroll to position [0, 117]
type input "https://www.linkedin.com/in/zara-saleem-636a6120b/"
click at [516, 439] on input "text" at bounding box center [526, 439] width 171 height 33
click at [691, 393] on input "text" at bounding box center [753, 394] width 171 height 33
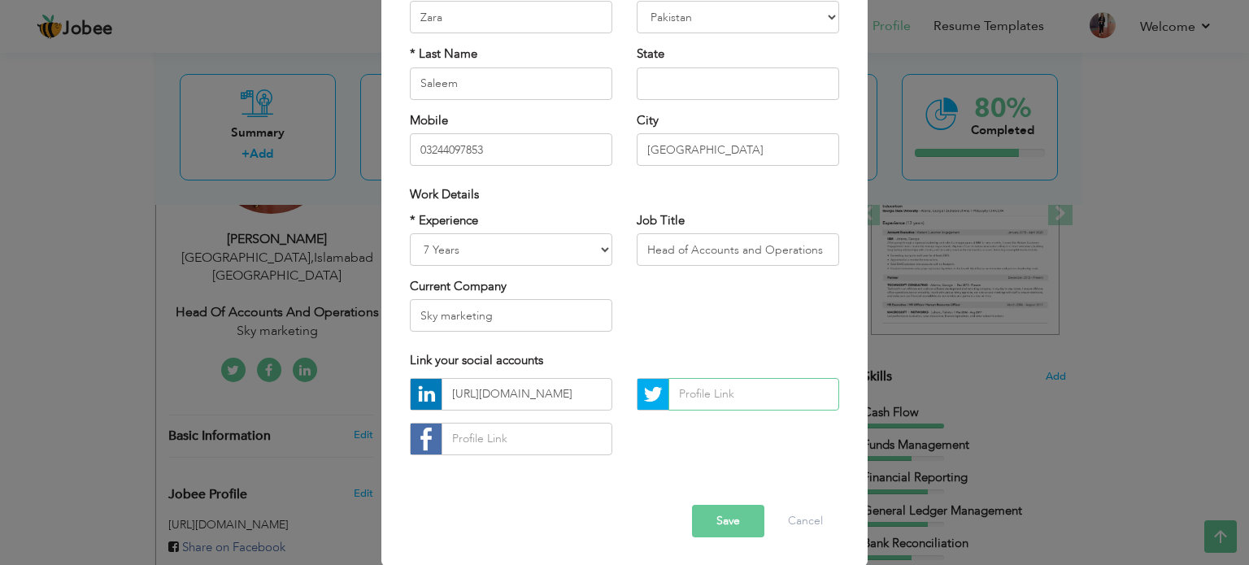
paste input "https://x.com/zarasaleem94?t=sv0AXwssy8a6bzmdCWN_kg&s=08"
type input "https://x.com/zarasaleem94?t=sv0AXwssy8a6bzmdCWN_kg&s=08"
click at [480, 446] on input "text" at bounding box center [526, 439] width 171 height 33
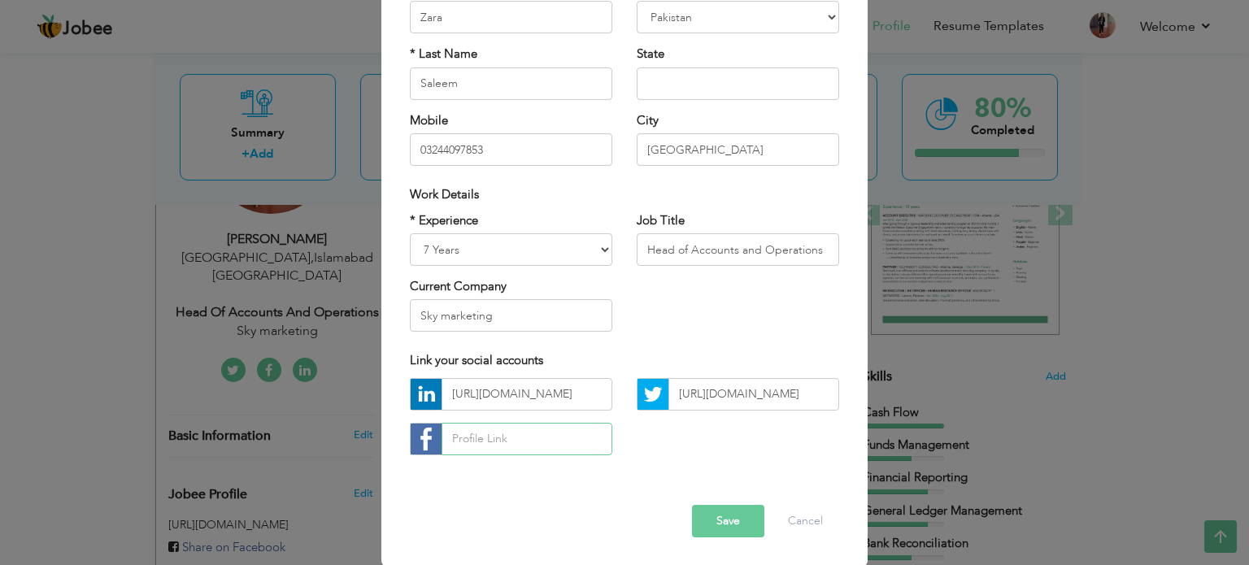
paste input "https://www.facebook.com/share/1CK2rT8DoA/"
type input "https://www.facebook.com/share/1CK2rT8DoA/"
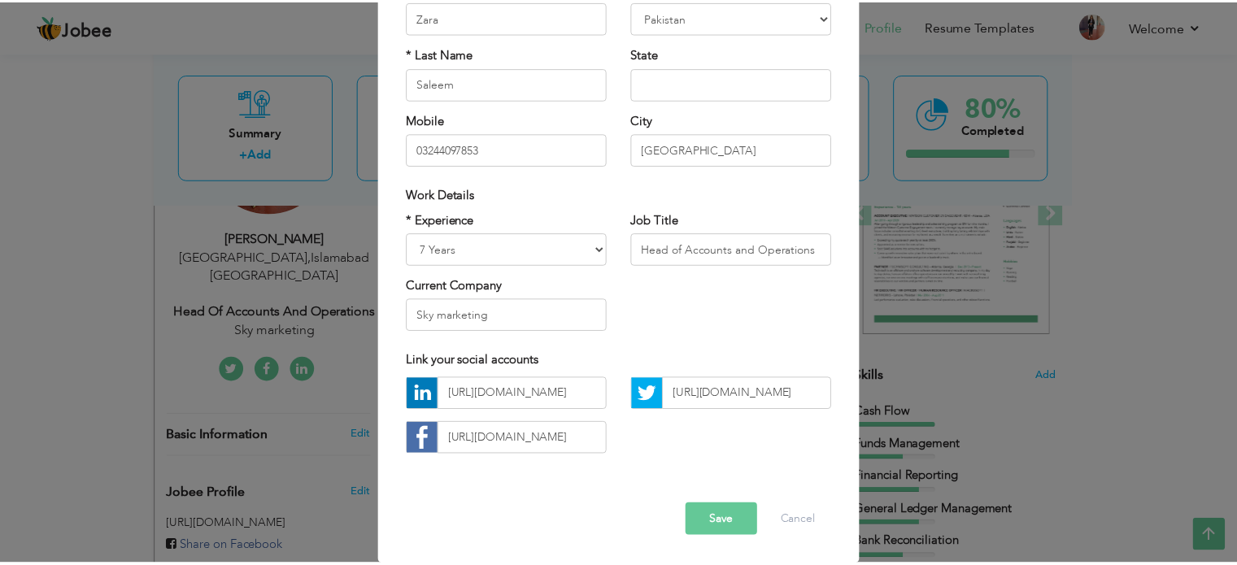
scroll to position [0, 0]
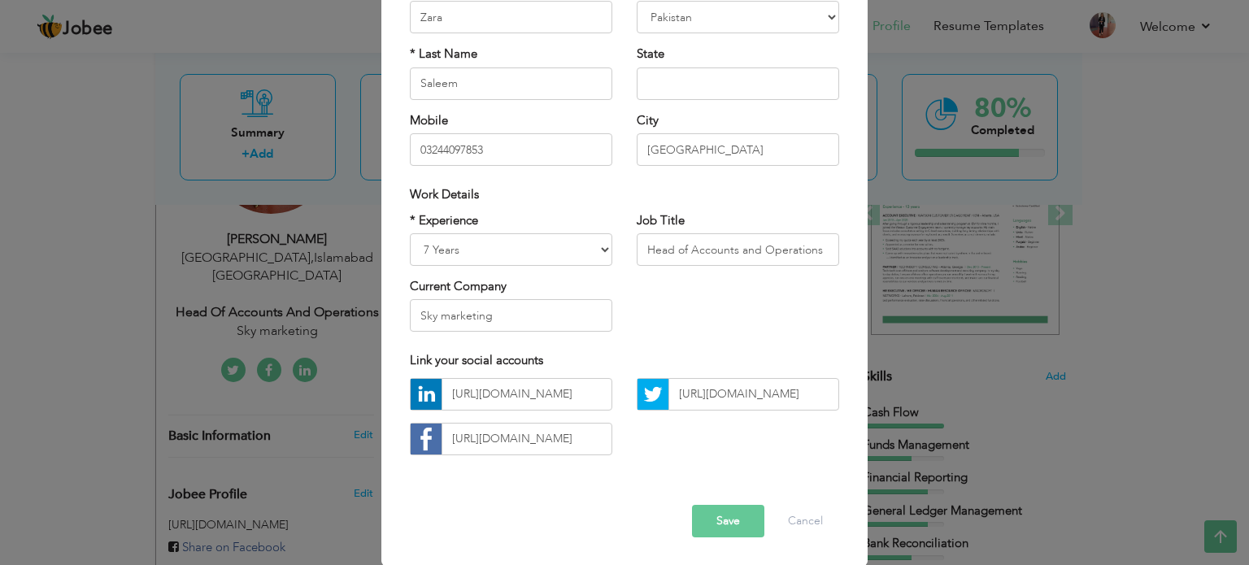
click at [751, 523] on button "Save" at bounding box center [728, 521] width 72 height 33
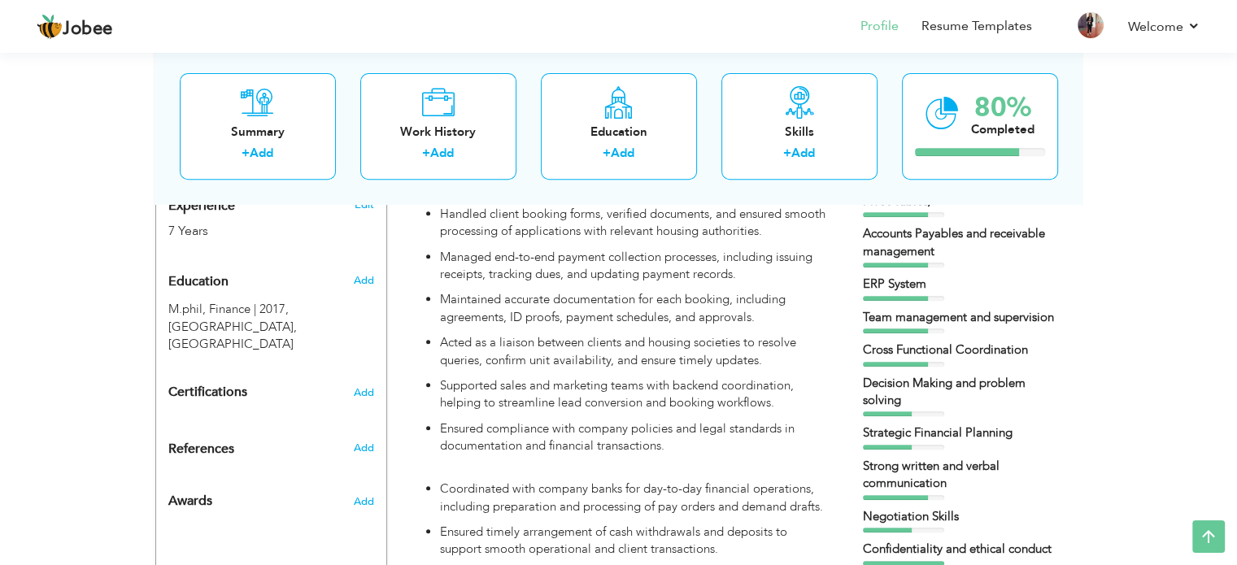
scroll to position [648, 0]
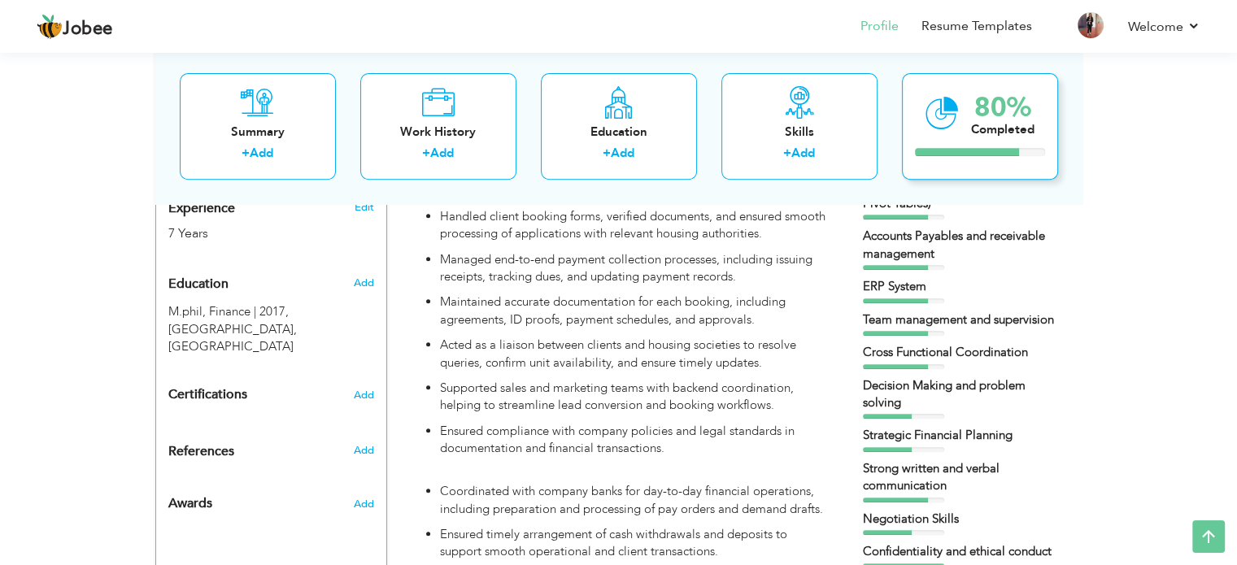
click at [1009, 86] on div "80% Completed" at bounding box center [1002, 113] width 63 height 54
click at [979, 115] on div "80%" at bounding box center [1002, 107] width 63 height 27
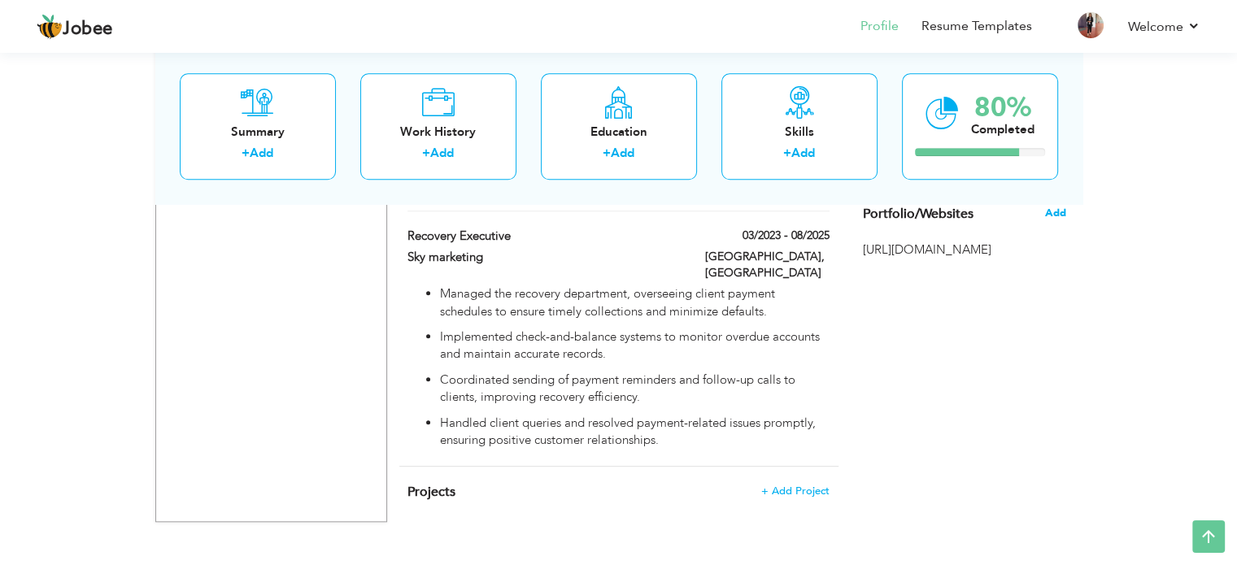
click at [1056, 207] on span "Add" at bounding box center [1054, 213] width 21 height 15
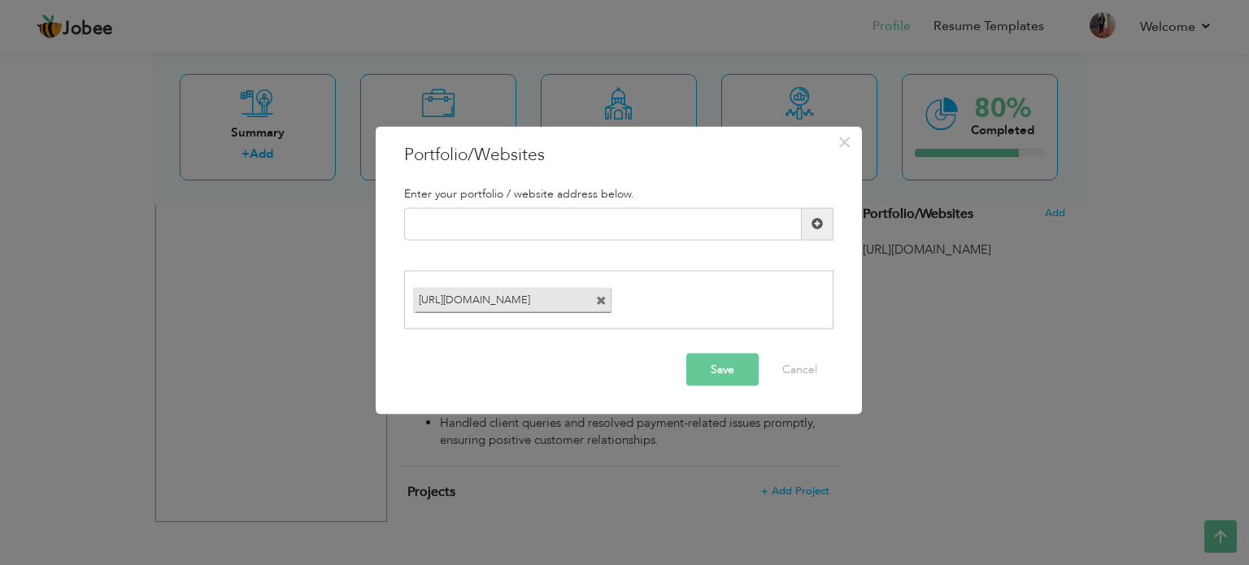
click at [603, 304] on span at bounding box center [601, 301] width 11 height 11
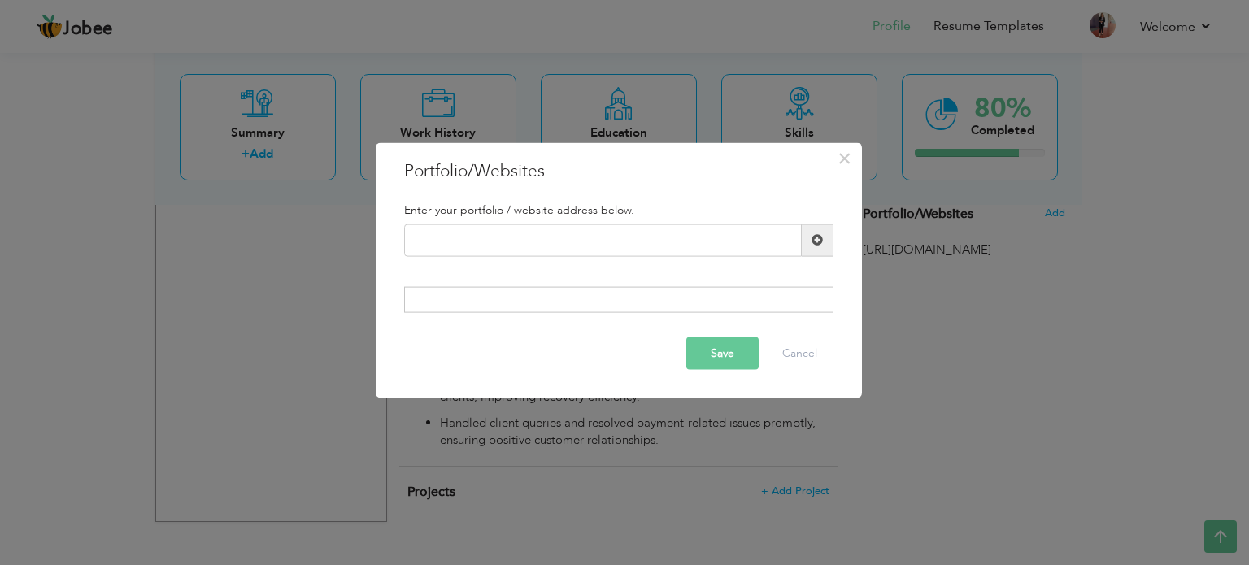
click at [710, 351] on button "Save" at bounding box center [722, 353] width 72 height 33
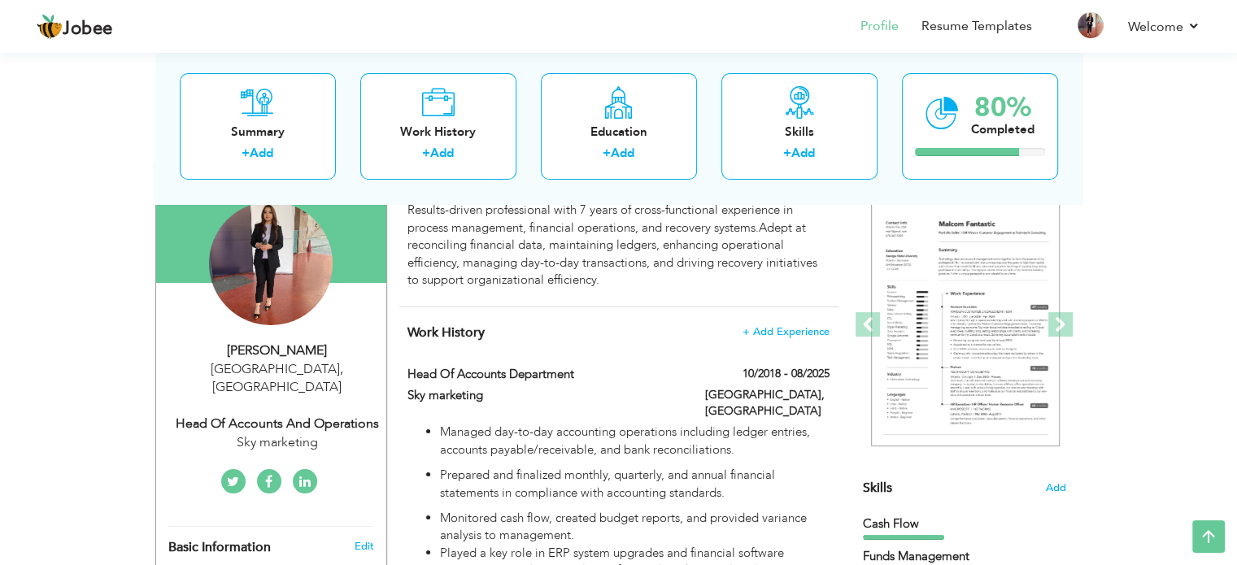
scroll to position [0, 0]
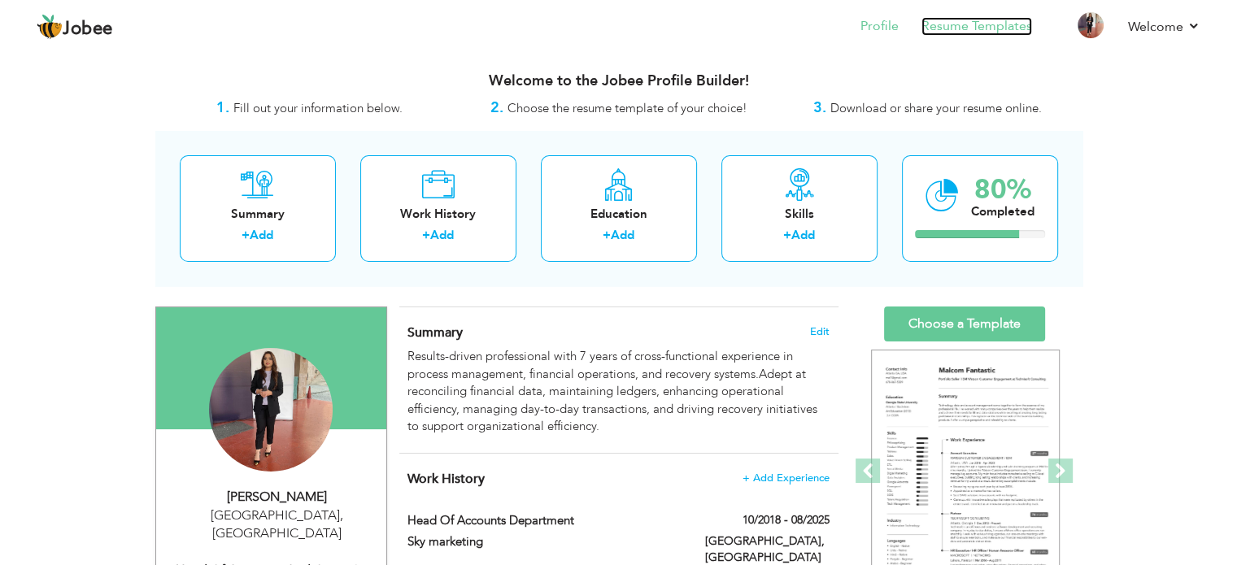
click at [963, 24] on link "Resume Templates" at bounding box center [976, 26] width 111 height 19
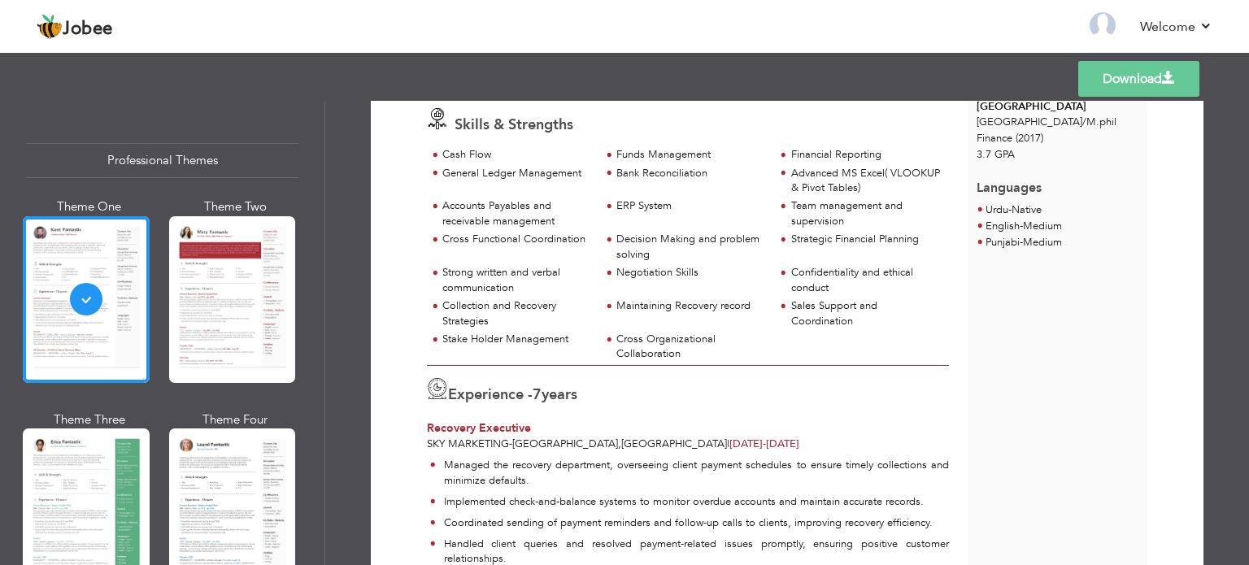
scroll to position [224, 0]
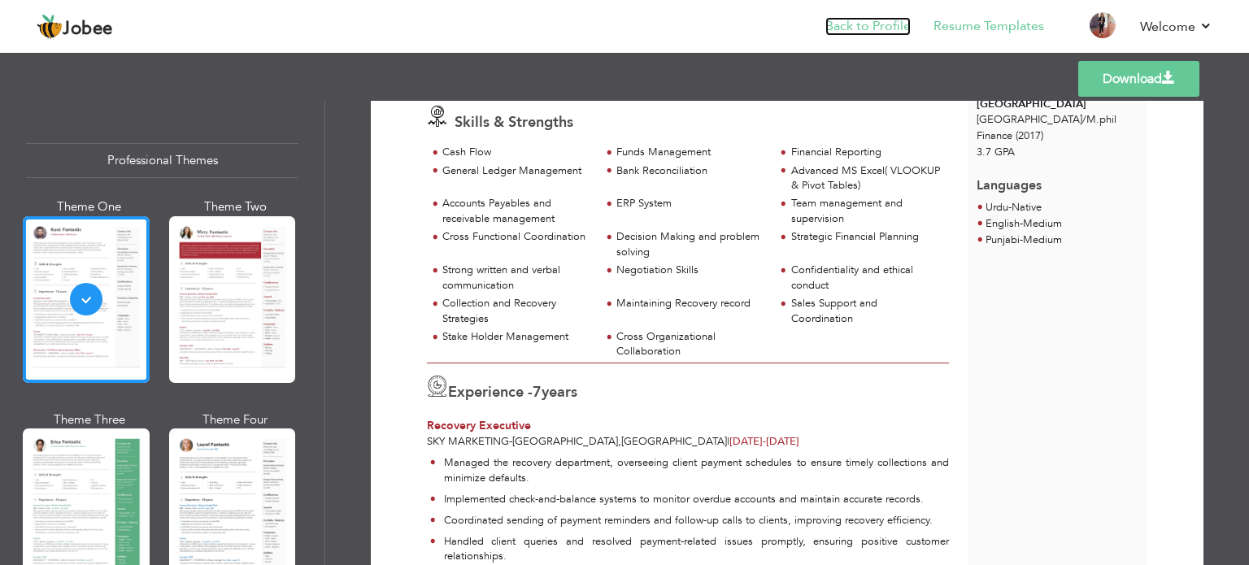
click at [876, 31] on link "Back to Profile" at bounding box center [867, 26] width 85 height 19
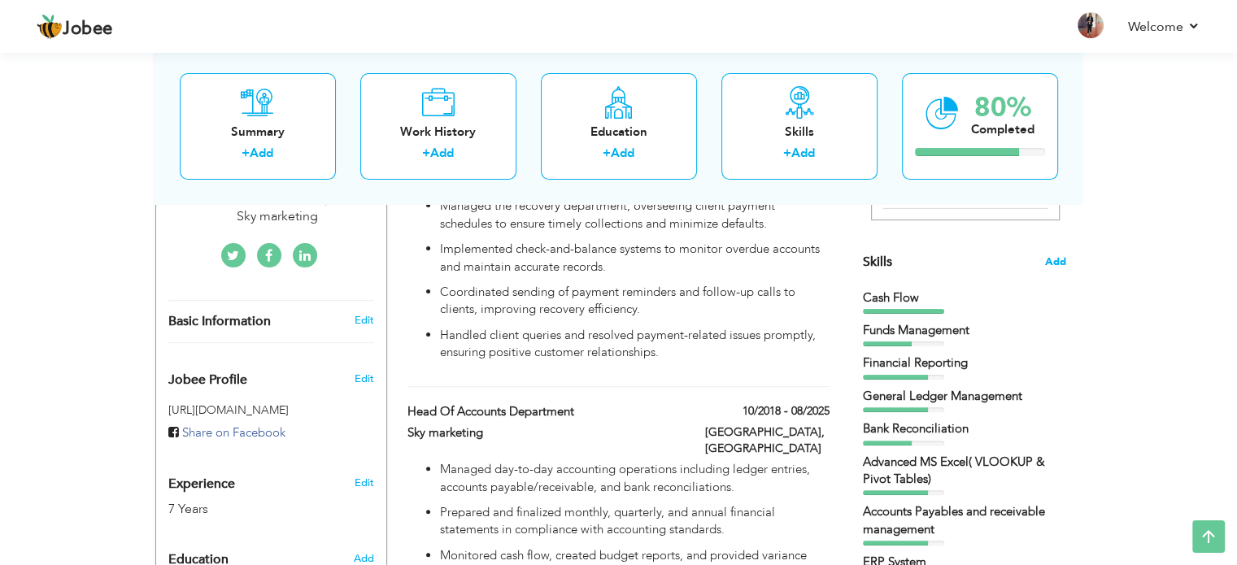
click at [1057, 254] on span "Add" at bounding box center [1055, 261] width 21 height 15
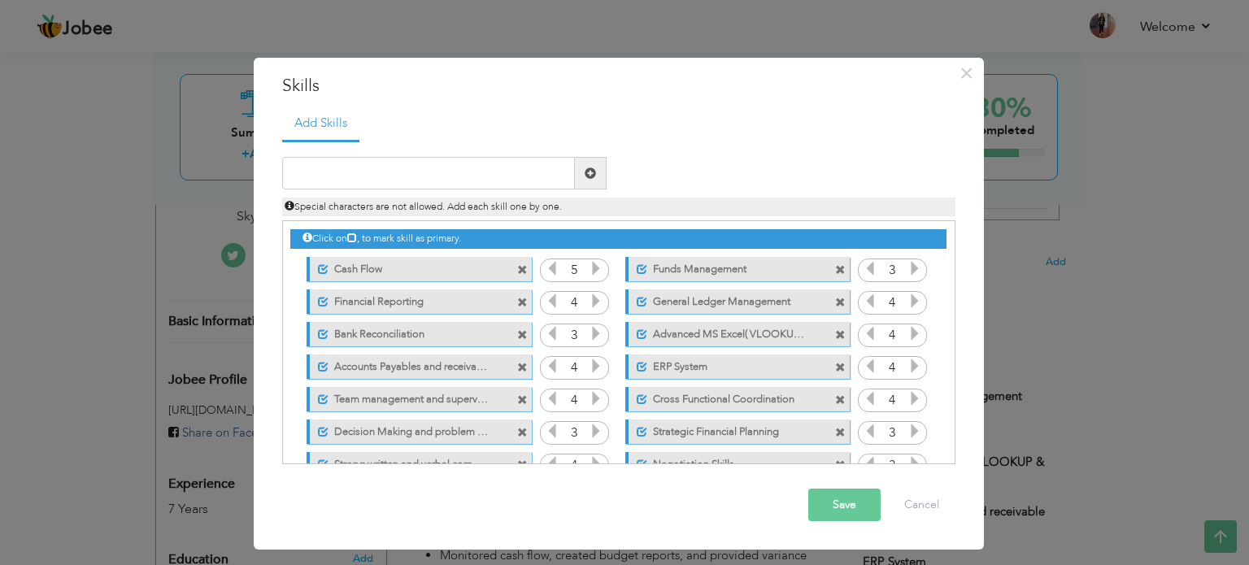
click at [520, 267] on span at bounding box center [522, 270] width 11 height 11
click at [819, 515] on button "Save" at bounding box center [844, 505] width 72 height 33
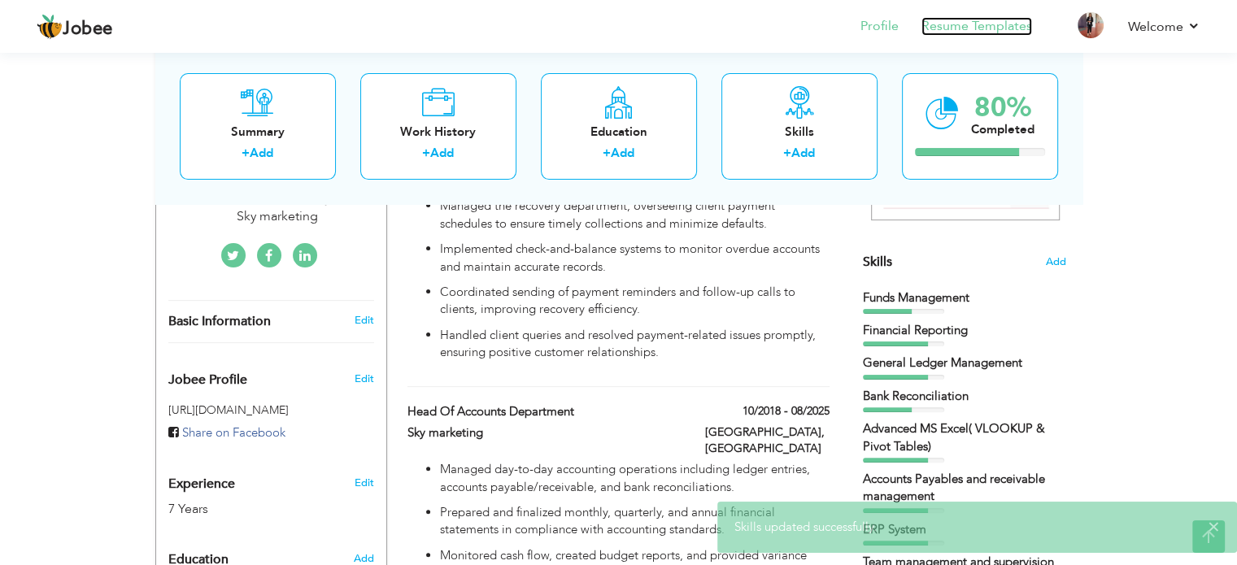
click at [943, 35] on link "Resume Templates" at bounding box center [976, 26] width 111 height 19
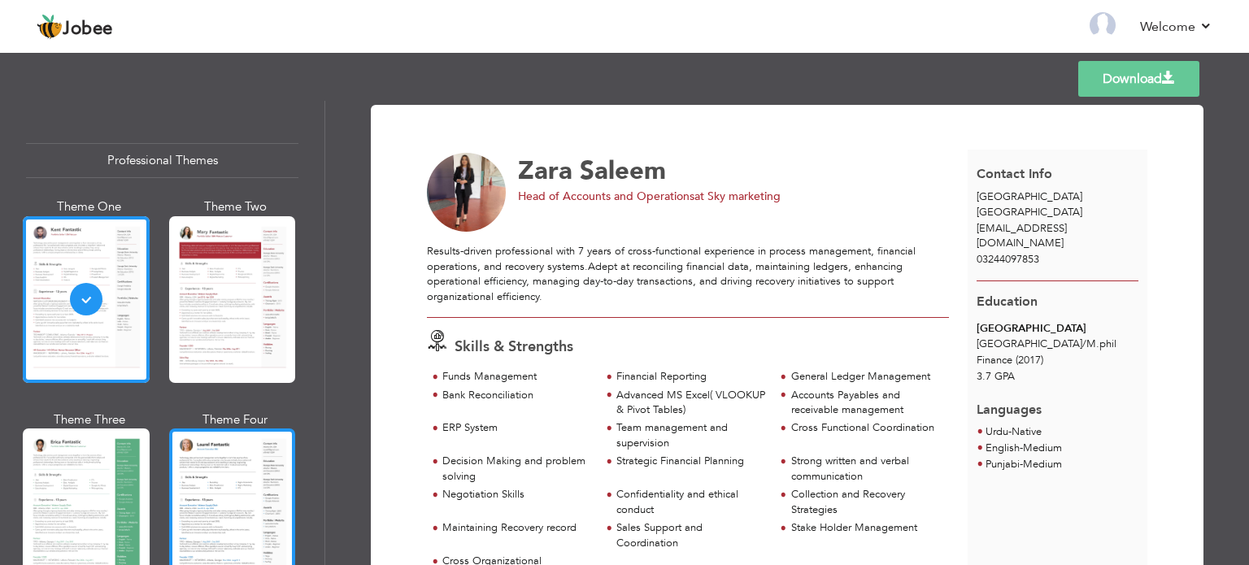
click at [259, 474] on div at bounding box center [232, 511] width 127 height 167
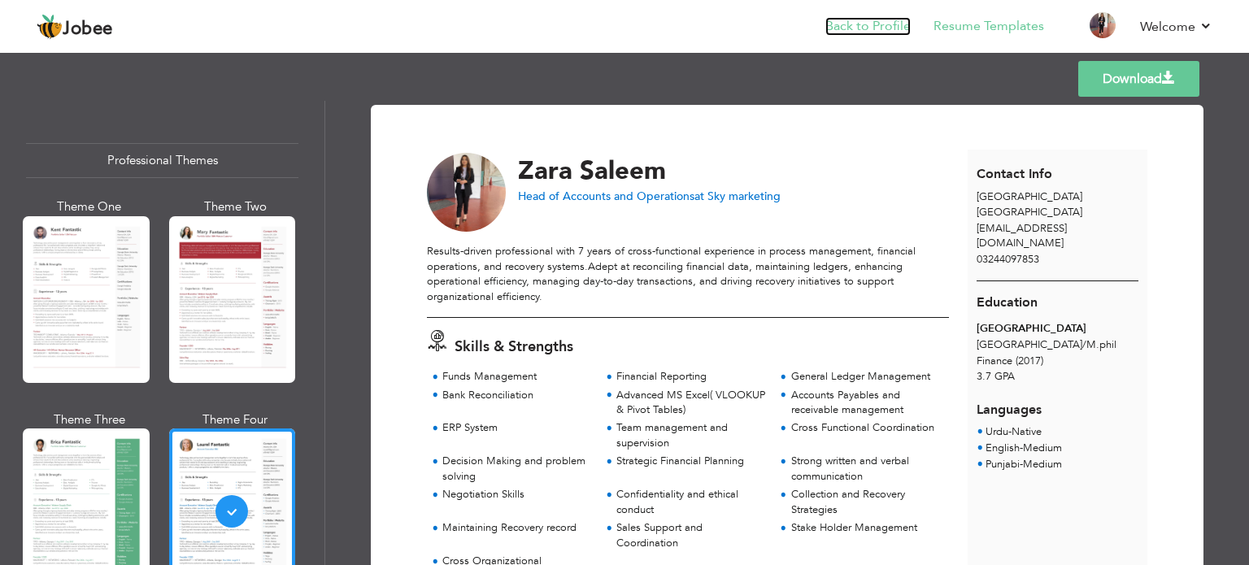
click at [861, 27] on link "Back to Profile" at bounding box center [867, 26] width 85 height 19
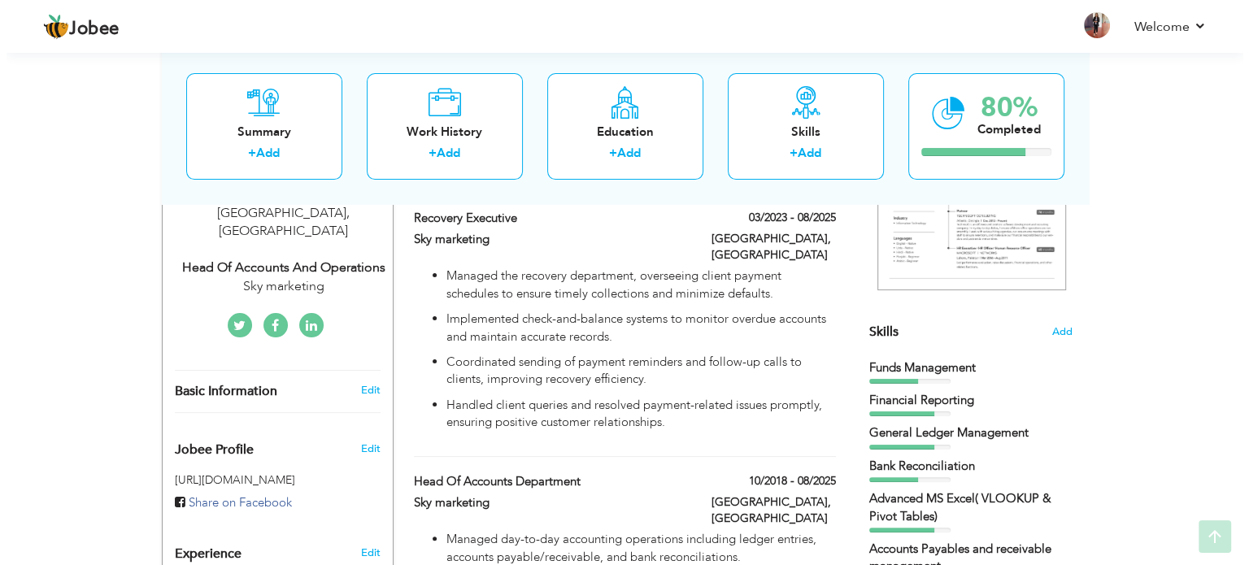
scroll to position [355, 0]
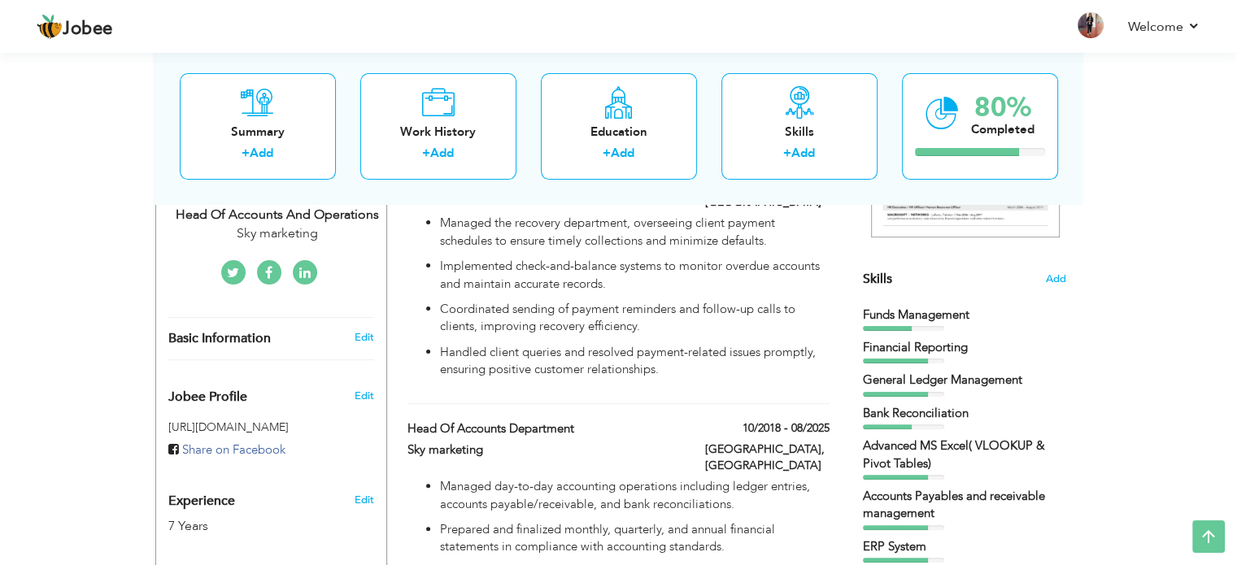
click at [356, 330] on h3 "Edit" at bounding box center [364, 337] width 20 height 15
type input "Zara"
type input "Saleem"
type input "03244097853"
select select "number:166"
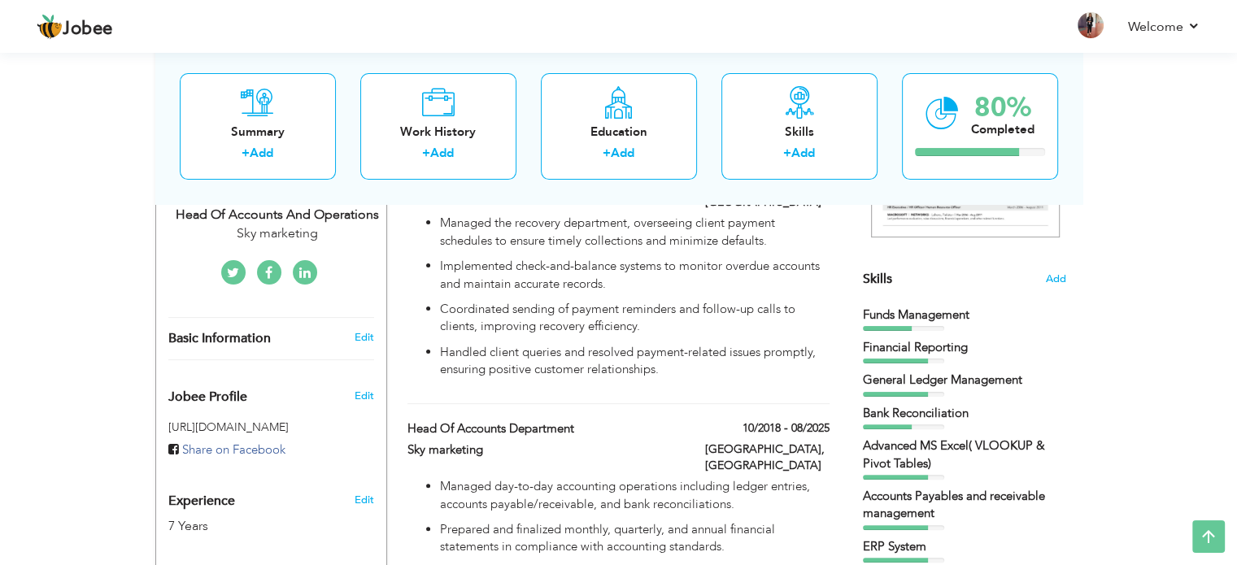
type input "[GEOGRAPHIC_DATA]"
select select "number:9"
type input "Sky marketing"
type input "Head of Accounts and Operations"
type input "[URL][DOMAIN_NAME]"
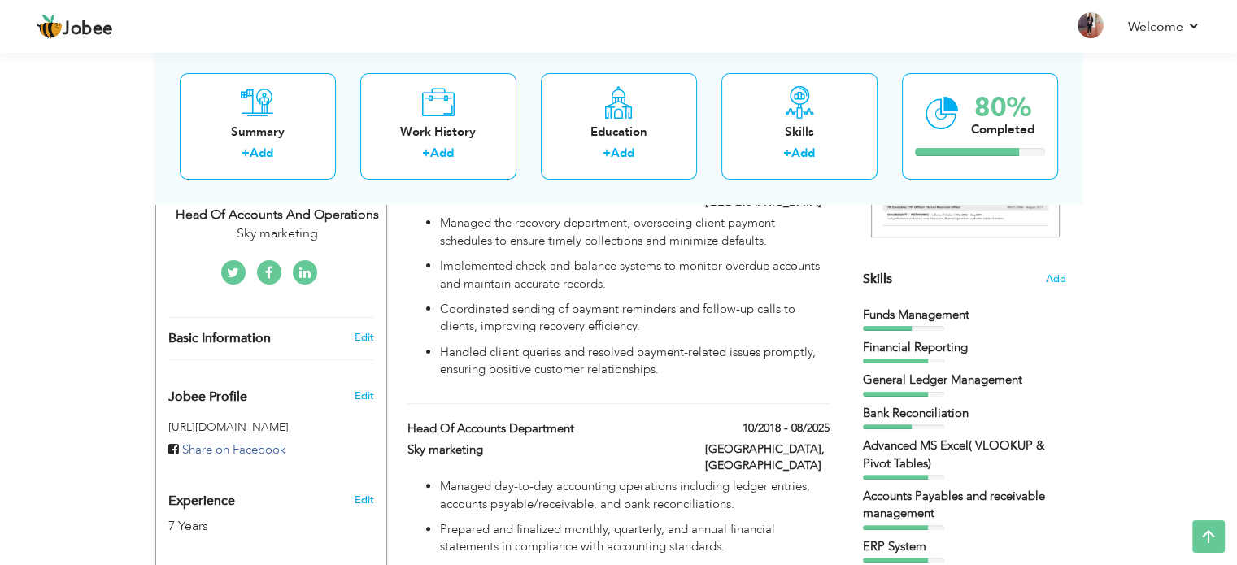
type input "[URL][DOMAIN_NAME]"
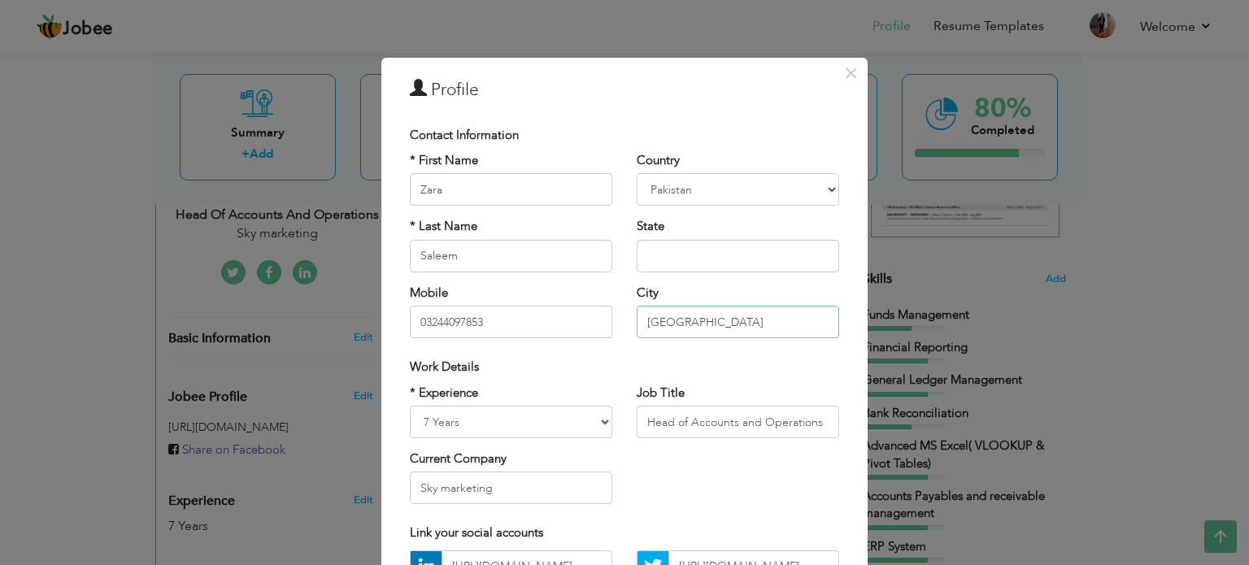
click at [645, 321] on input "[GEOGRAPHIC_DATA]" at bounding box center [738, 322] width 202 height 33
type input "[GEOGRAPHIC_DATA]"
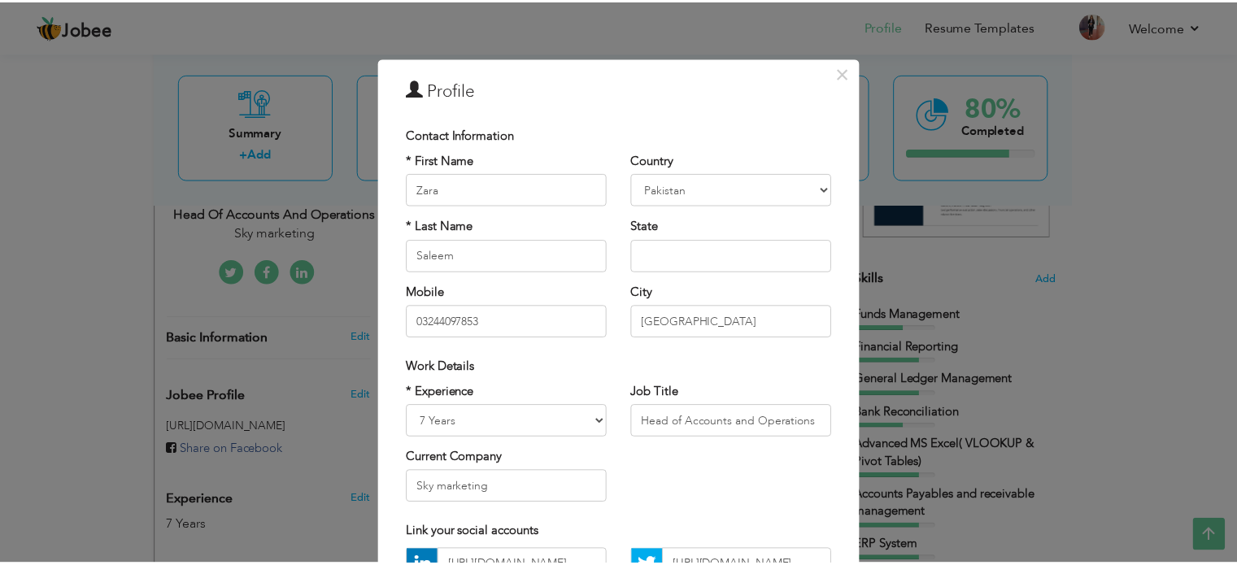
scroll to position [172, 0]
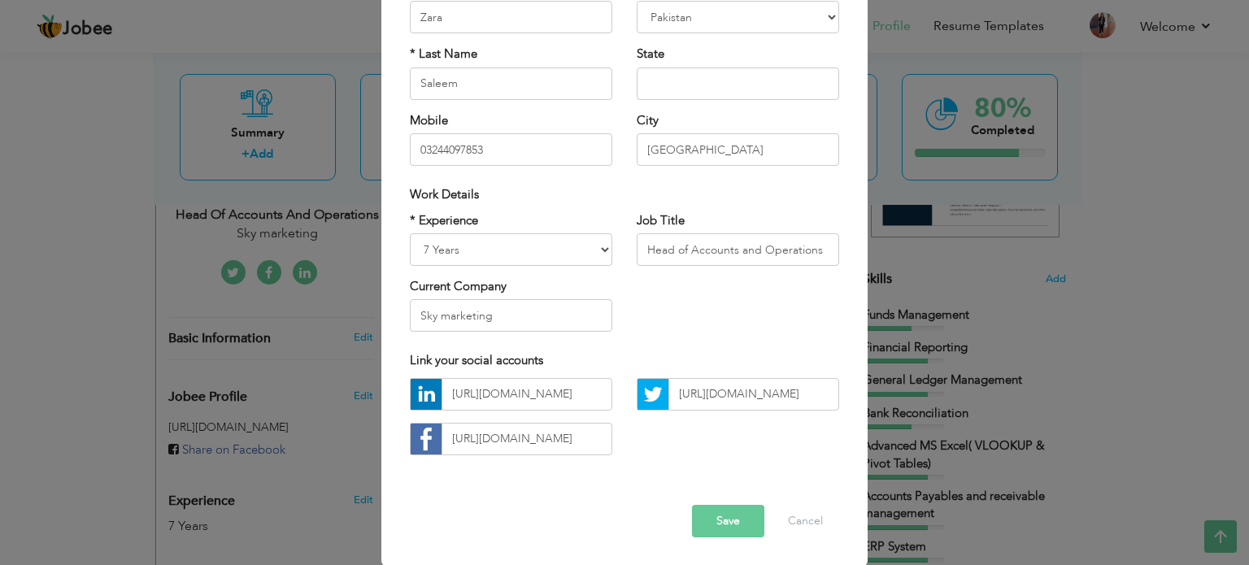
click at [706, 539] on div "Error Save Cancel" at bounding box center [625, 508] width 454 height 82
click at [706, 519] on button "Save" at bounding box center [728, 521] width 72 height 33
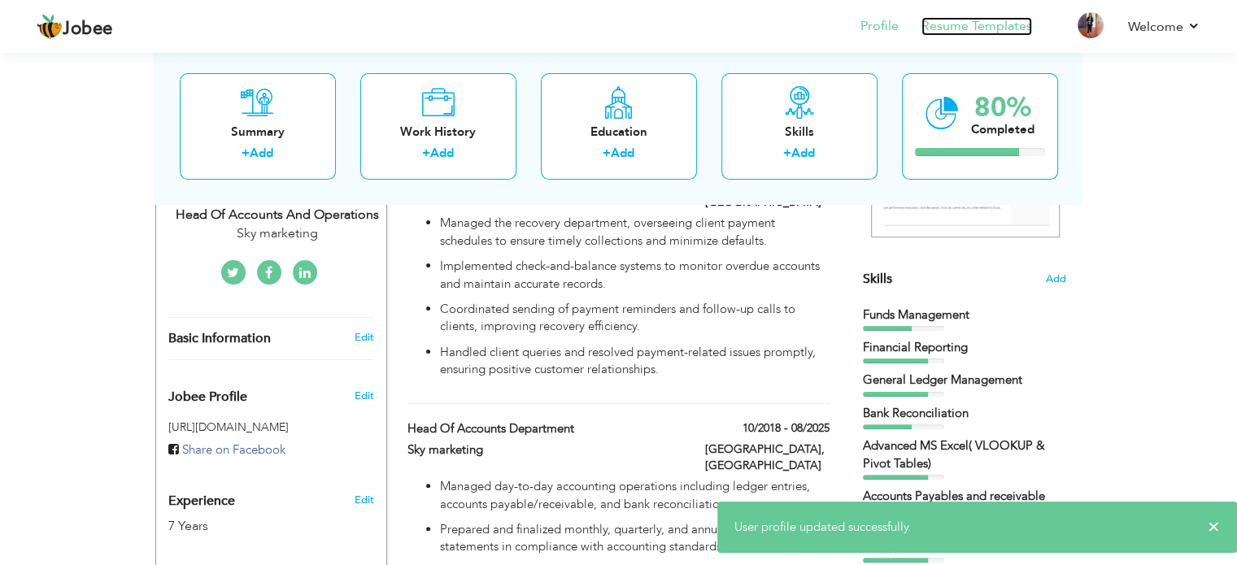
click at [989, 24] on link "Resume Templates" at bounding box center [976, 26] width 111 height 19
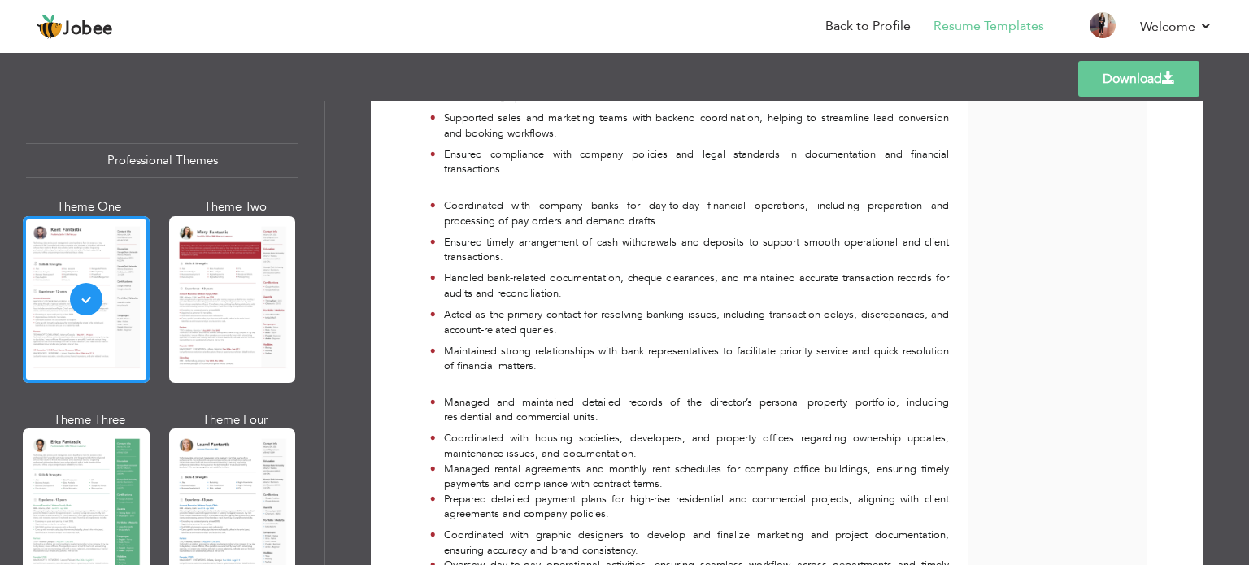
scroll to position [1204, 0]
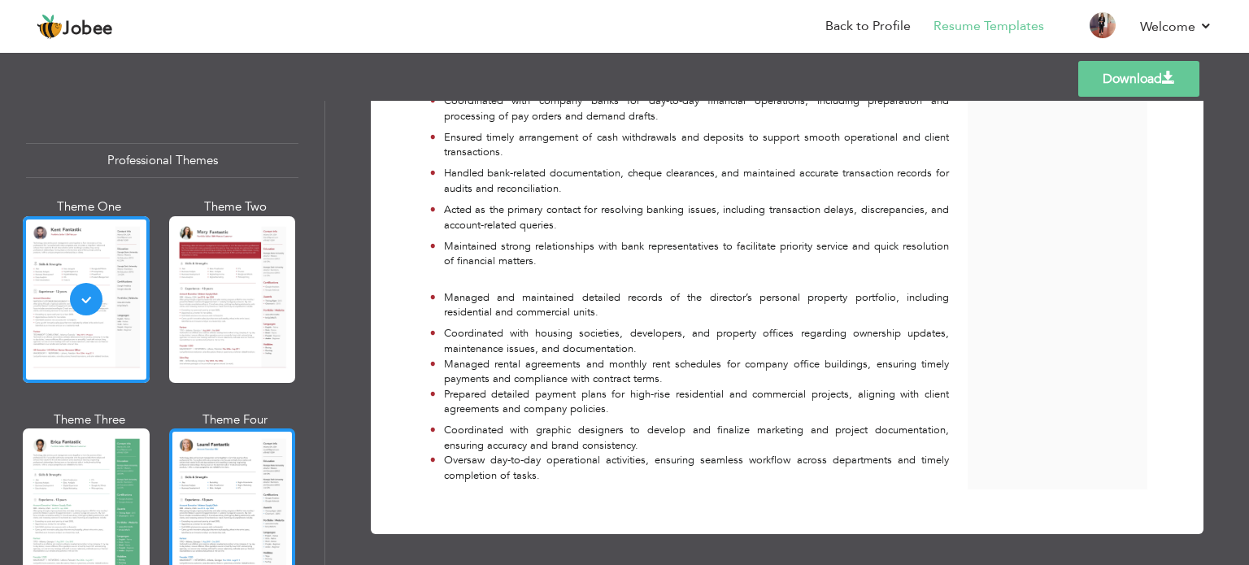
click at [195, 487] on div at bounding box center [232, 511] width 127 height 167
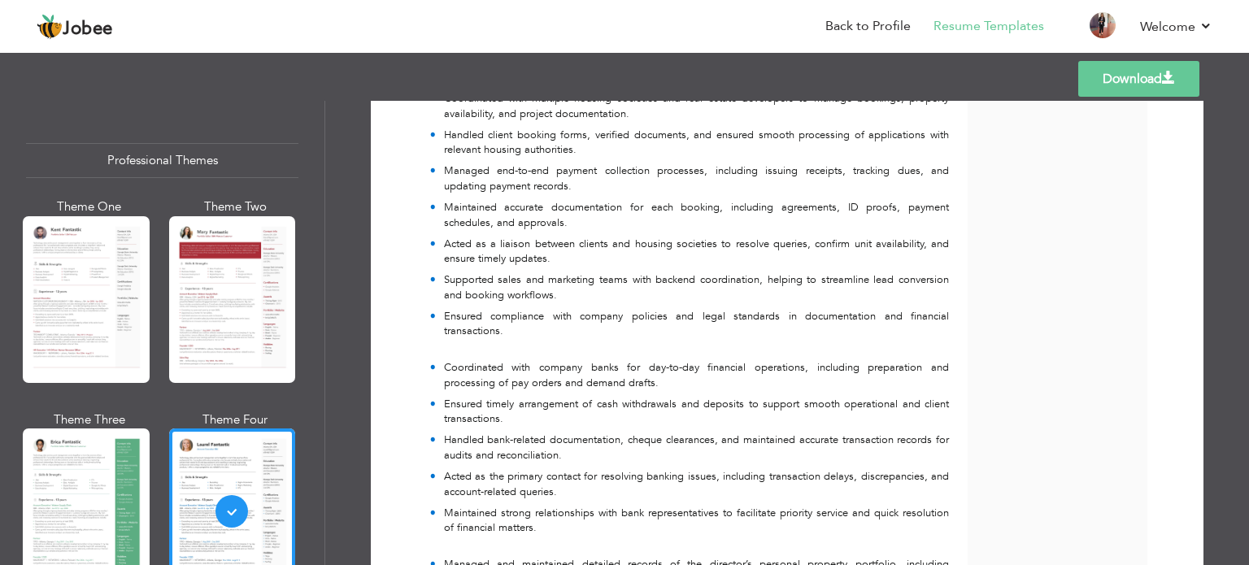
scroll to position [1087, 0]
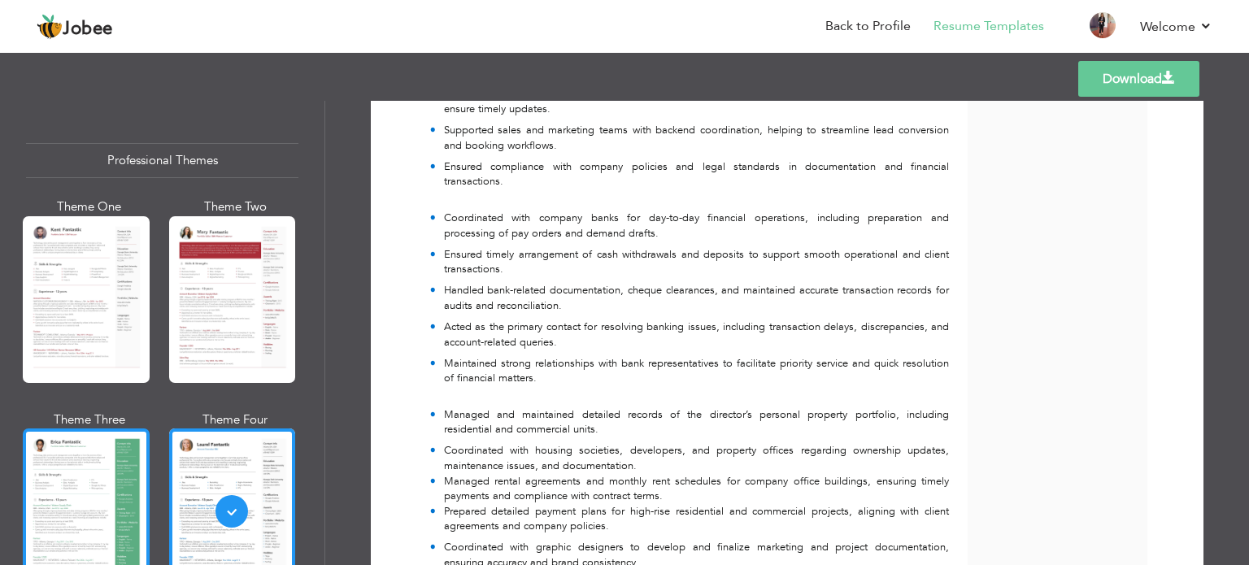
click at [128, 454] on div at bounding box center [86, 511] width 127 height 167
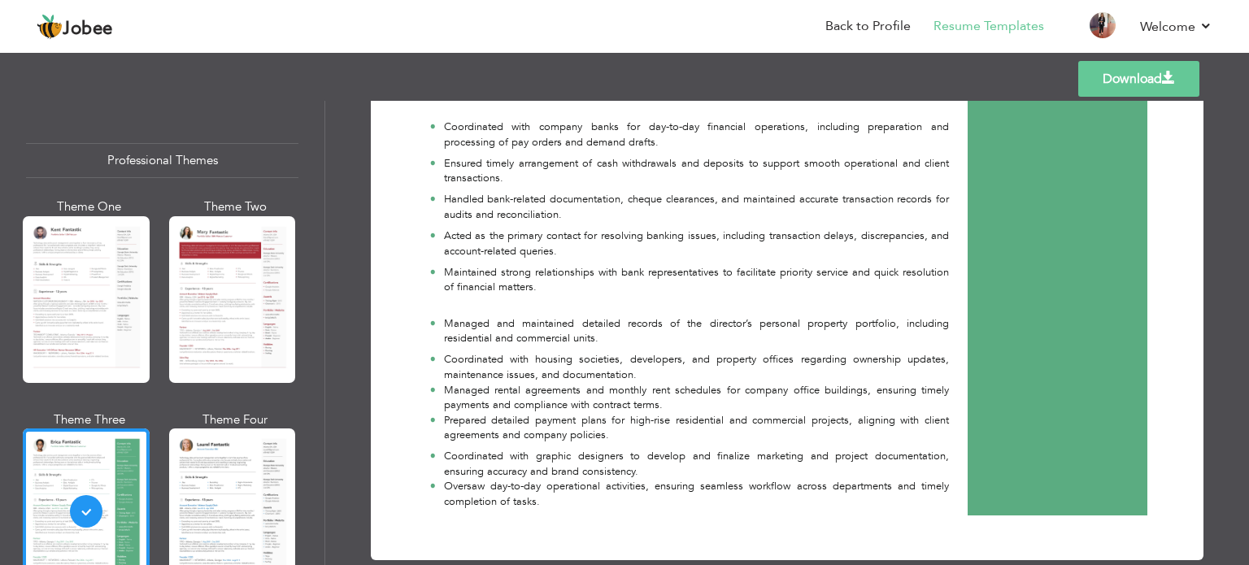
scroll to position [1204, 0]
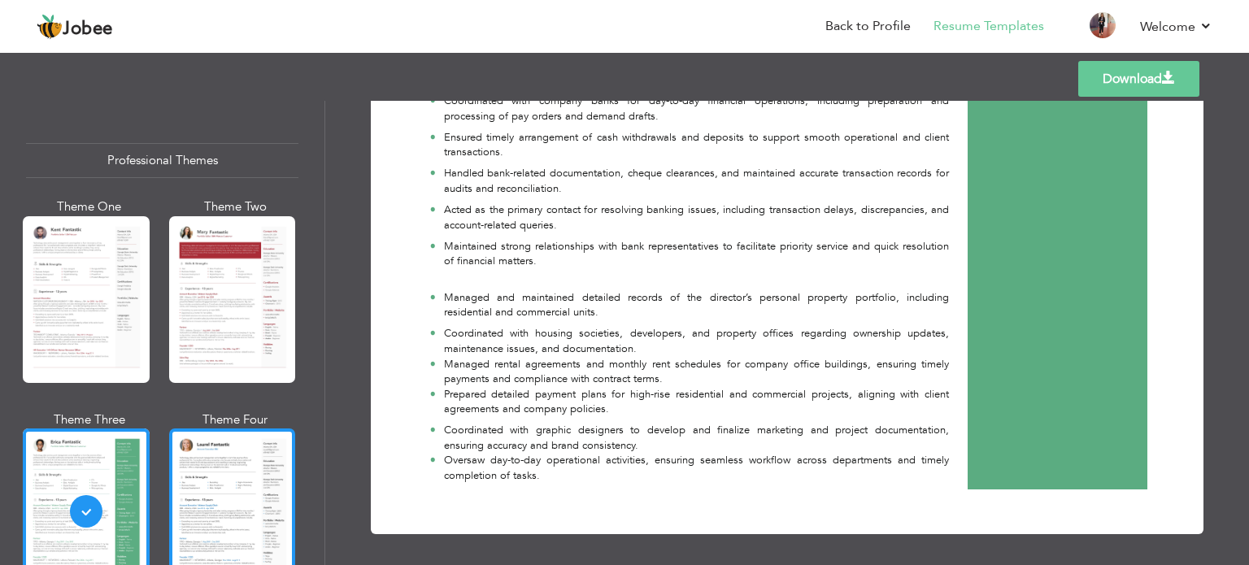
click at [237, 556] on div at bounding box center [232, 511] width 127 height 167
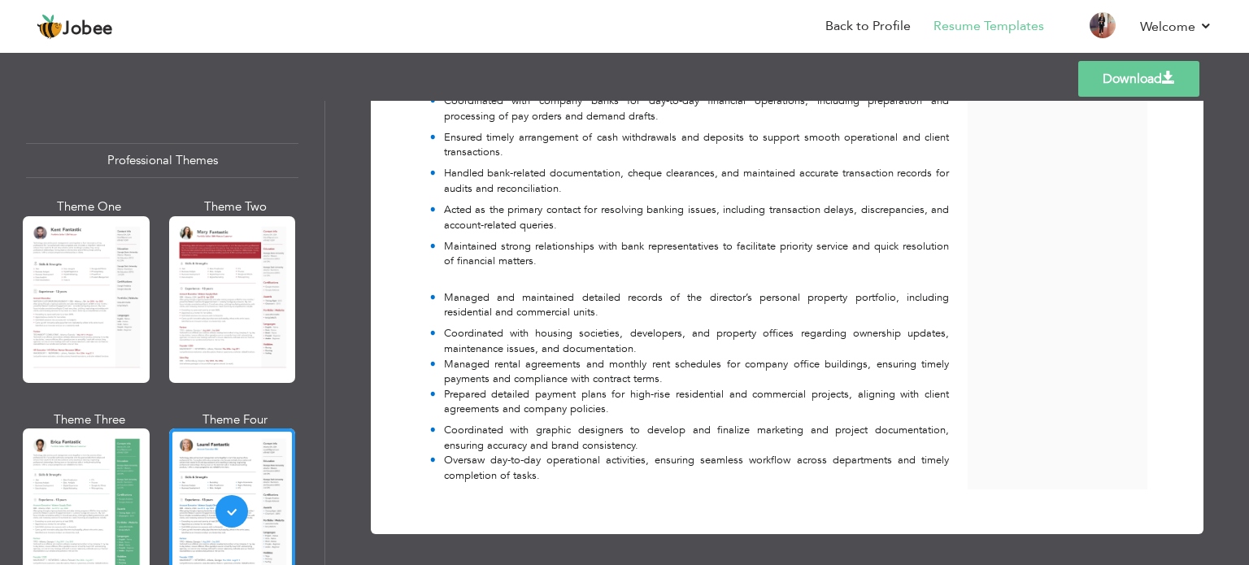
click at [1106, 76] on link "Download" at bounding box center [1138, 79] width 121 height 36
